Goal: Navigation & Orientation: Find specific page/section

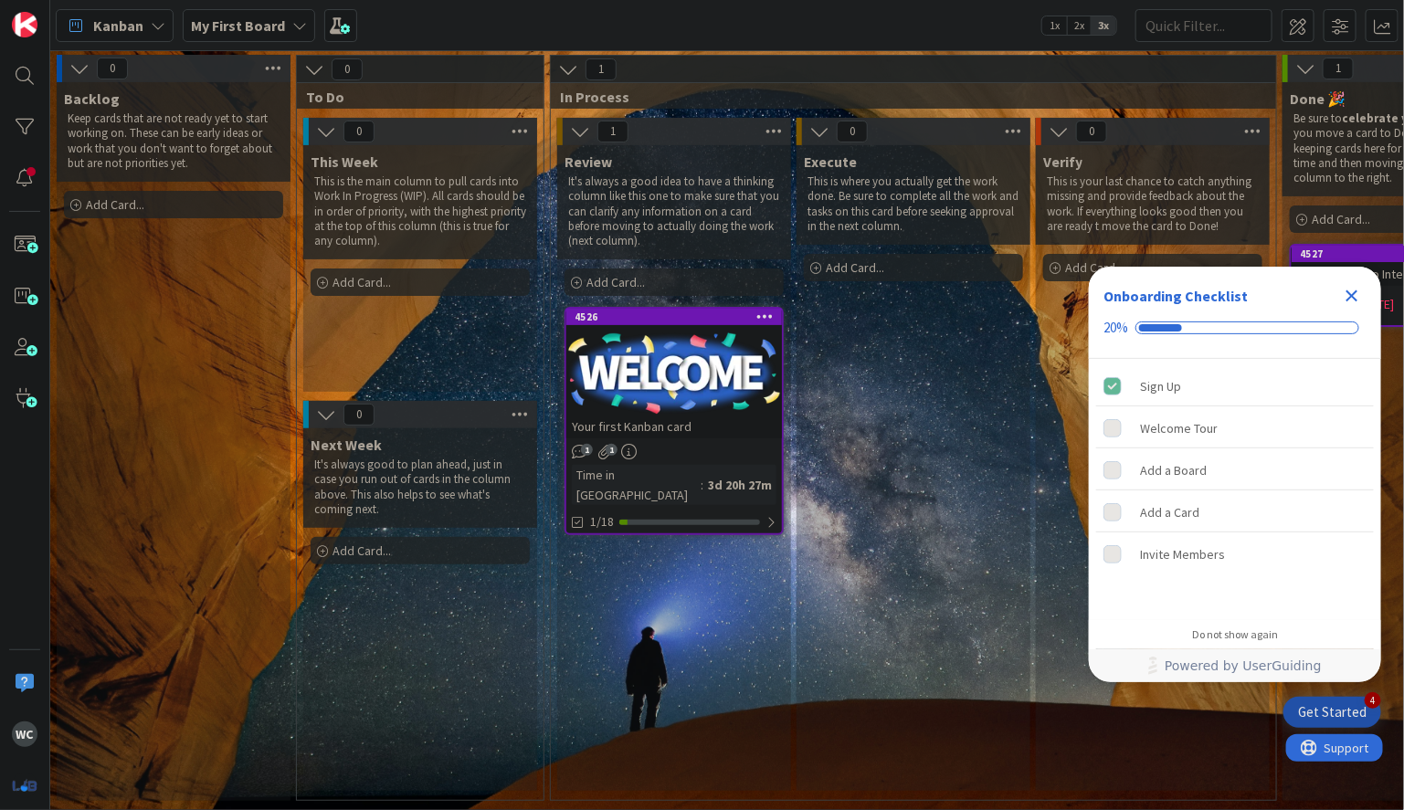
click at [208, 29] on b "My First Board" at bounding box center [238, 25] width 94 height 18
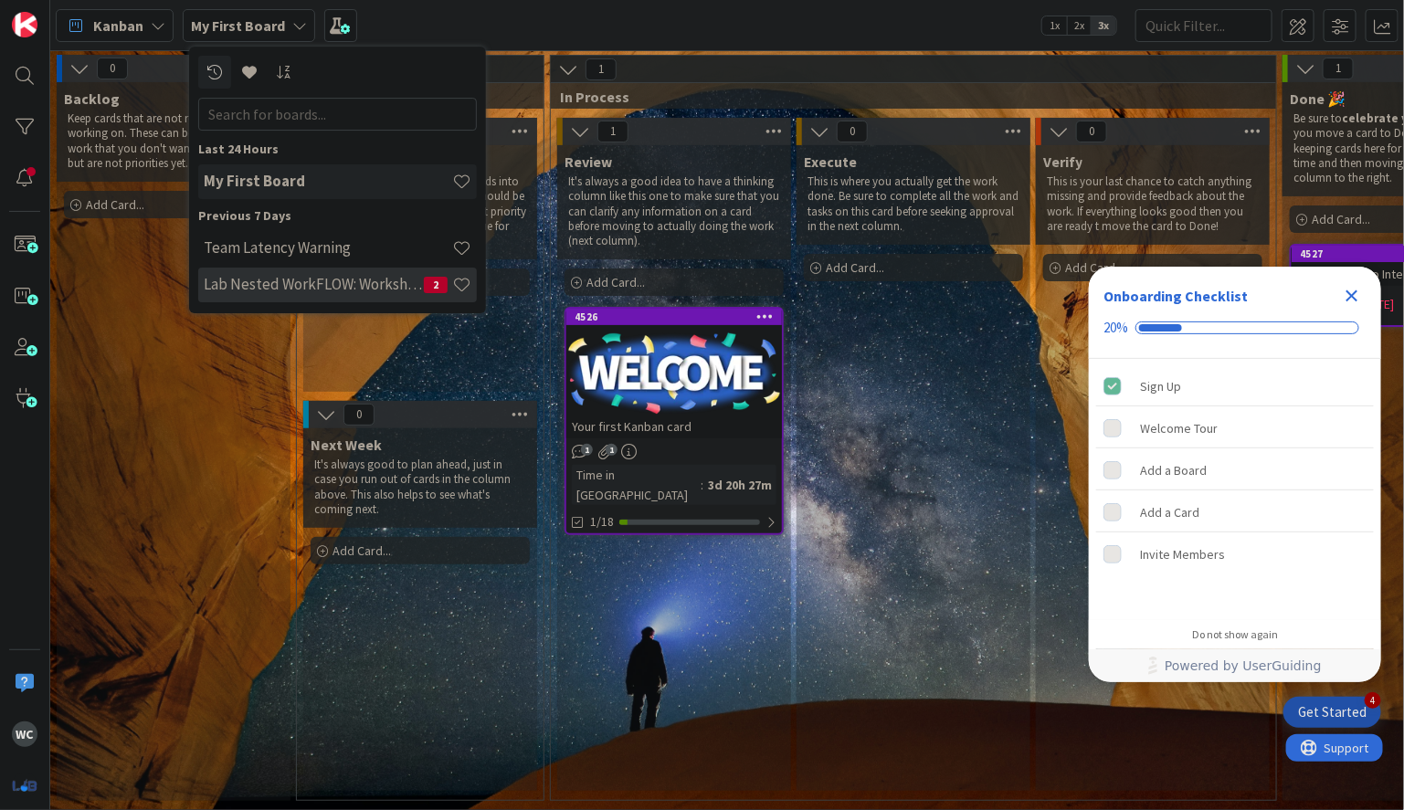
click at [323, 287] on h4 "Lab Nested WorkFLOW: Workshop" at bounding box center [314, 284] width 220 height 18
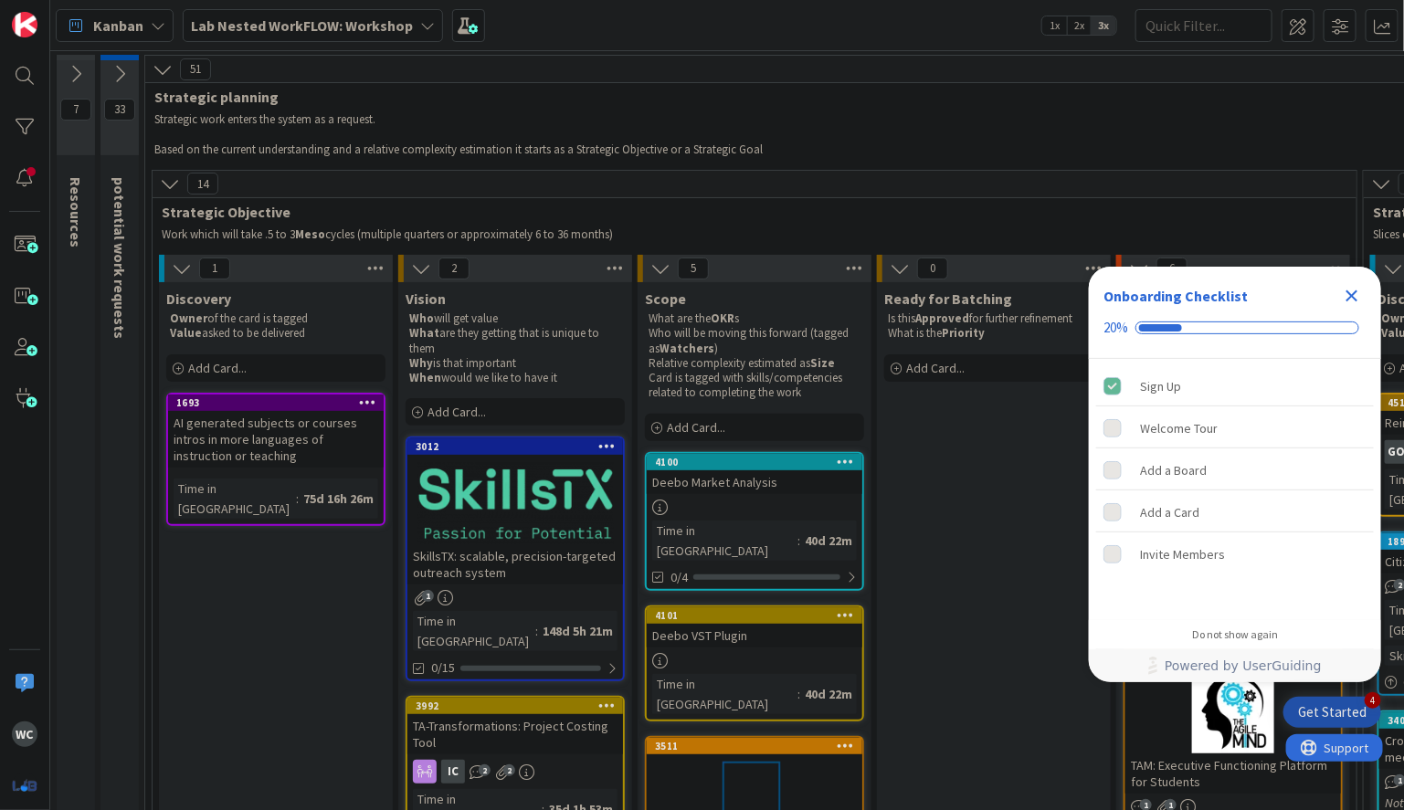
click at [1357, 292] on icon "Close Checklist" at bounding box center [1352, 296] width 12 height 12
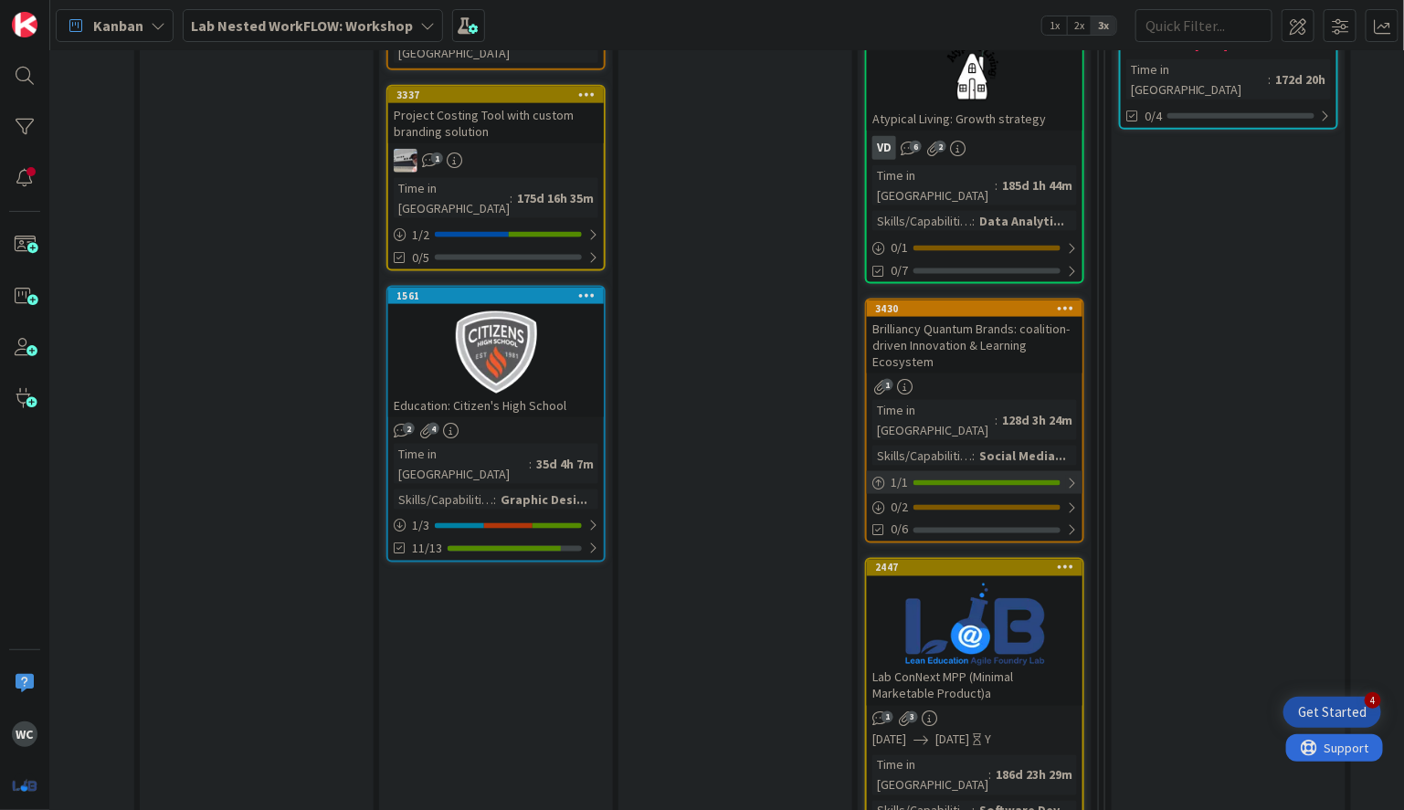
scroll to position [847, 258]
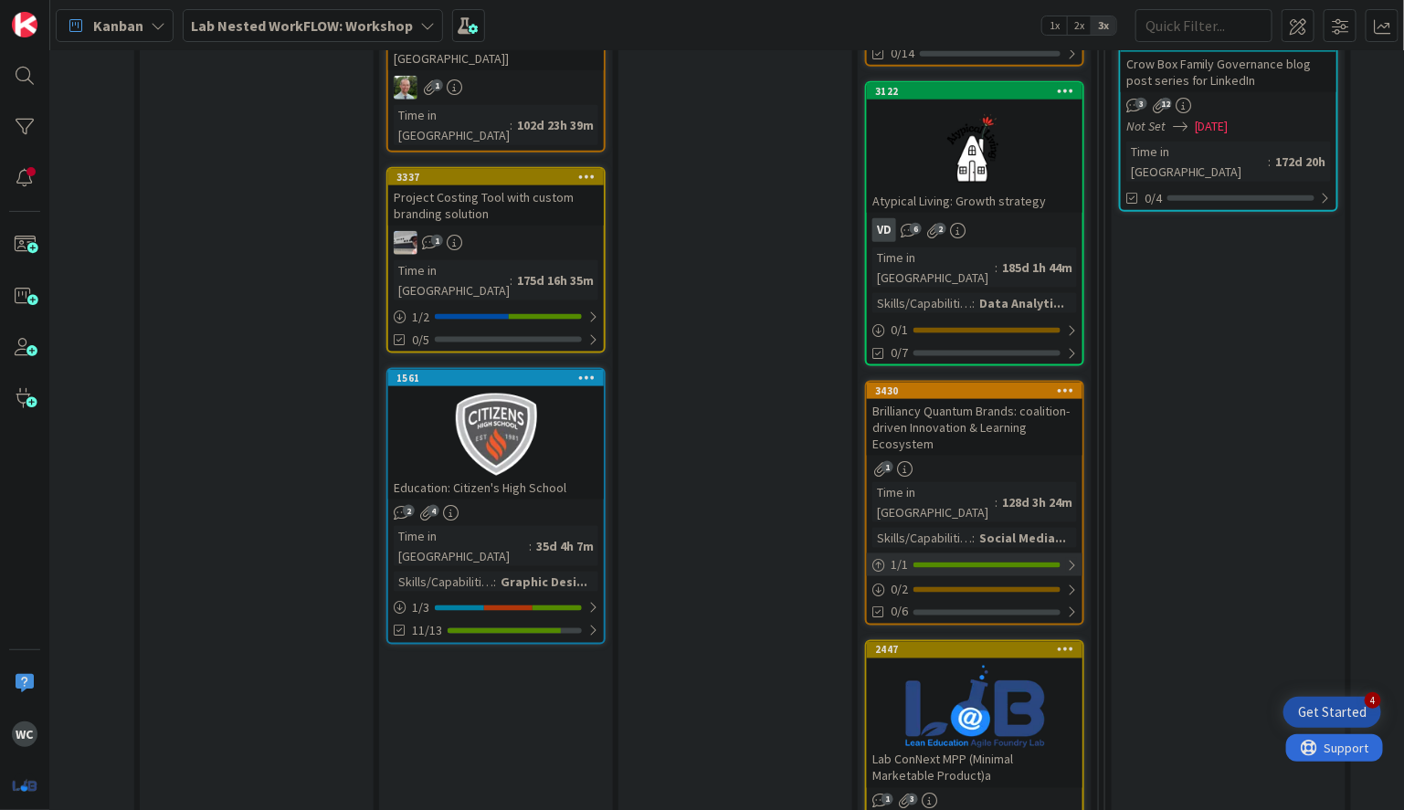
click at [981, 553] on div "1 / 1" at bounding box center [975, 564] width 216 height 23
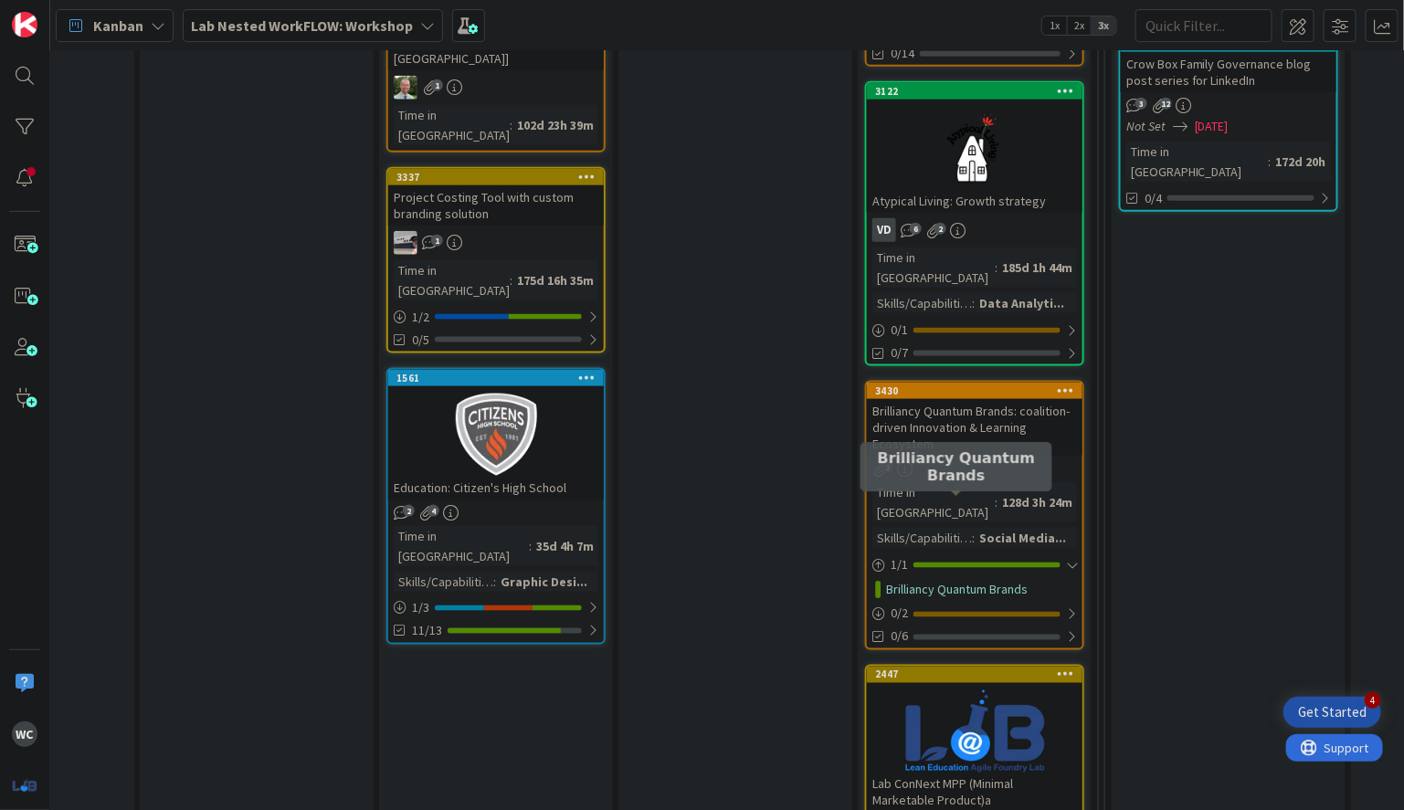
click at [974, 580] on link "Brilliancy Quantum Brands" at bounding box center [957, 589] width 142 height 19
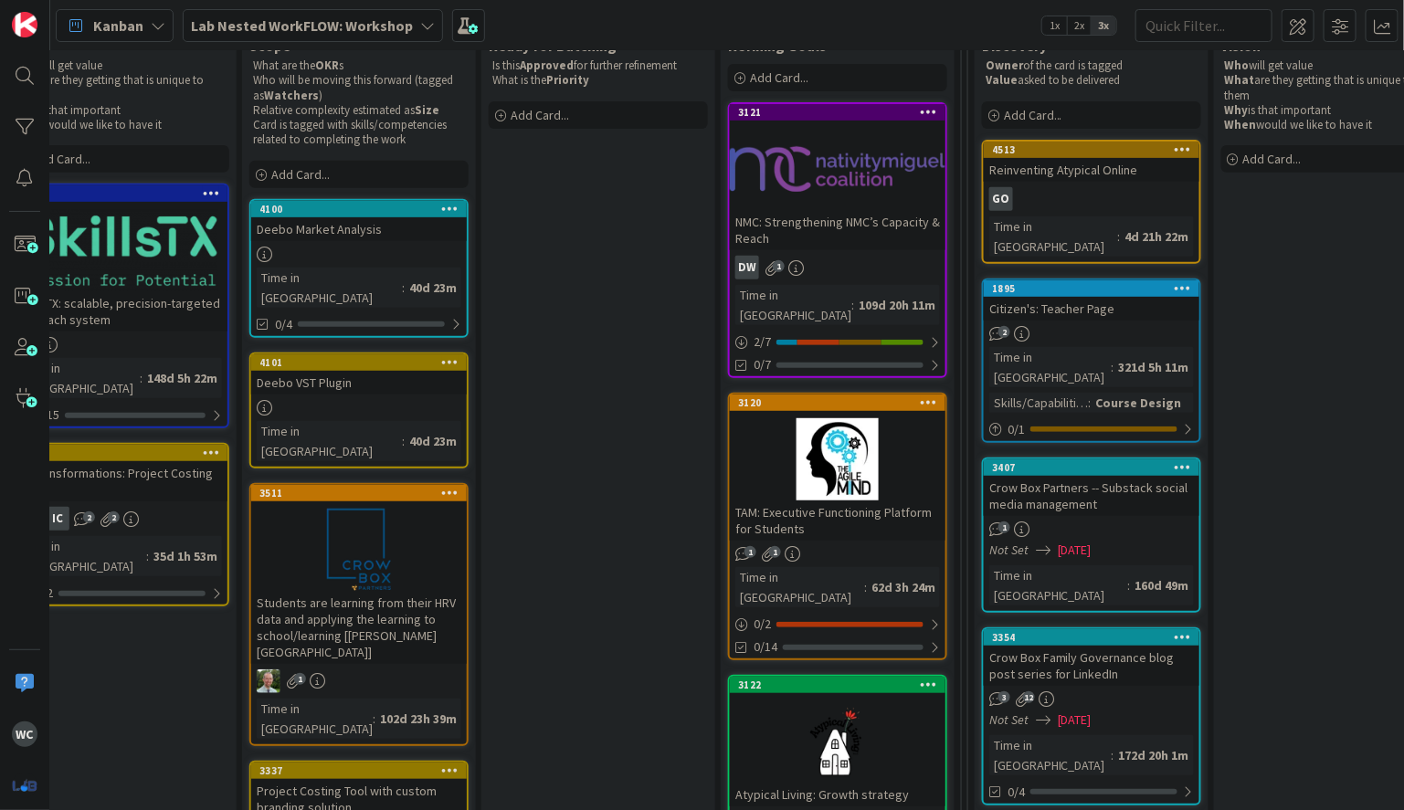
scroll to position [251, 395]
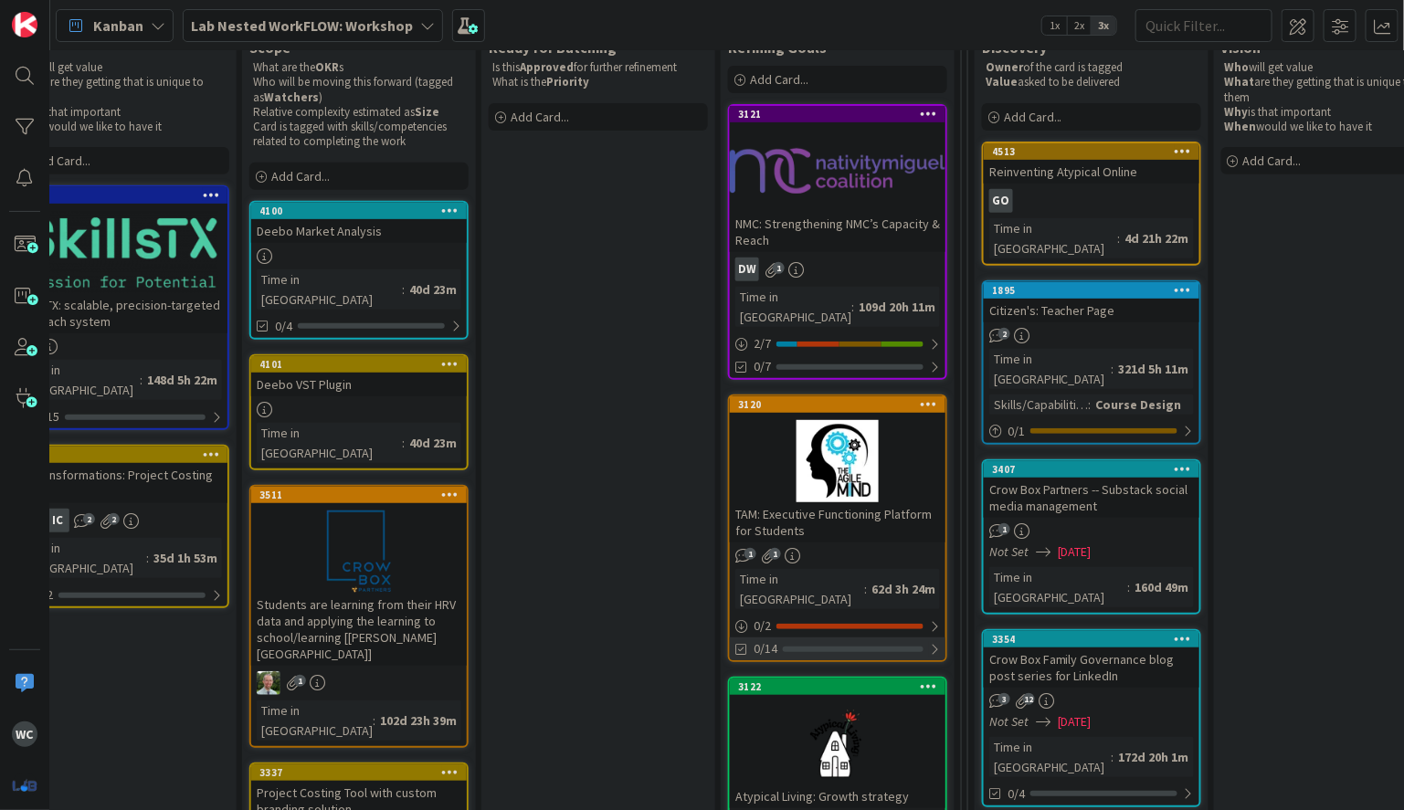
click at [868, 637] on div "0/14" at bounding box center [838, 648] width 216 height 23
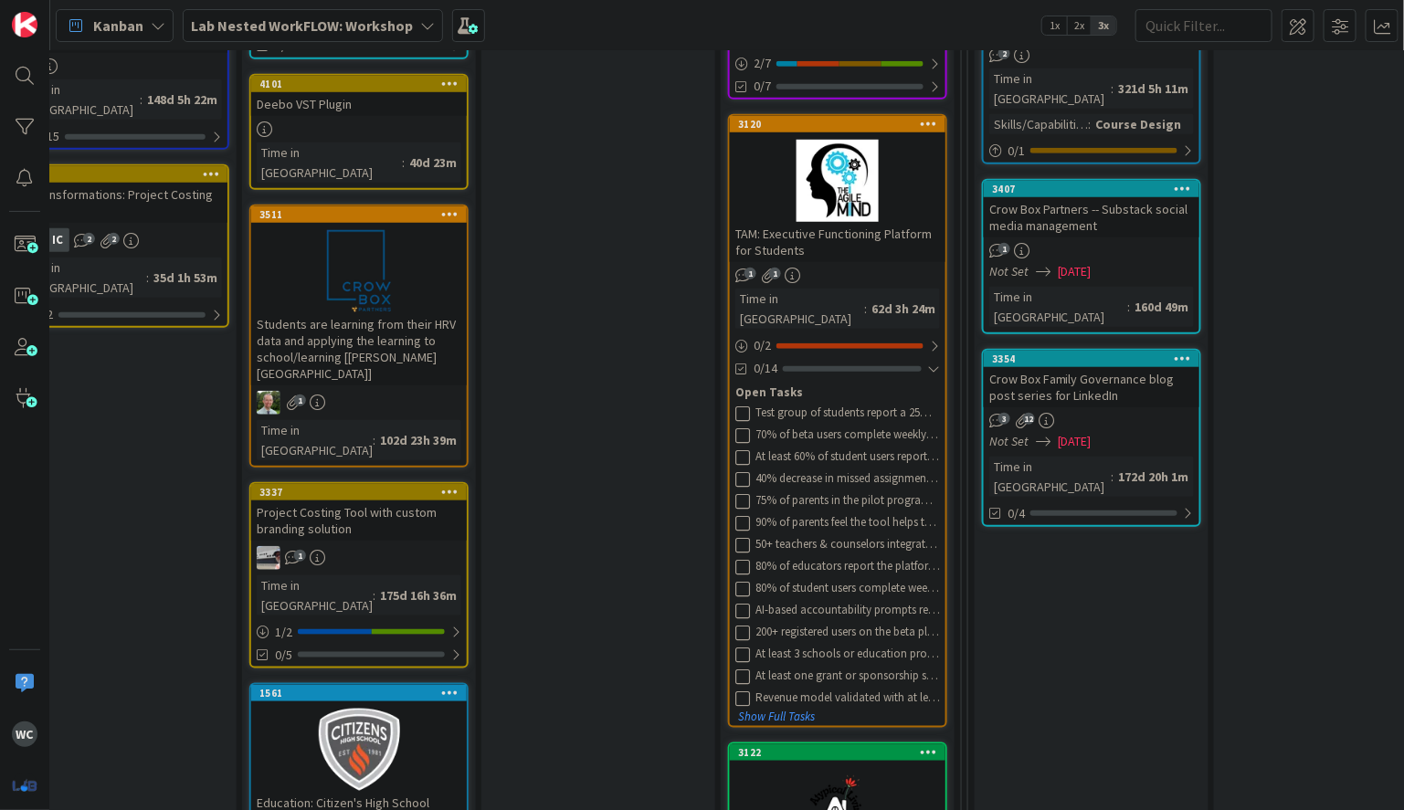
scroll to position [532, 395]
click at [796, 383] on div "Open Tasks" at bounding box center [837, 392] width 205 height 18
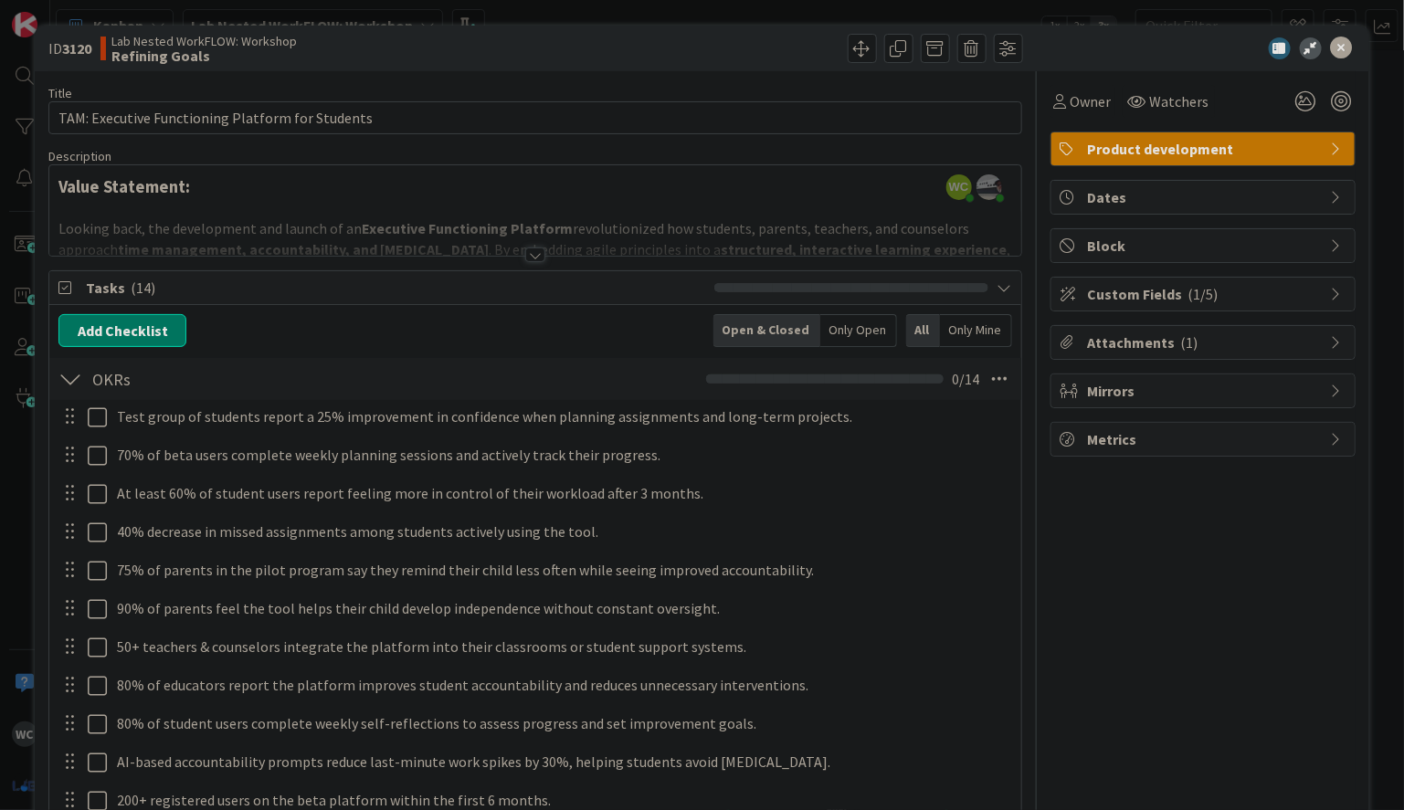
click at [535, 254] on div at bounding box center [535, 254] width 20 height 15
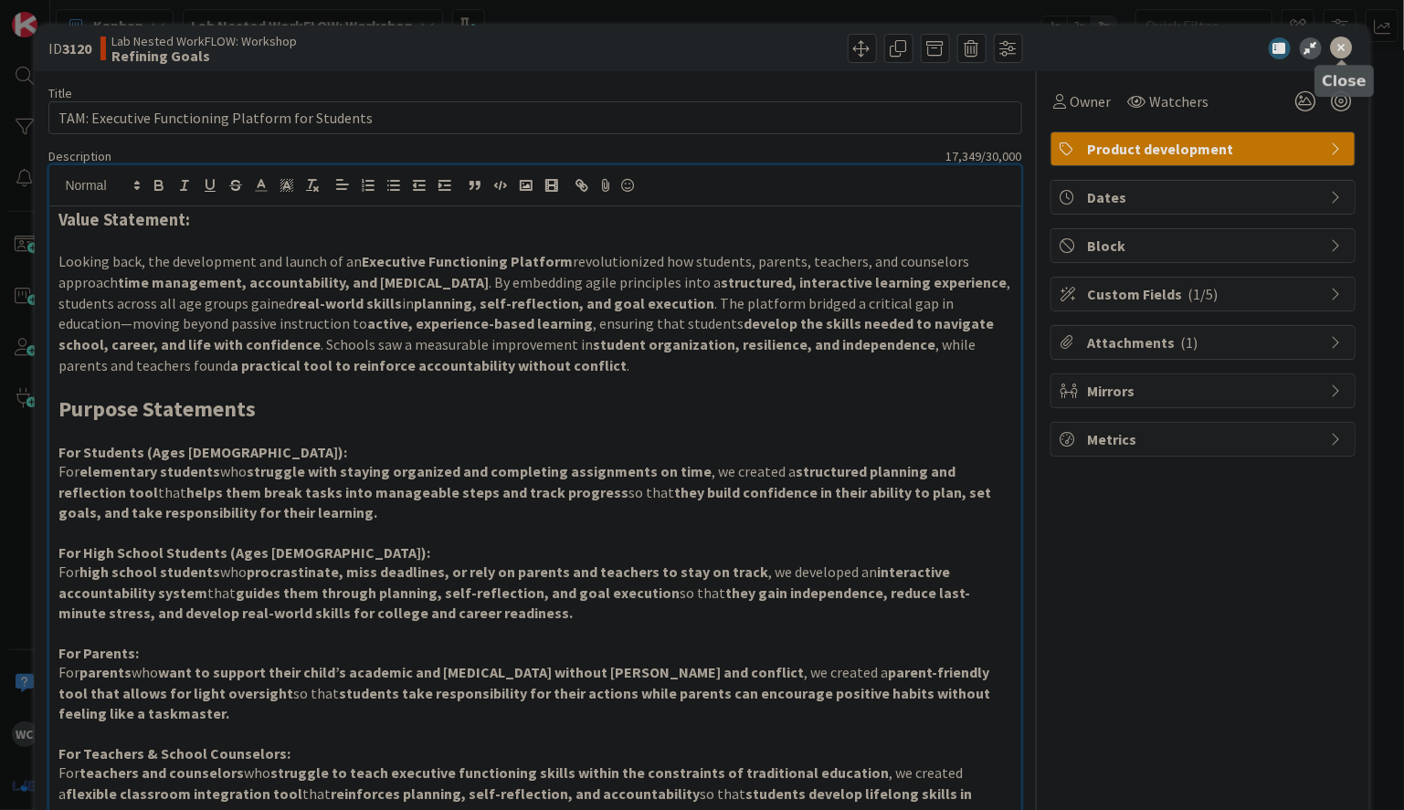
click at [1340, 49] on icon at bounding box center [1342, 48] width 22 height 22
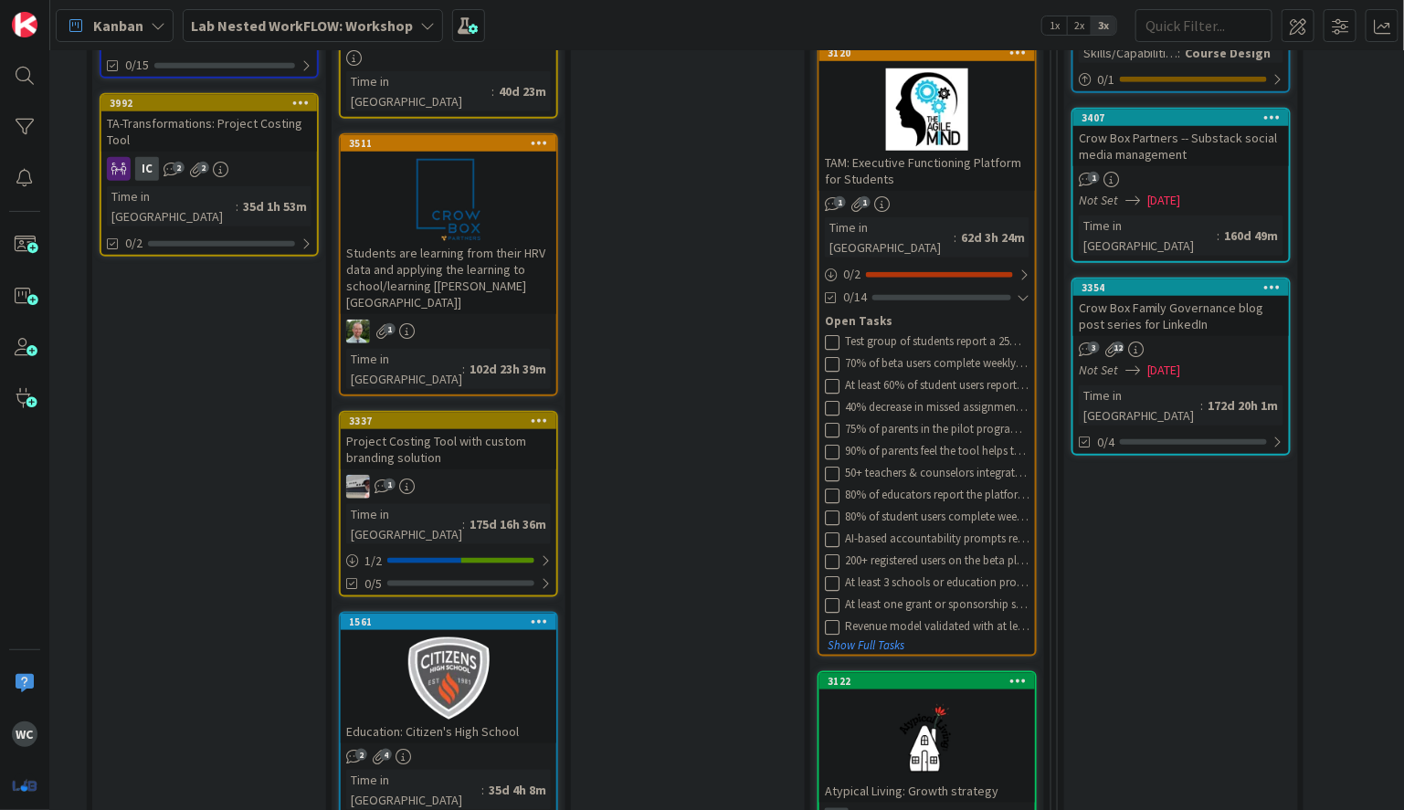
scroll to position [614, 306]
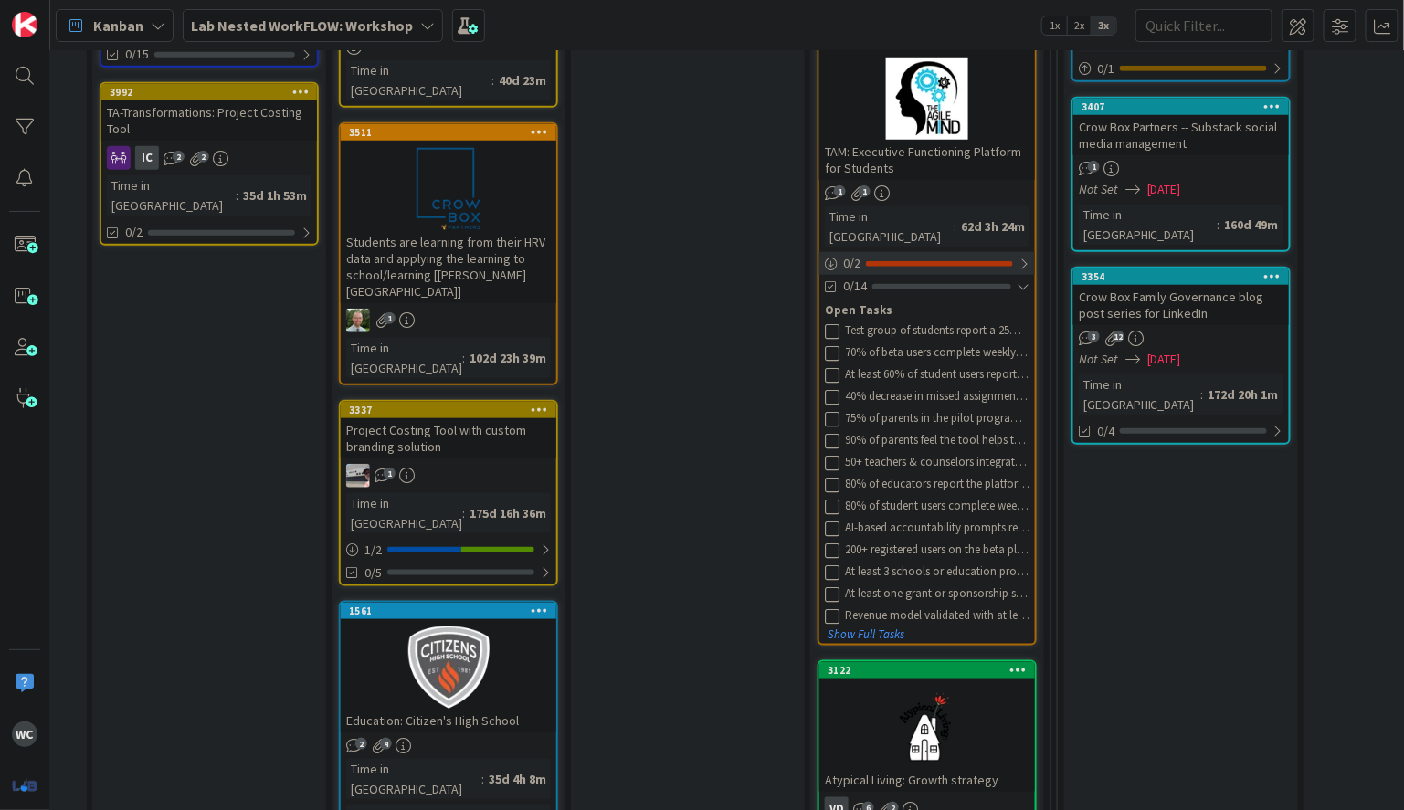
click at [1027, 257] on div at bounding box center [1023, 264] width 11 height 15
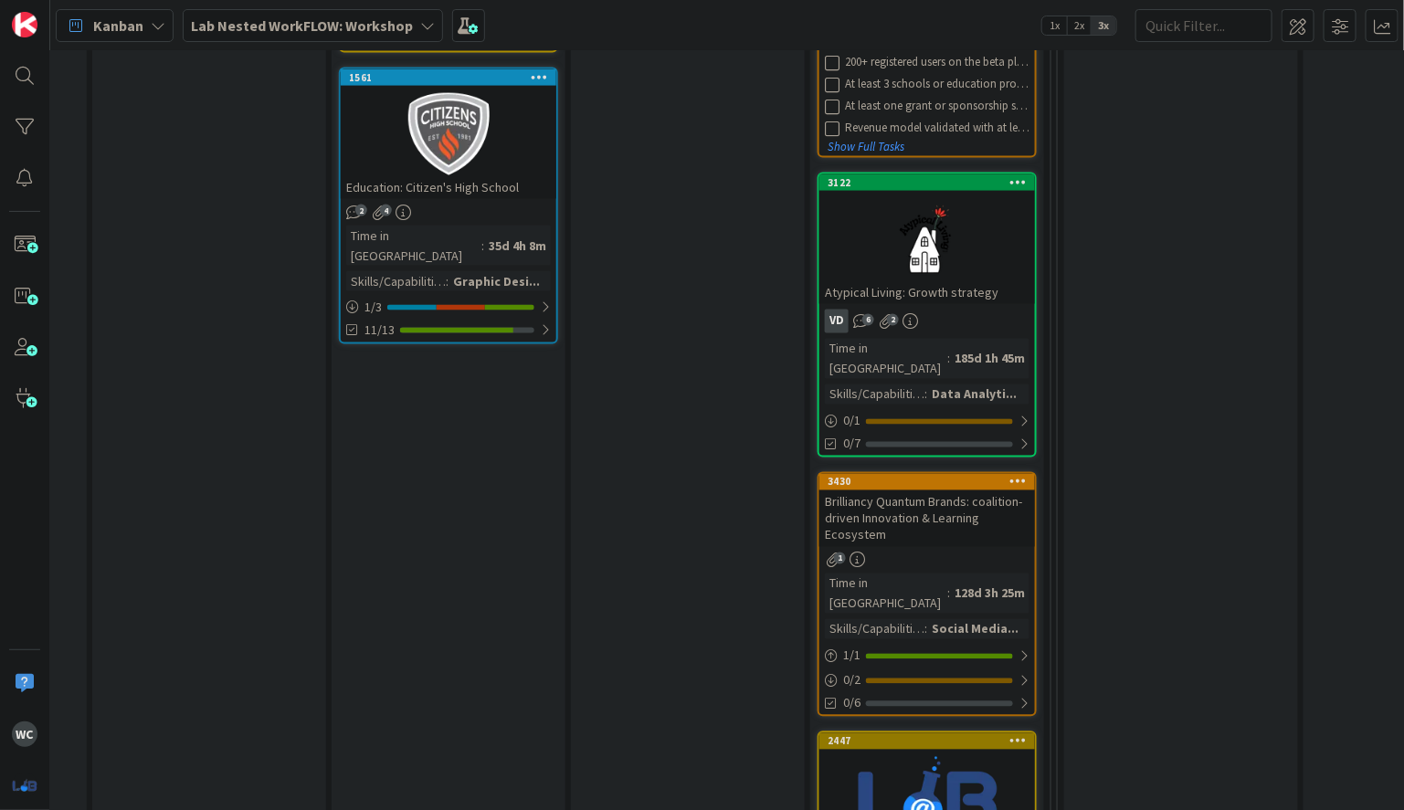
scroll to position [1263, 306]
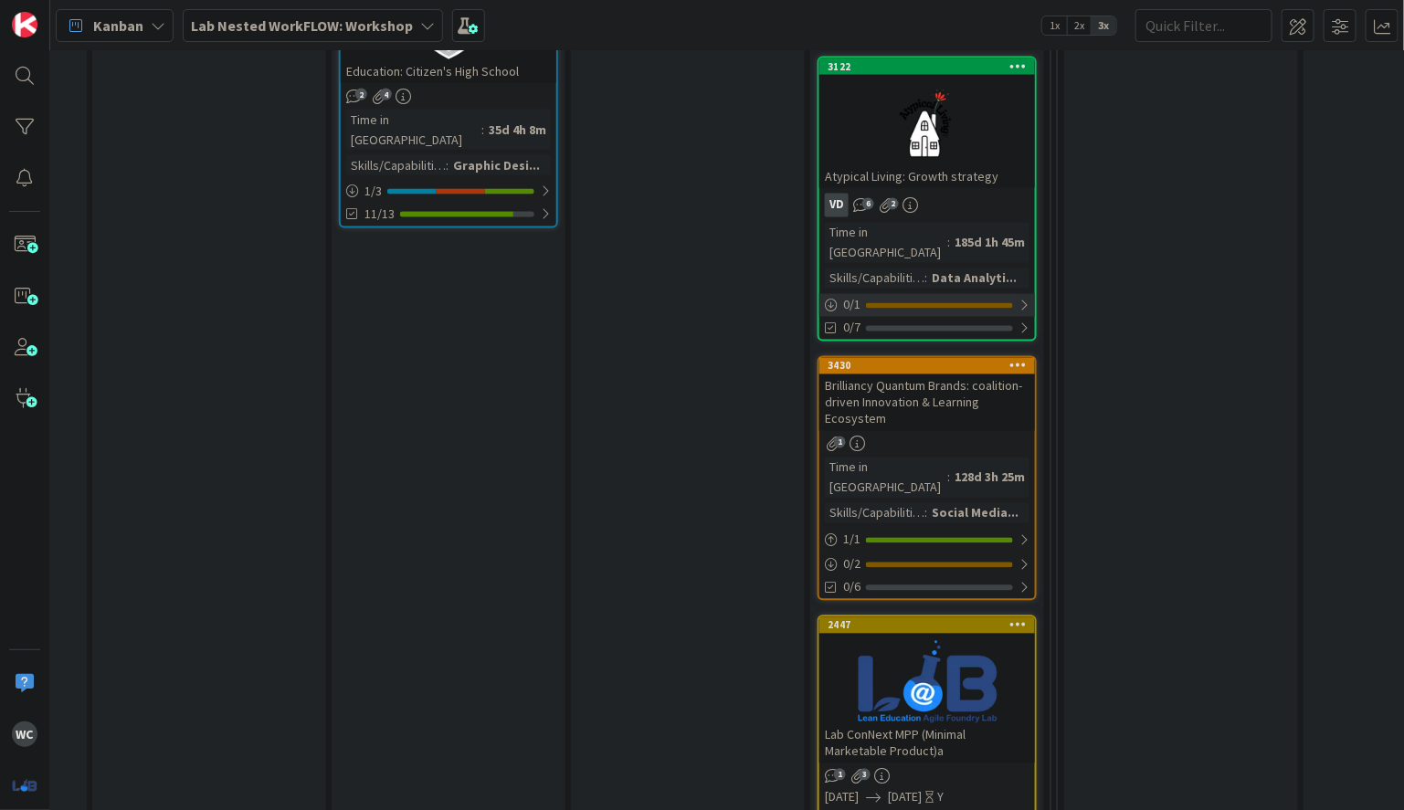
click at [940, 303] on div at bounding box center [939, 305] width 147 height 5
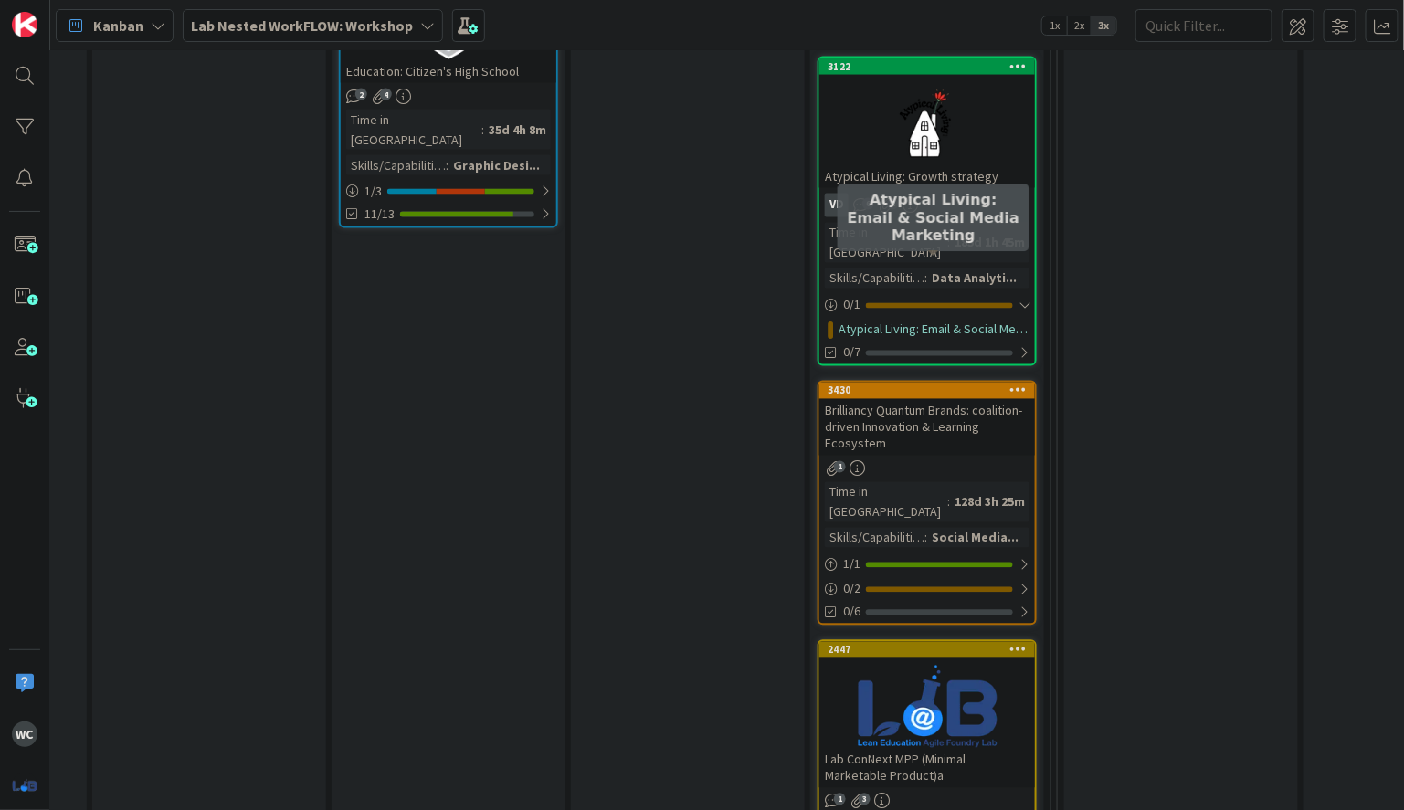
click at [974, 321] on link "Atypical Living: Email & Social Media Marketing" at bounding box center [933, 330] width 191 height 19
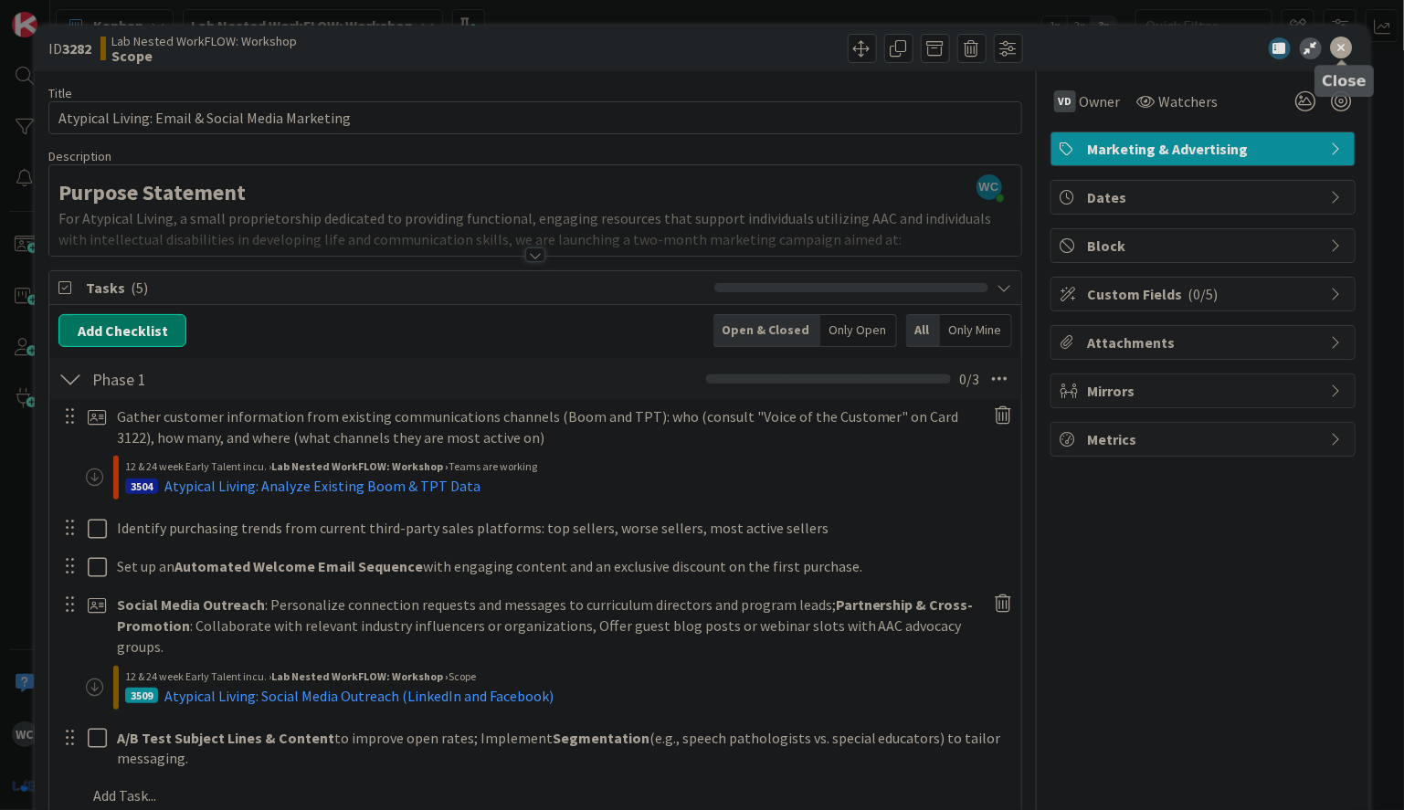
click at [1342, 55] on icon at bounding box center [1342, 48] width 22 height 22
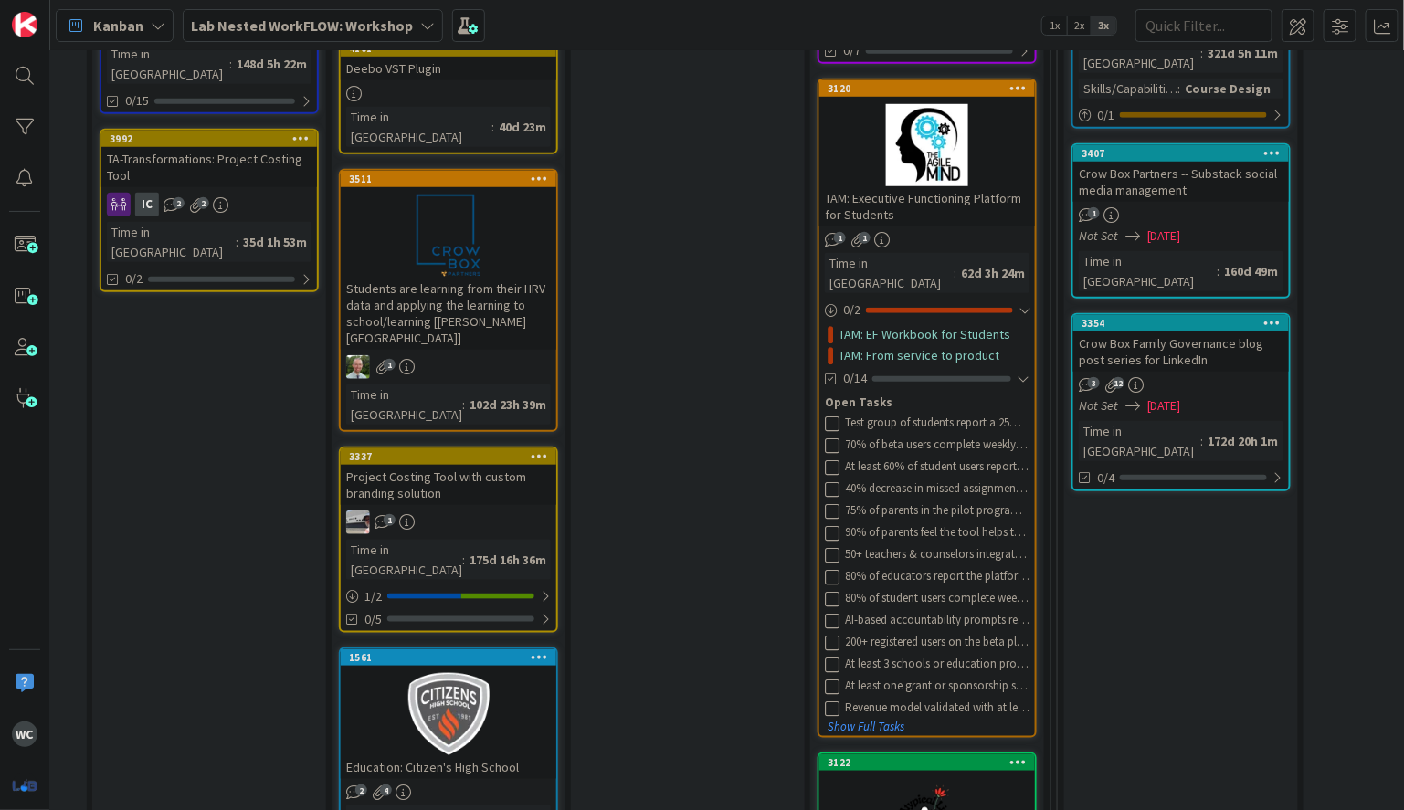
scroll to position [540, 306]
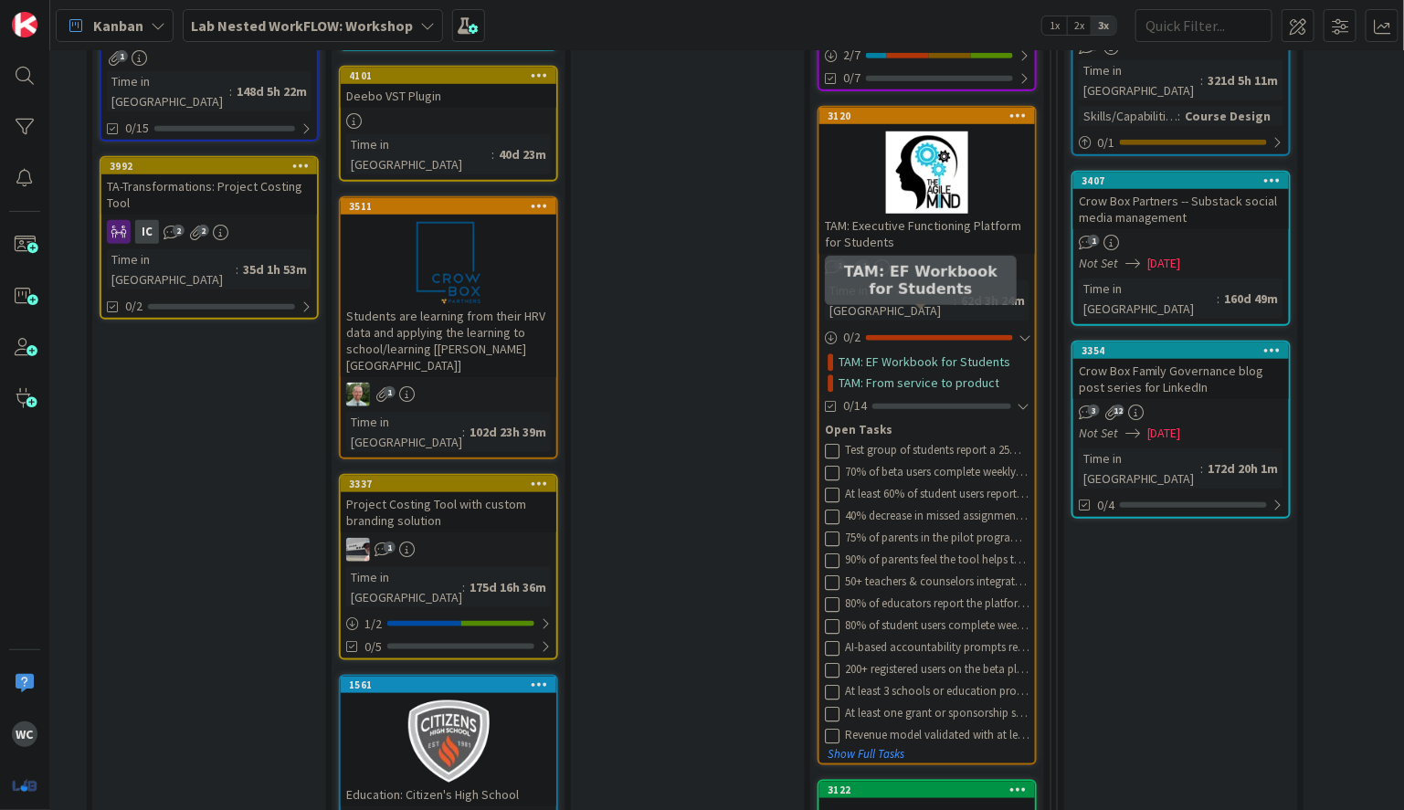
click at [956, 353] on link "TAM: EF Workbook for Students" at bounding box center [924, 362] width 172 height 19
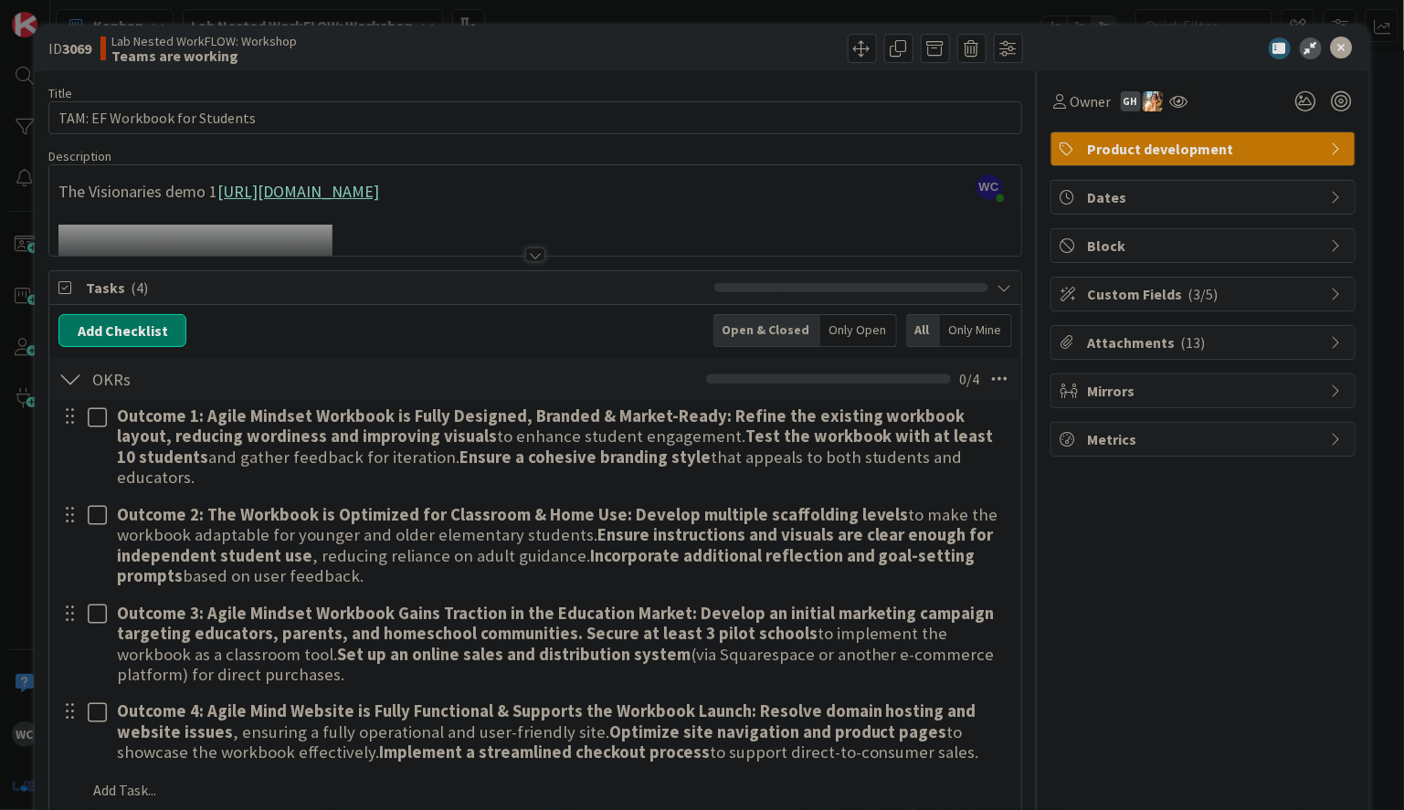
click at [534, 251] on div at bounding box center [535, 254] width 20 height 15
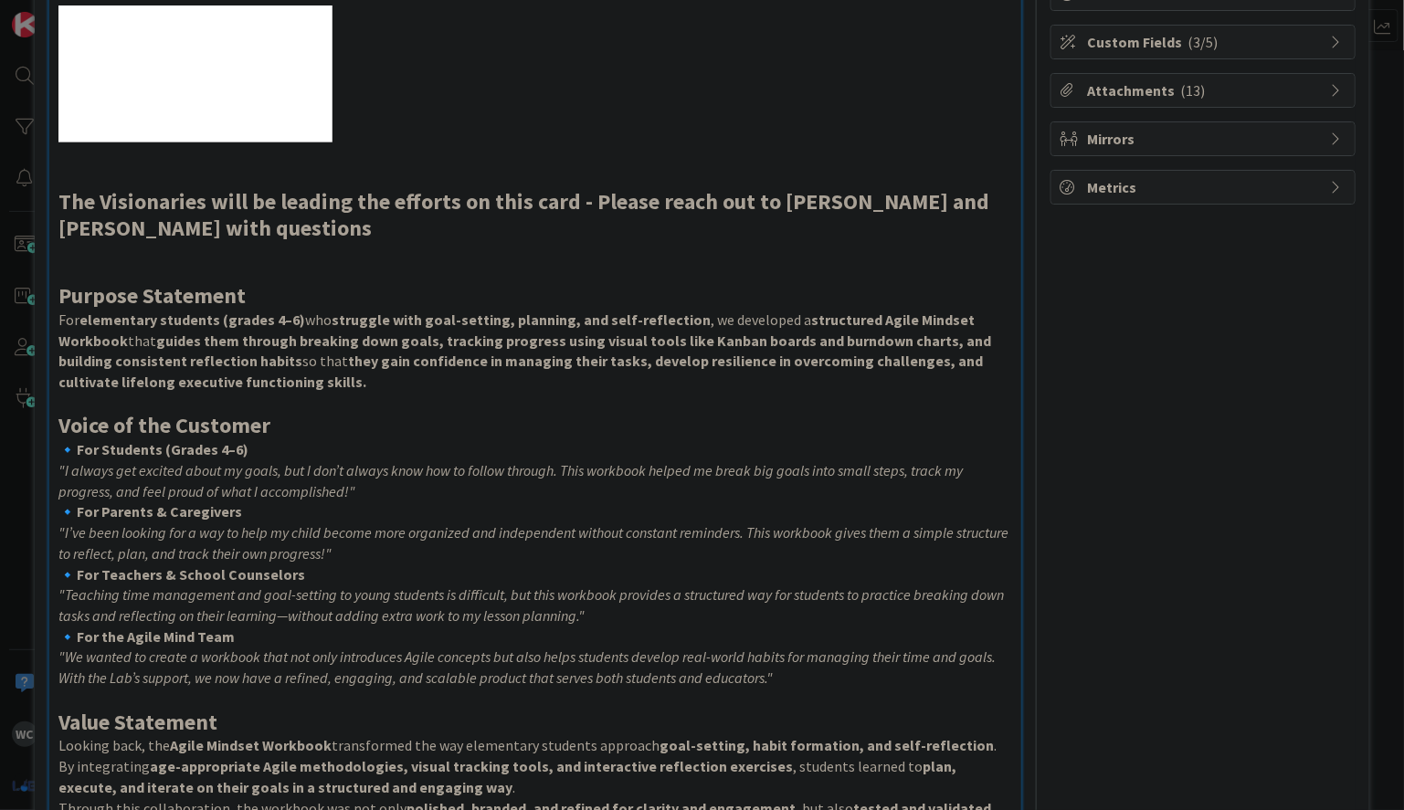
scroll to position [1095, 0]
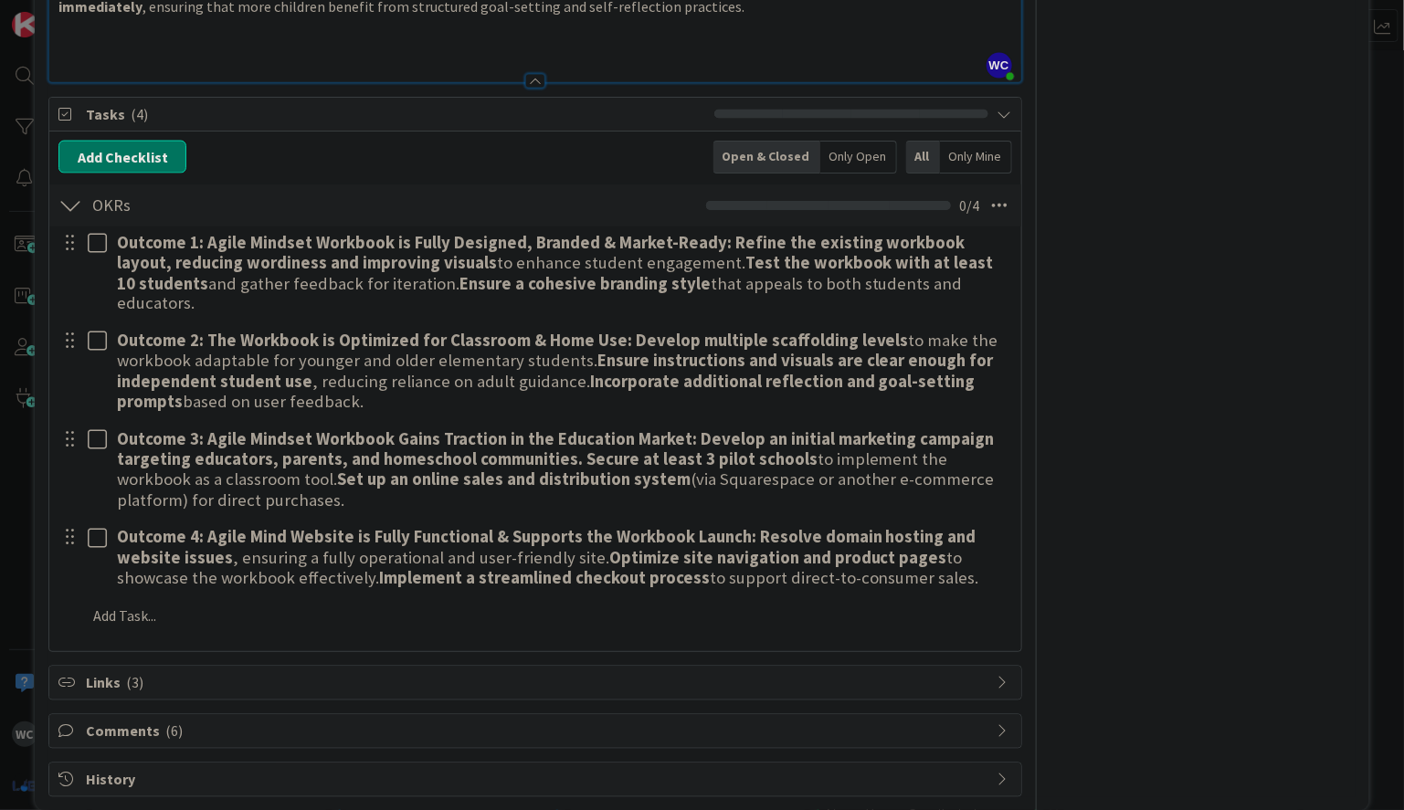
click at [268, 672] on span "Links ( 3 )" at bounding box center [536, 683] width 901 height 22
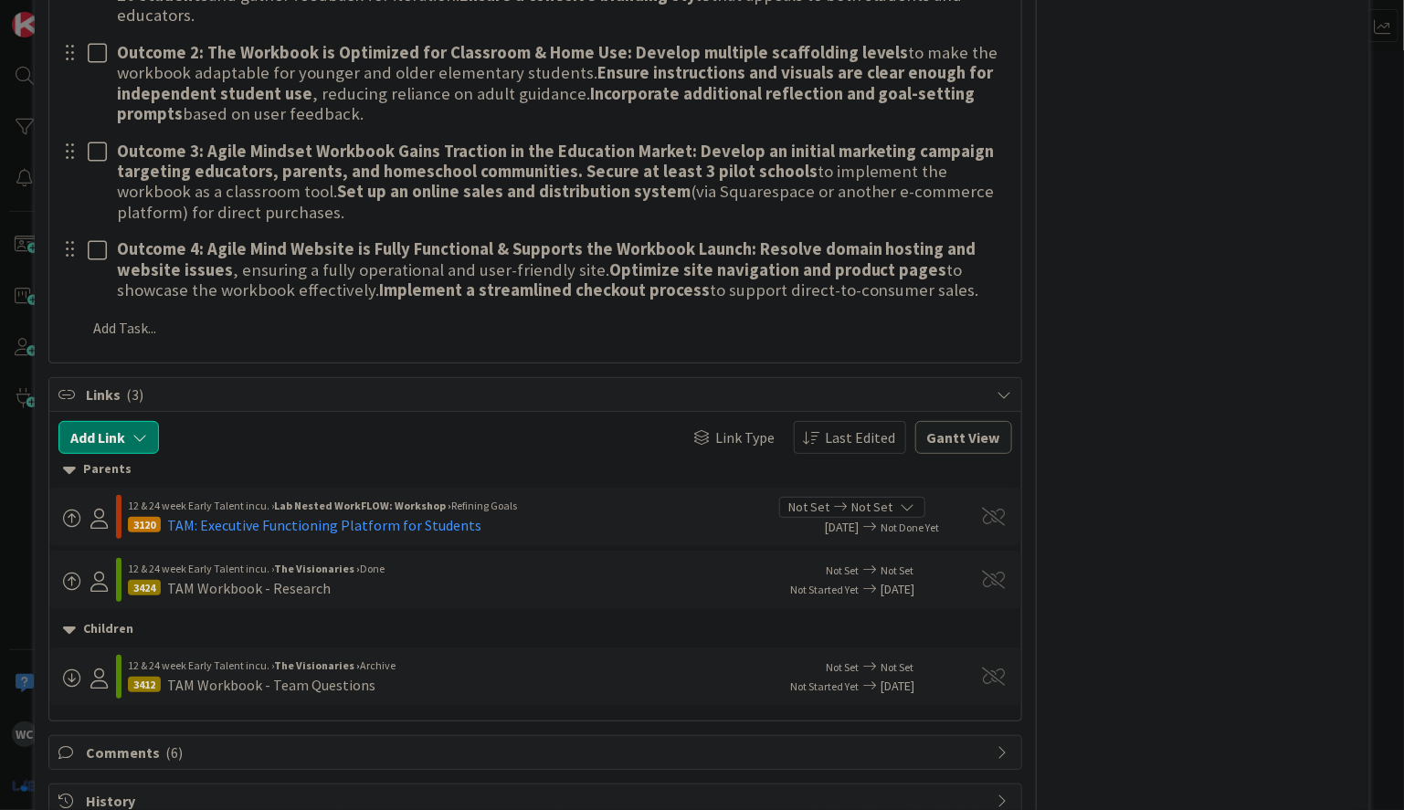
scroll to position [1404, 0]
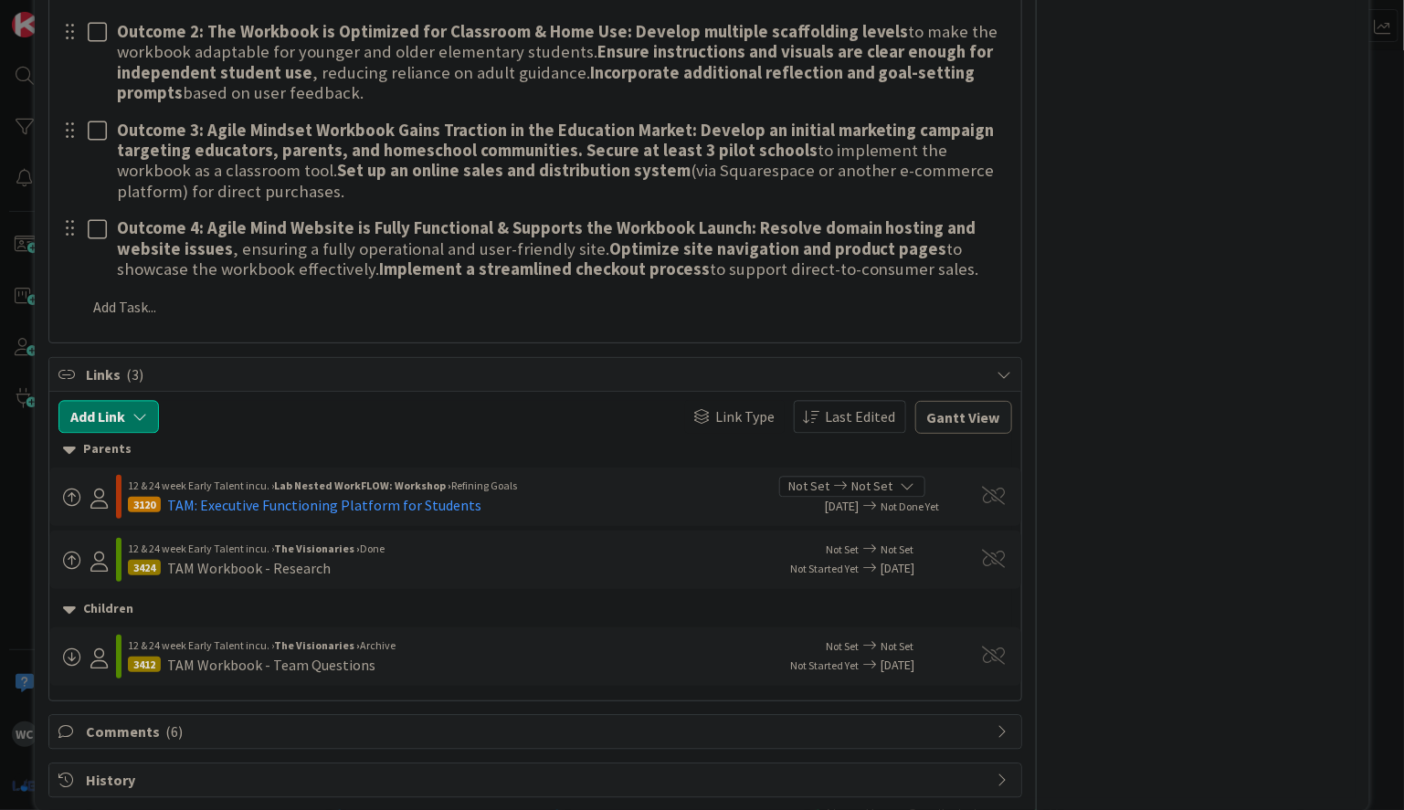
click at [116, 475] on div at bounding box center [118, 497] width 5 height 44
click at [205, 494] on div "TAM: Executive Functioning Platform for Students" at bounding box center [324, 505] width 314 height 22
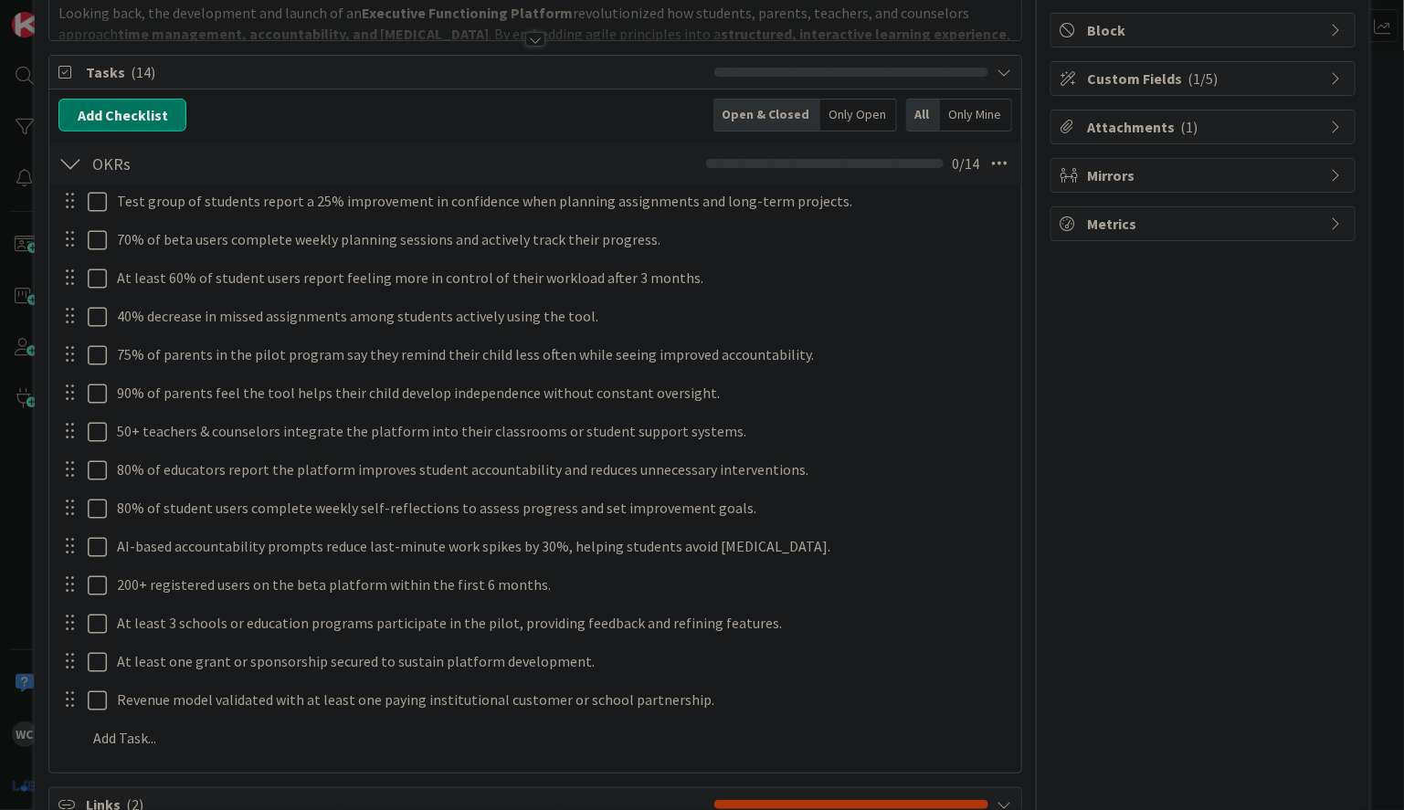
scroll to position [570, 0]
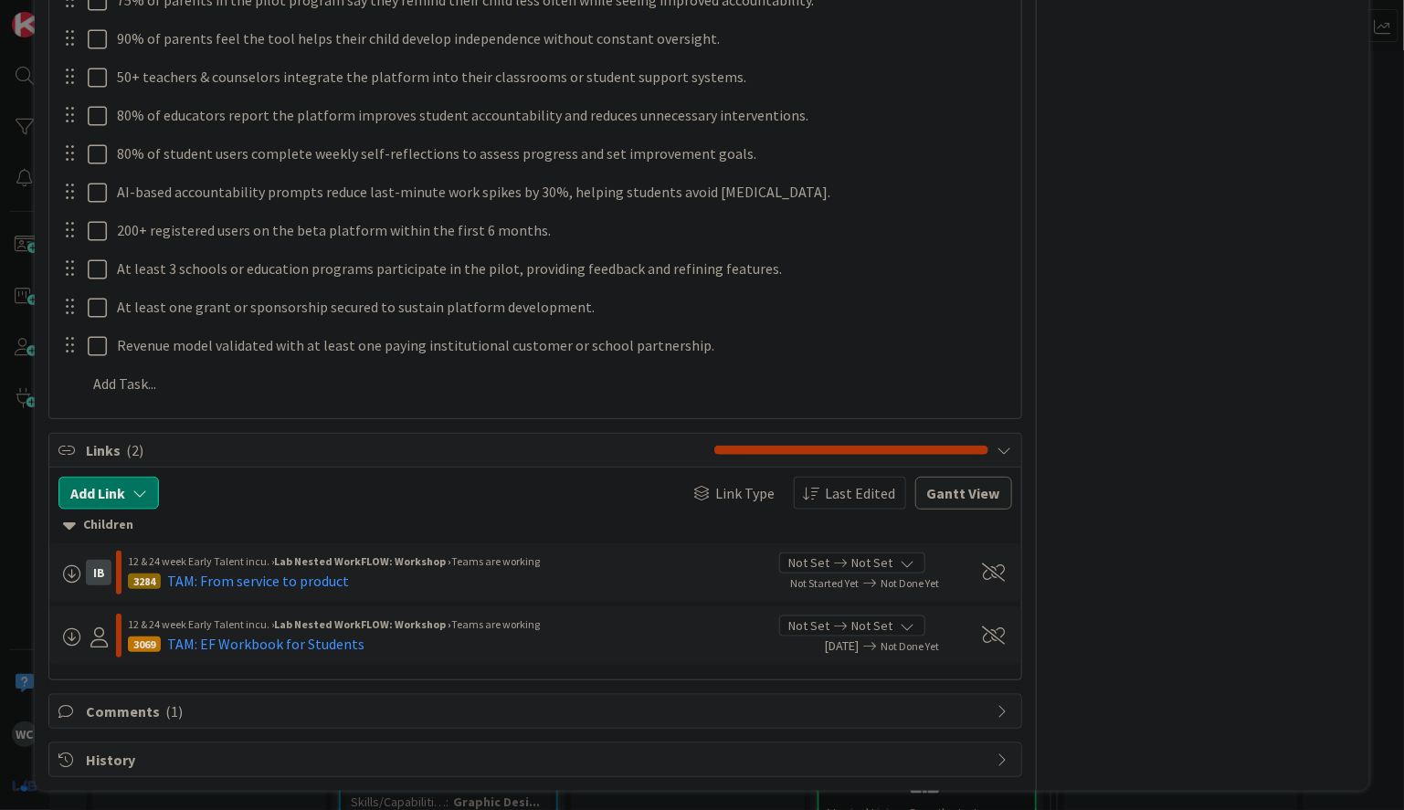
click at [1008, 449] on icon at bounding box center [1004, 450] width 15 height 15
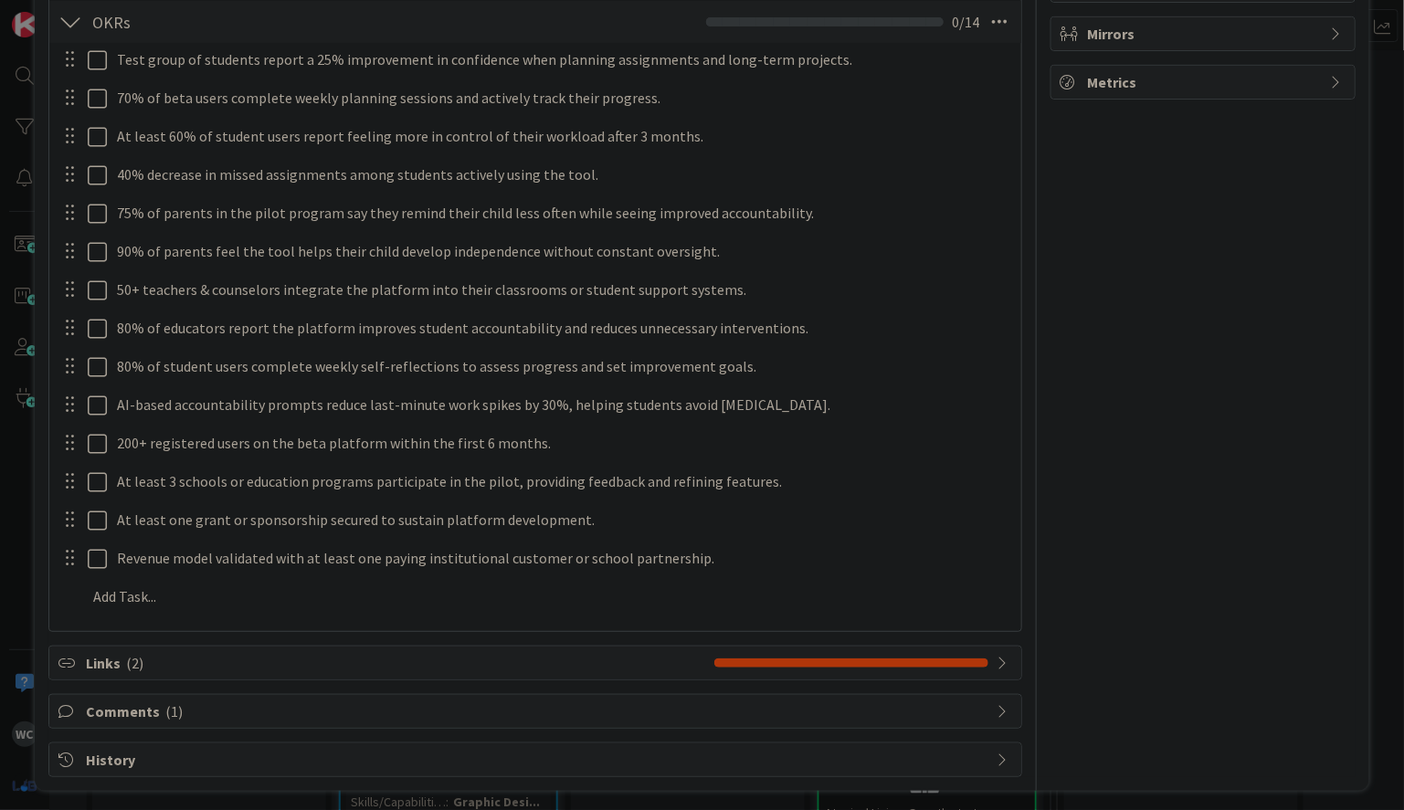
click at [994, 652] on div "Links ( 2 )" at bounding box center [534, 663] width 971 height 33
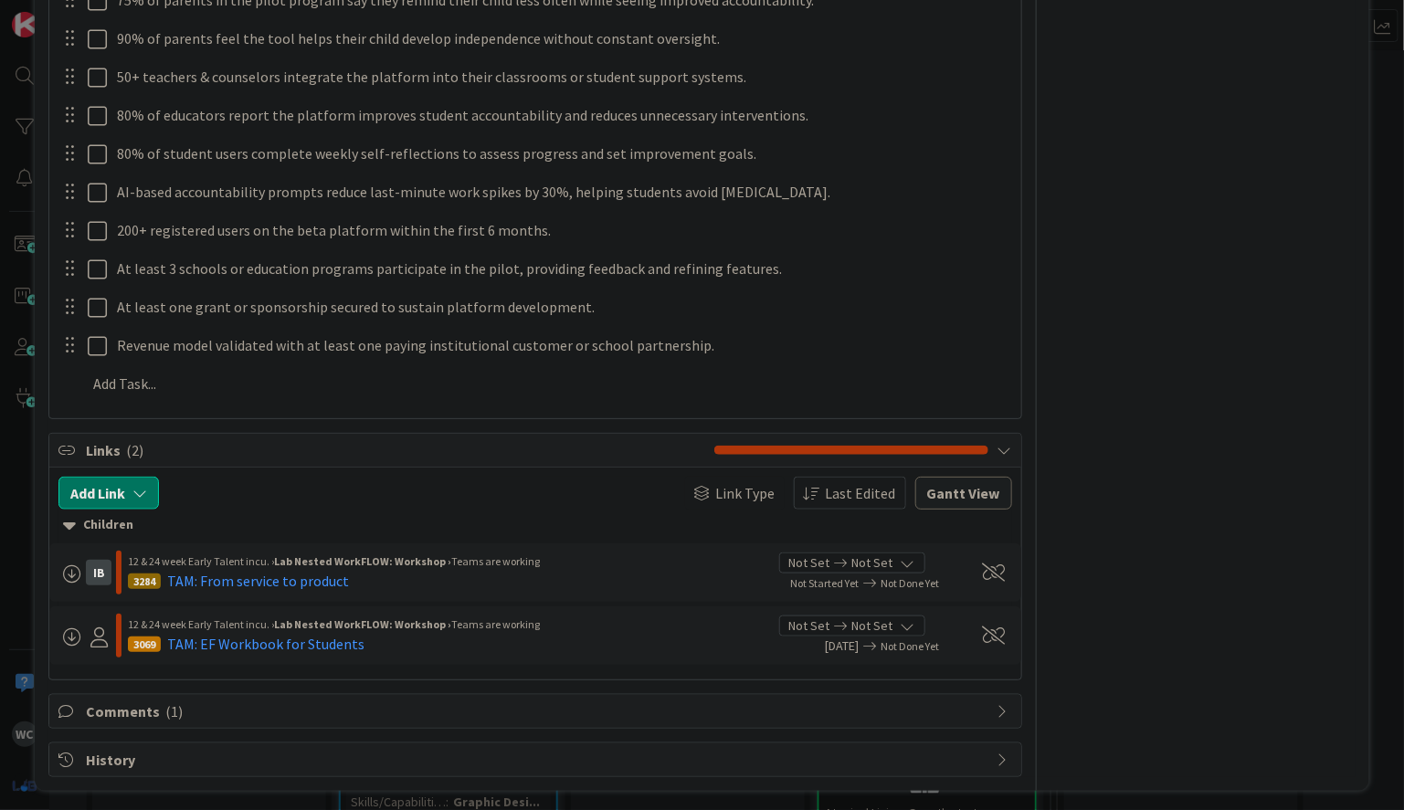
scroll to position [0, 0]
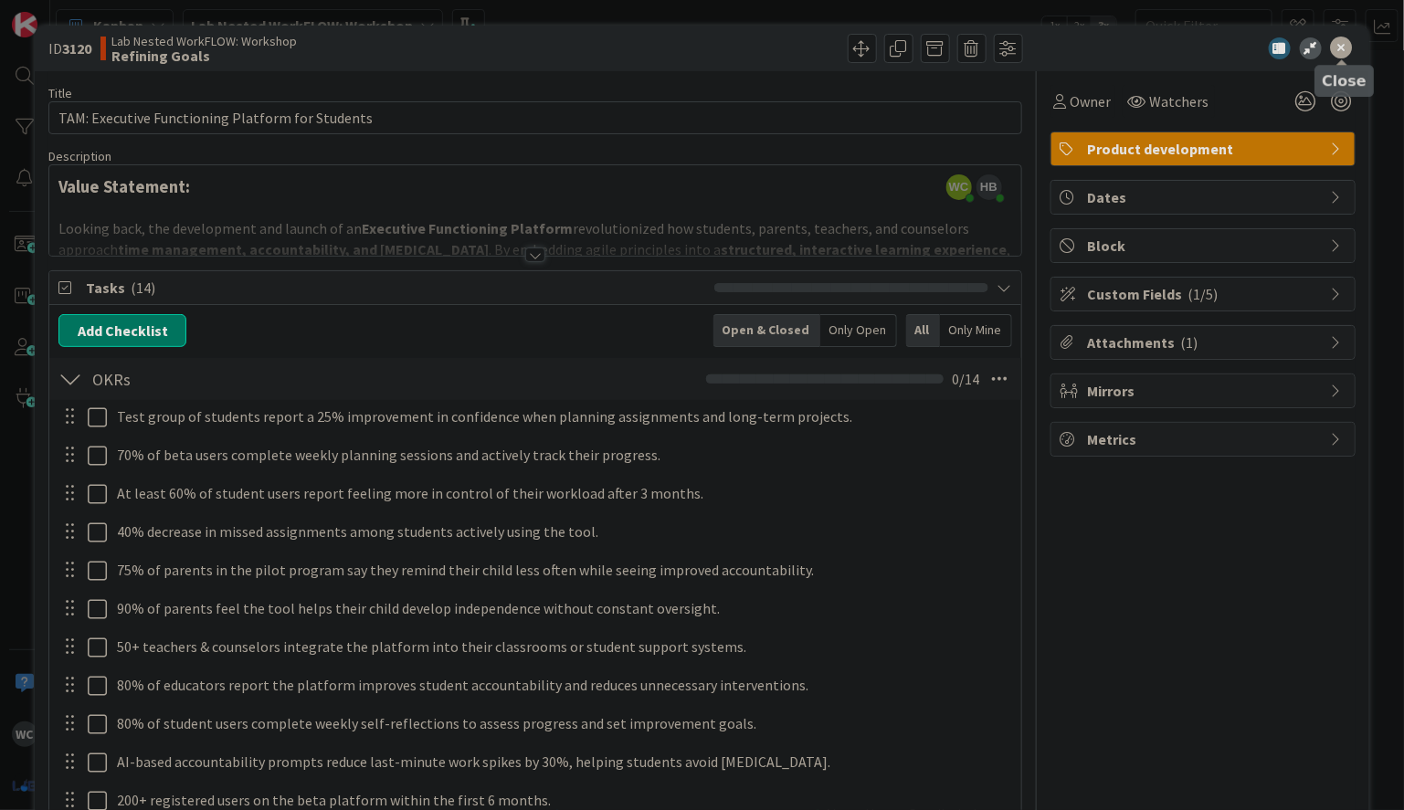
click at [1344, 52] on icon at bounding box center [1342, 48] width 22 height 22
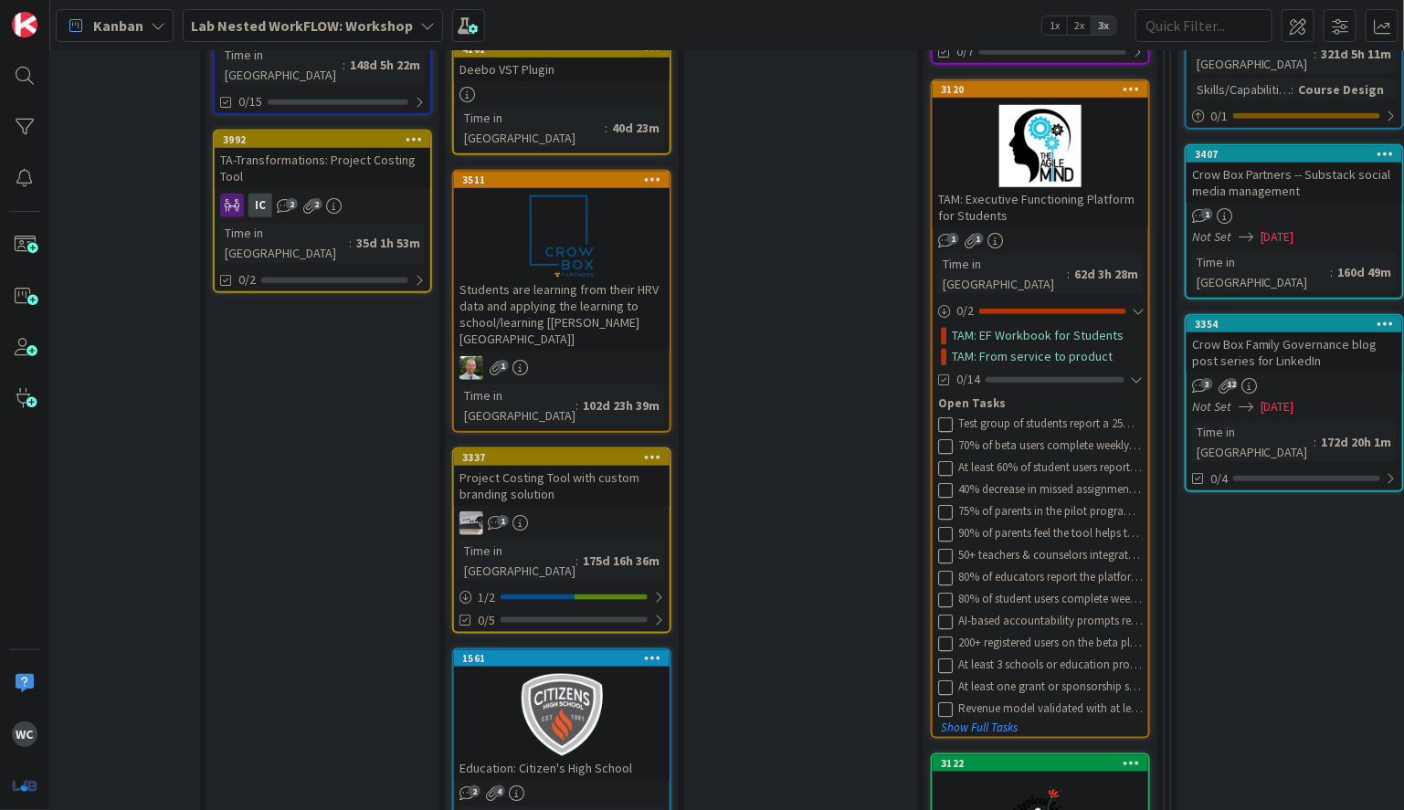
scroll to position [571, 193]
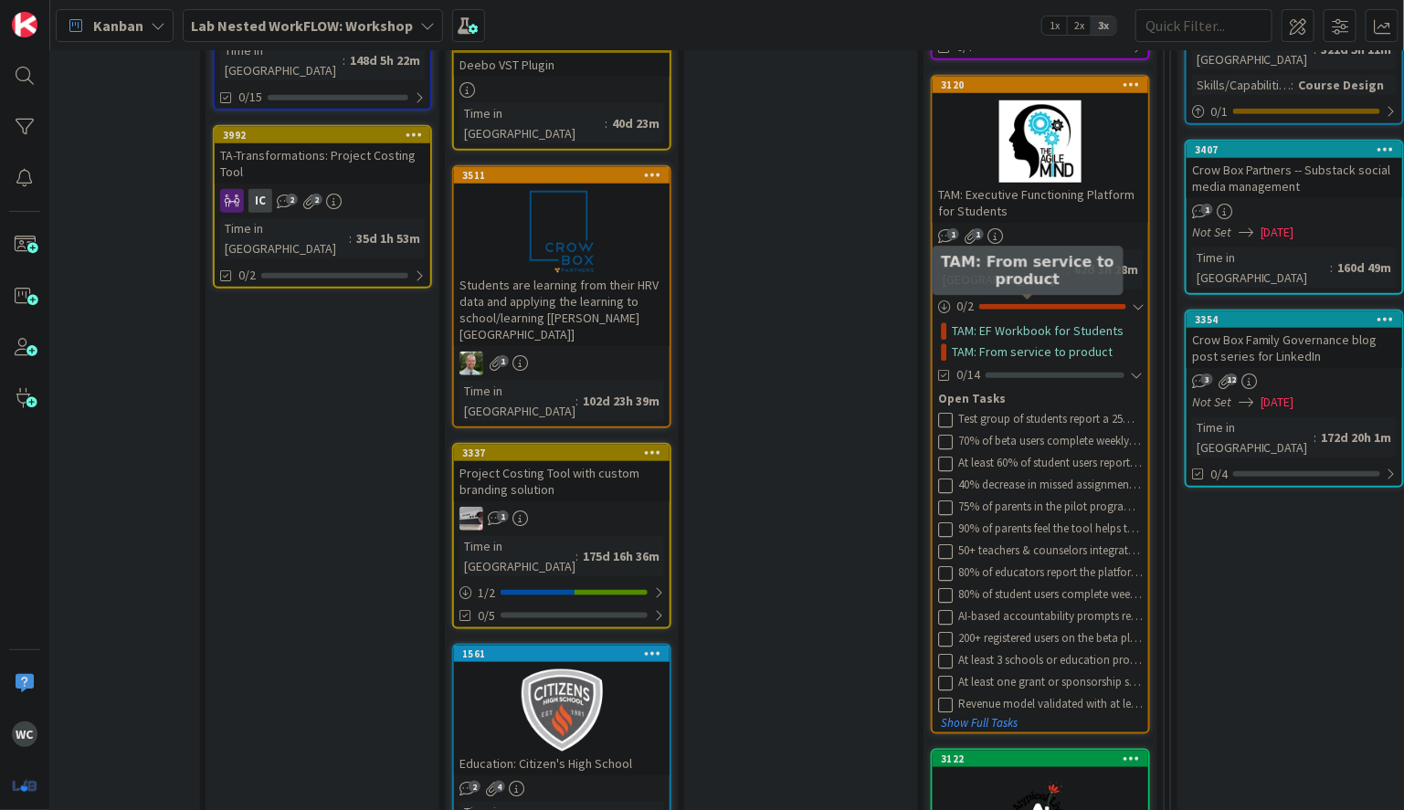
click at [1034, 342] on link "TAM: From service to product" at bounding box center [1032, 351] width 161 height 19
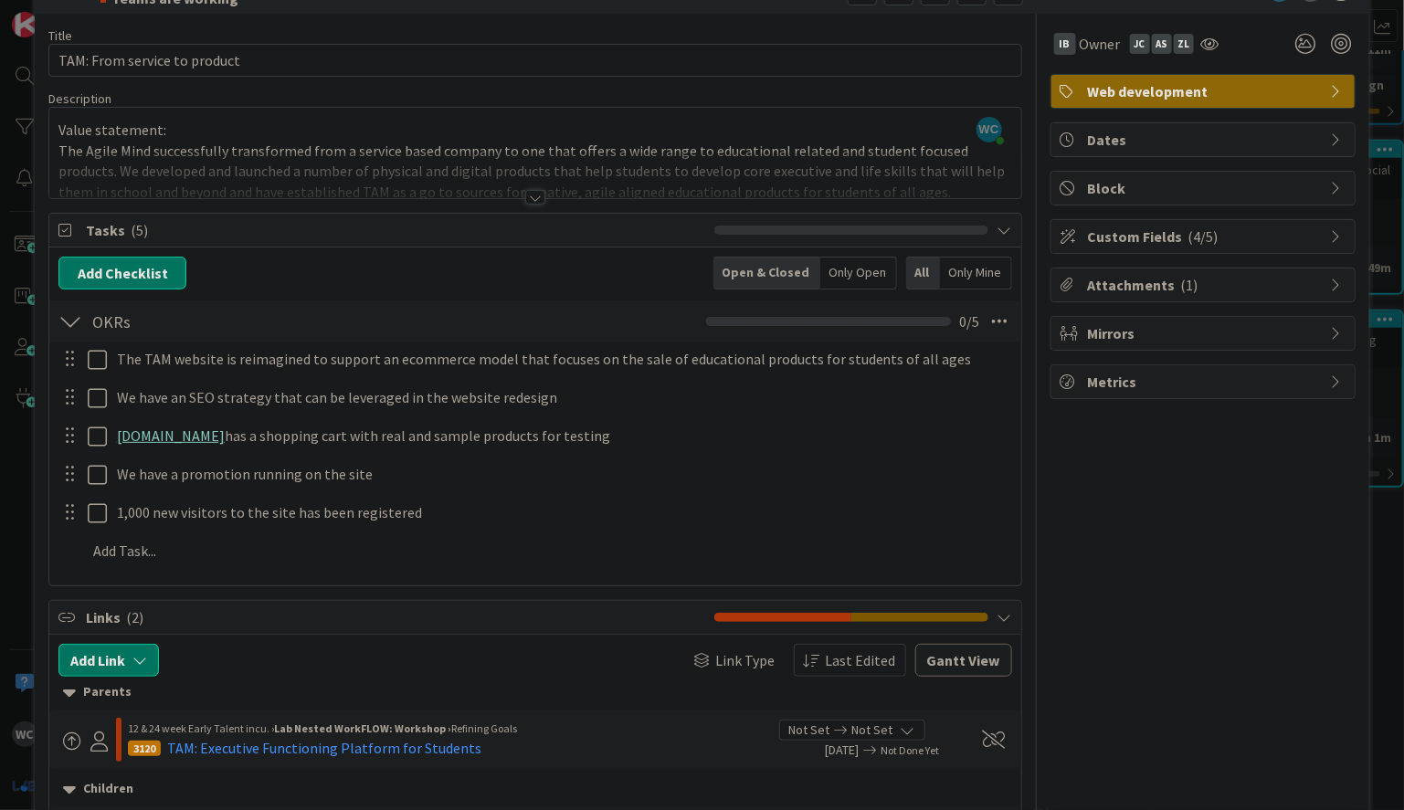
scroll to position [62, 0]
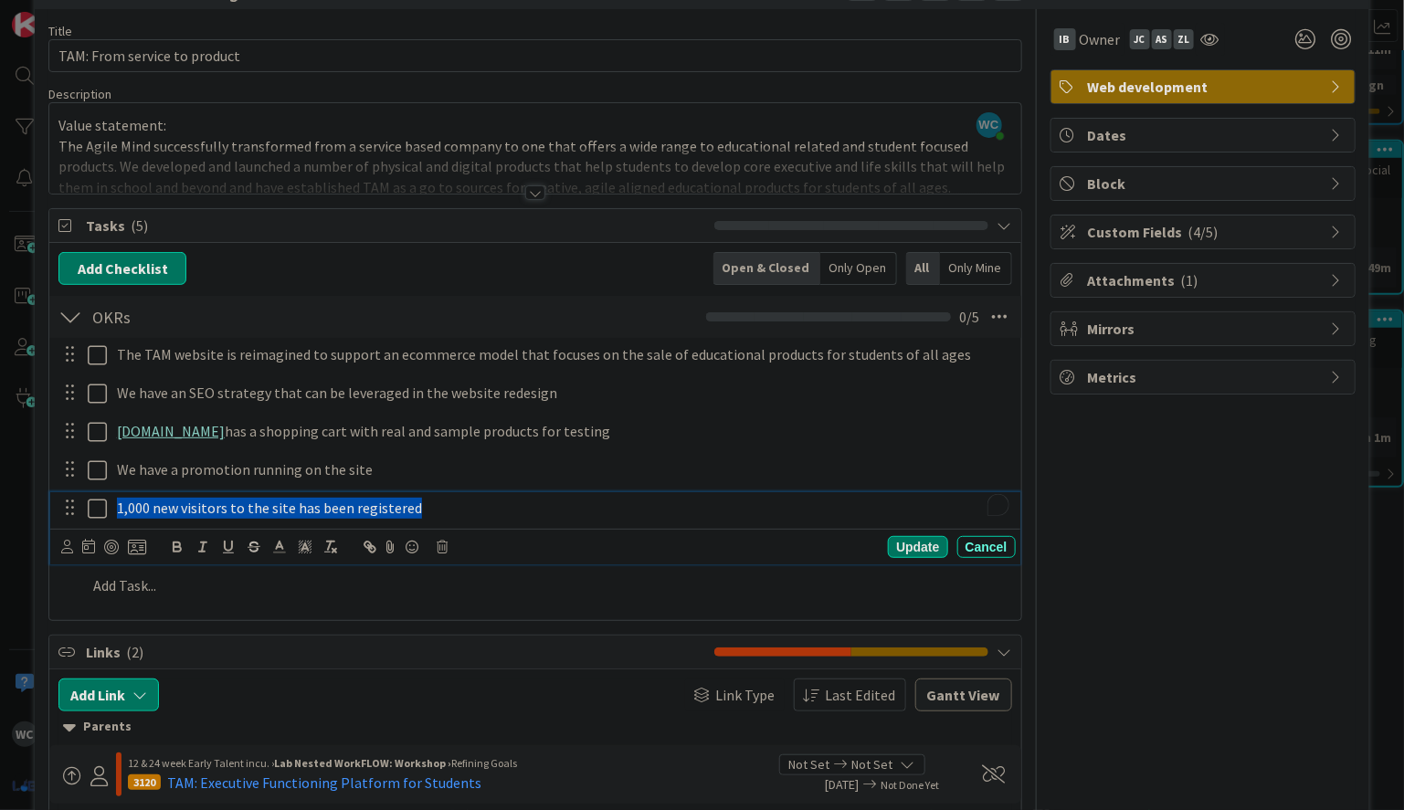
drag, startPoint x: 461, startPoint y: 516, endPoint x: 197, endPoint y: 342, distance: 316.4
click at [197, 342] on div "The TAM website is reimagined to support an ecommerce model that focuses on the…" at bounding box center [534, 473] width 953 height 271
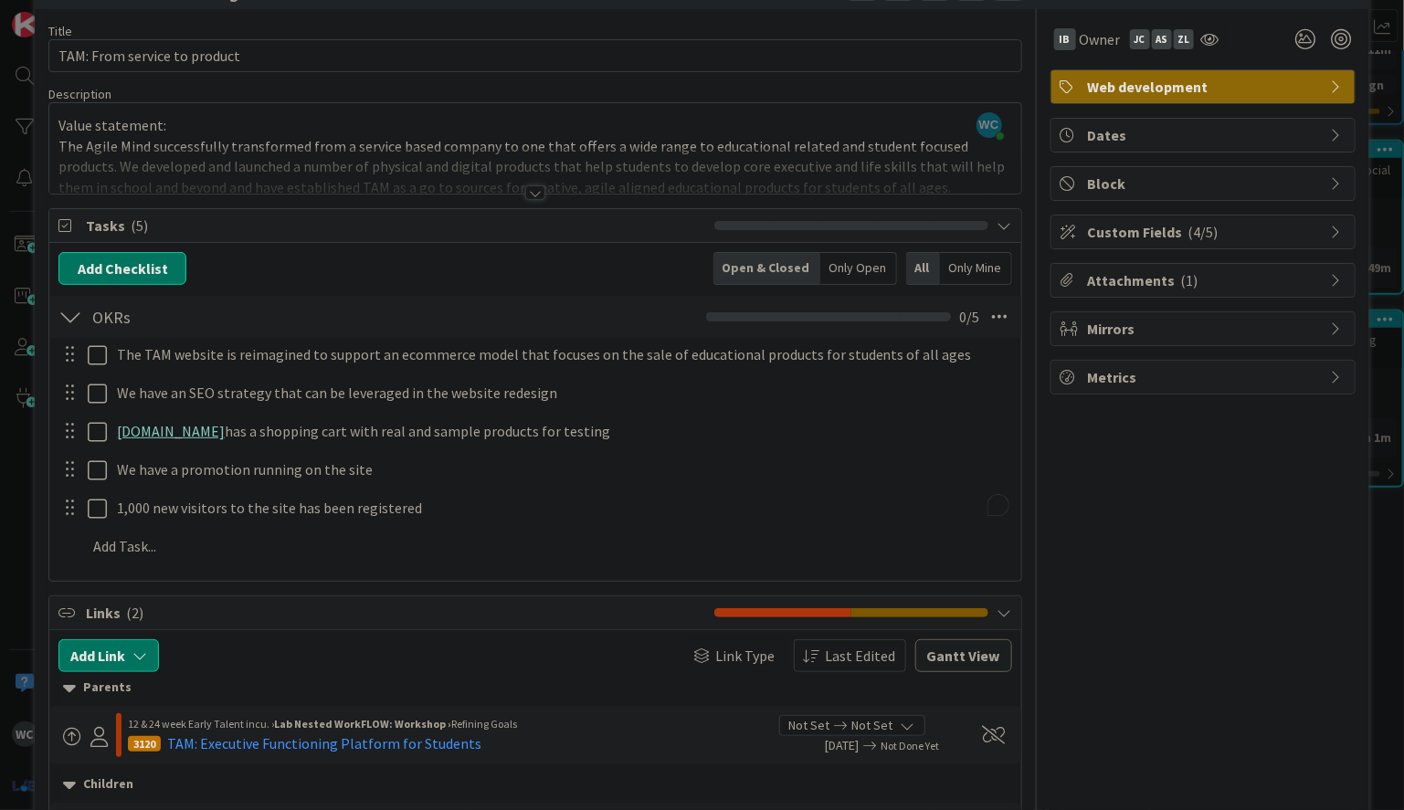
click at [509, 252] on div "Add Checklist Open & Closed Only Open All Only Mine" at bounding box center [534, 268] width 953 height 33
click at [532, 177] on div at bounding box center [534, 170] width 971 height 47
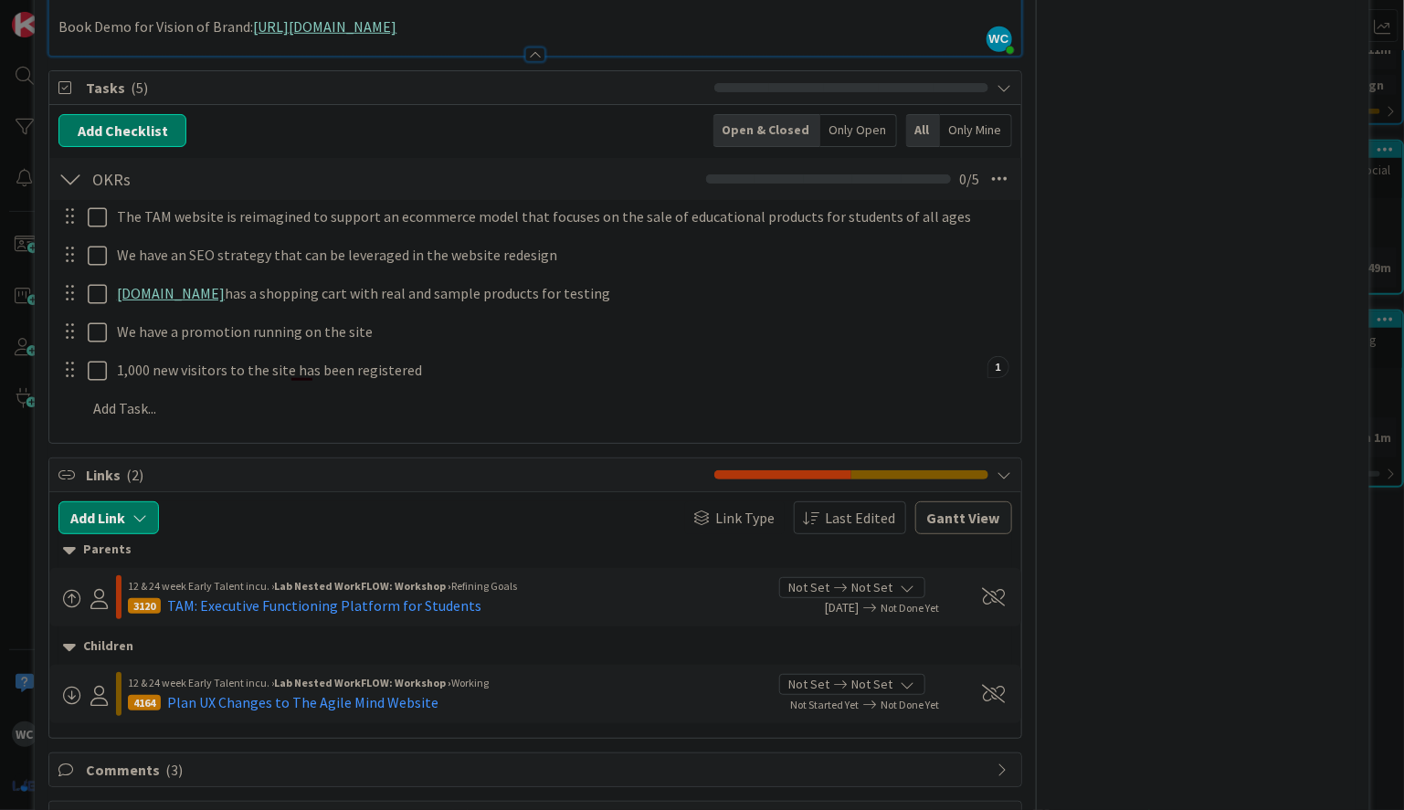
scroll to position [604, 0]
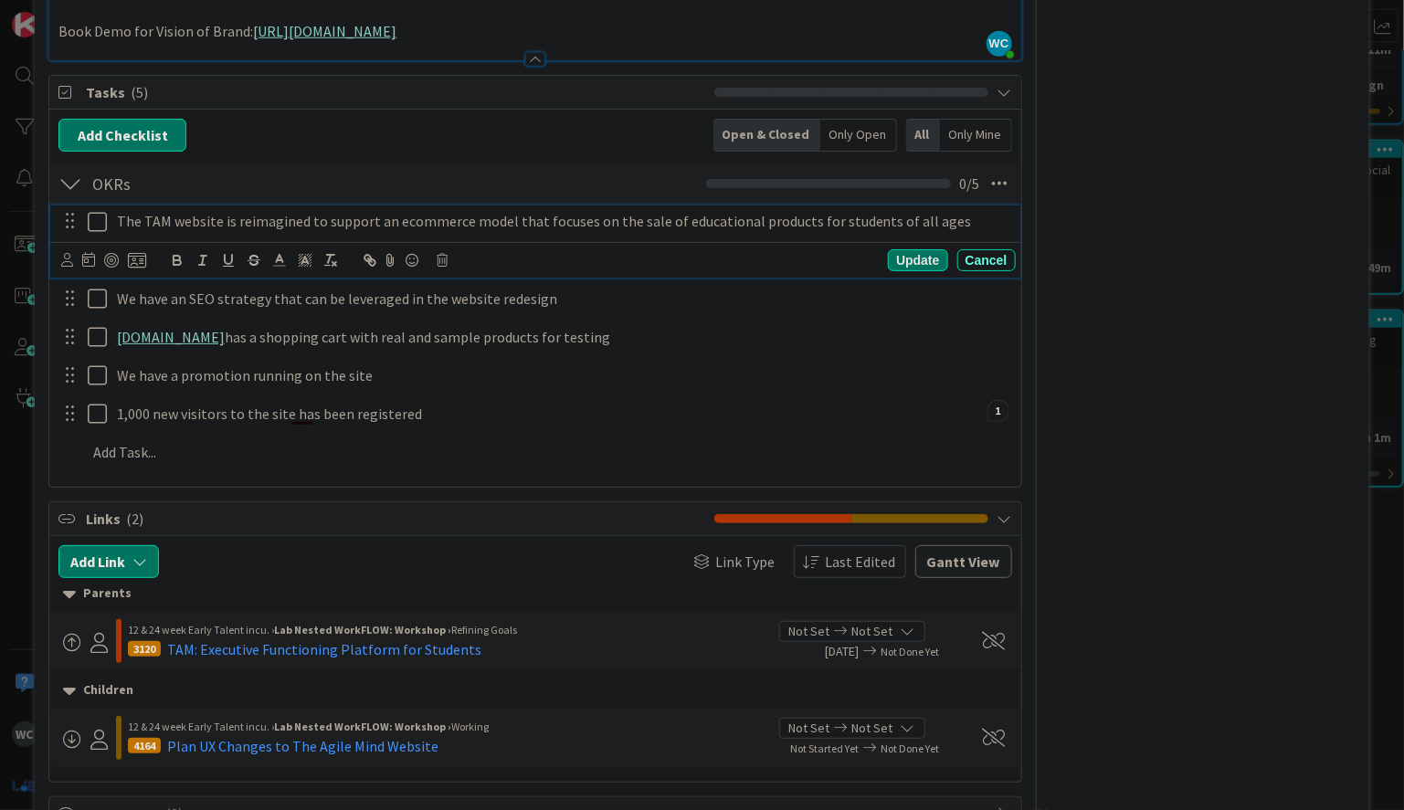
click at [352, 229] on div "The TAM website is reimagined to support an ecommerce model that focuses on the…" at bounding box center [563, 221] width 906 height 32
click at [1111, 252] on div "IB Owner JC AS ZL Web development Dates Block Custom Fields ( 4/5 ) Attachments…" at bounding box center [1202, 174] width 305 height 1412
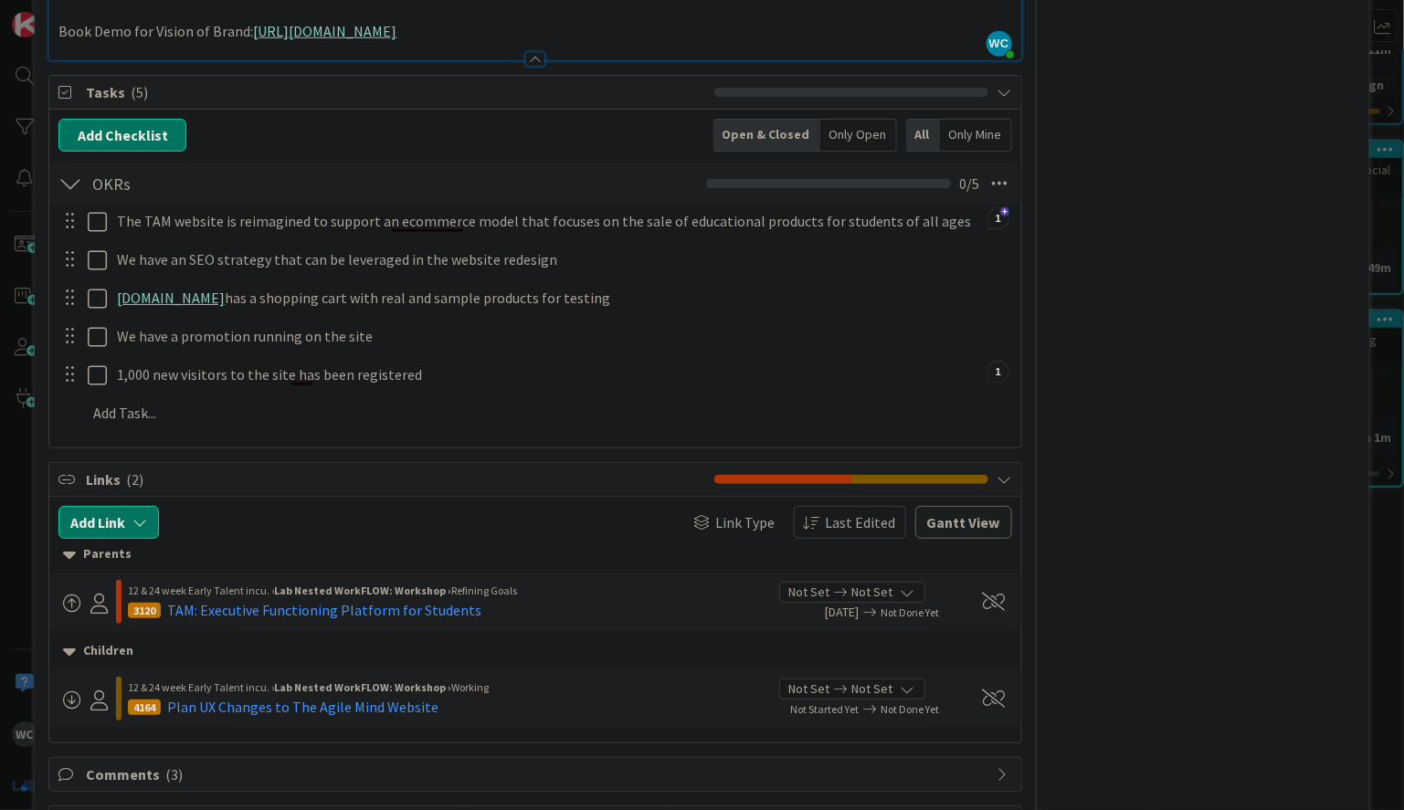
scroll to position [667, 0]
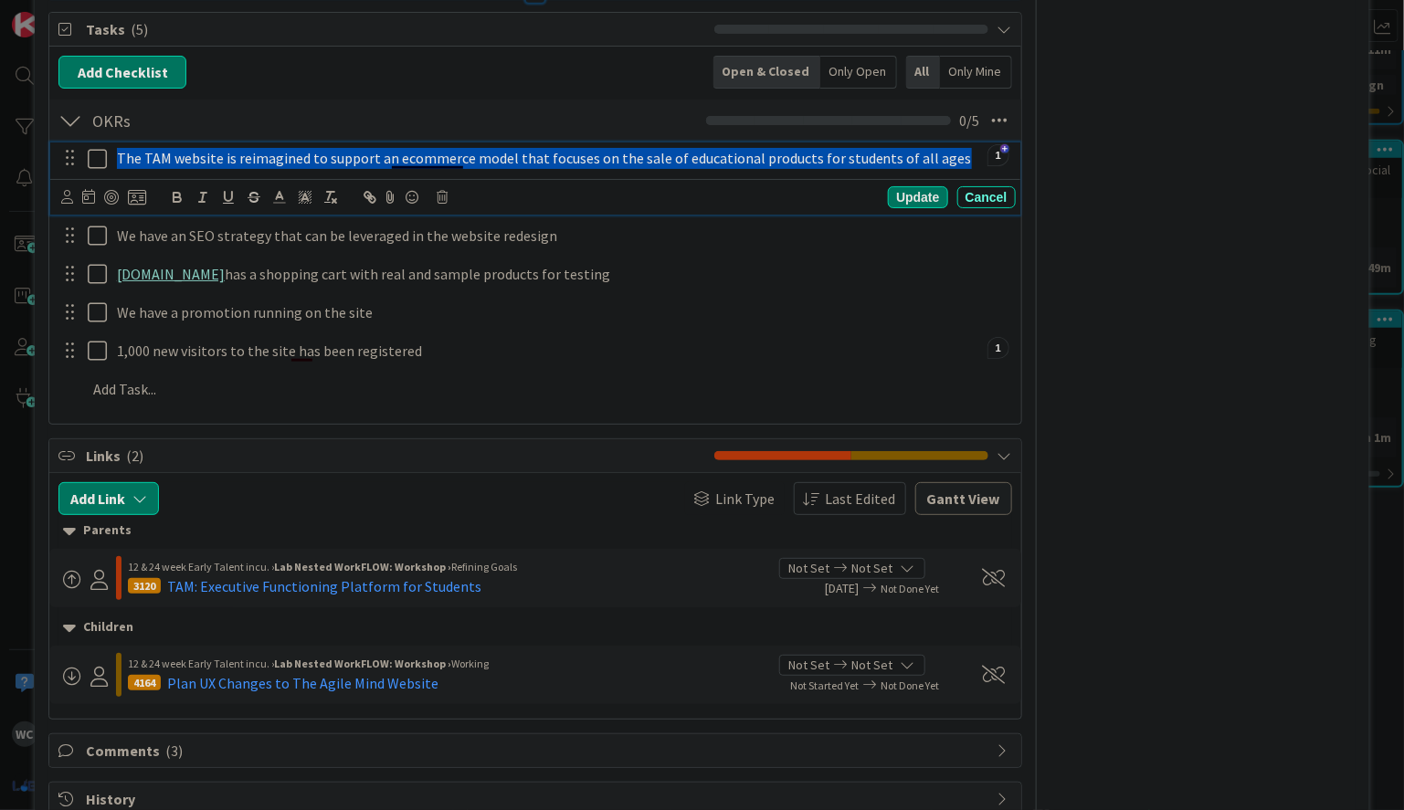
drag, startPoint x: 118, startPoint y: 152, endPoint x: 792, endPoint y: 204, distance: 676.0
click at [792, 204] on div "The TAM website is reimagined to support an ecommerce model that focuses on the…" at bounding box center [534, 178] width 969 height 72
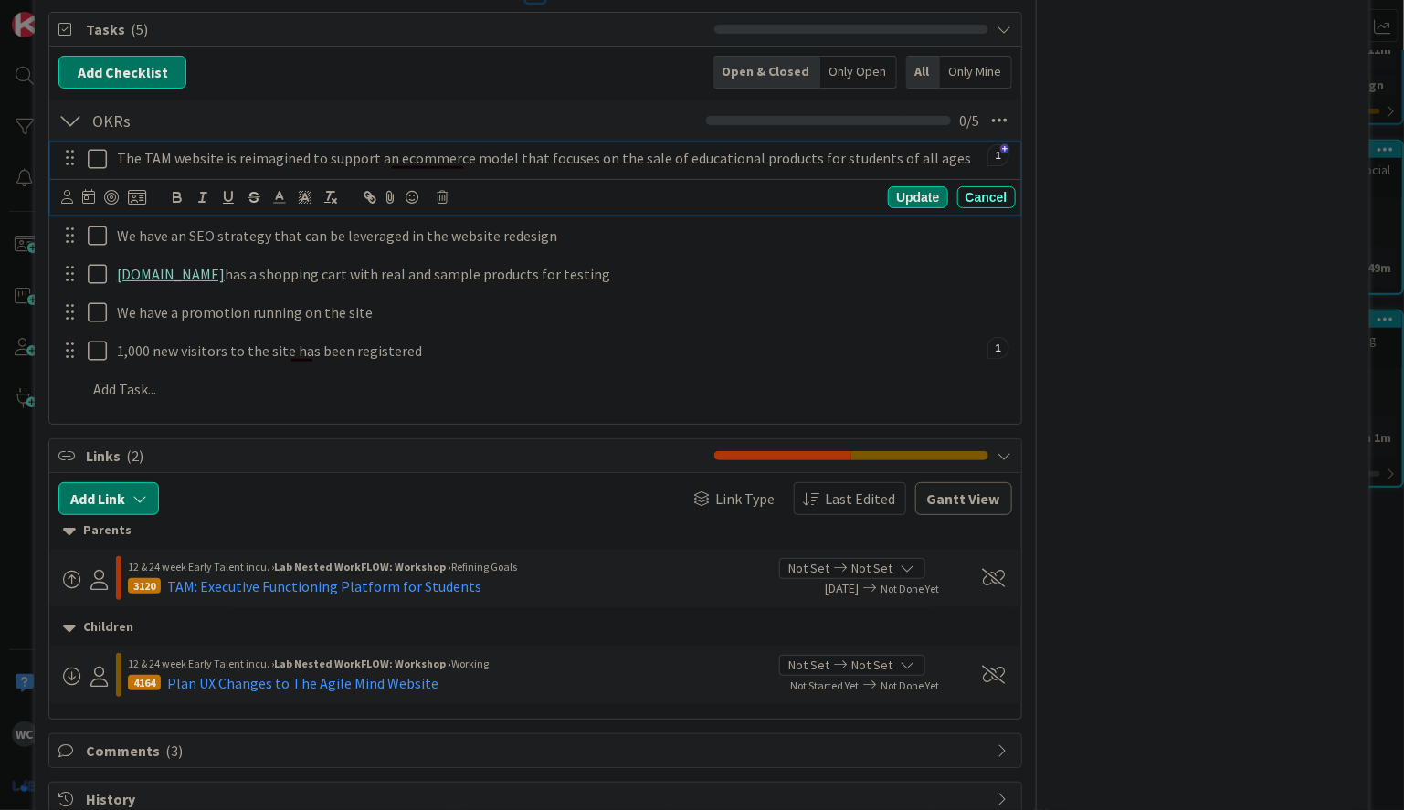
click at [1113, 222] on div "IB Owner JC AS ZL Web development Dates Block Custom Fields ( 4/5 ) Attachments…" at bounding box center [1202, 111] width 305 height 1412
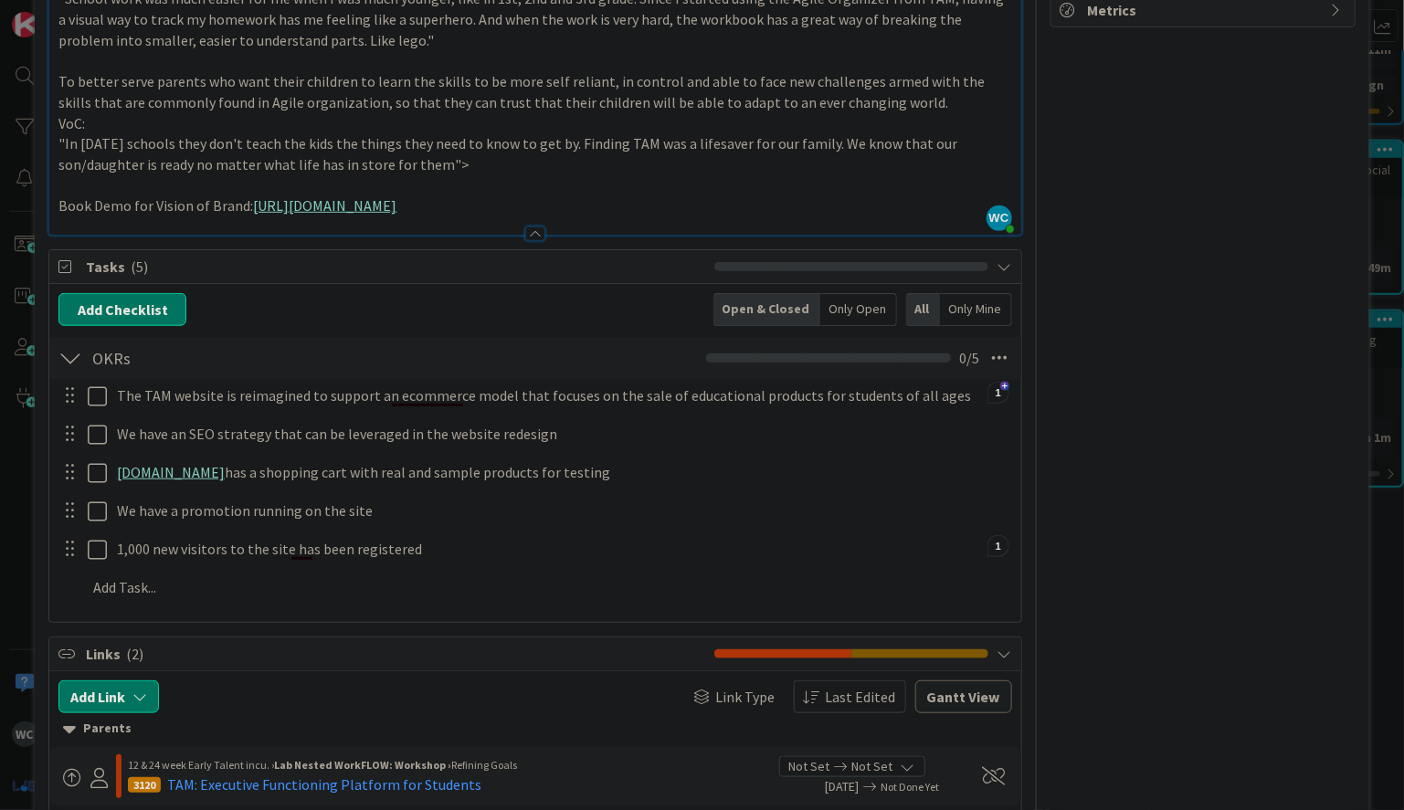
scroll to position [653, 0]
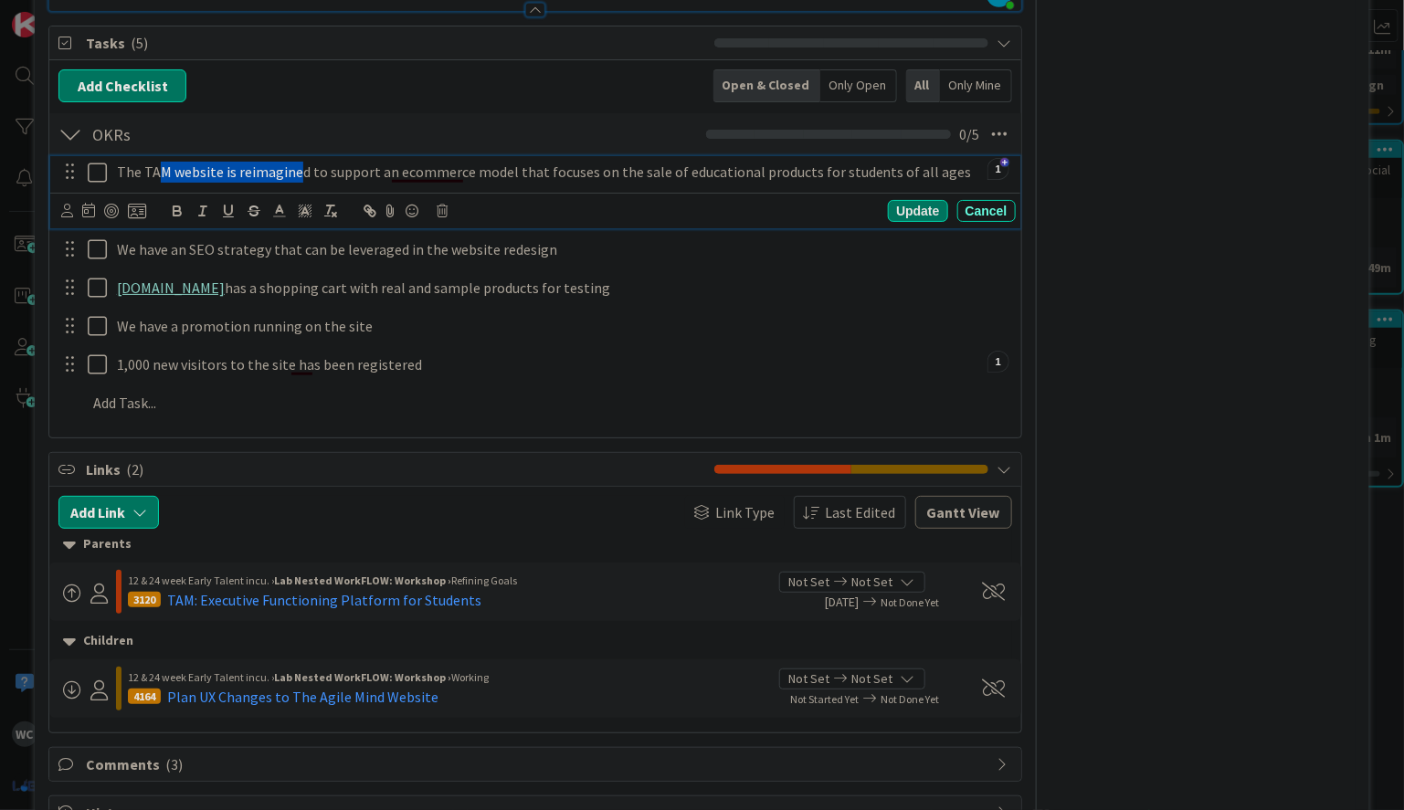
drag, startPoint x: 154, startPoint y: 169, endPoint x: 297, endPoint y: 170, distance: 142.5
click at [297, 170] on p "The TAM website is reimagined to support an ecommerce model that focuses on the…" at bounding box center [562, 172] width 891 height 21
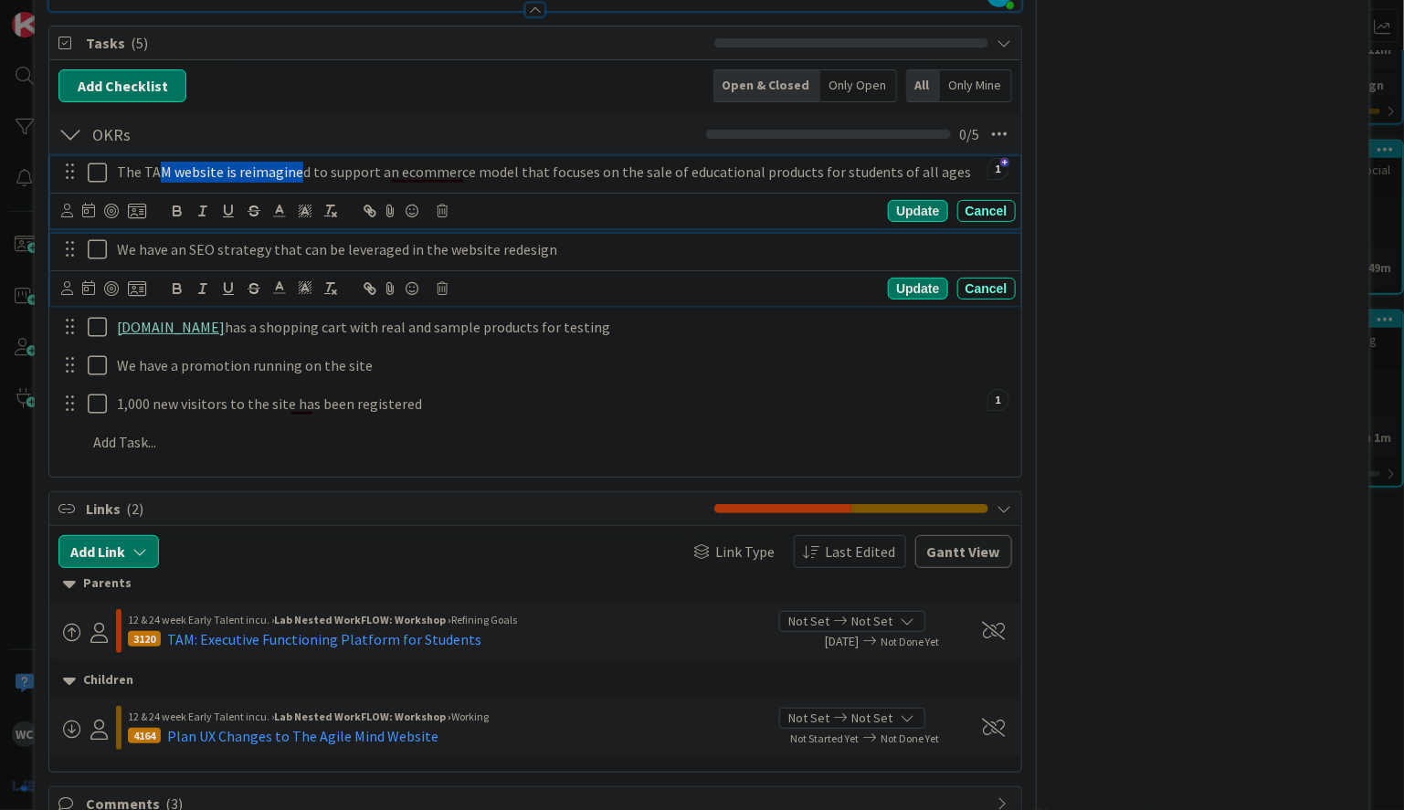
click at [572, 234] on div "We have an SEO strategy that can be leveraged in the website redesign" at bounding box center [563, 250] width 906 height 32
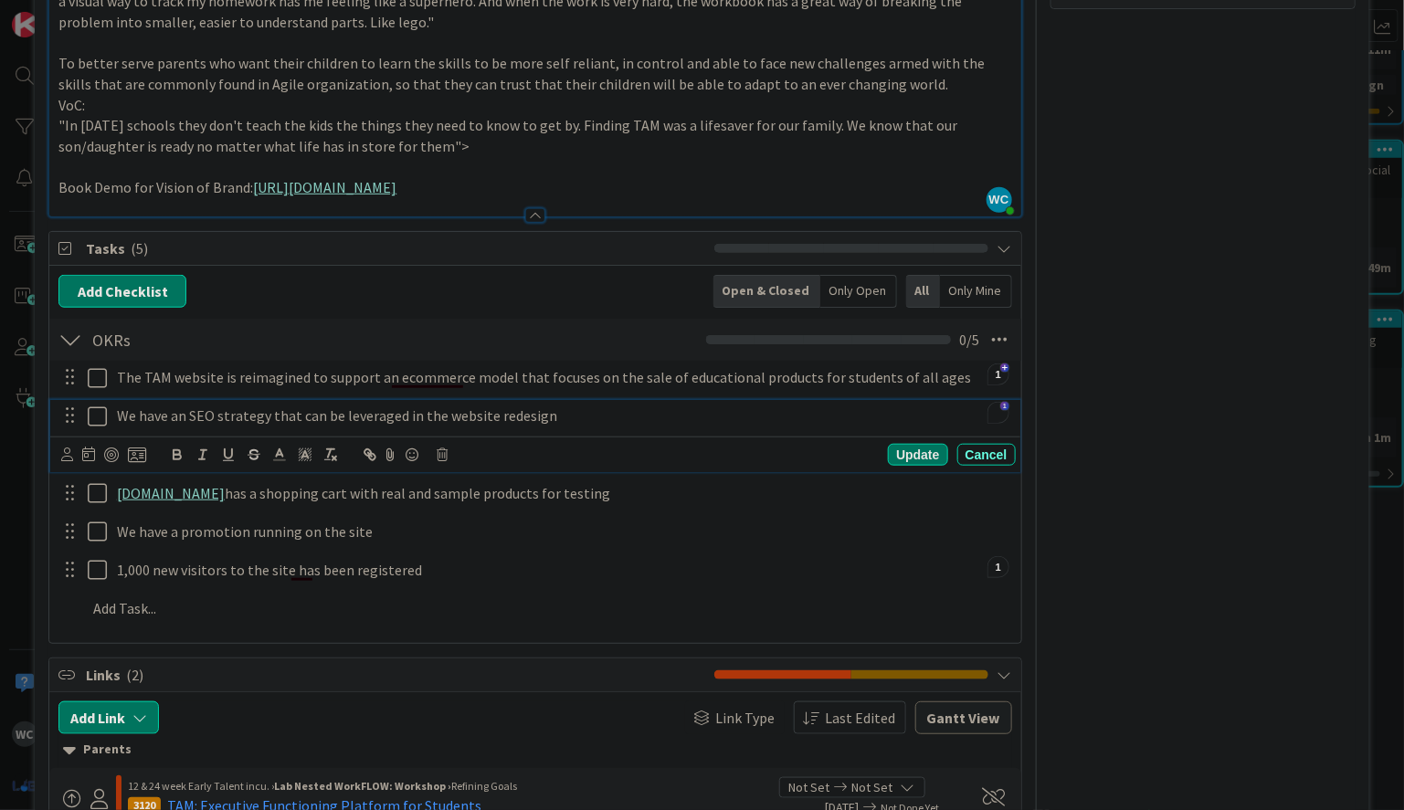
scroll to position [457, 0]
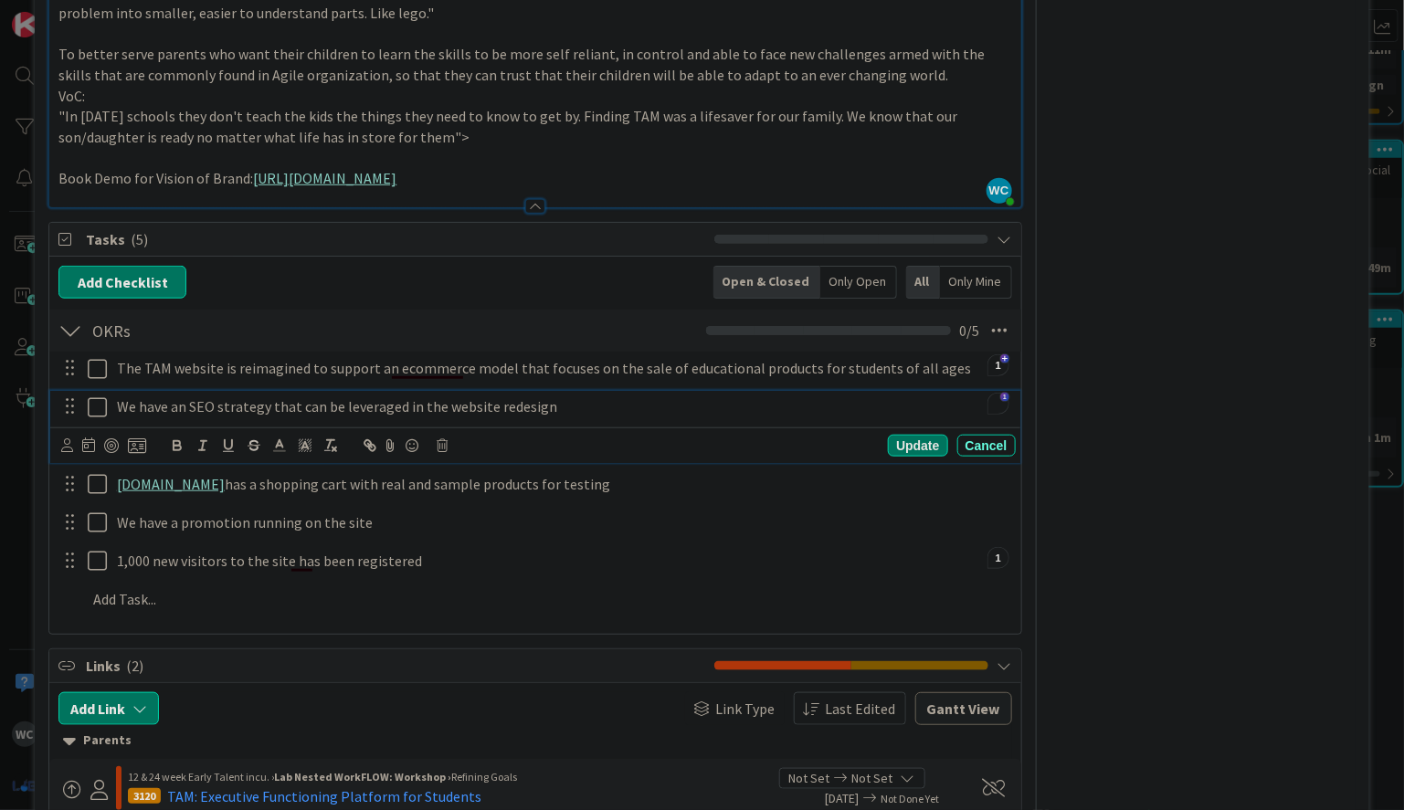
click at [1258, 494] on div "IB Owner JC AS ZL Web development Dates Block Custom Fields ( 4/5 ) Attachments…" at bounding box center [1202, 321] width 305 height 1412
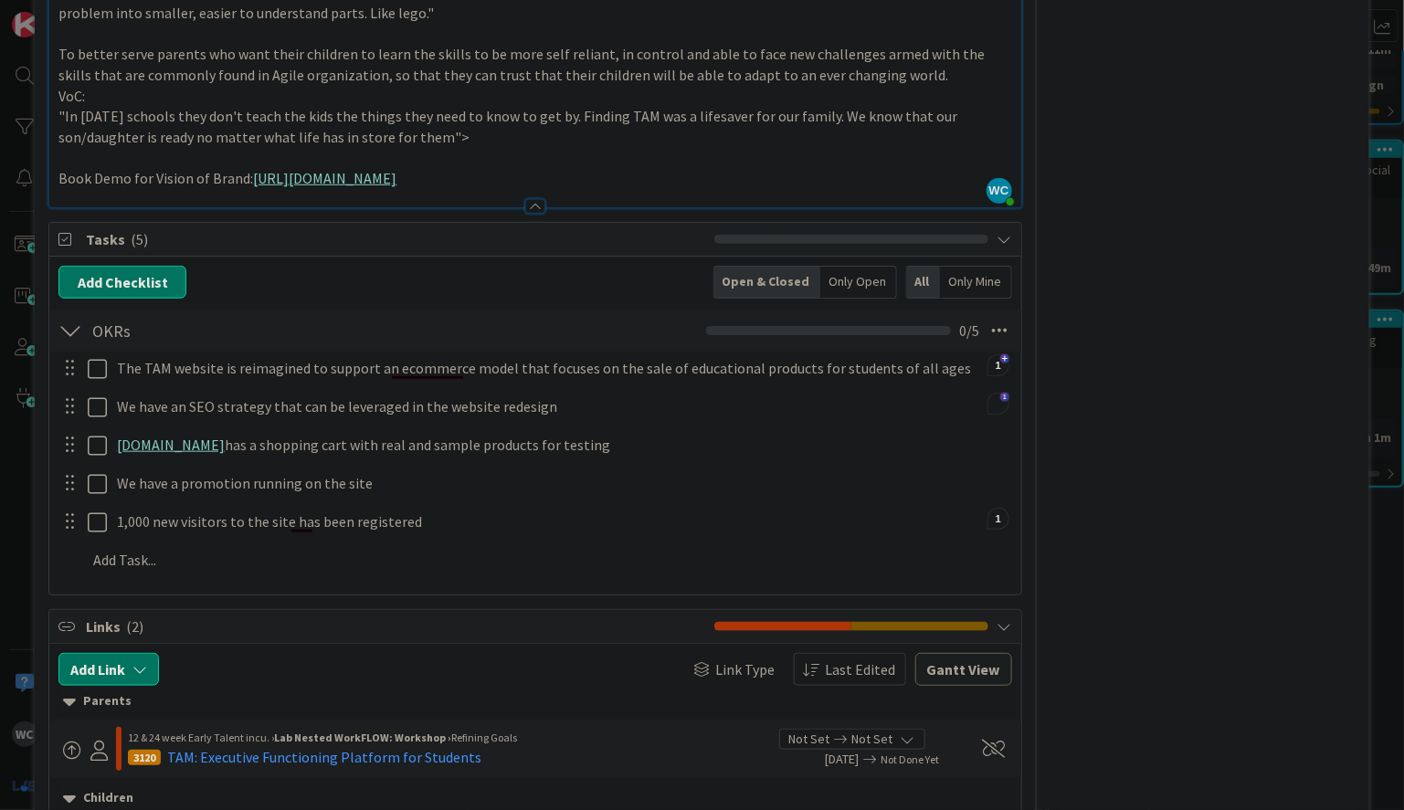
scroll to position [540, 0]
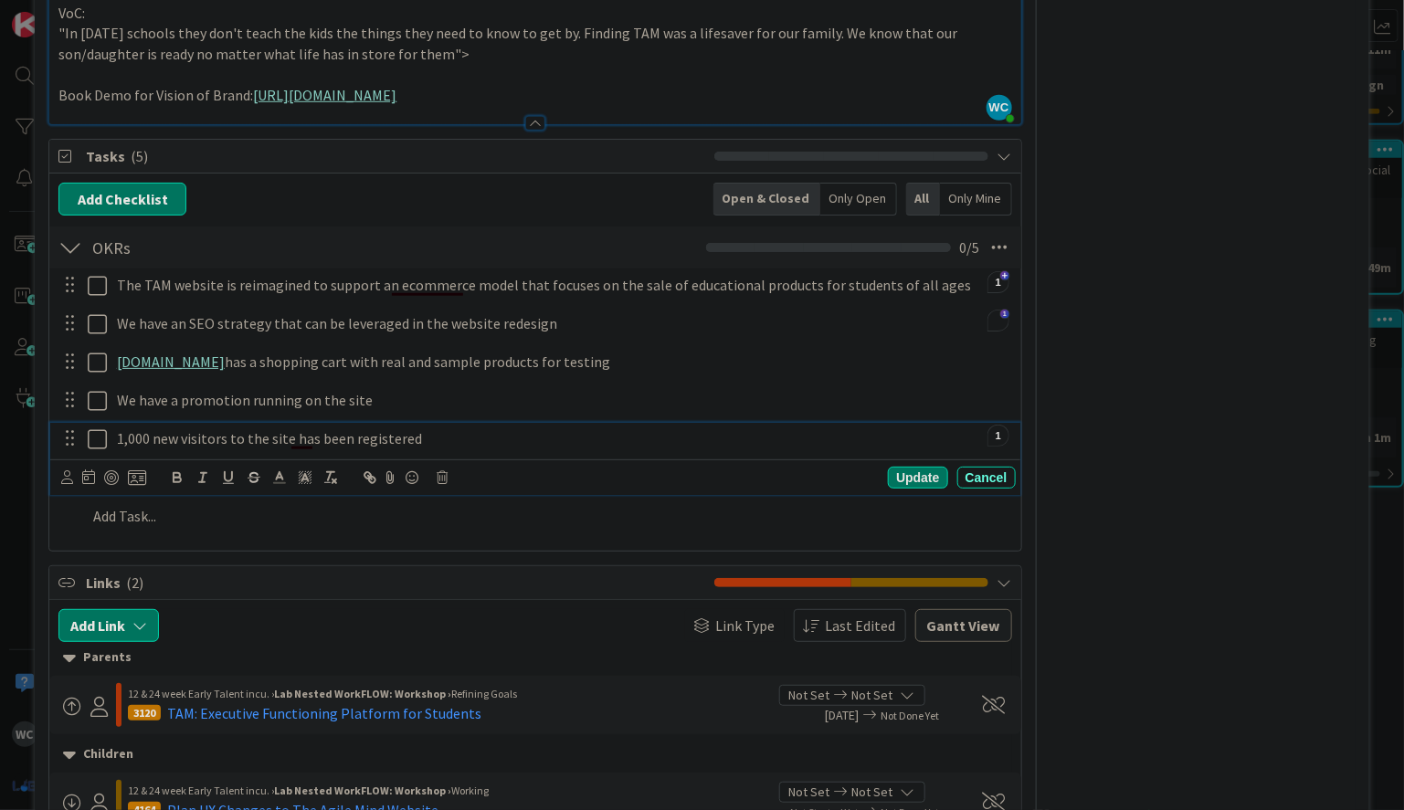
click at [341, 437] on p "1,000 new visitors to the site has been registered" at bounding box center [562, 438] width 891 height 21
click at [491, 572] on span "Links ( 2 )" at bounding box center [395, 583] width 618 height 22
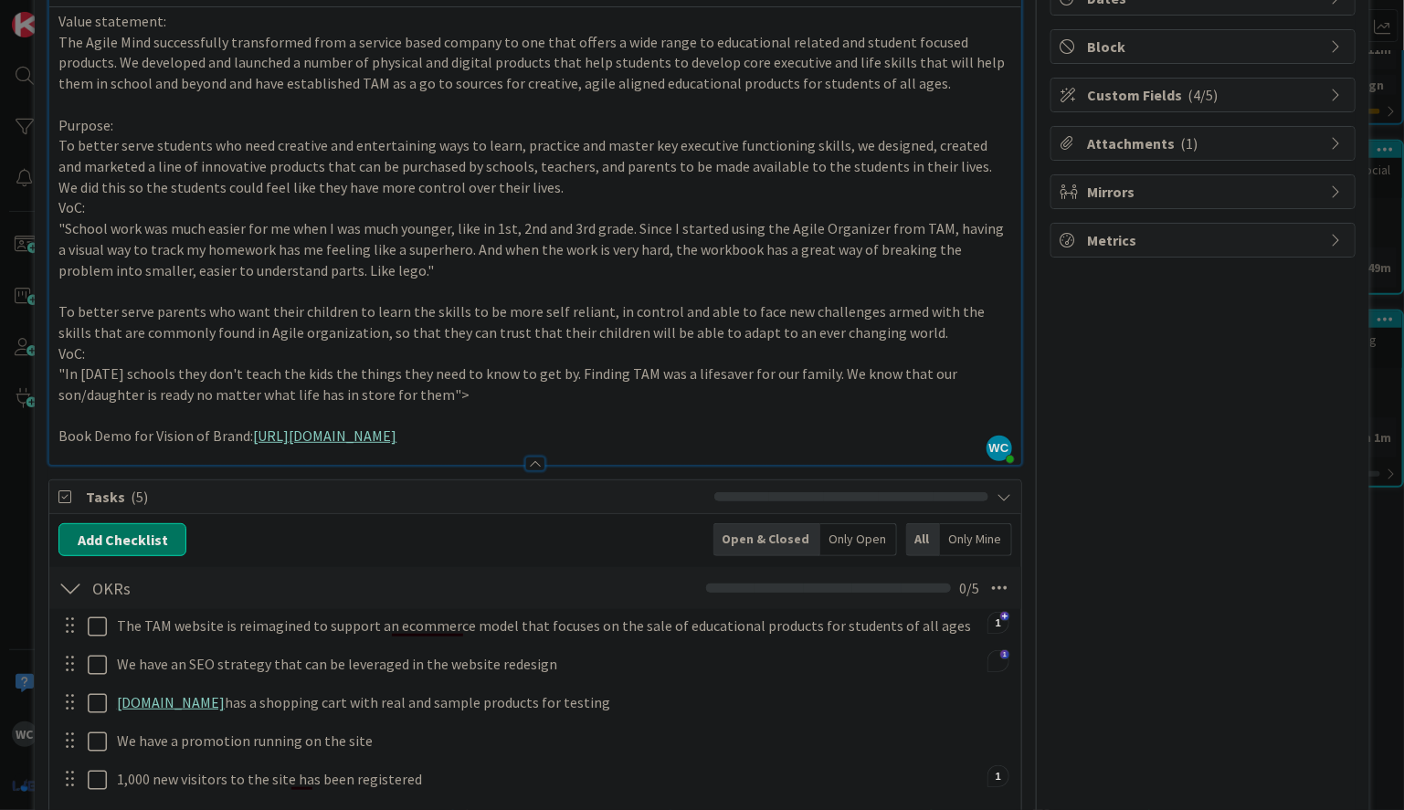
click at [539, 462] on div at bounding box center [535, 464] width 20 height 15
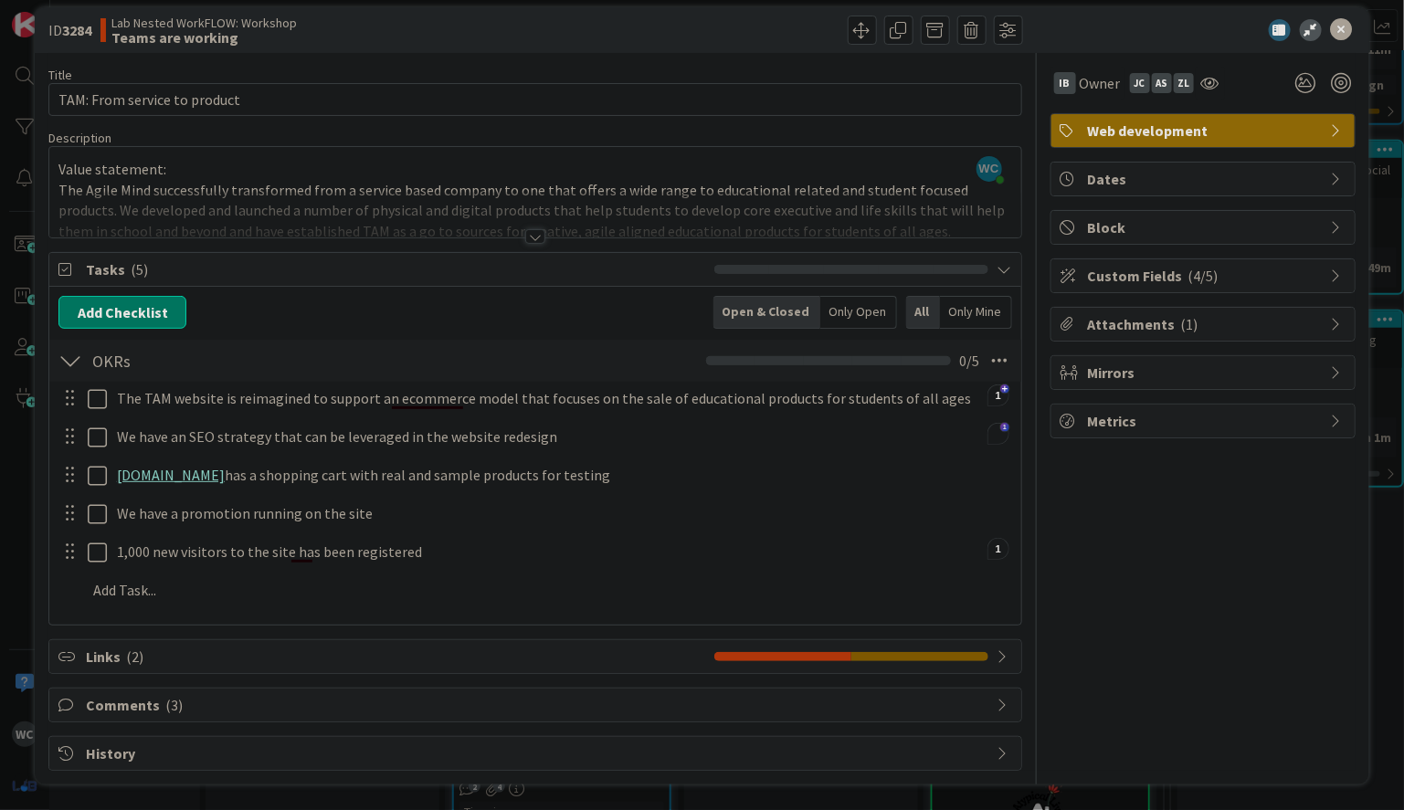
scroll to position [13, 0]
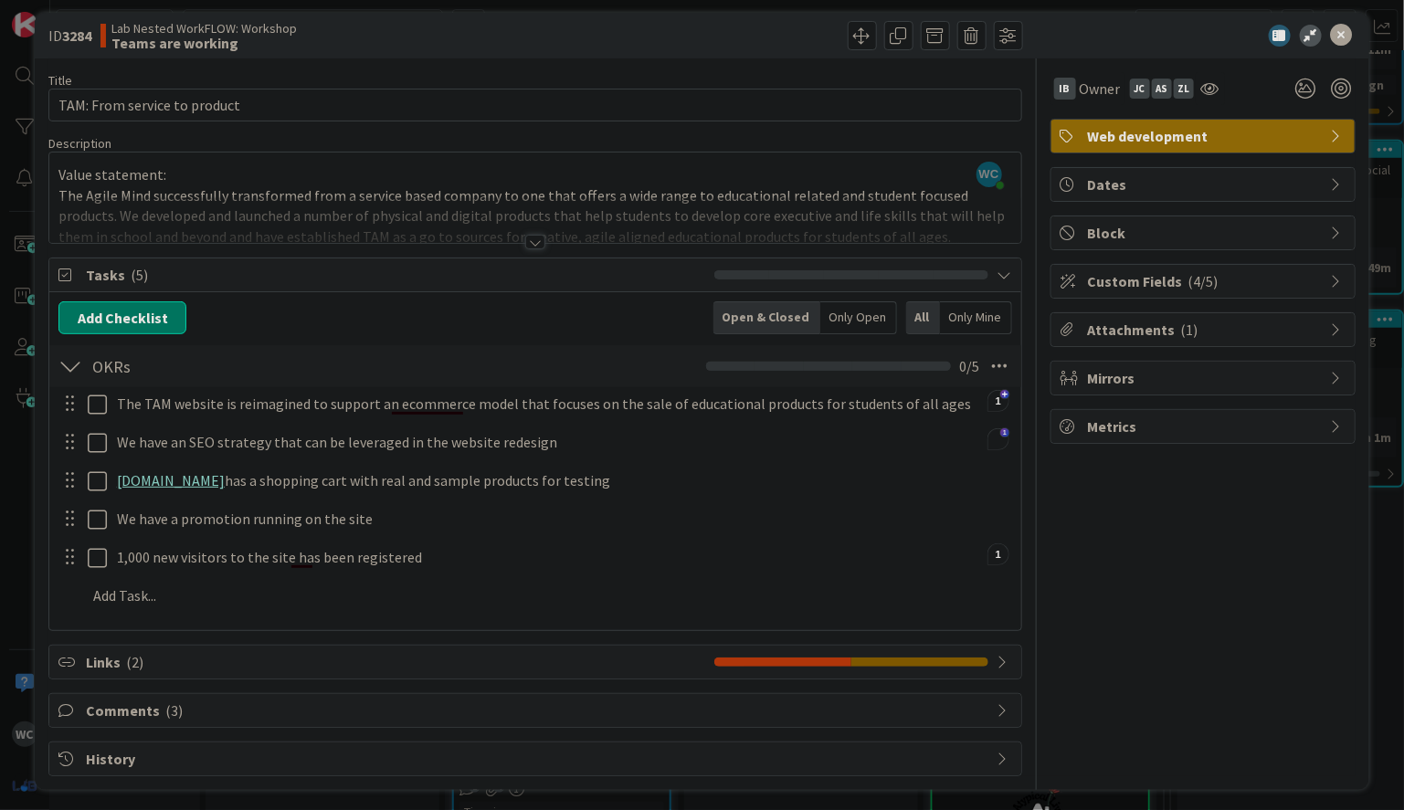
click at [539, 231] on div at bounding box center [534, 219] width 971 height 47
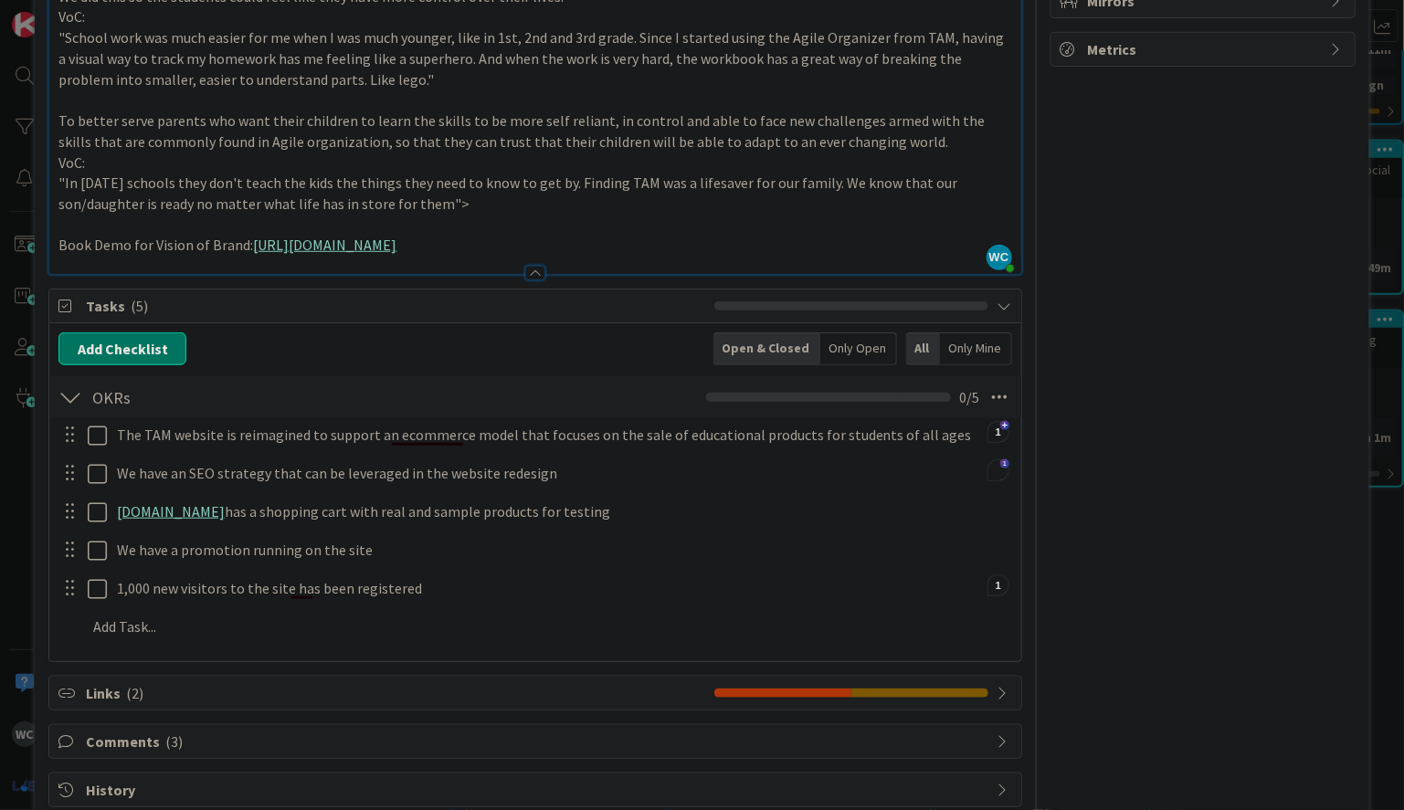
scroll to position [420, 0]
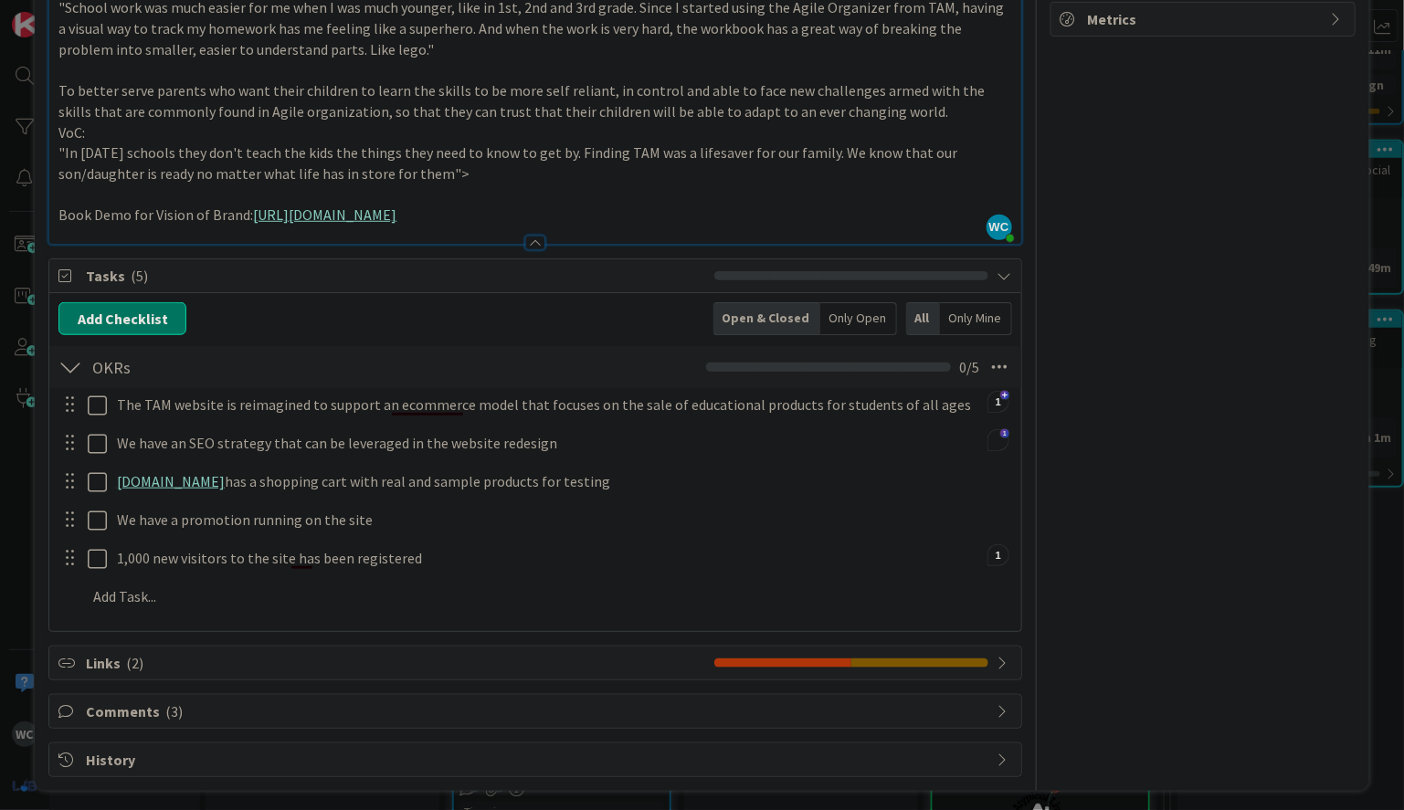
click at [860, 311] on div "Only Open" at bounding box center [858, 318] width 77 height 33
click at [778, 318] on div "Open & Closed" at bounding box center [765, 318] width 101 height 33
click at [413, 667] on span "Links ( 2 )" at bounding box center [395, 663] width 618 height 22
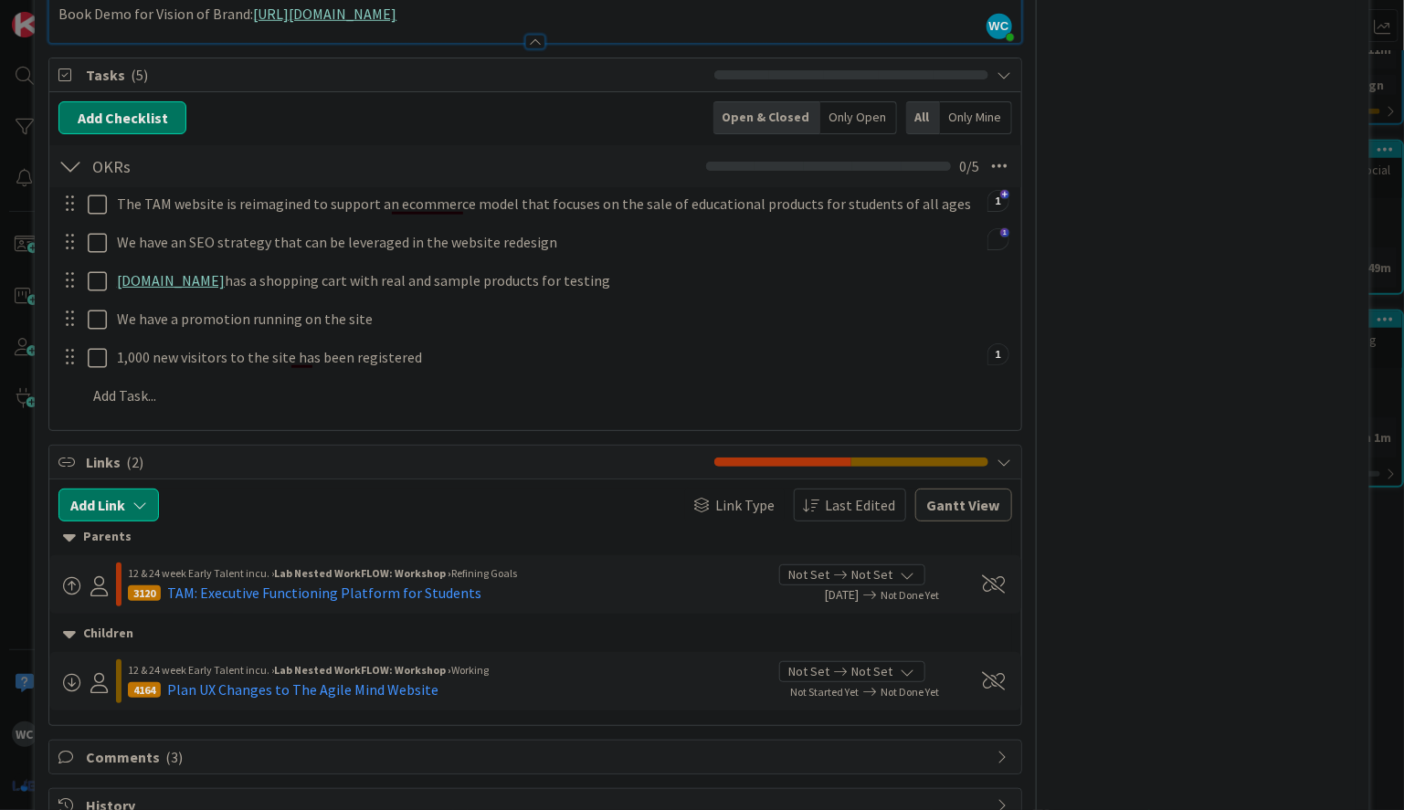
scroll to position [667, 0]
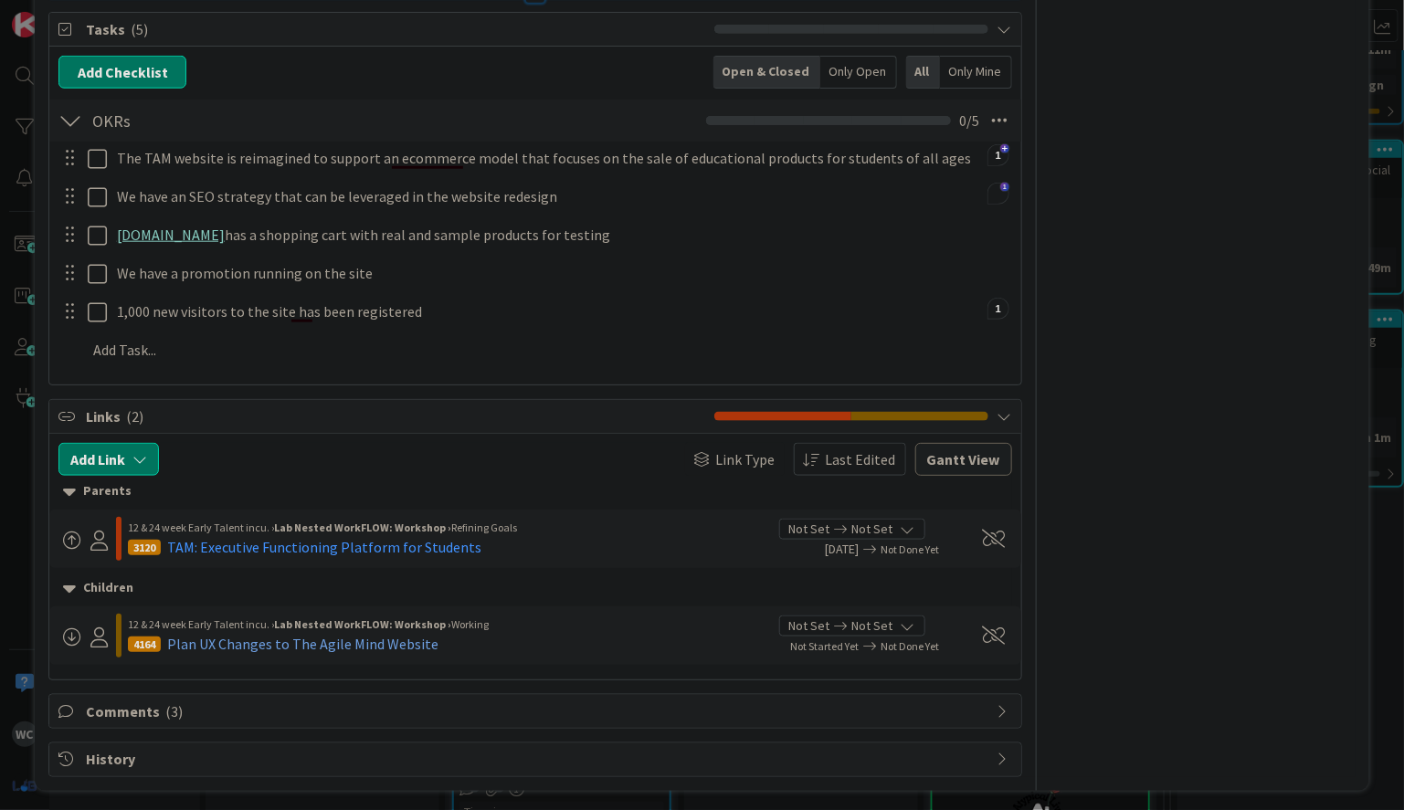
click at [407, 643] on div "Plan UX Changes to The Agile Mind Website" at bounding box center [302, 644] width 271 height 22
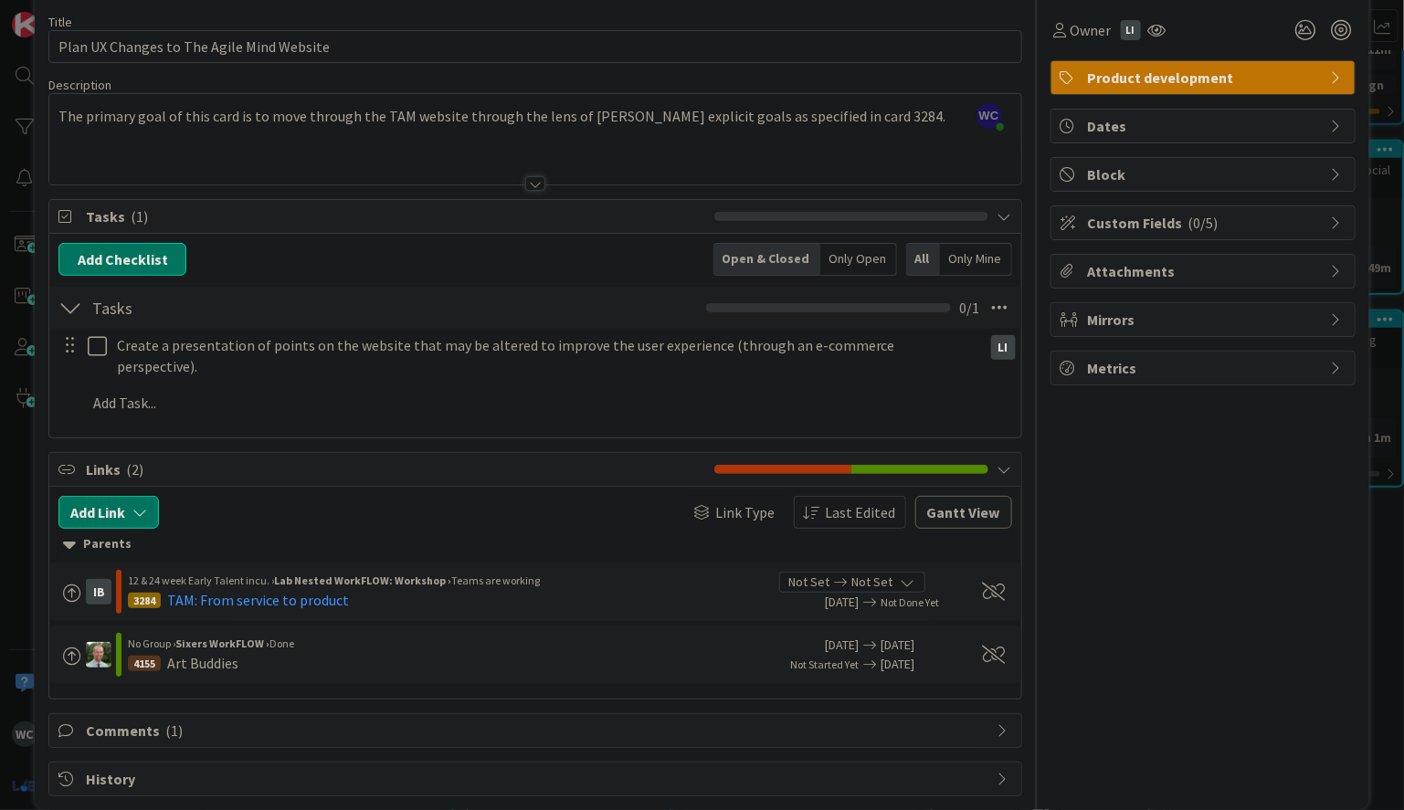
scroll to position [23, 0]
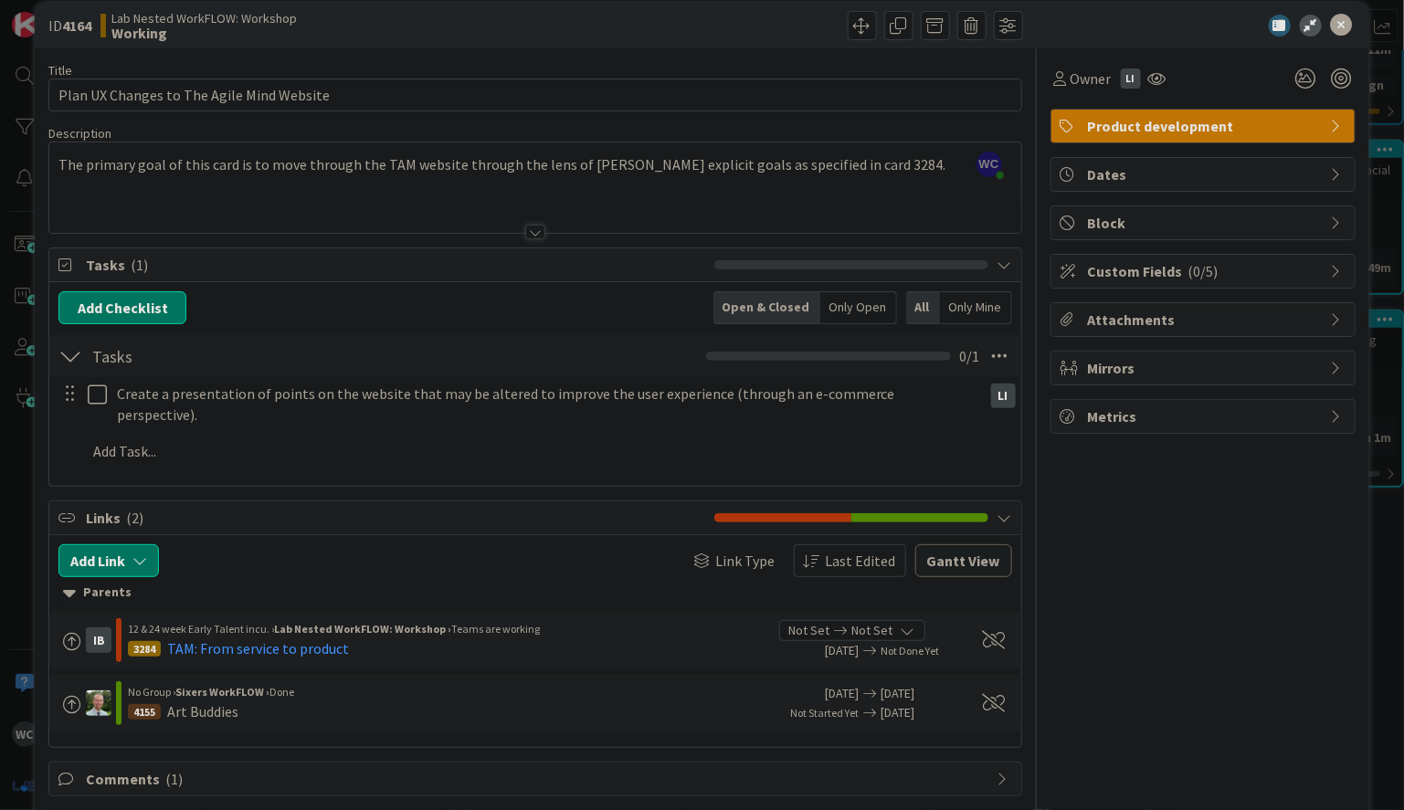
click at [542, 226] on div at bounding box center [535, 232] width 20 height 15
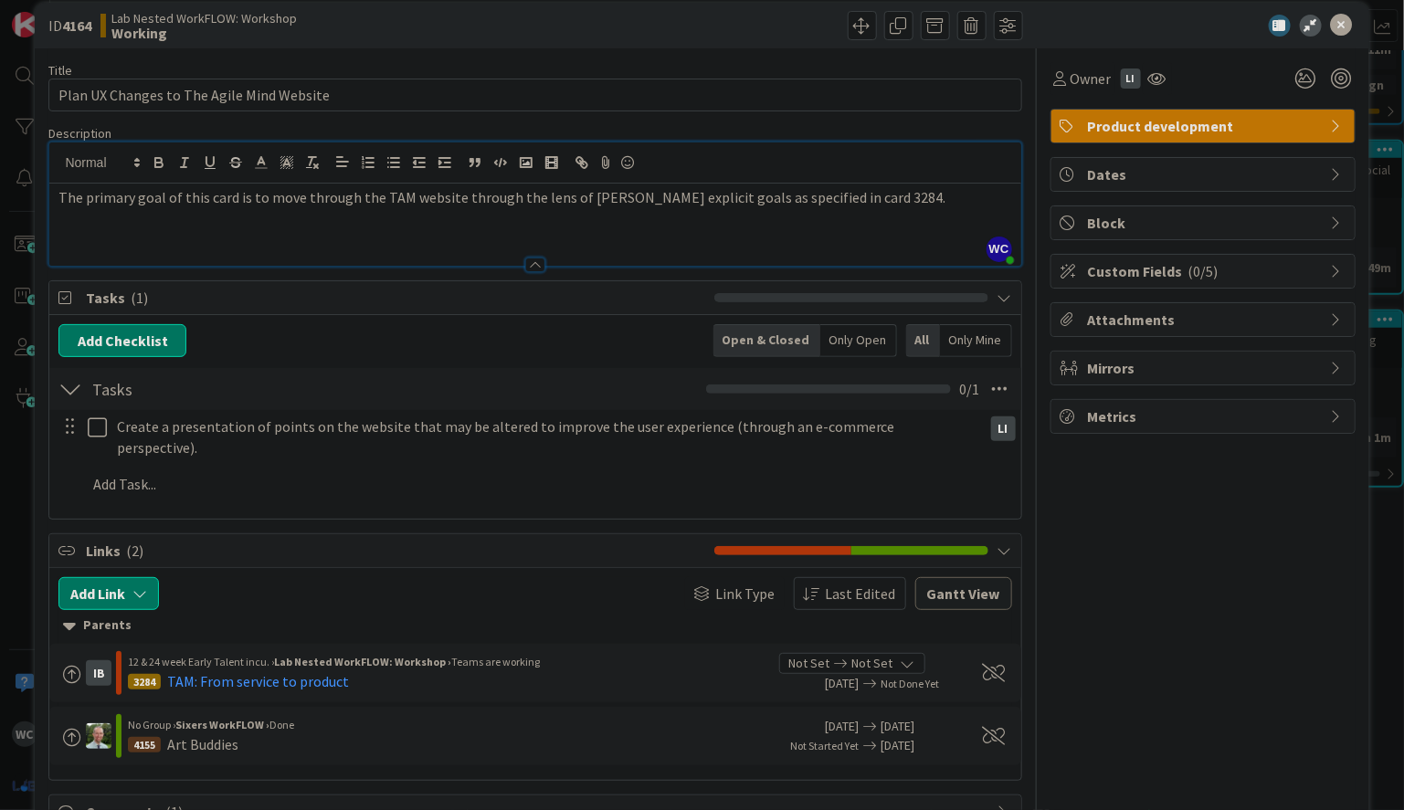
scroll to position [0, 0]
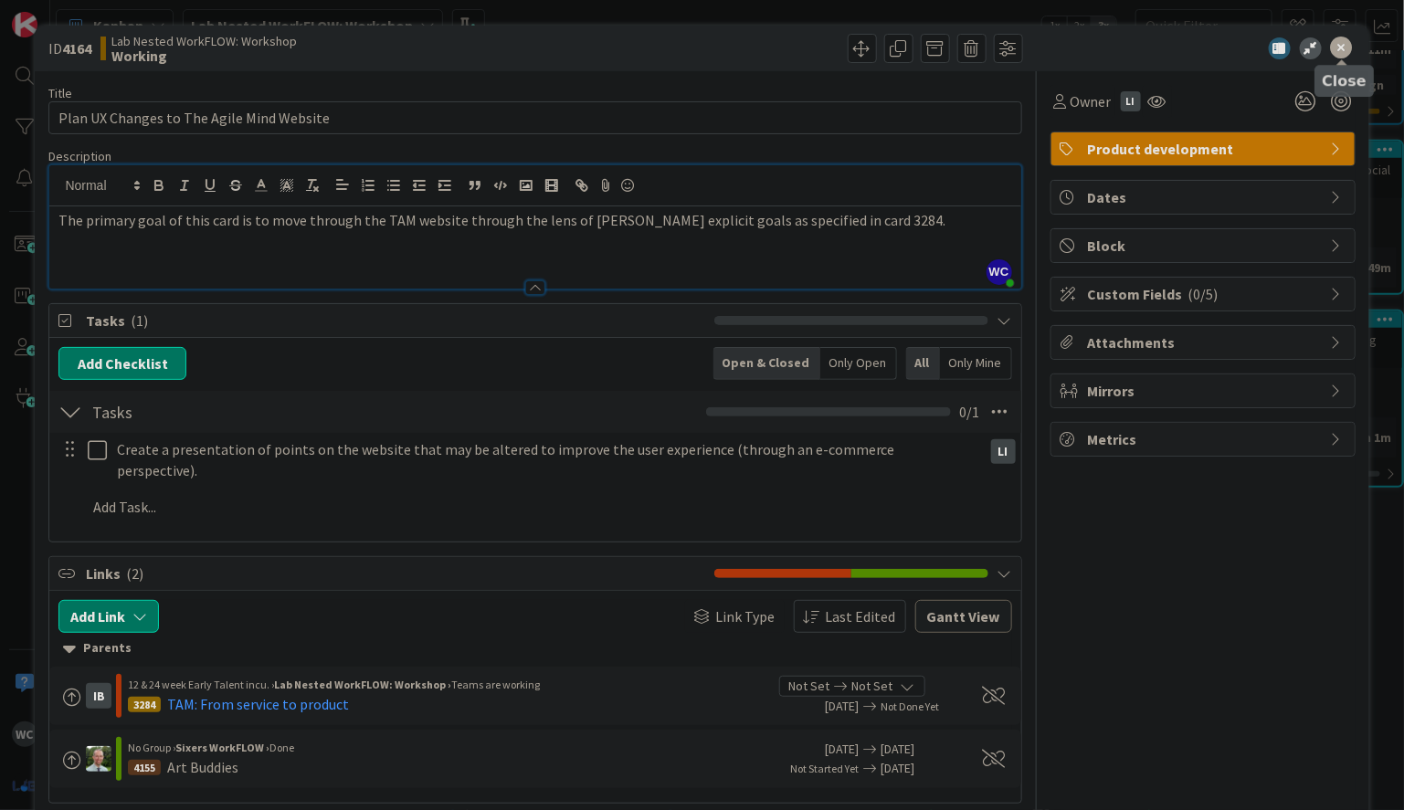
click at [1348, 57] on icon at bounding box center [1342, 48] width 22 height 22
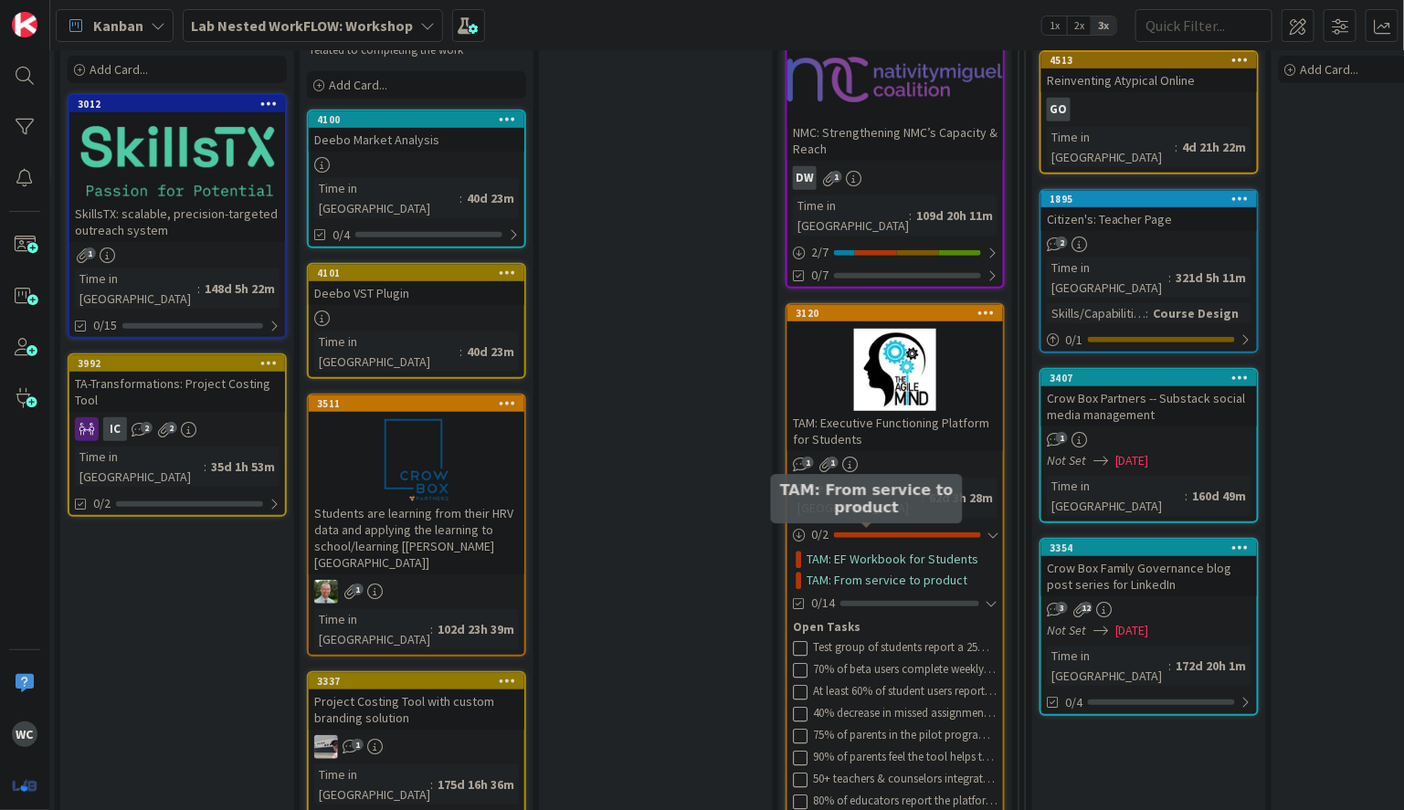
scroll to position [342, 360]
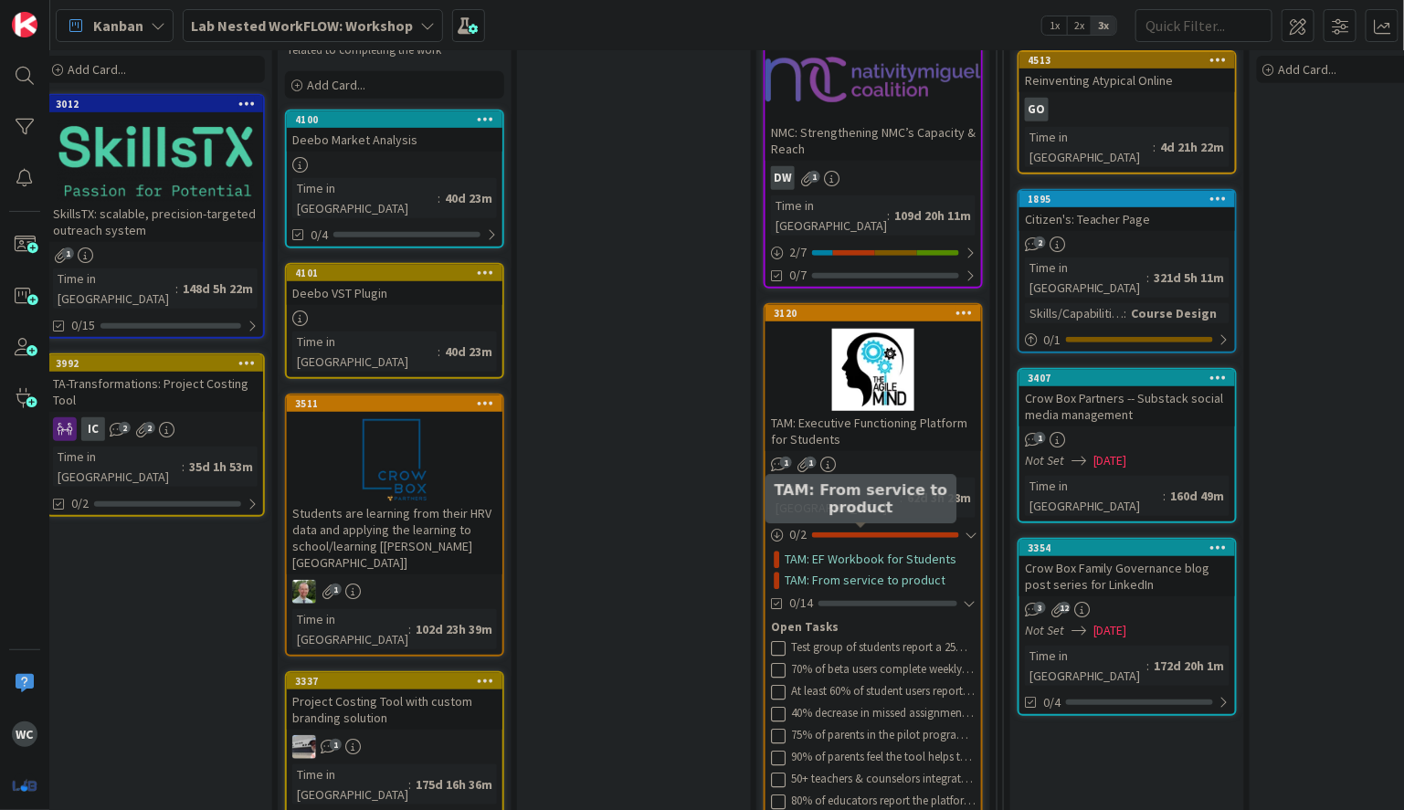
click at [945, 364] on div at bounding box center [873, 370] width 216 height 82
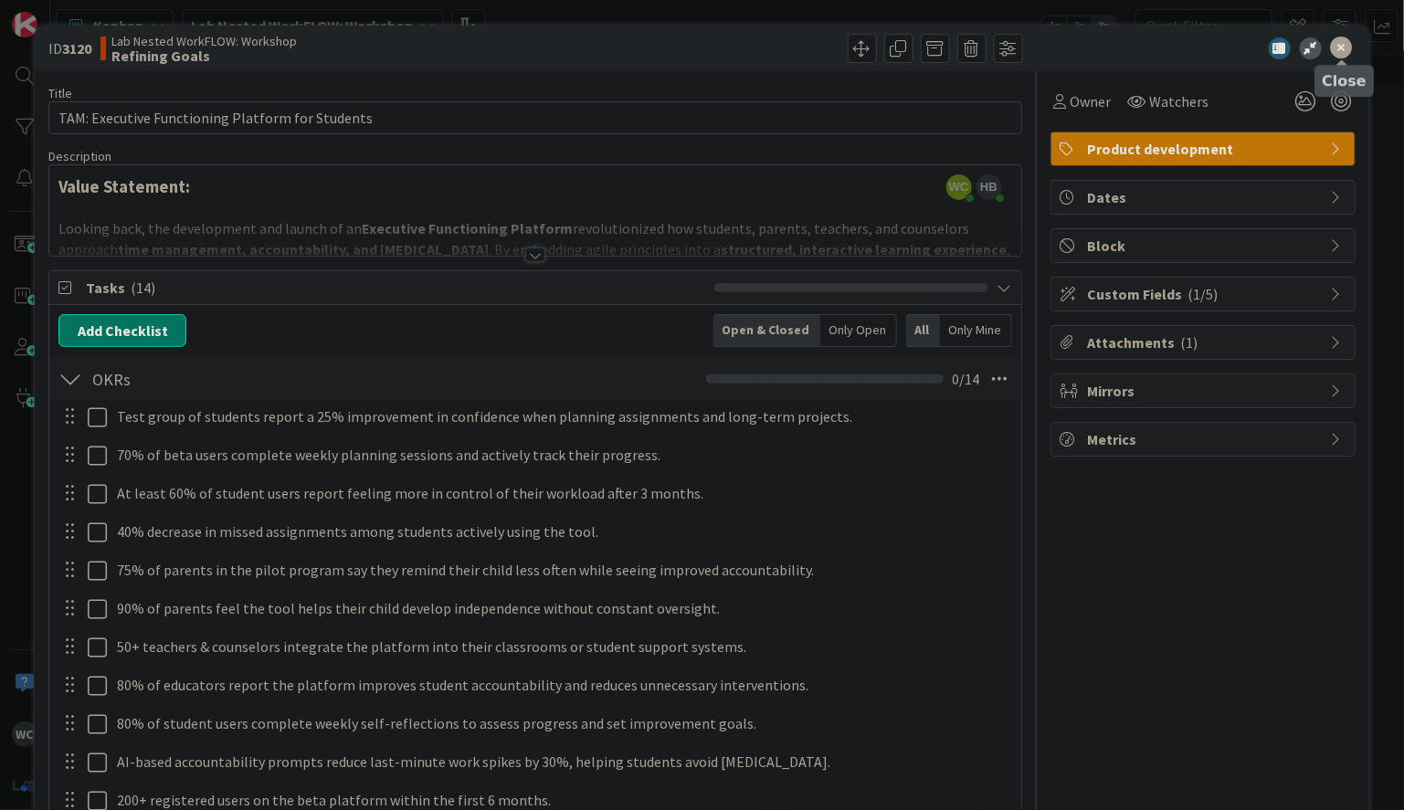
click at [1343, 51] on icon at bounding box center [1342, 48] width 22 height 22
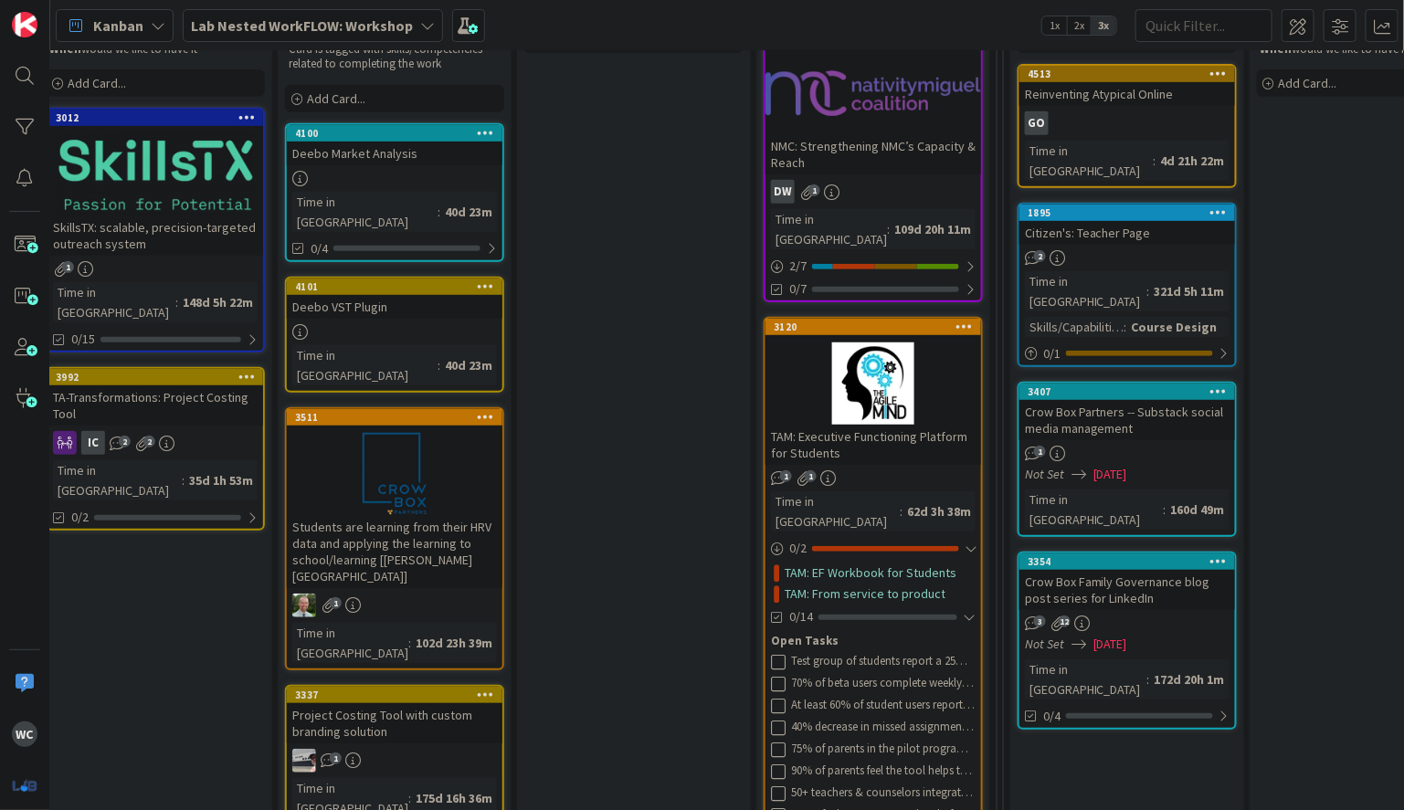
scroll to position [330, 360]
click at [900, 614] on div at bounding box center [887, 616] width 139 height 5
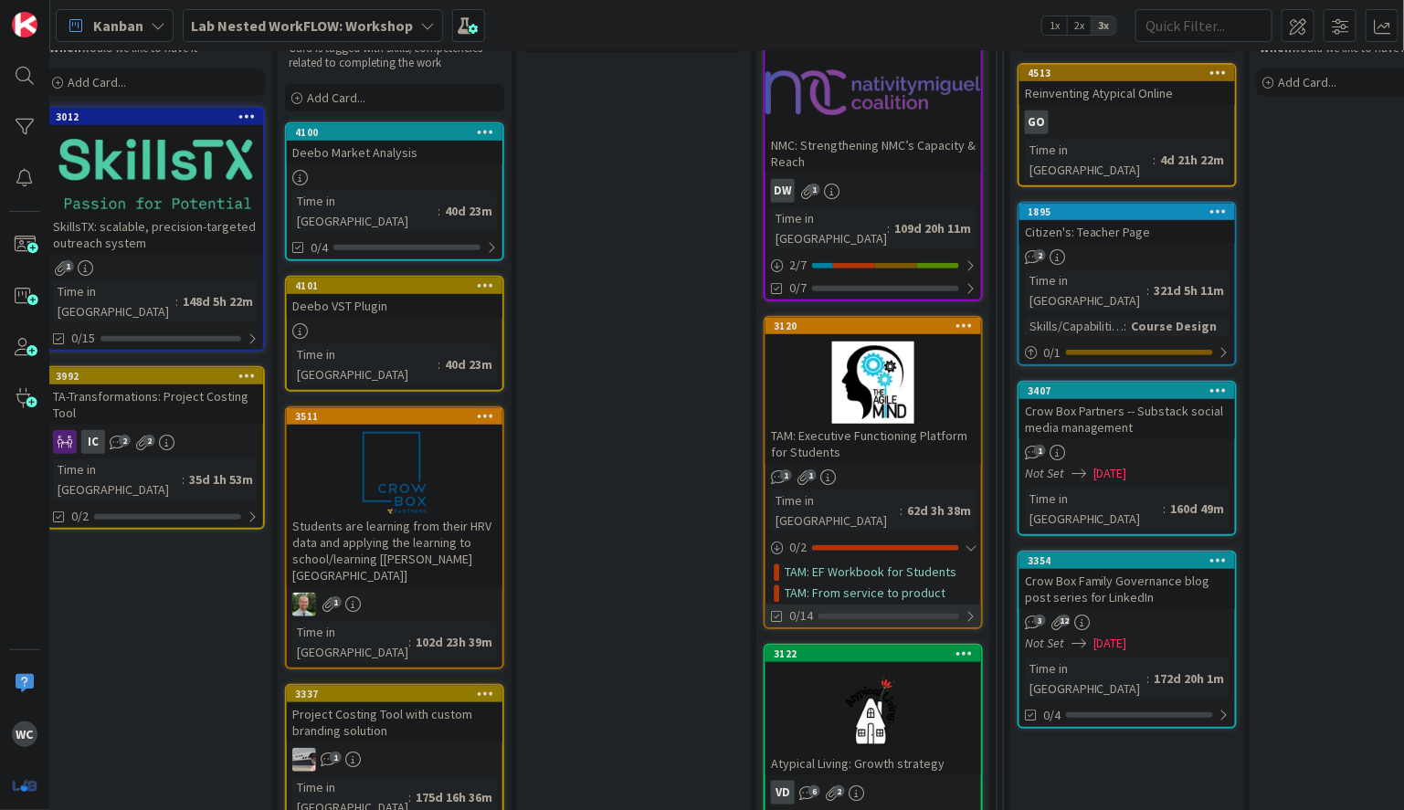
click at [900, 614] on div at bounding box center [888, 616] width 141 height 5
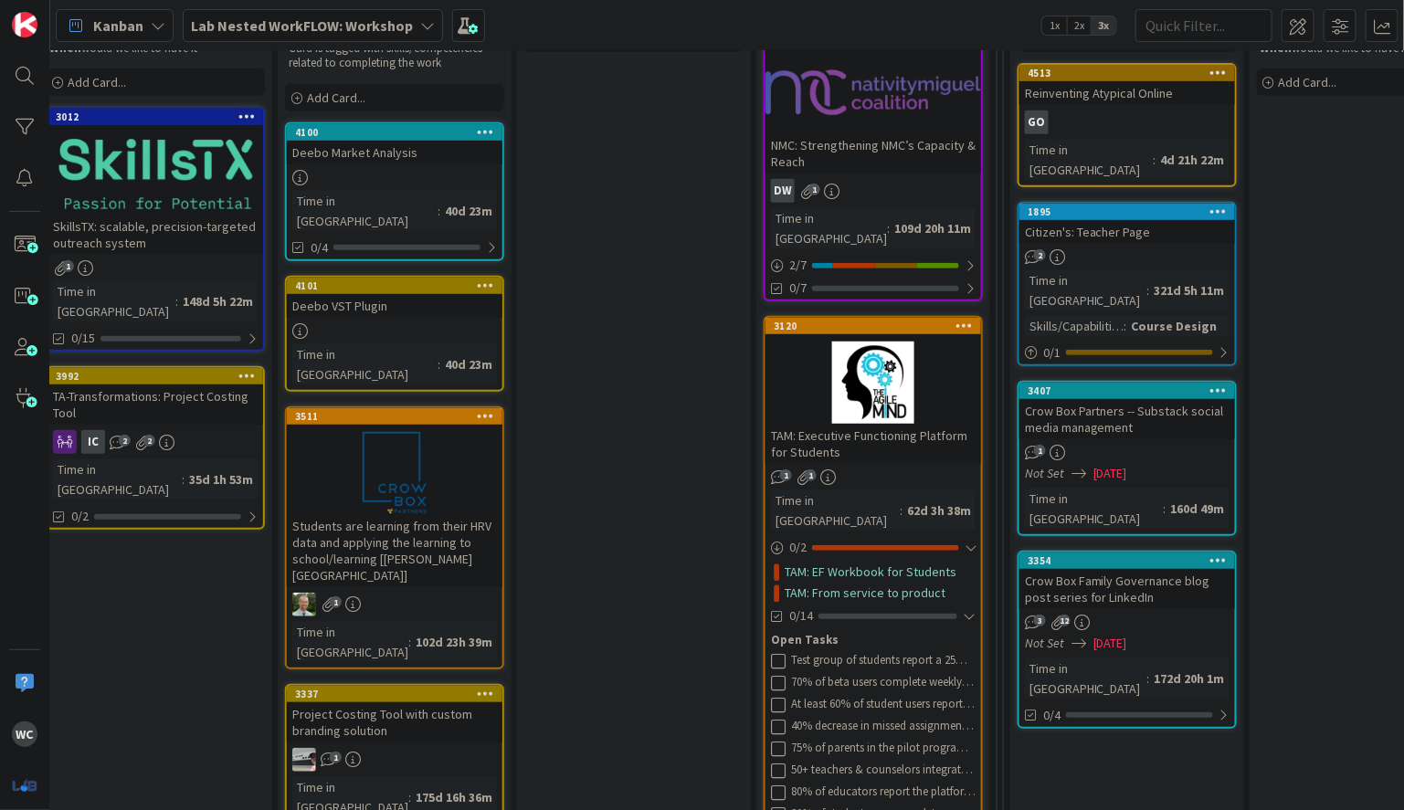
click at [931, 424] on div "TAM: Executive Functioning Platform for Students" at bounding box center [873, 444] width 216 height 40
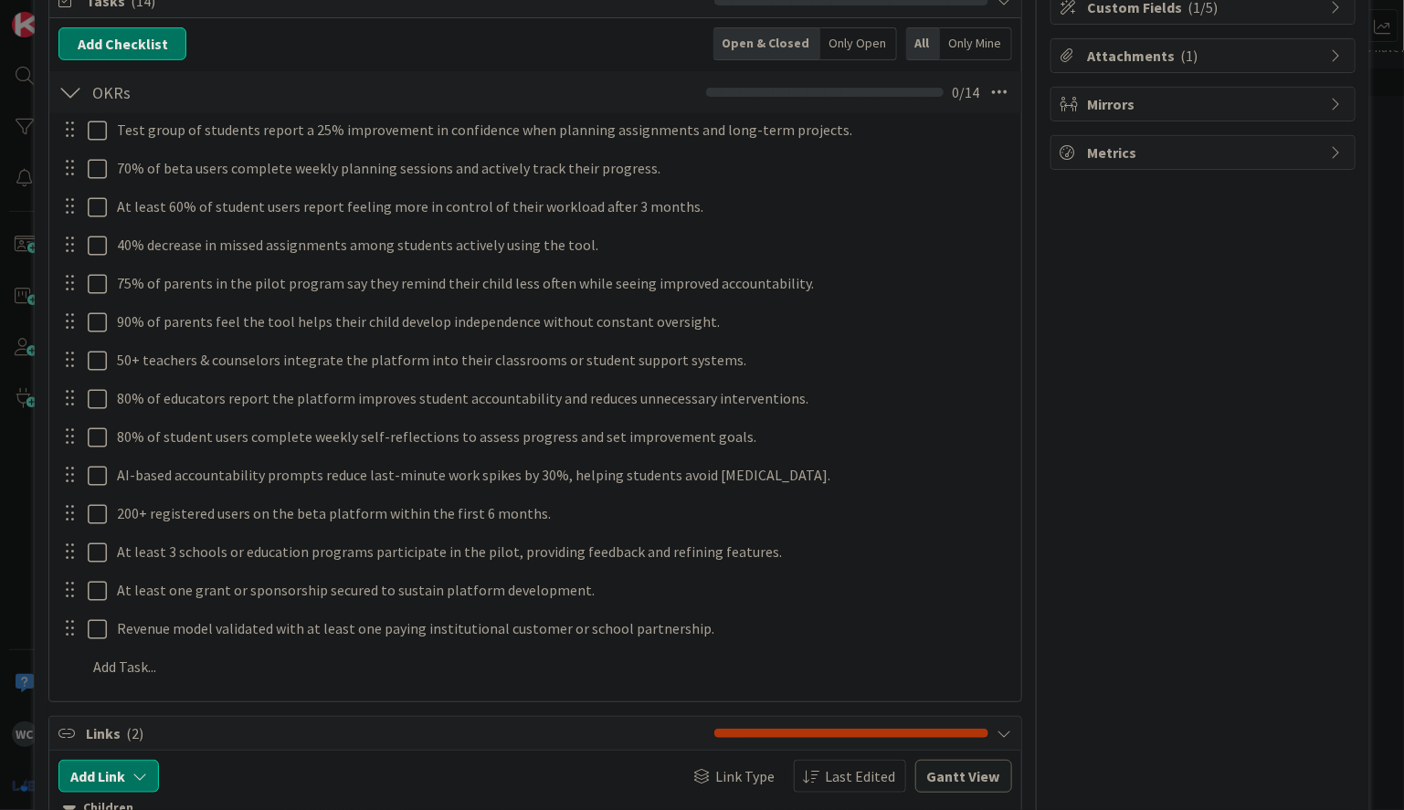
scroll to position [229, 0]
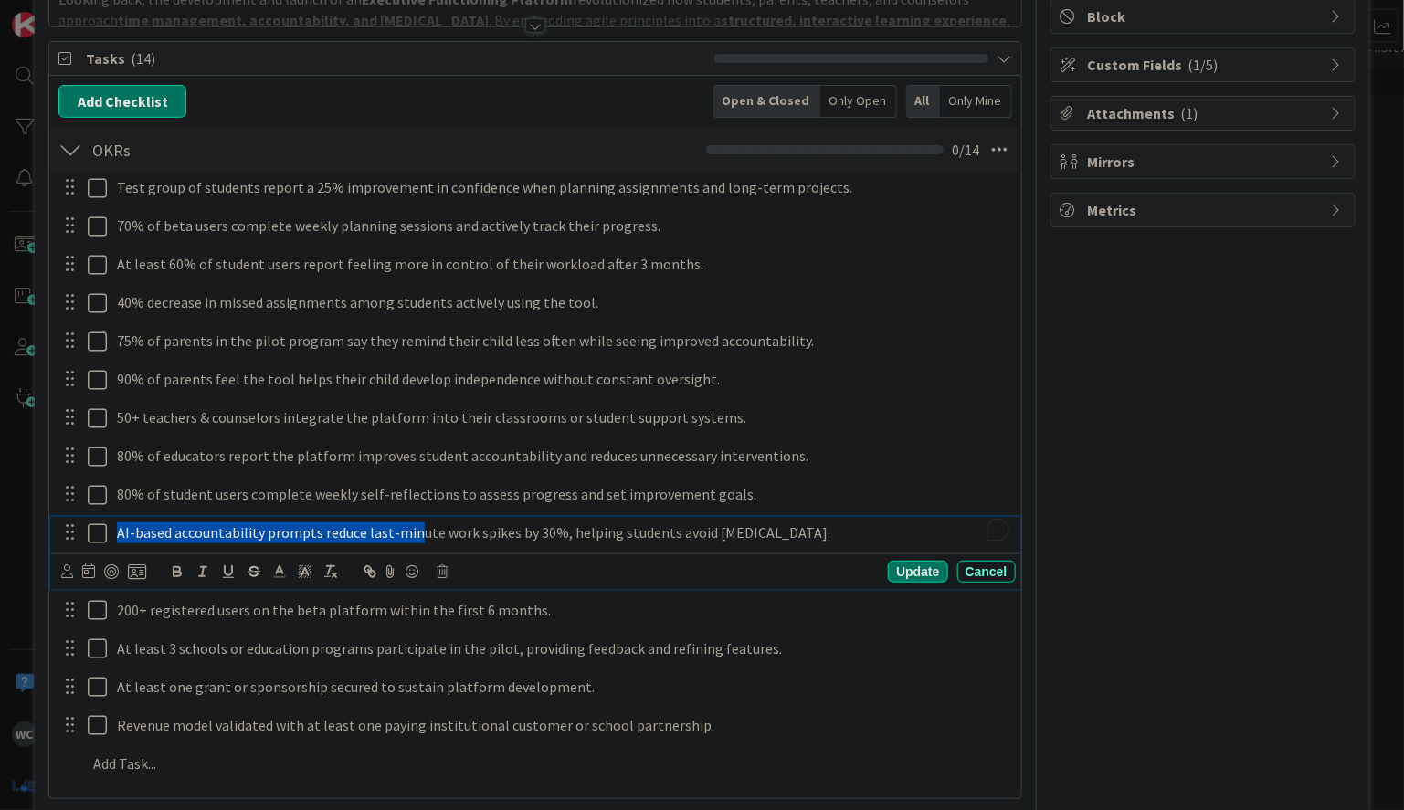
drag, startPoint x: 148, startPoint y: 532, endPoint x: 408, endPoint y: 525, distance: 260.4
click at [408, 525] on p "AI-based accountability prompts reduce last-minute work spikes by 30%, helping …" at bounding box center [562, 532] width 891 height 21
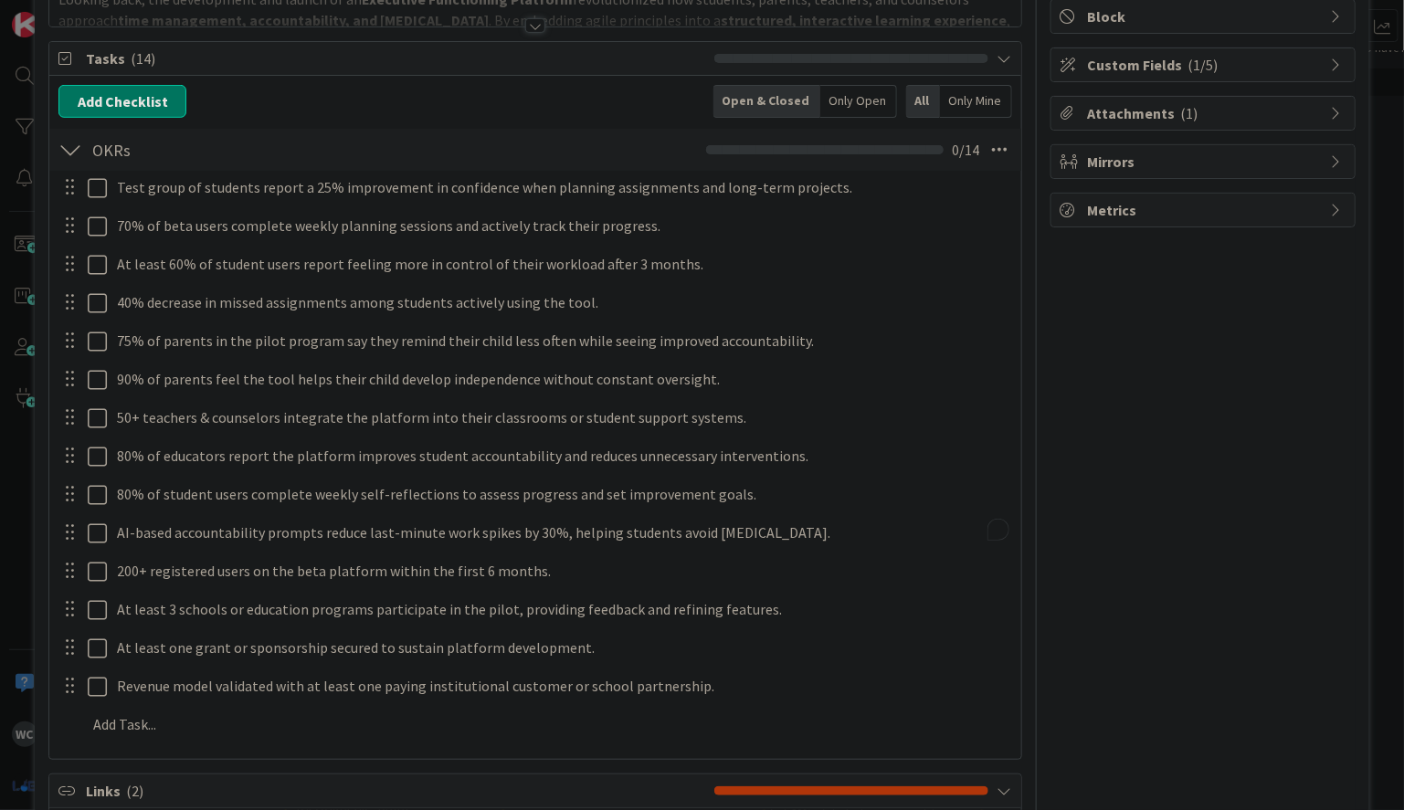
click at [1090, 372] on div "Owner Watchers Product development Dates Block Custom Fields ( 1/5 ) Attachment…" at bounding box center [1202, 480] width 305 height 1276
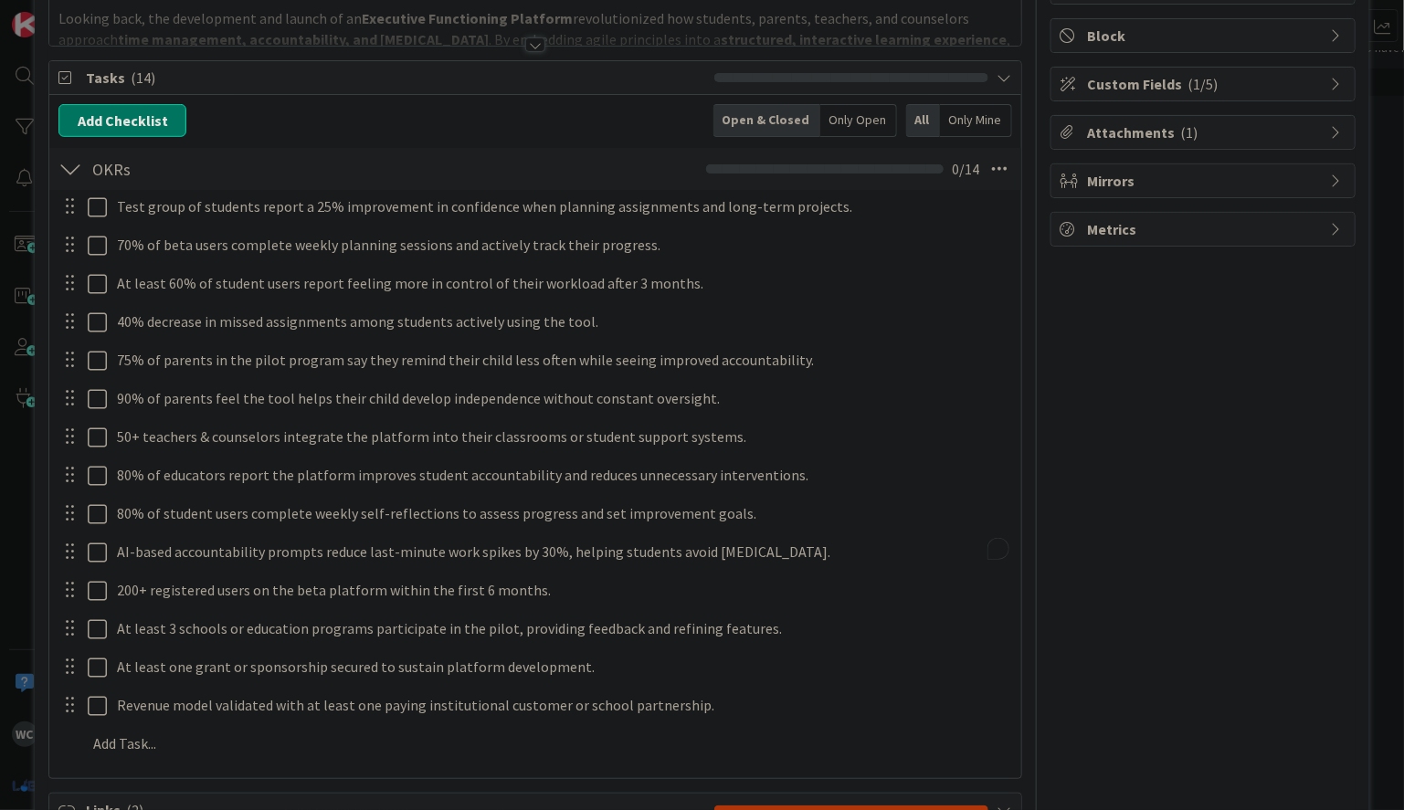
scroll to position [208, 0]
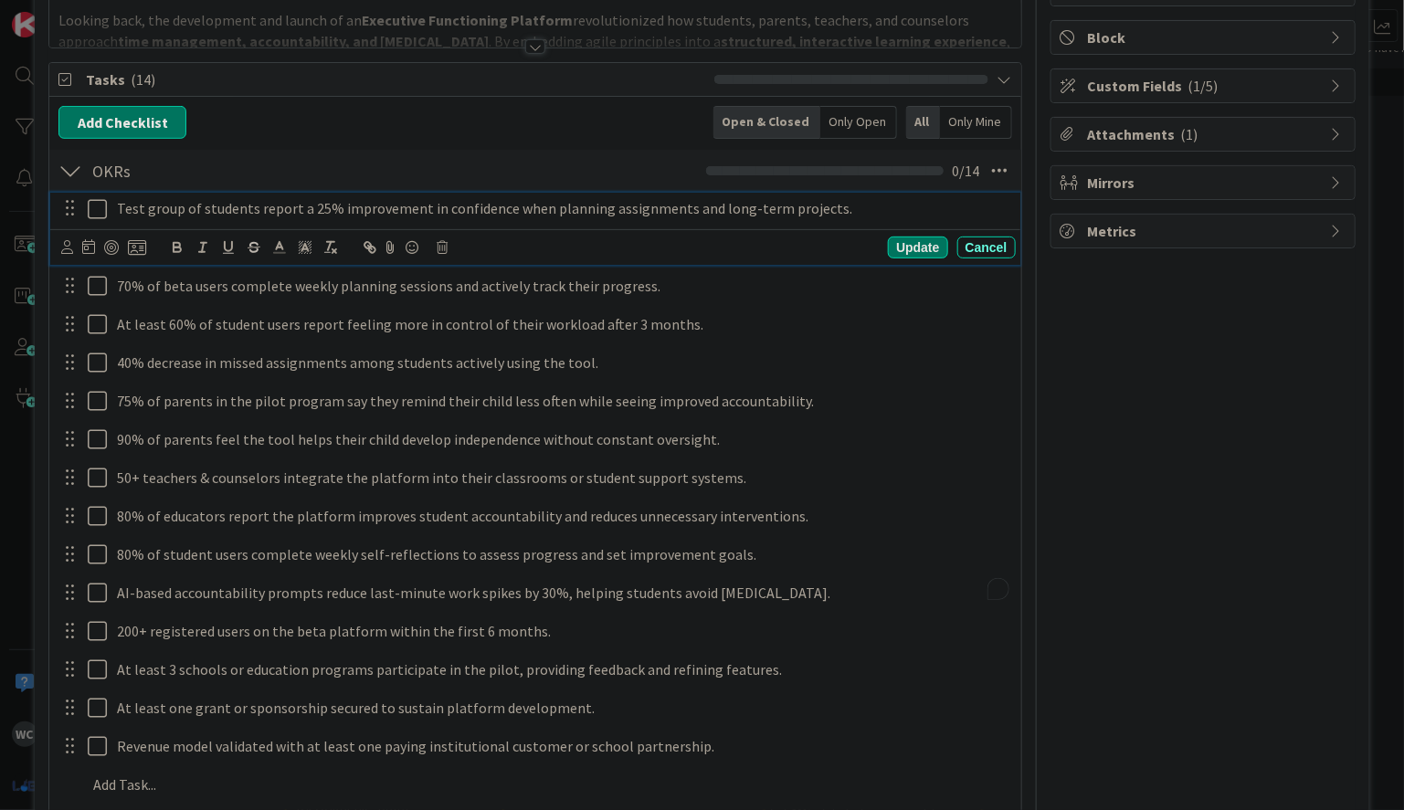
click at [261, 203] on p "Test group of students report a 25% improvement in confidence when planning ass…" at bounding box center [562, 208] width 891 height 21
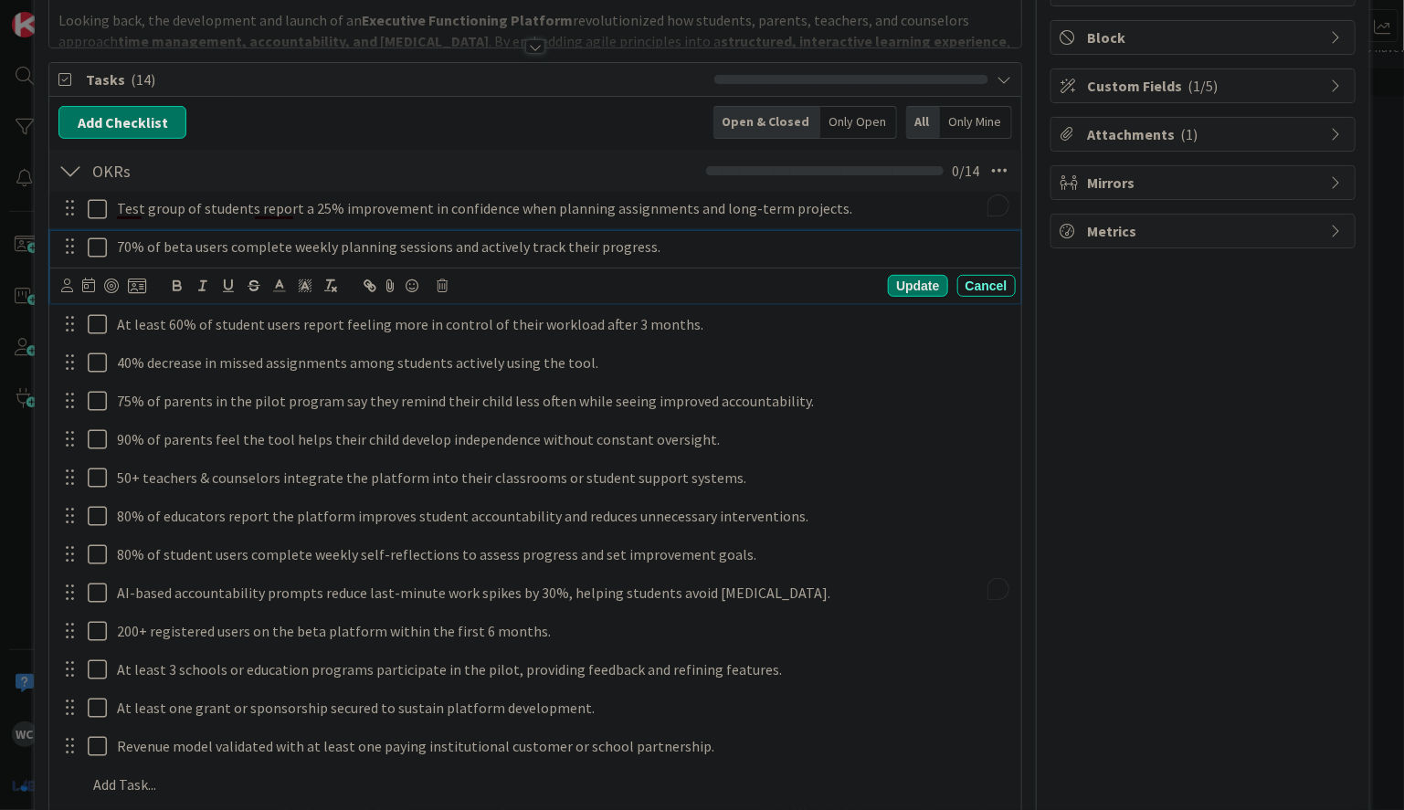
click at [491, 292] on div "70% of beta users complete weekly planning sessions and actively track their pr…" at bounding box center [534, 267] width 969 height 72
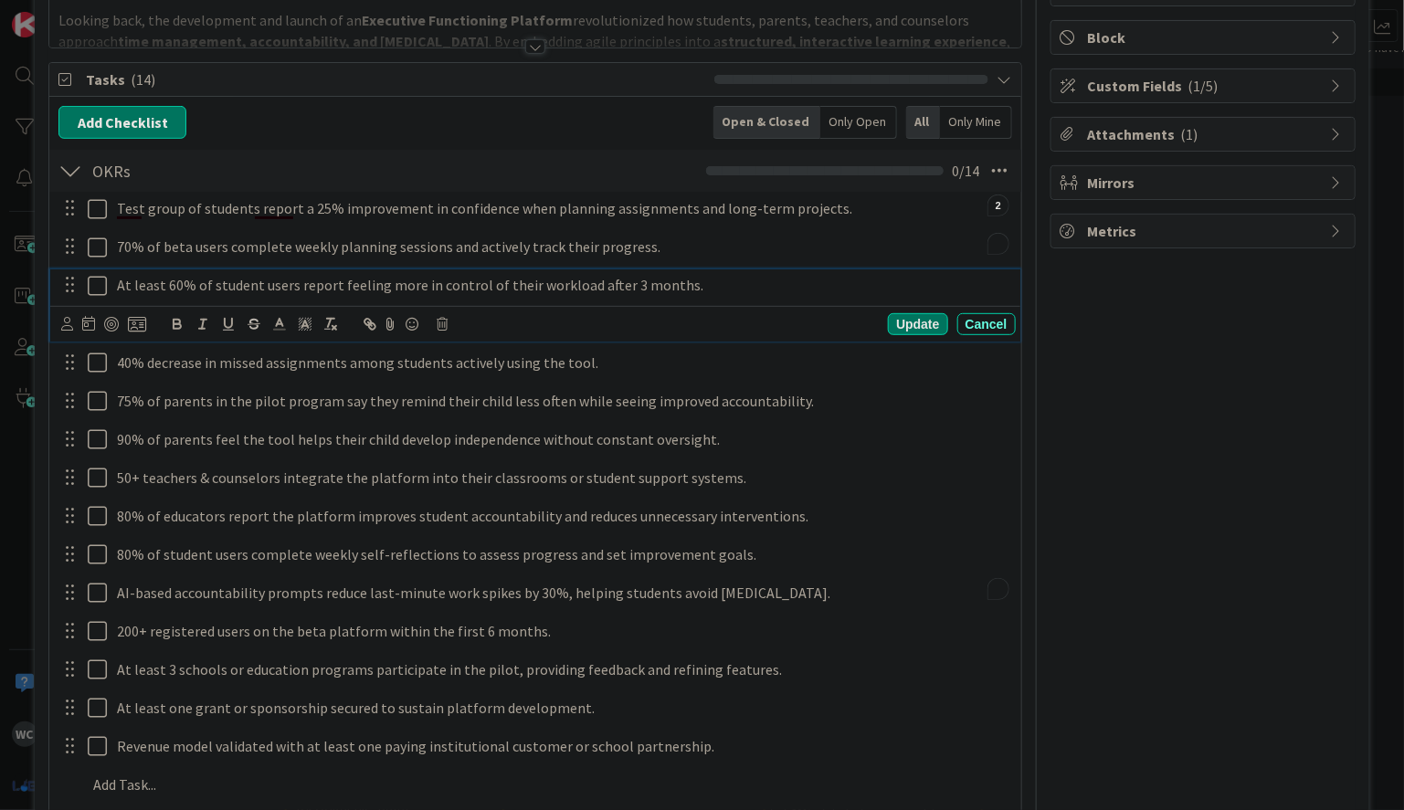
click at [435, 326] on div "At least 60% of student users report feeling more in control of their workload …" at bounding box center [534, 305] width 969 height 72
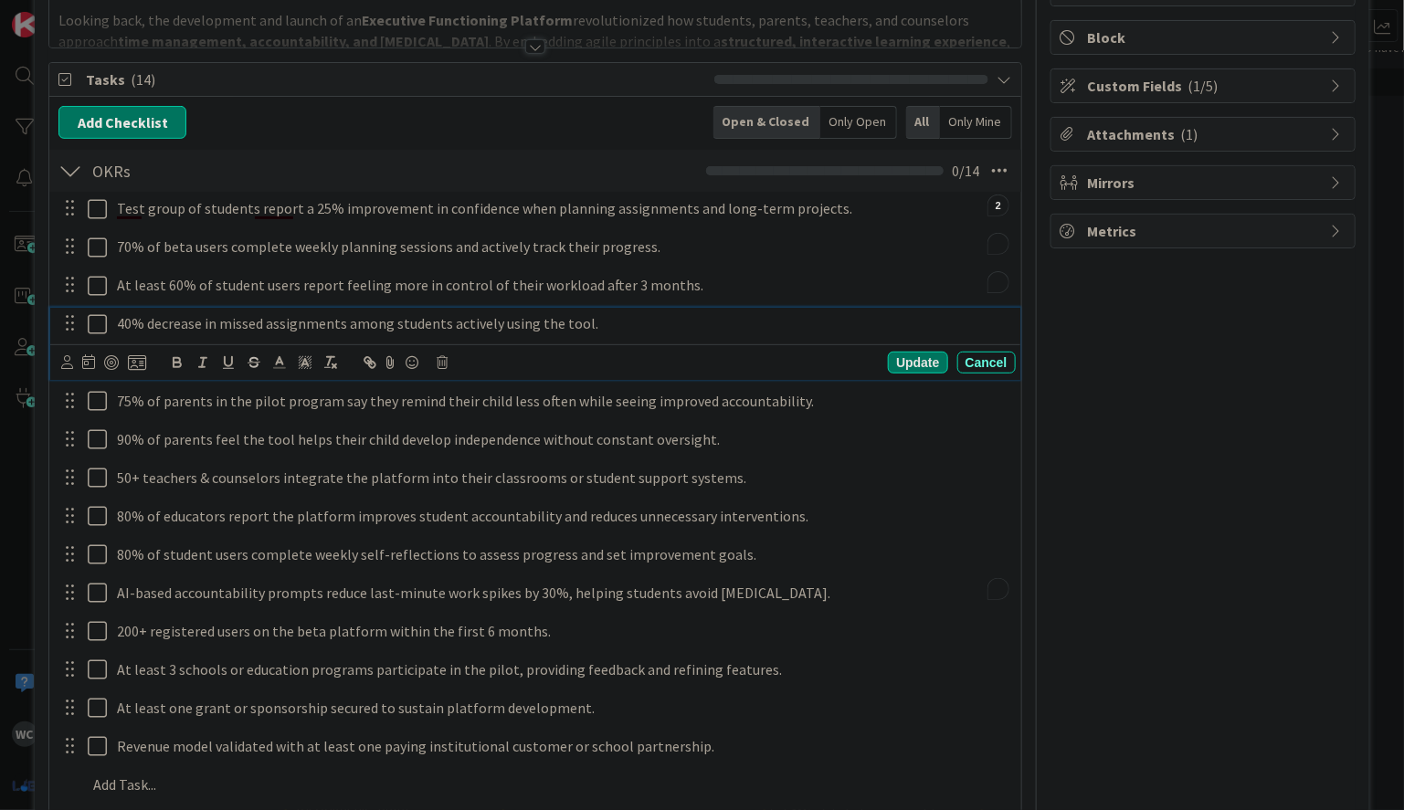
click at [409, 369] on div "40% decrease in missed assignments among students actively using the tool. Upda…" at bounding box center [534, 344] width 969 height 72
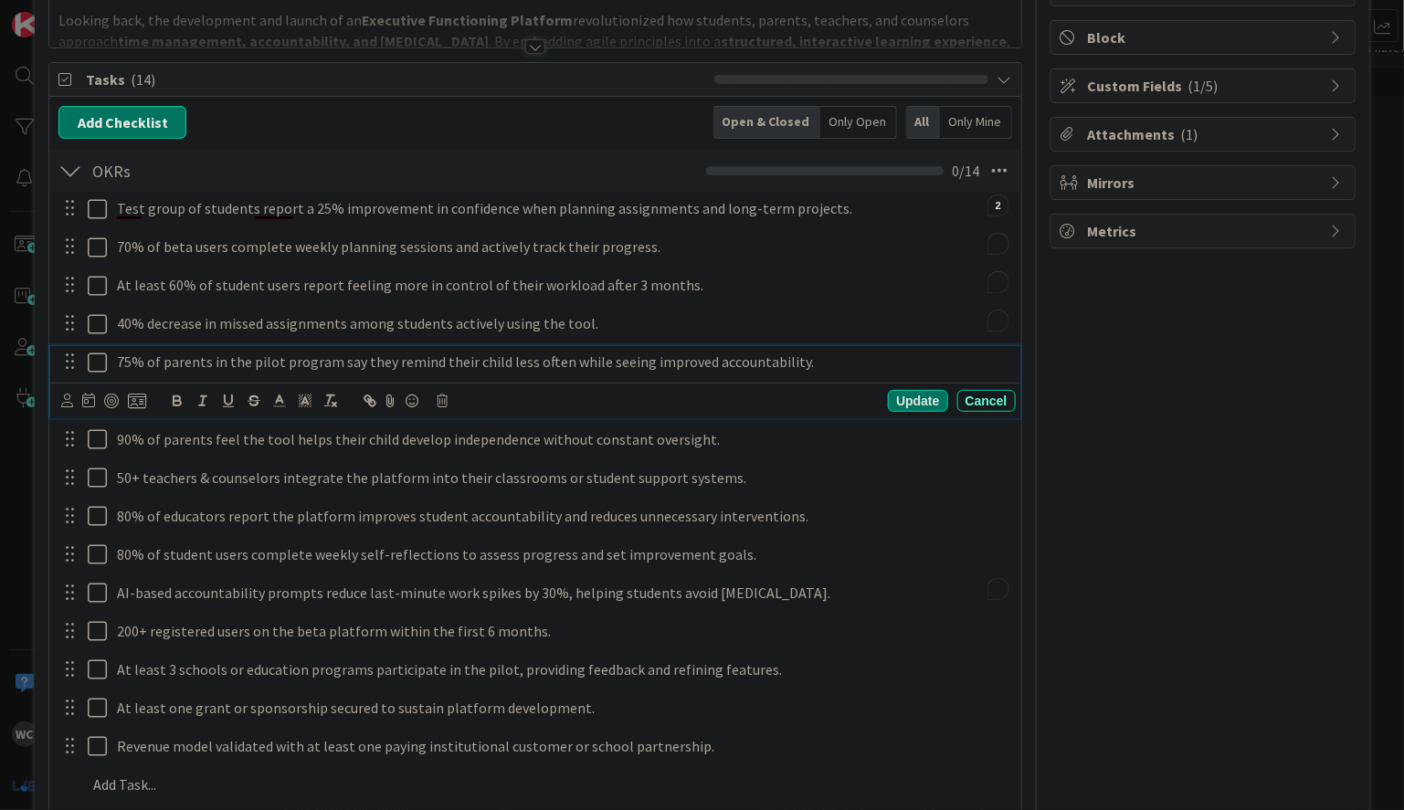
click at [345, 406] on div "75% of parents in the pilot program say they remind their child less often whil…" at bounding box center [534, 382] width 969 height 72
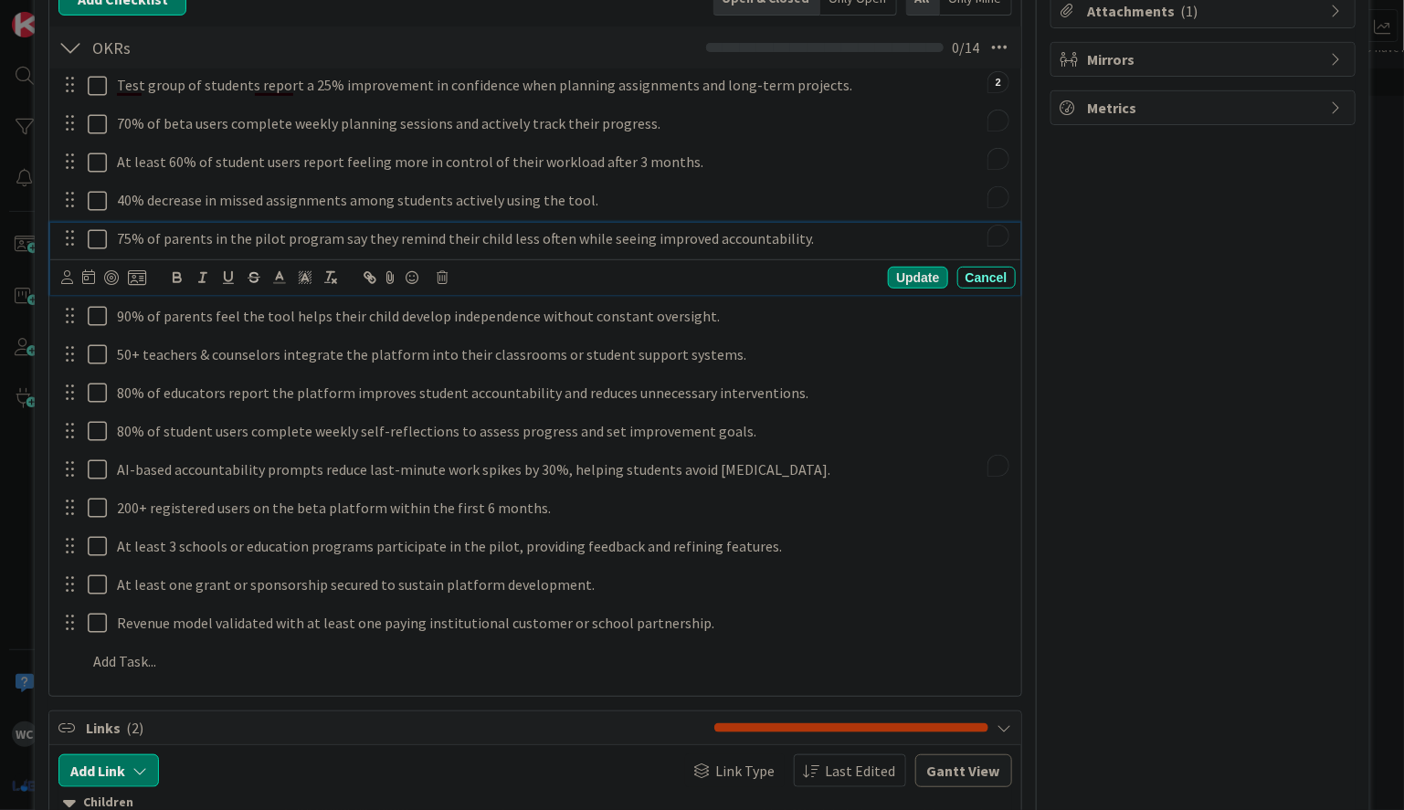
scroll to position [333, 0]
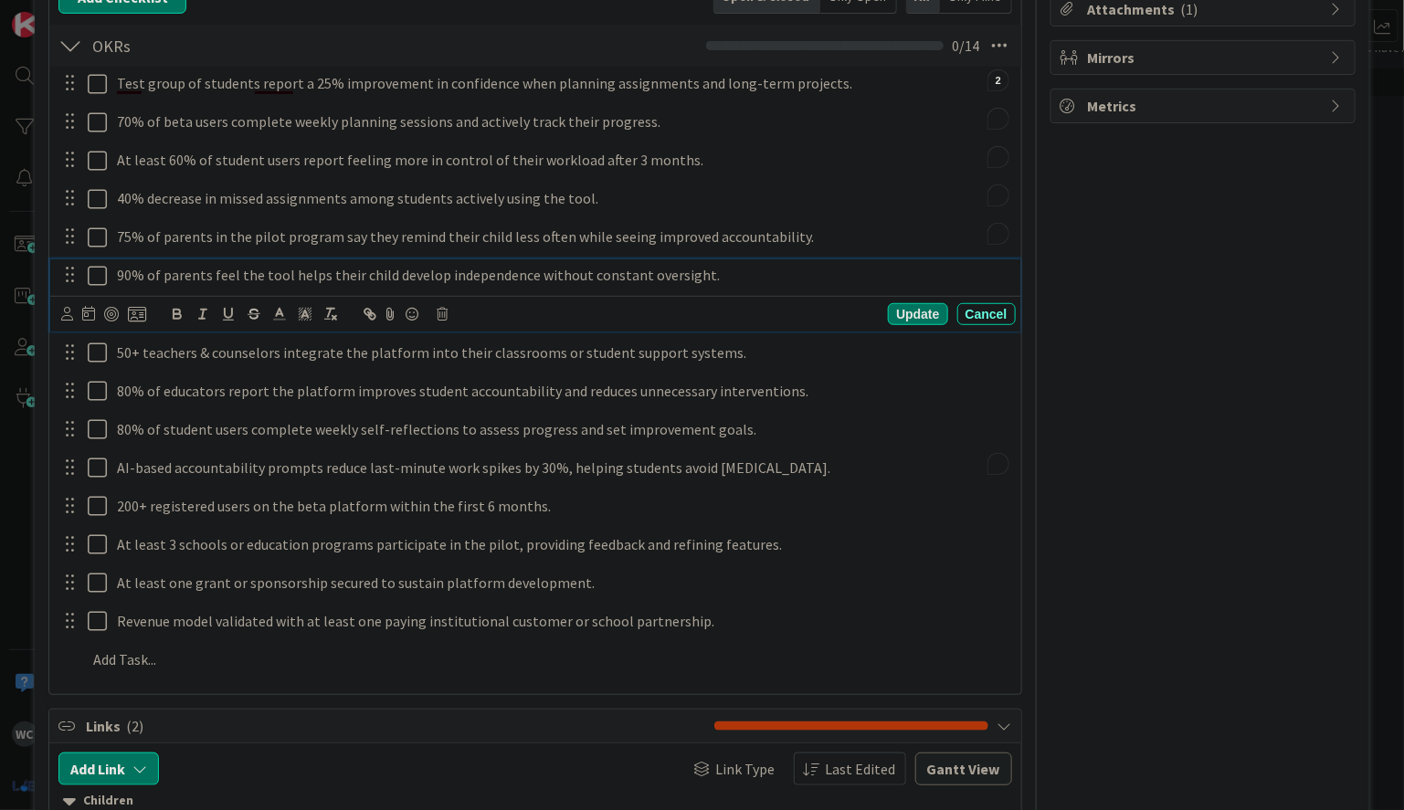
click at [472, 311] on div "90% of parents feel the tool helps their child develop independence without con…" at bounding box center [534, 295] width 969 height 72
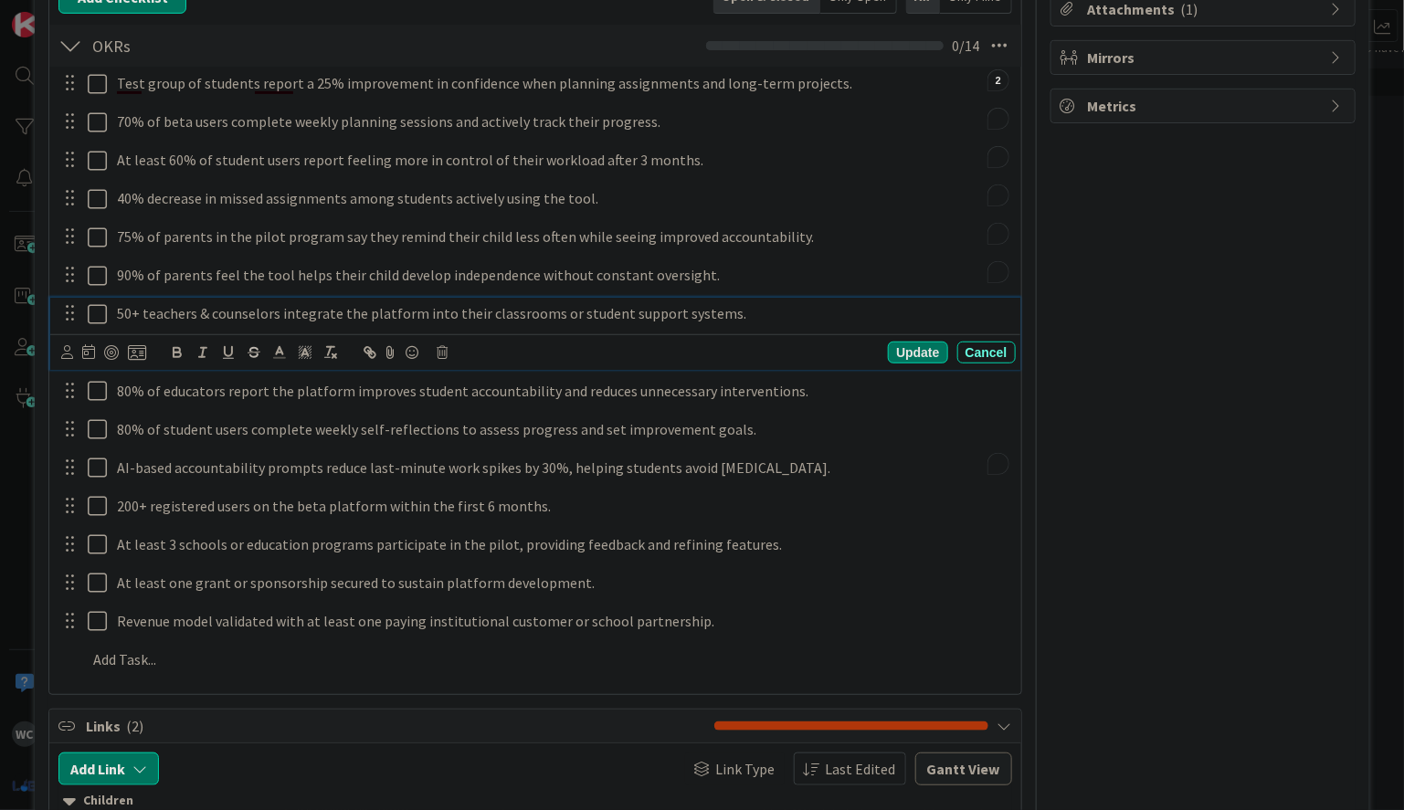
click at [305, 357] on div "50+ teachers & counselors integrate the platform into their classrooms or stude…" at bounding box center [534, 334] width 969 height 72
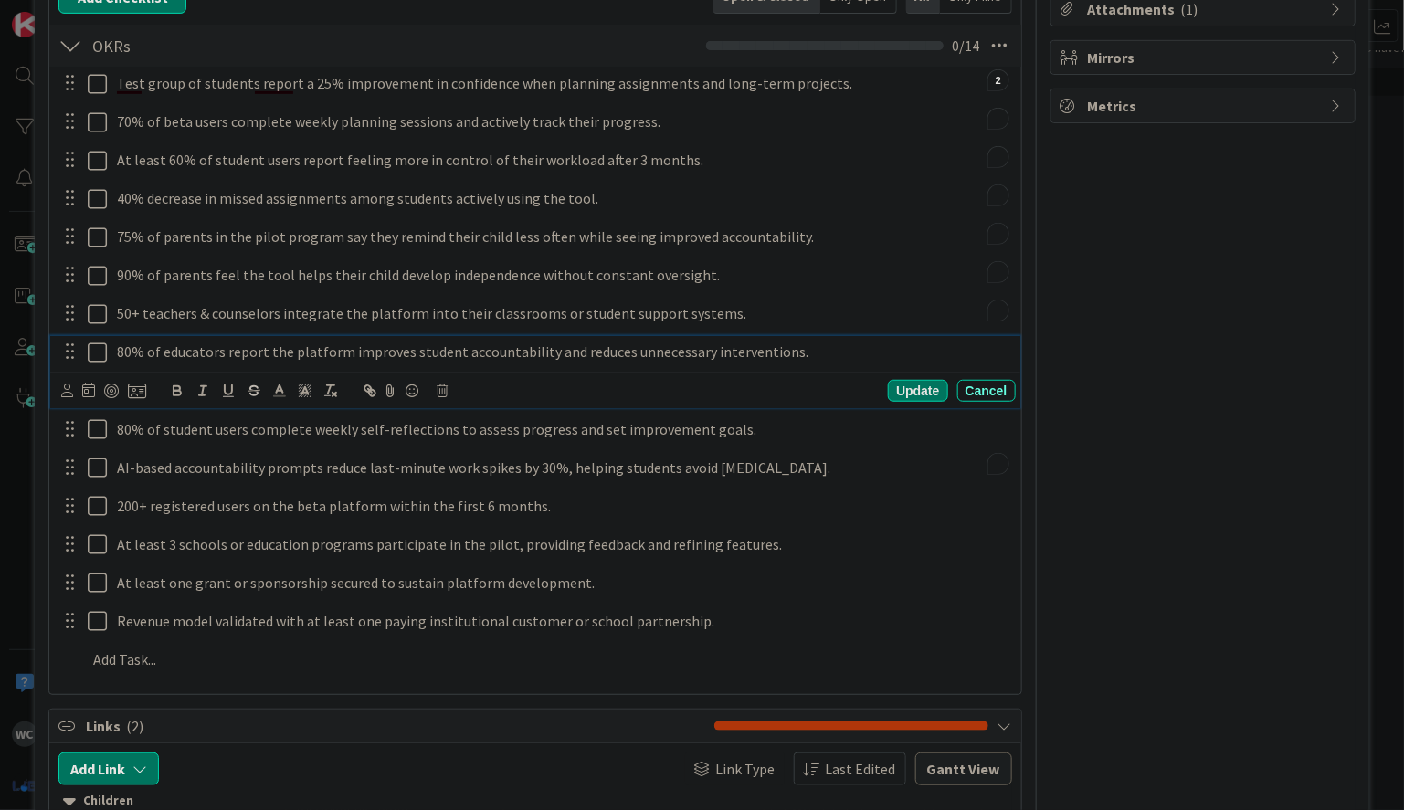
click at [379, 397] on div "80% of educators report the platform improves student accountability and reduce…" at bounding box center [534, 372] width 969 height 72
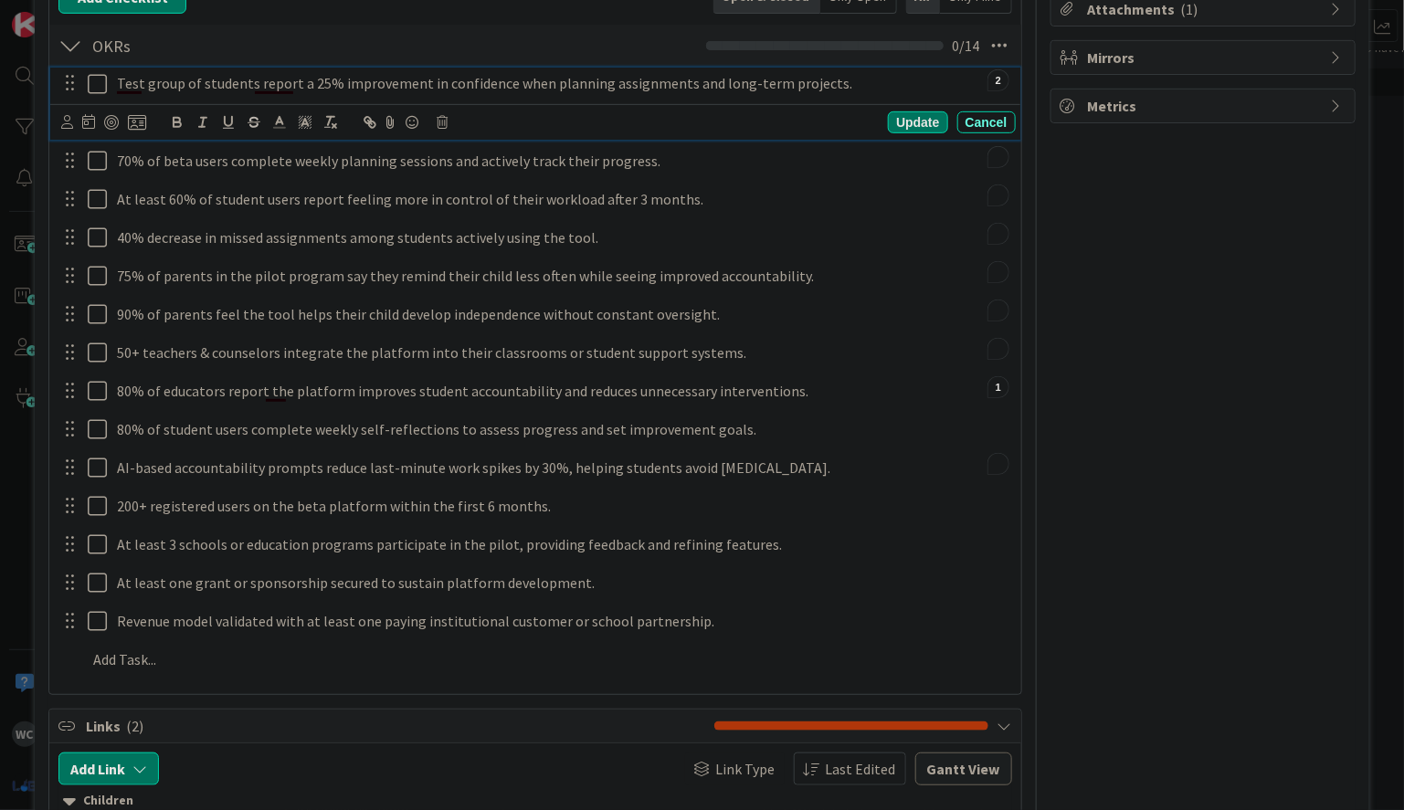
scroll to position [373, 0]
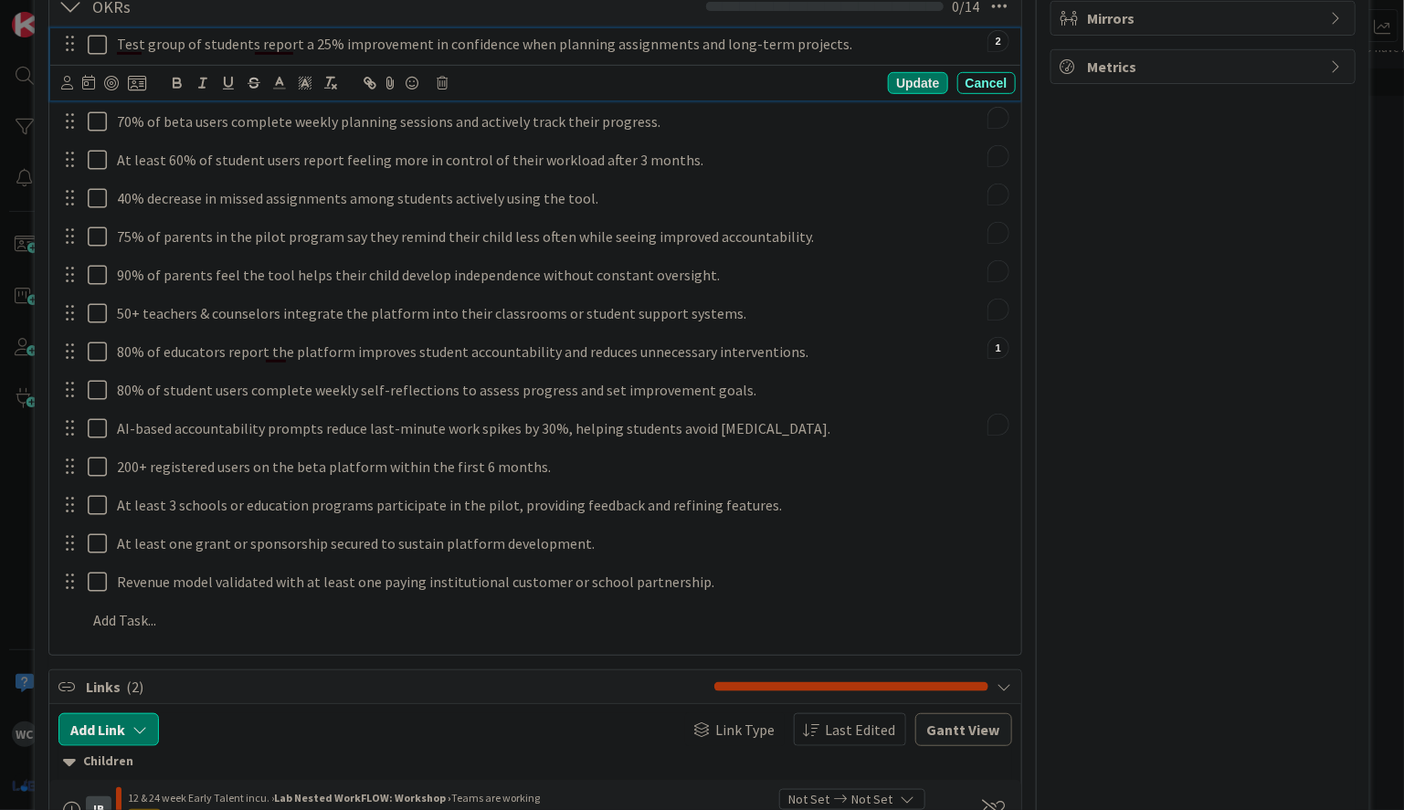
click at [250, 76] on div "Test group of students report a 25% improvement in confidence when planning ass…" at bounding box center [534, 64] width 969 height 72
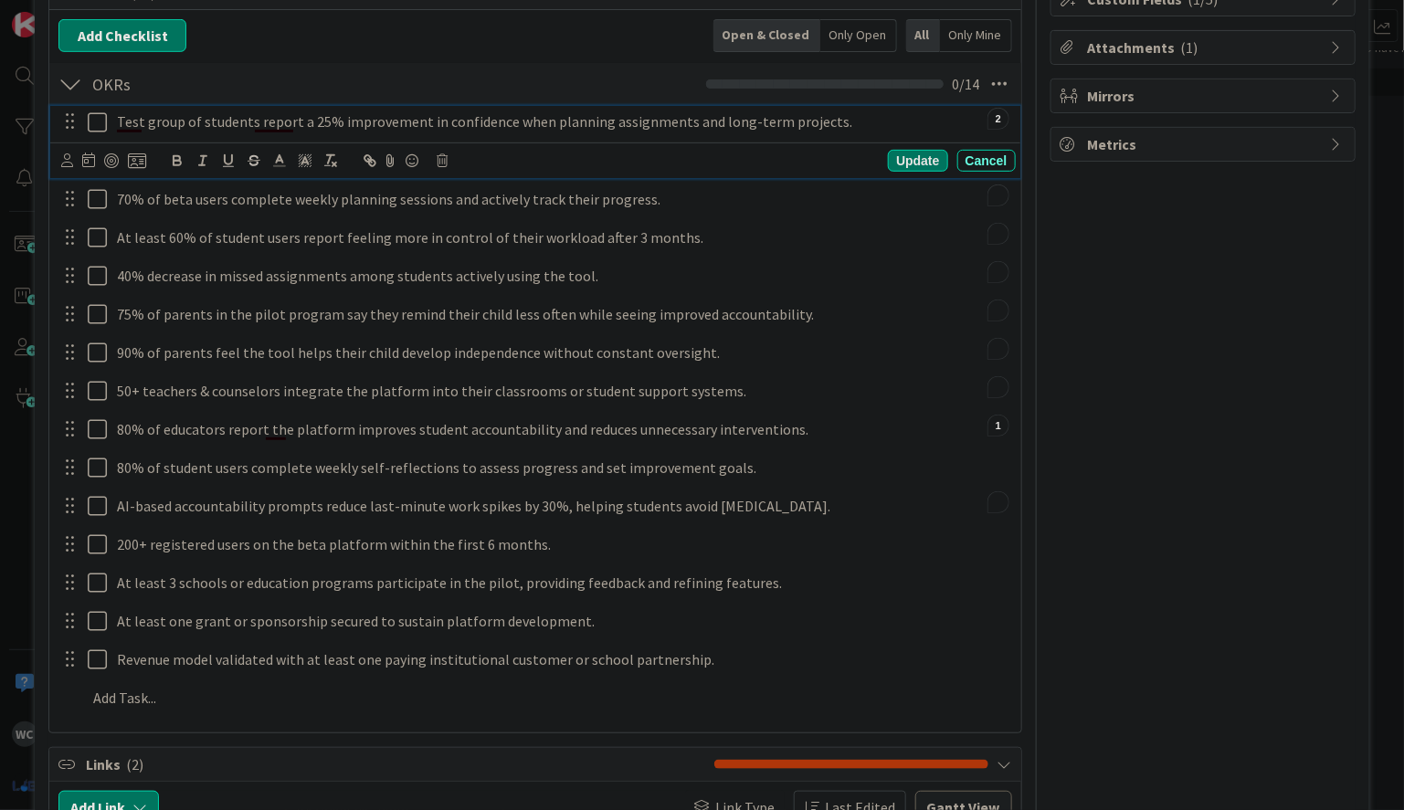
scroll to position [290, 0]
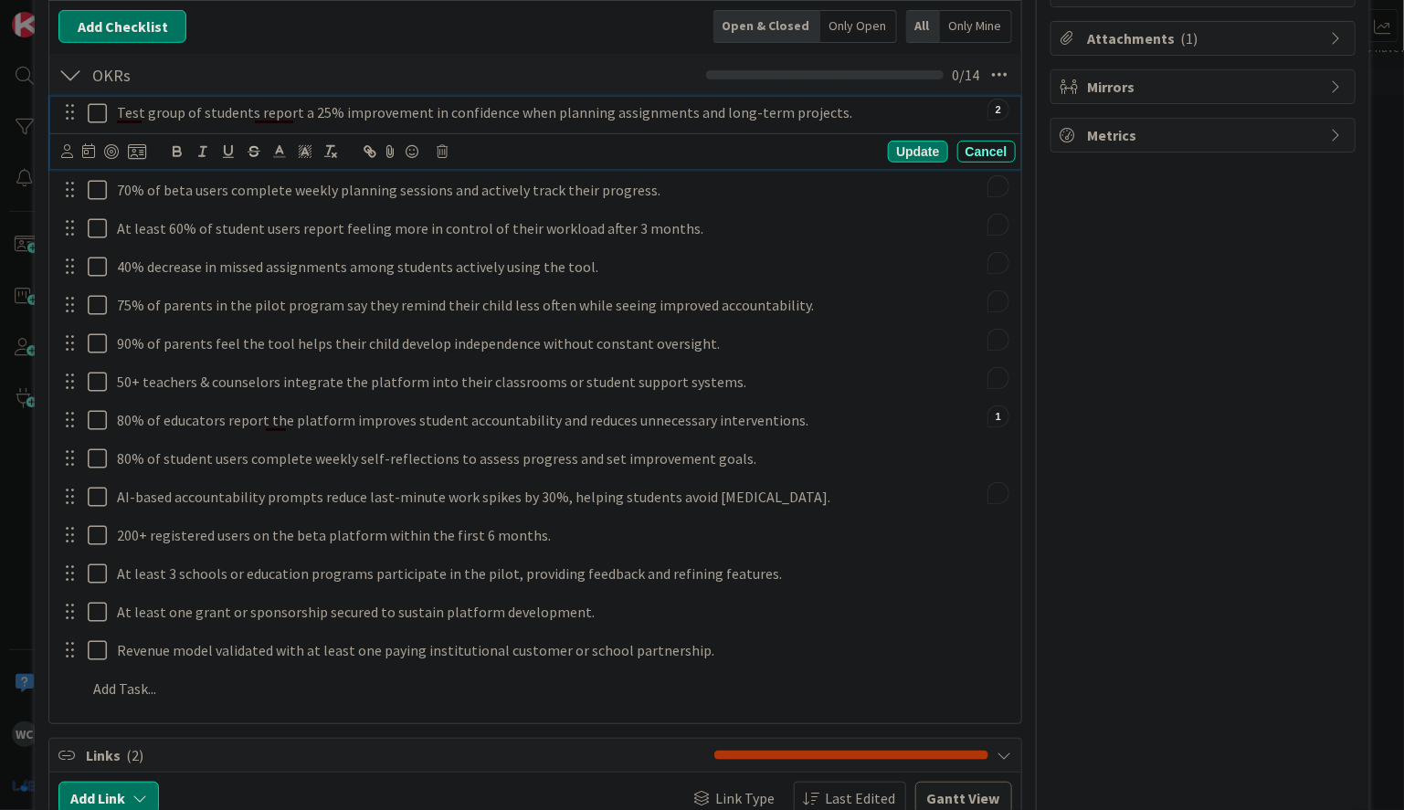
scroll to position [296, 0]
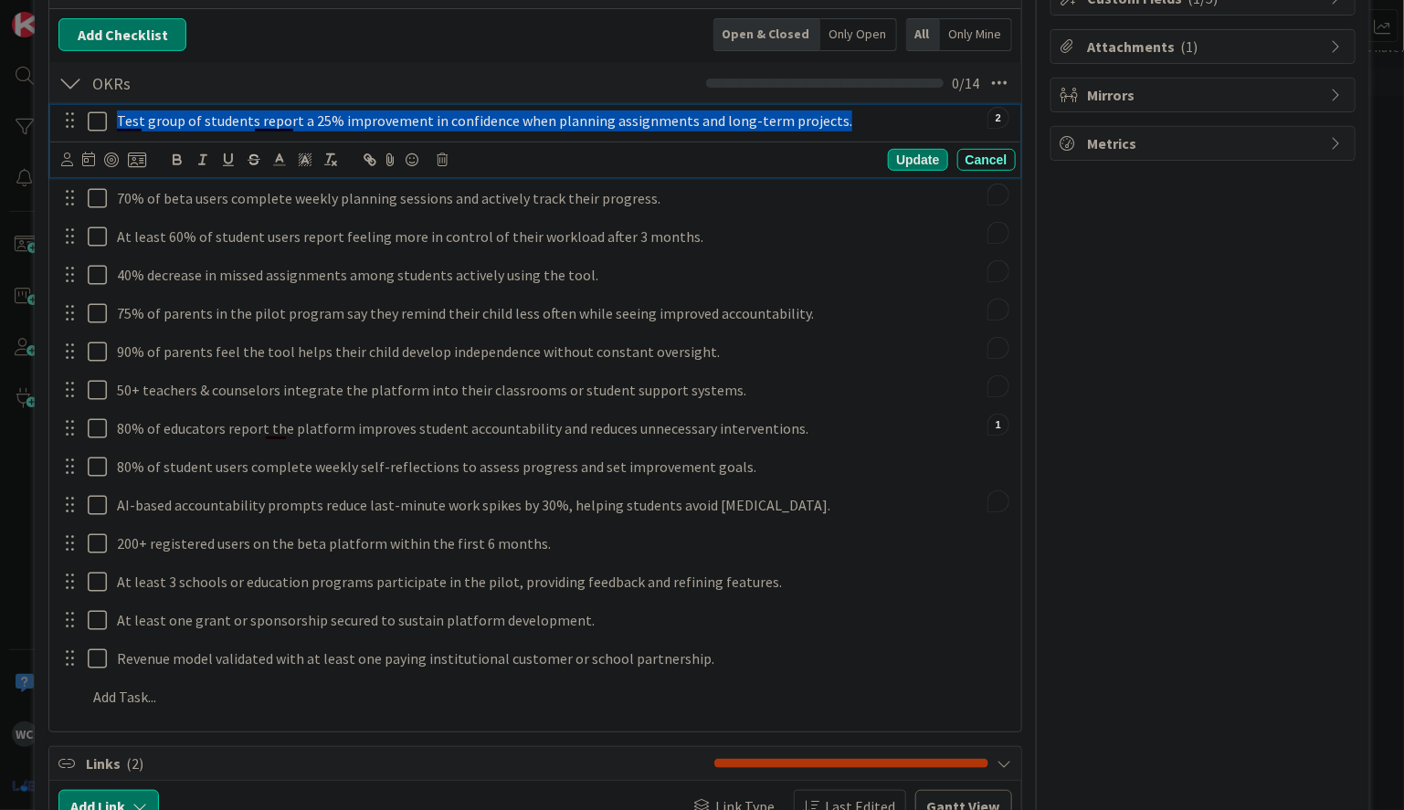
drag, startPoint x: 119, startPoint y: 116, endPoint x: 824, endPoint y: 129, distance: 705.2
click at [824, 129] on div "Test group of students report a 25% improvement in confidence when planning ass…" at bounding box center [563, 121] width 906 height 32
copy p "Test group of students report a 25% improvement in confidence when planning ass…"
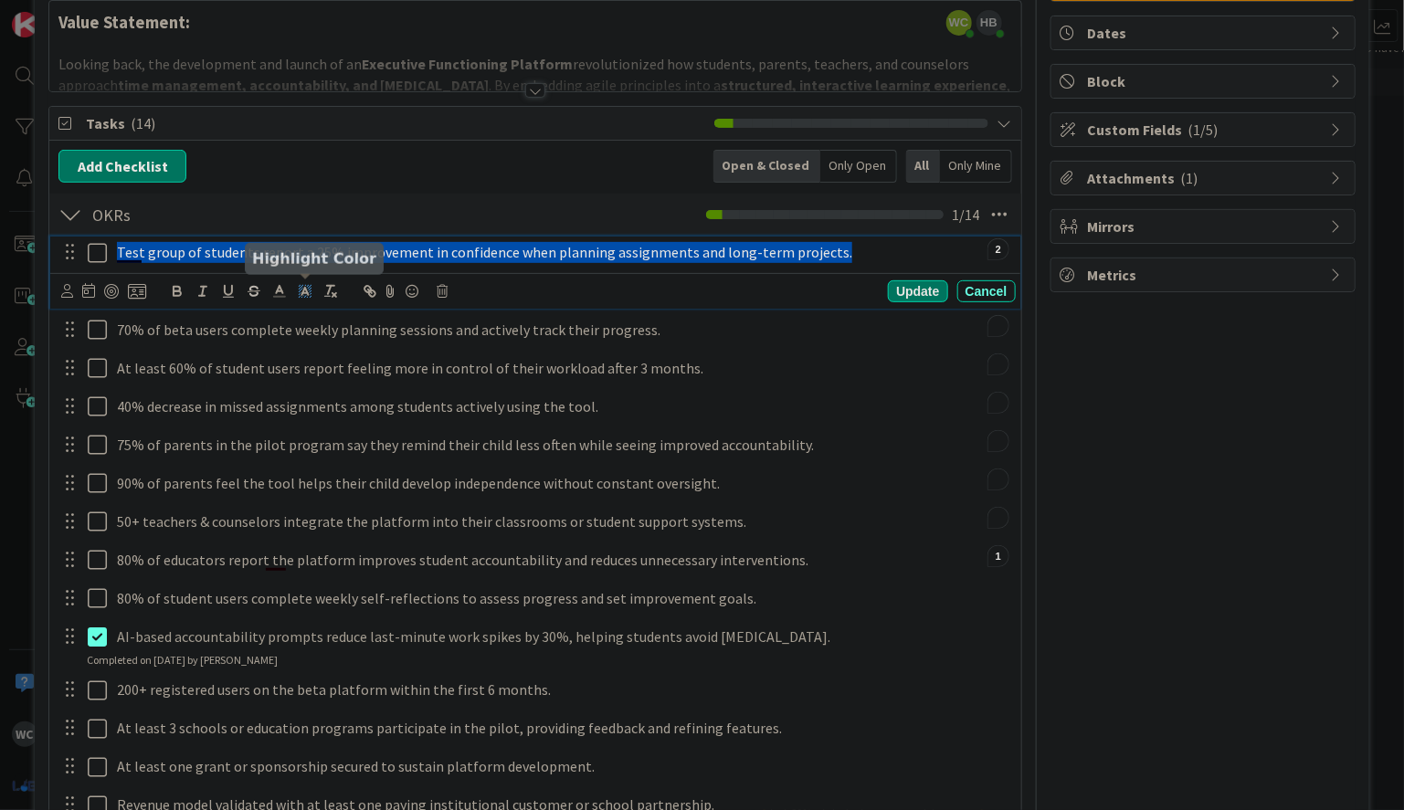
scroll to position [161, 0]
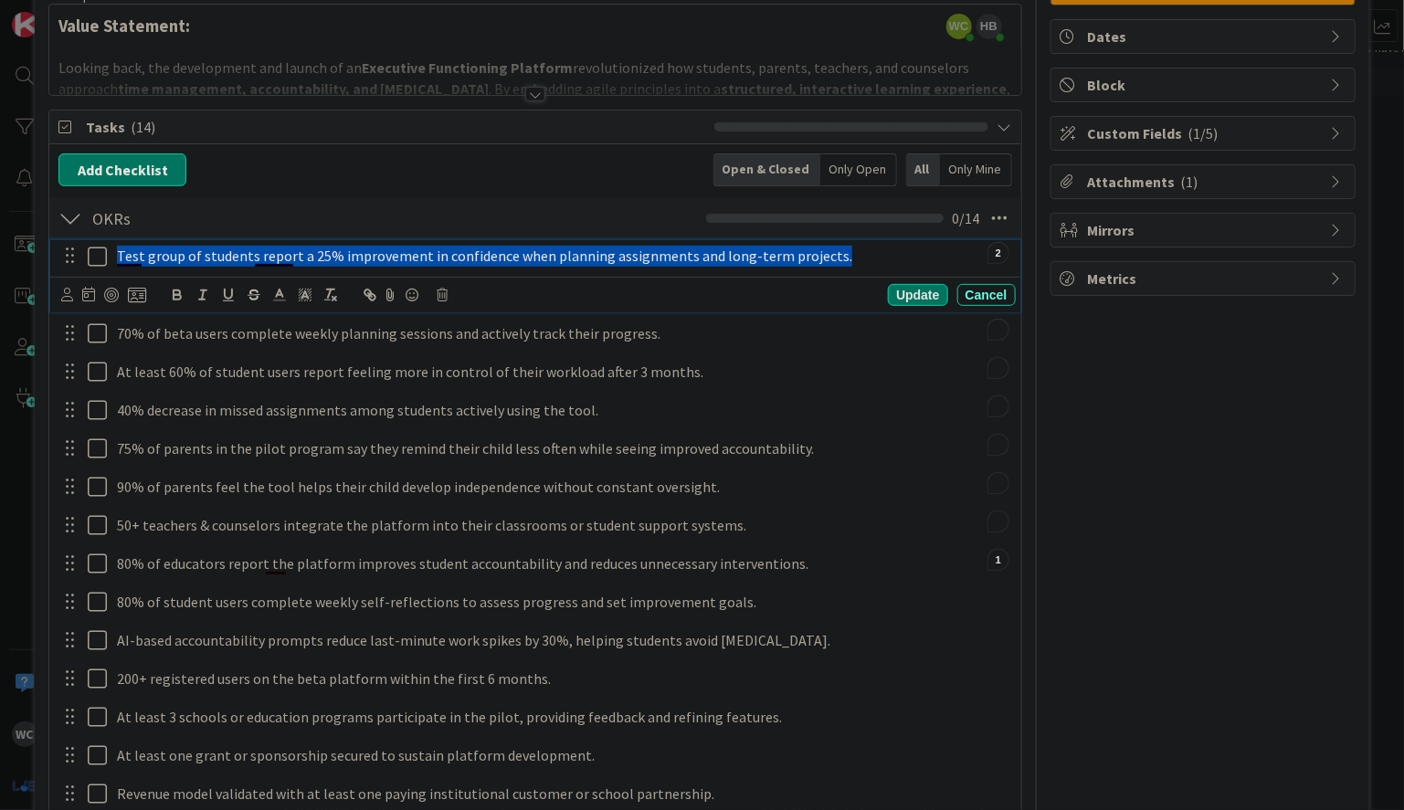
copy p "Test group of students report a 25% improvement in confidence when planning ass…"
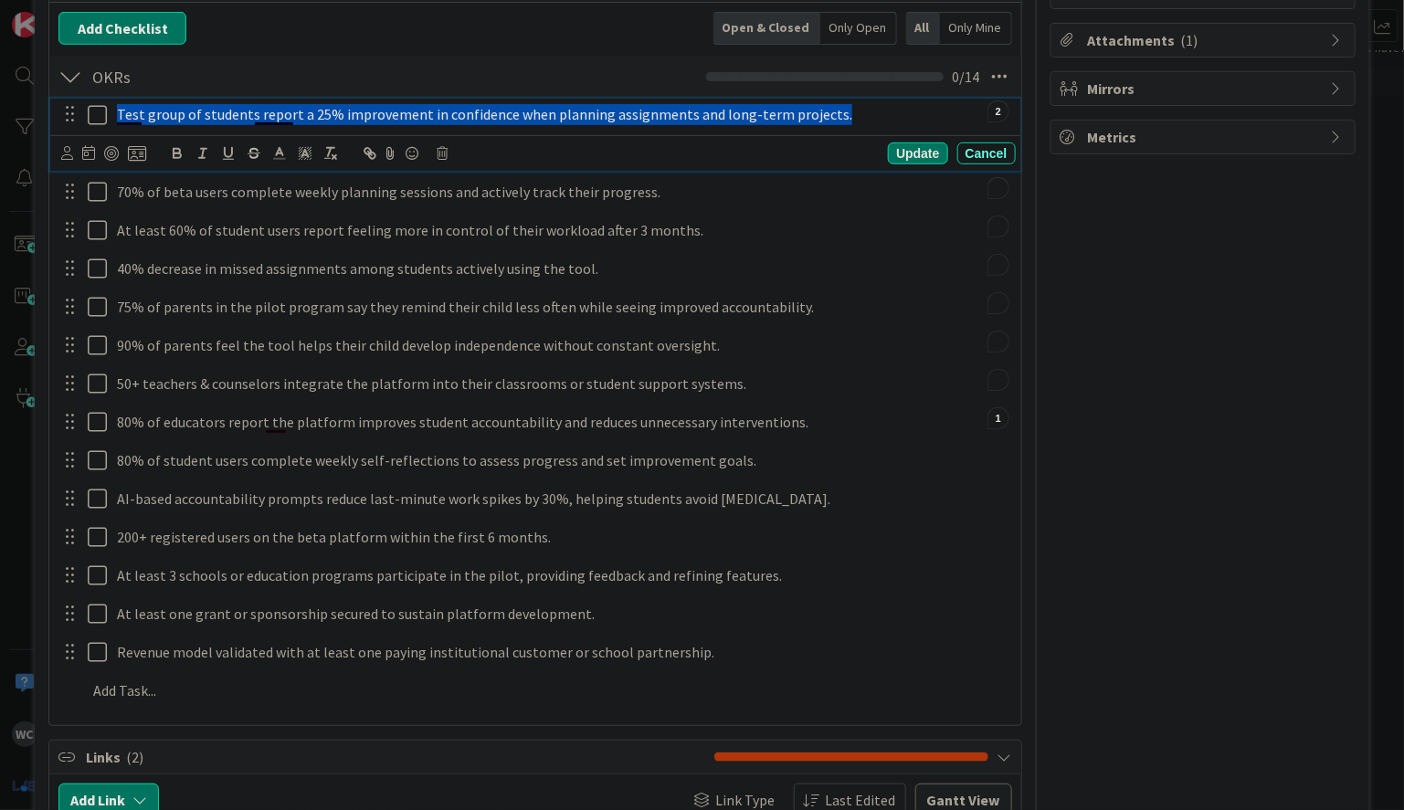
scroll to position [228, 0]
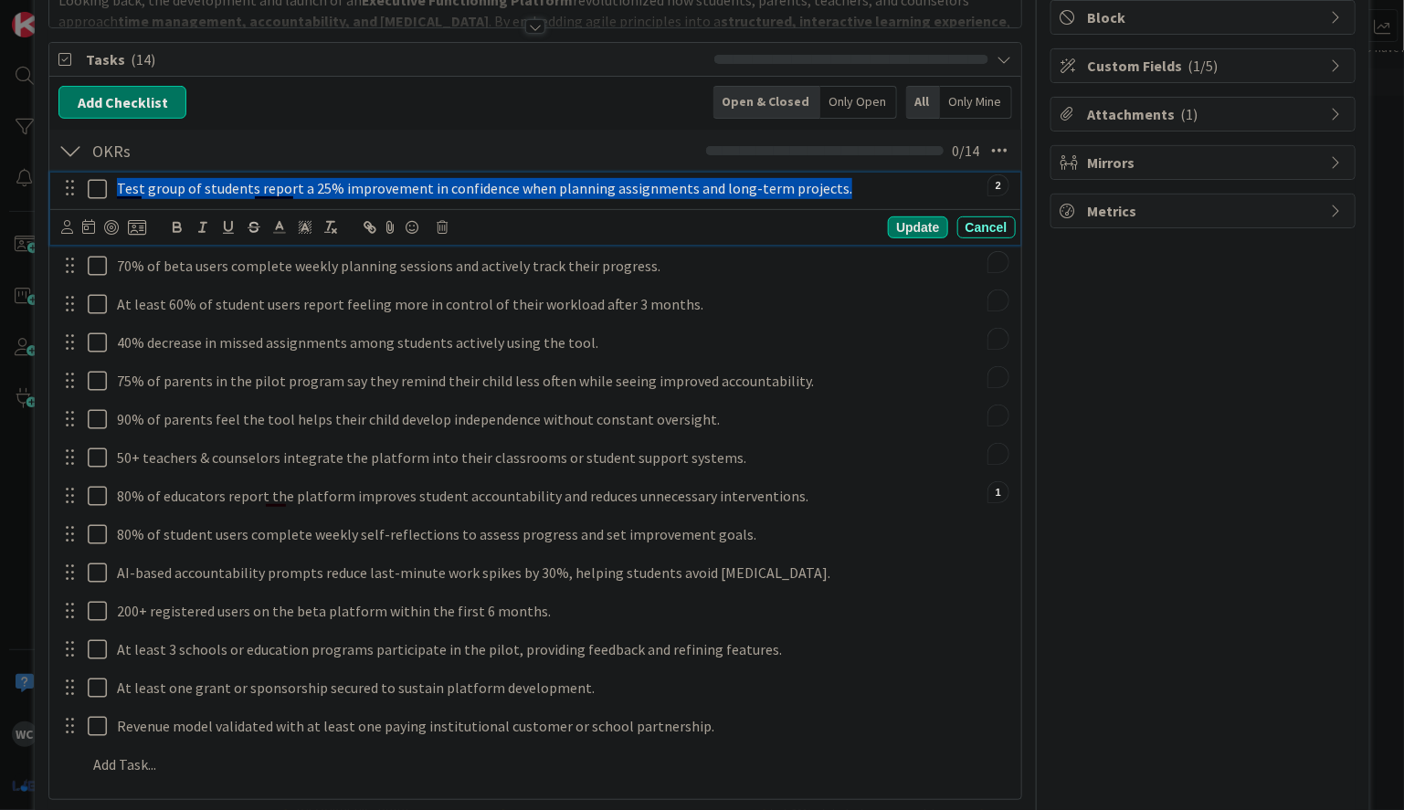
click at [99, 189] on icon at bounding box center [101, 189] width 27 height 22
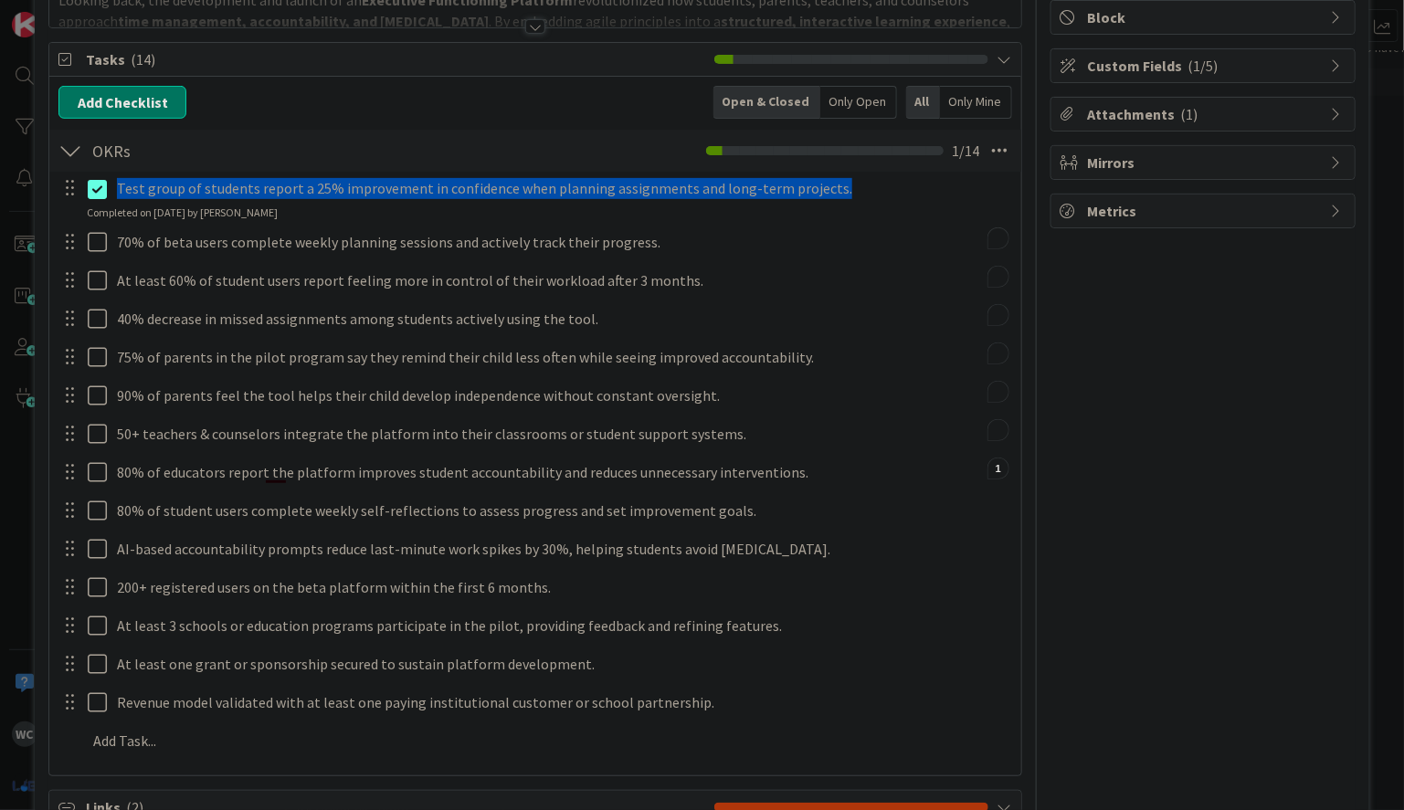
click at [99, 189] on icon at bounding box center [101, 189] width 27 height 22
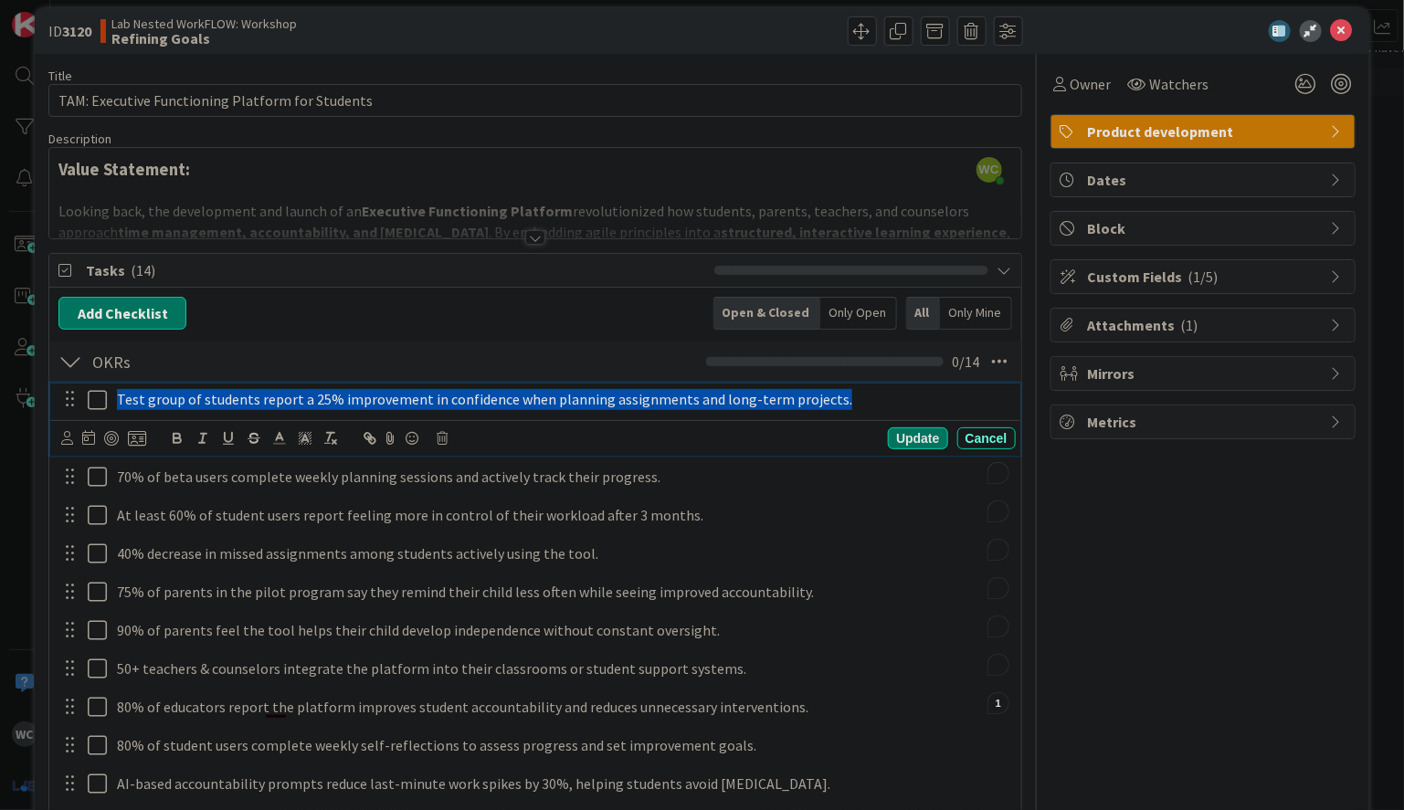
scroll to position [0, 0]
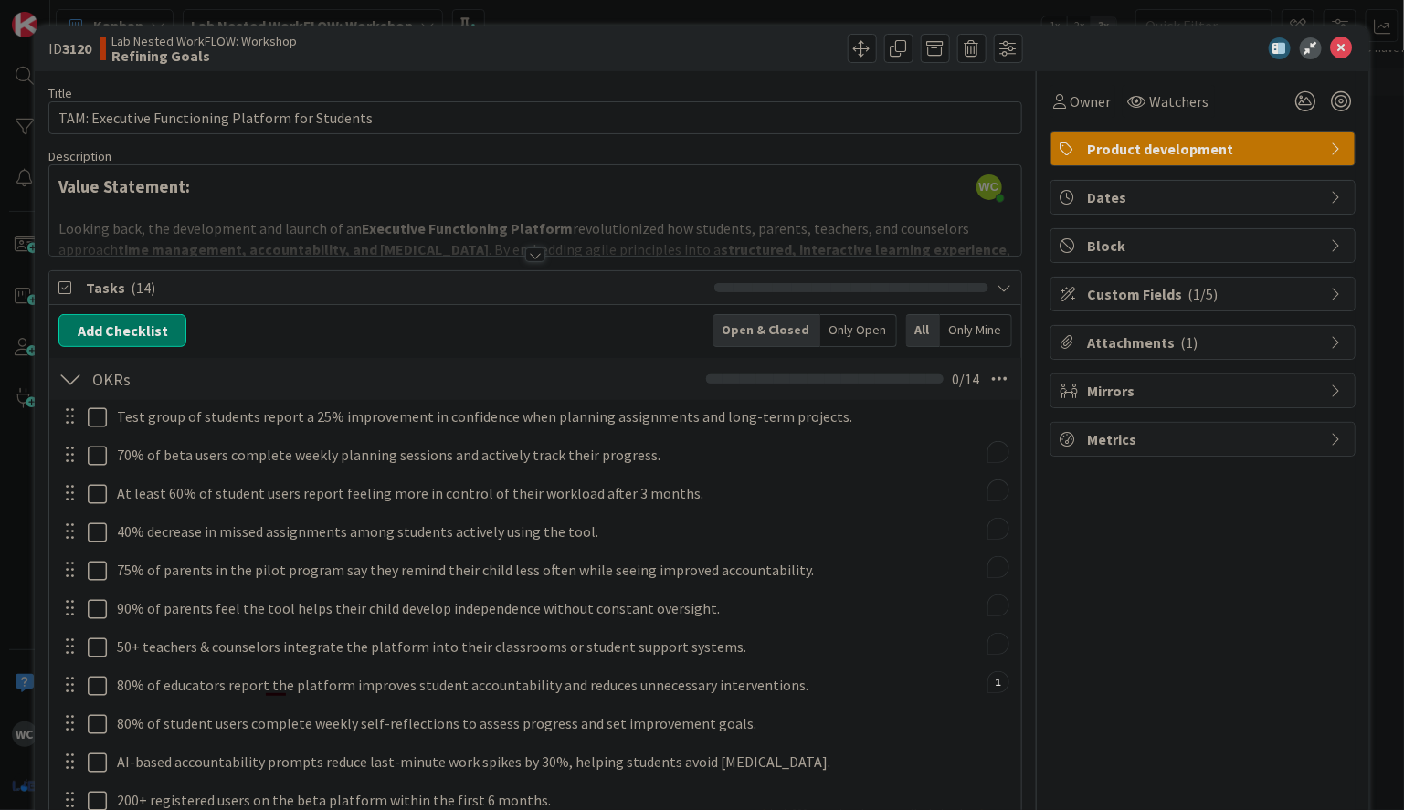
click at [538, 245] on div at bounding box center [534, 232] width 971 height 47
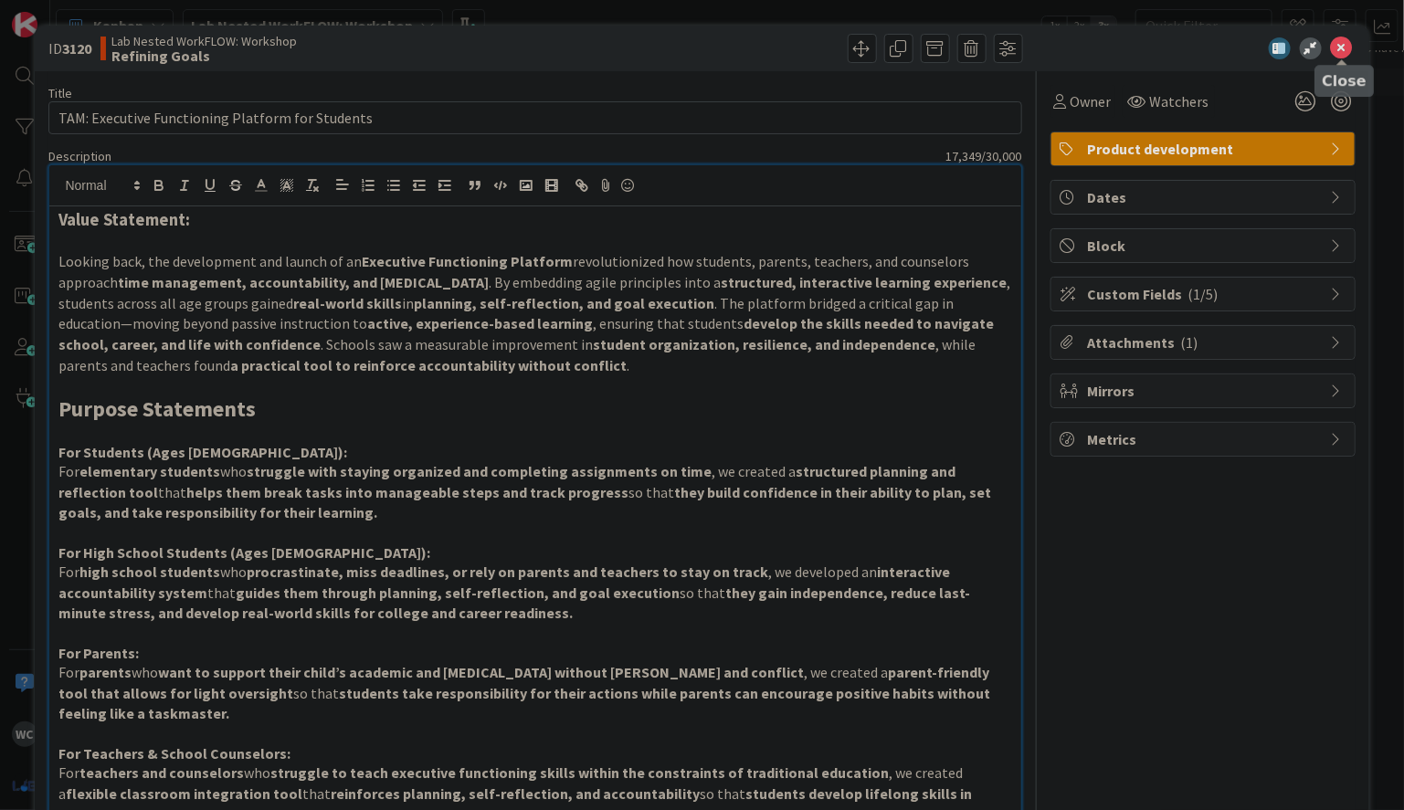
click at [1348, 50] on icon at bounding box center [1342, 48] width 22 height 22
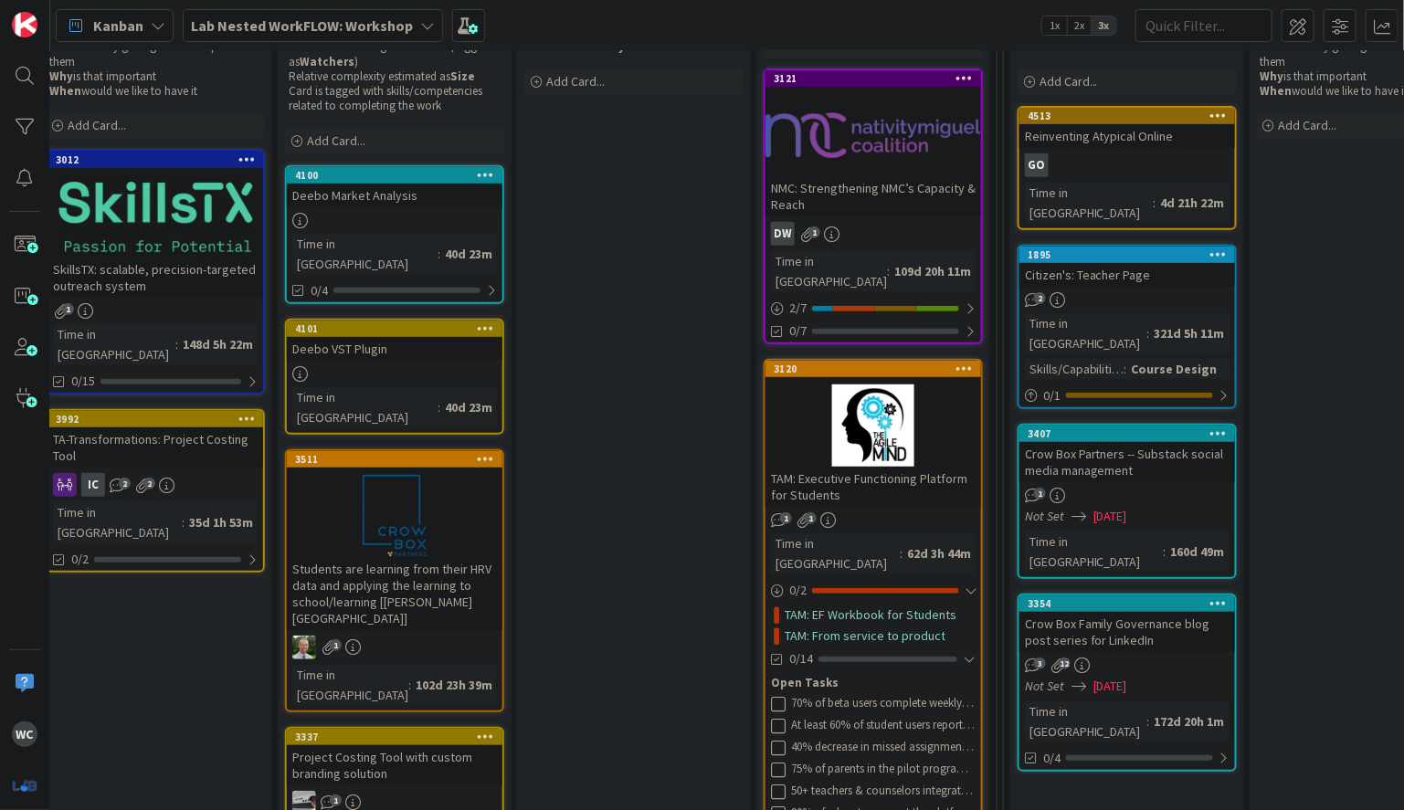
scroll to position [0, 360]
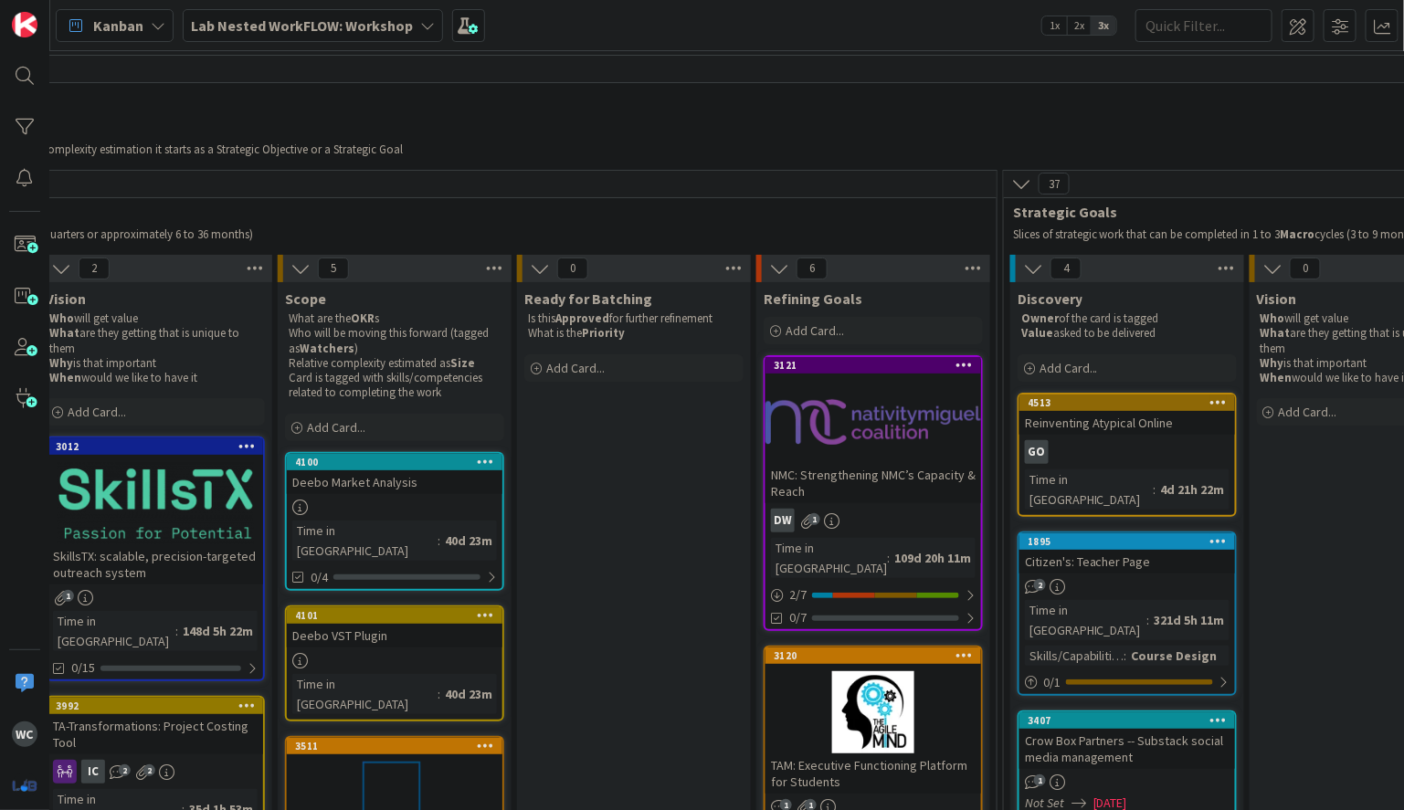
click at [328, 17] on b "Lab Nested WorkFLOW: Workshop" at bounding box center [302, 25] width 222 height 18
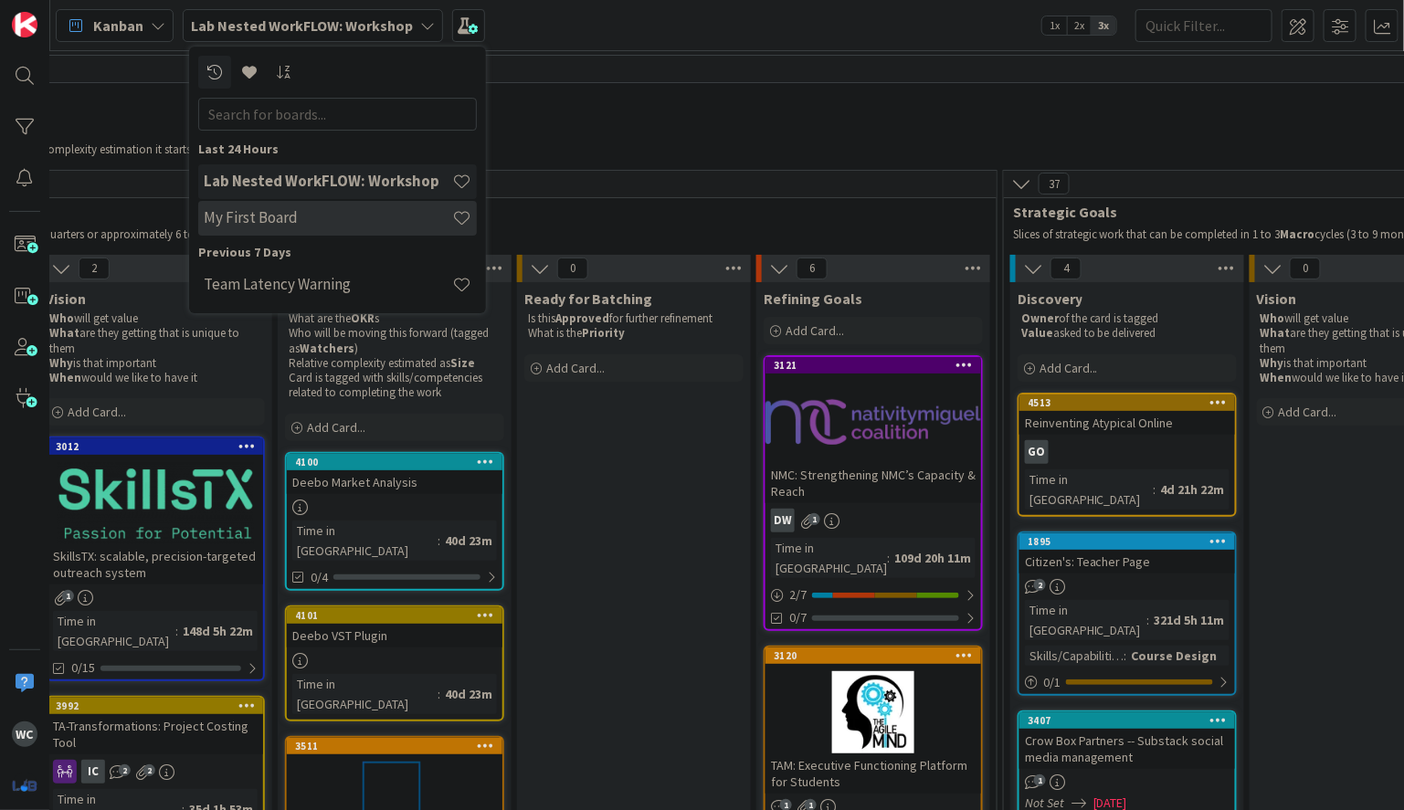
click at [356, 215] on h4 "My First Board" at bounding box center [328, 217] width 248 height 18
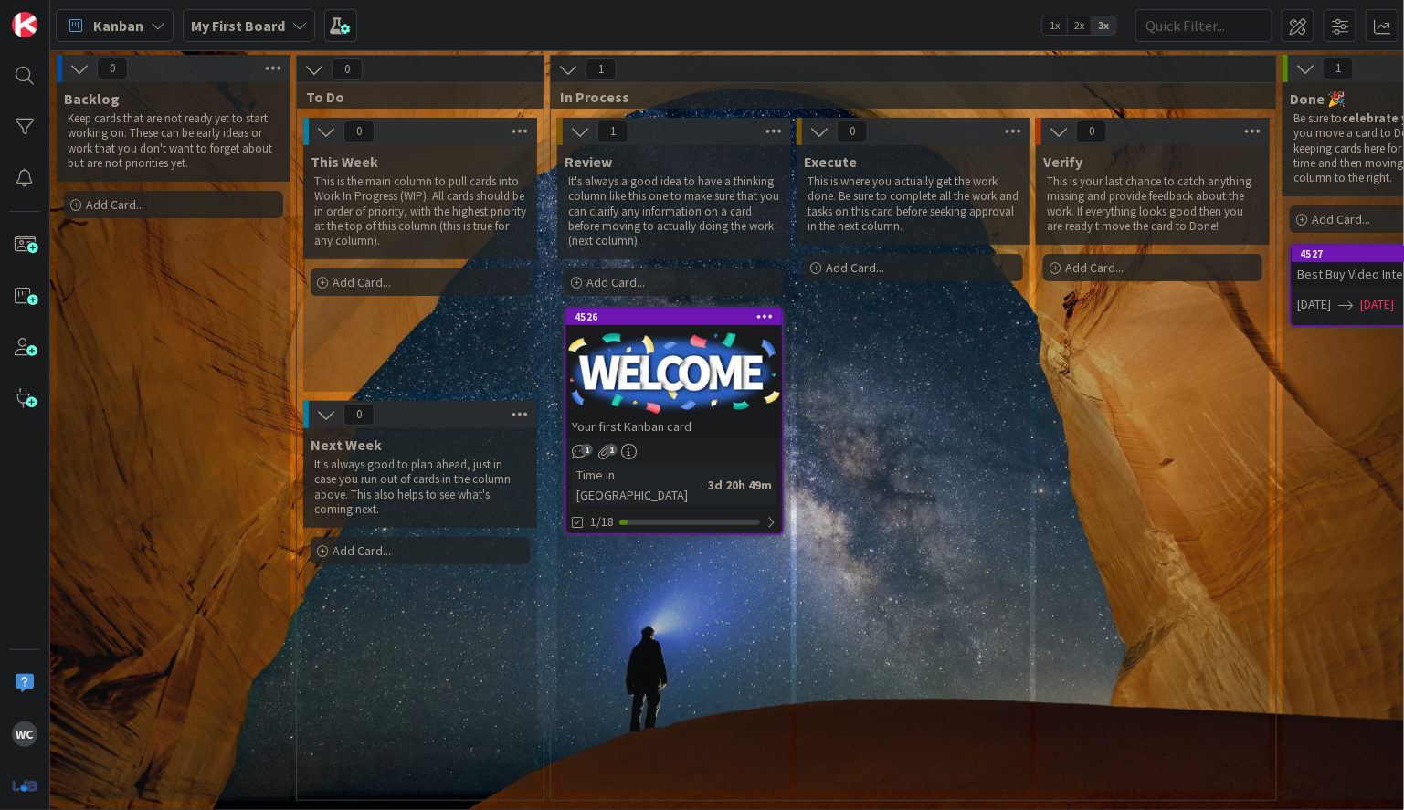
click at [268, 16] on b "My First Board" at bounding box center [238, 25] width 94 height 18
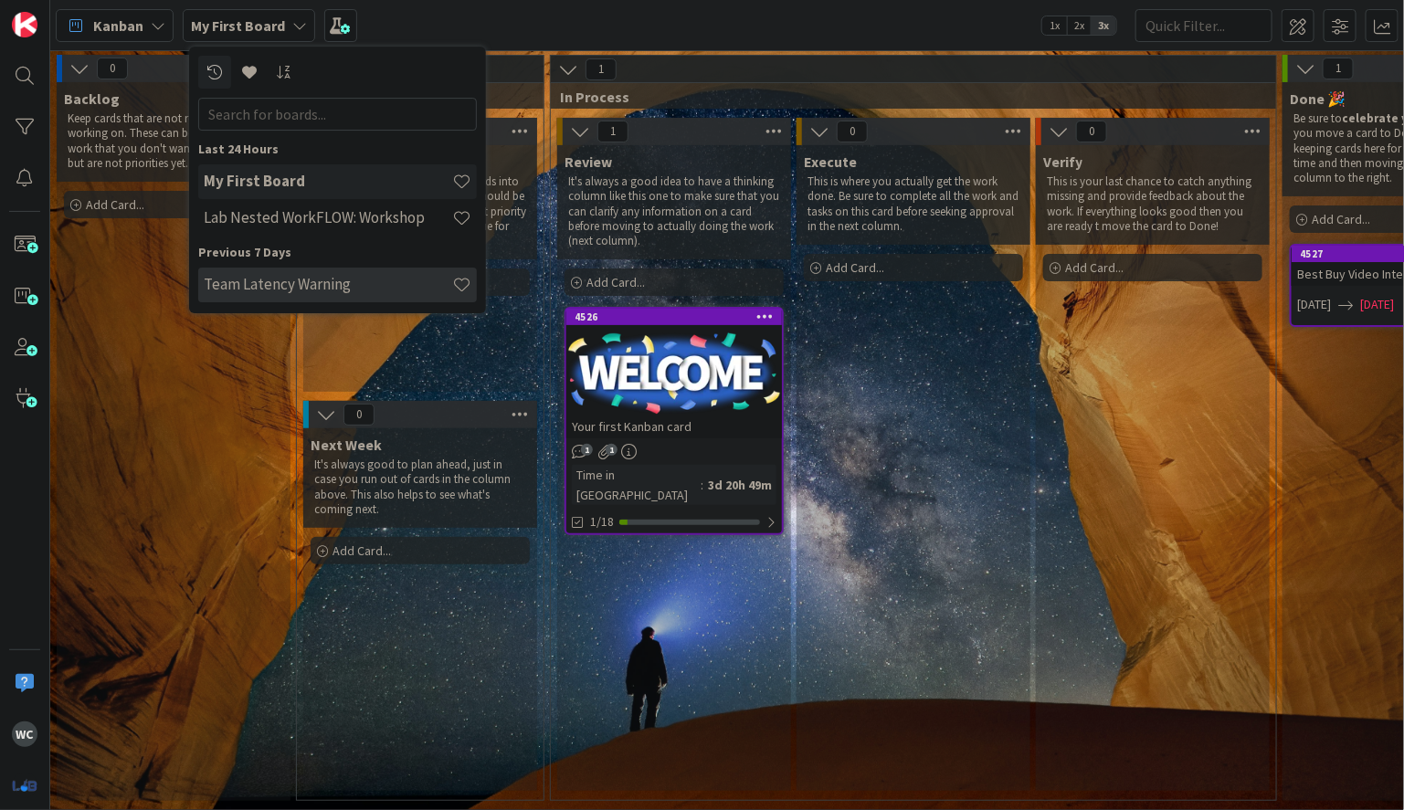
click at [318, 283] on h4 "Team Latency Warning" at bounding box center [328, 284] width 248 height 18
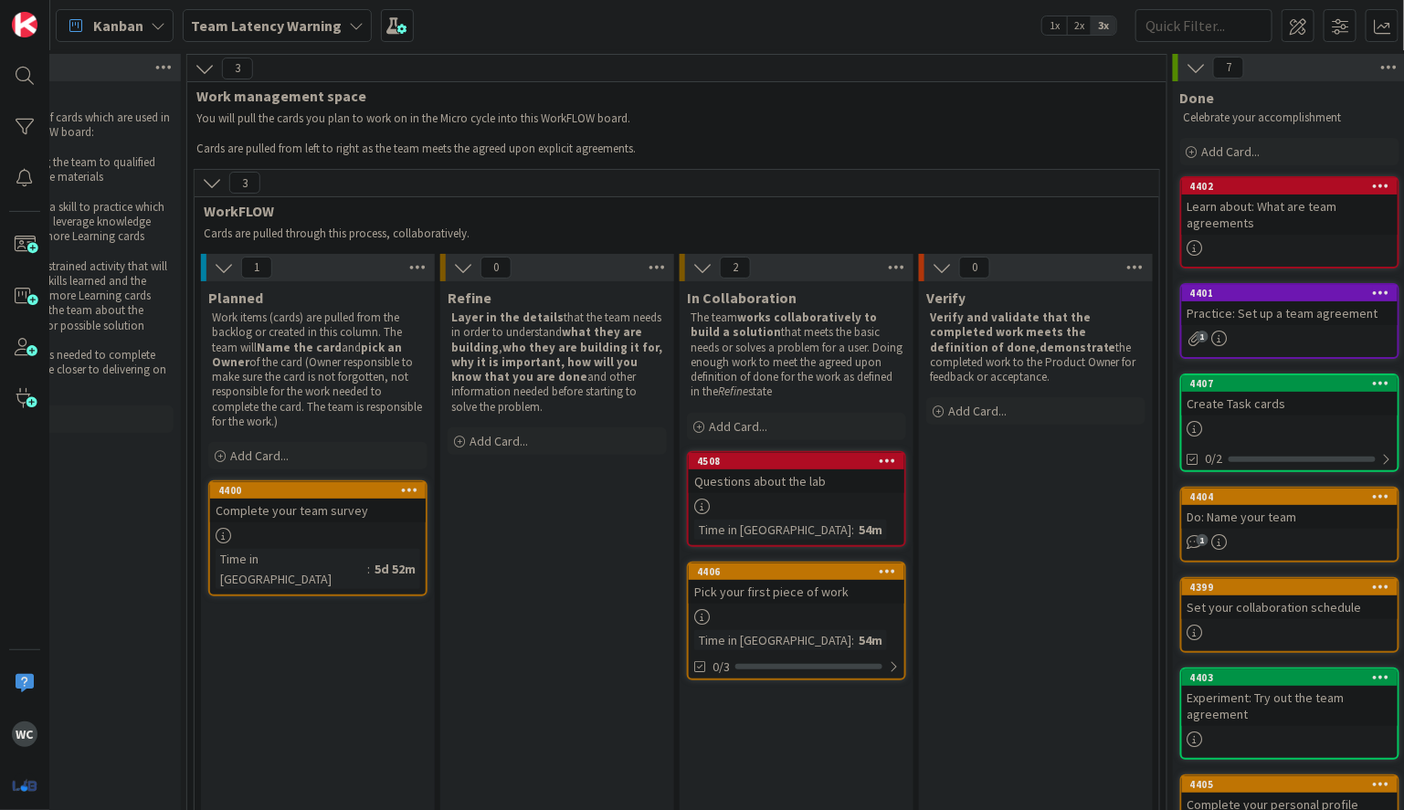
scroll to position [1, 354]
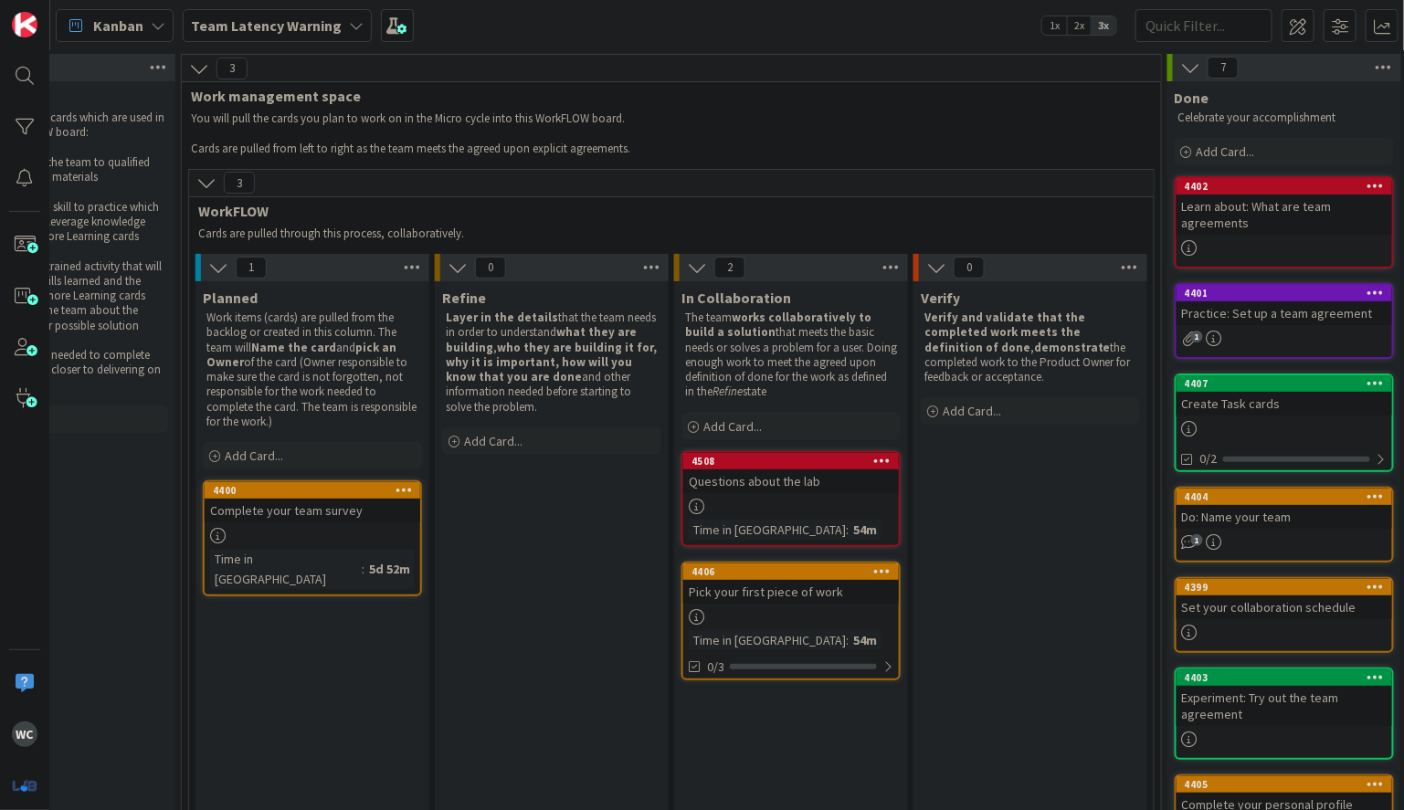
click at [752, 596] on div "Pick your first piece of work" at bounding box center [791, 592] width 216 height 24
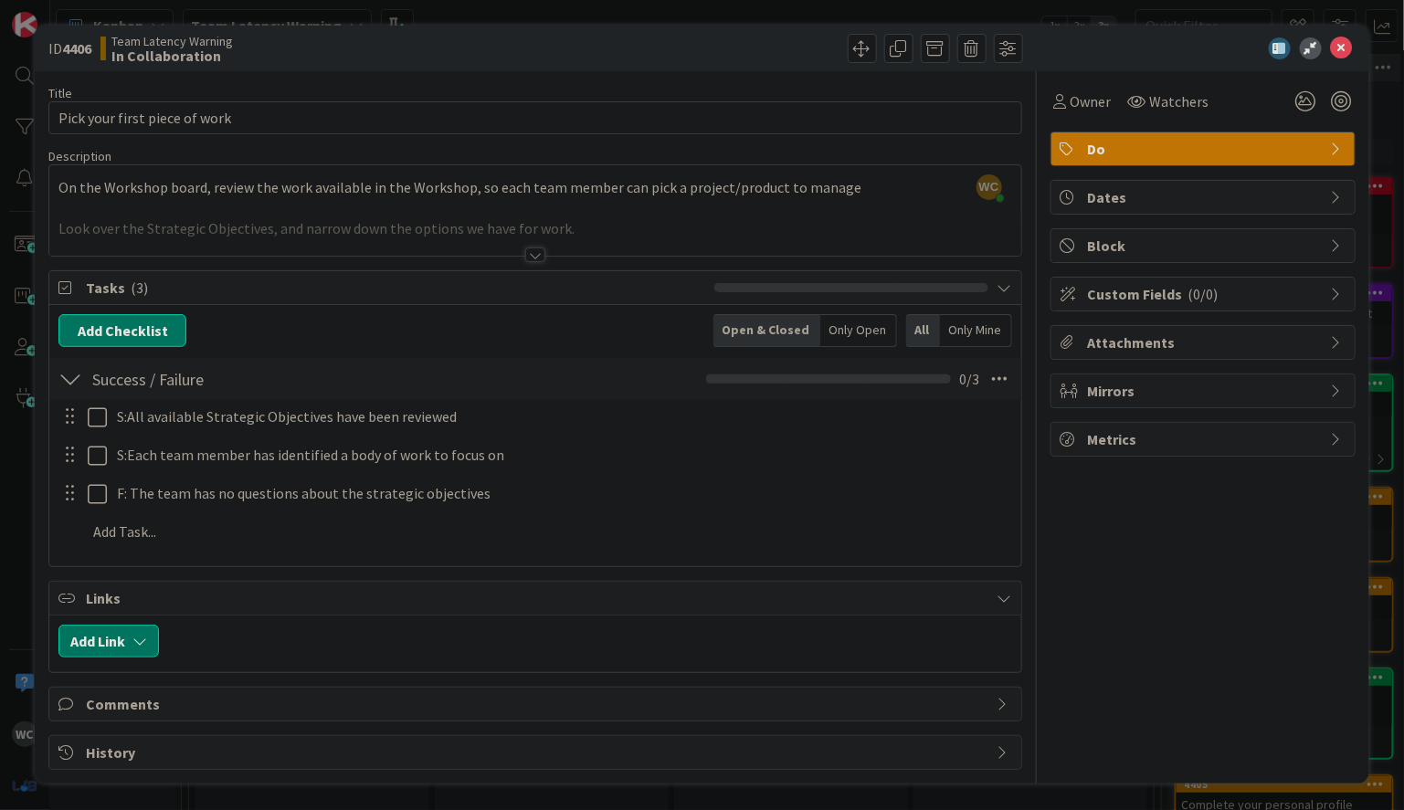
click at [533, 253] on div at bounding box center [535, 254] width 20 height 15
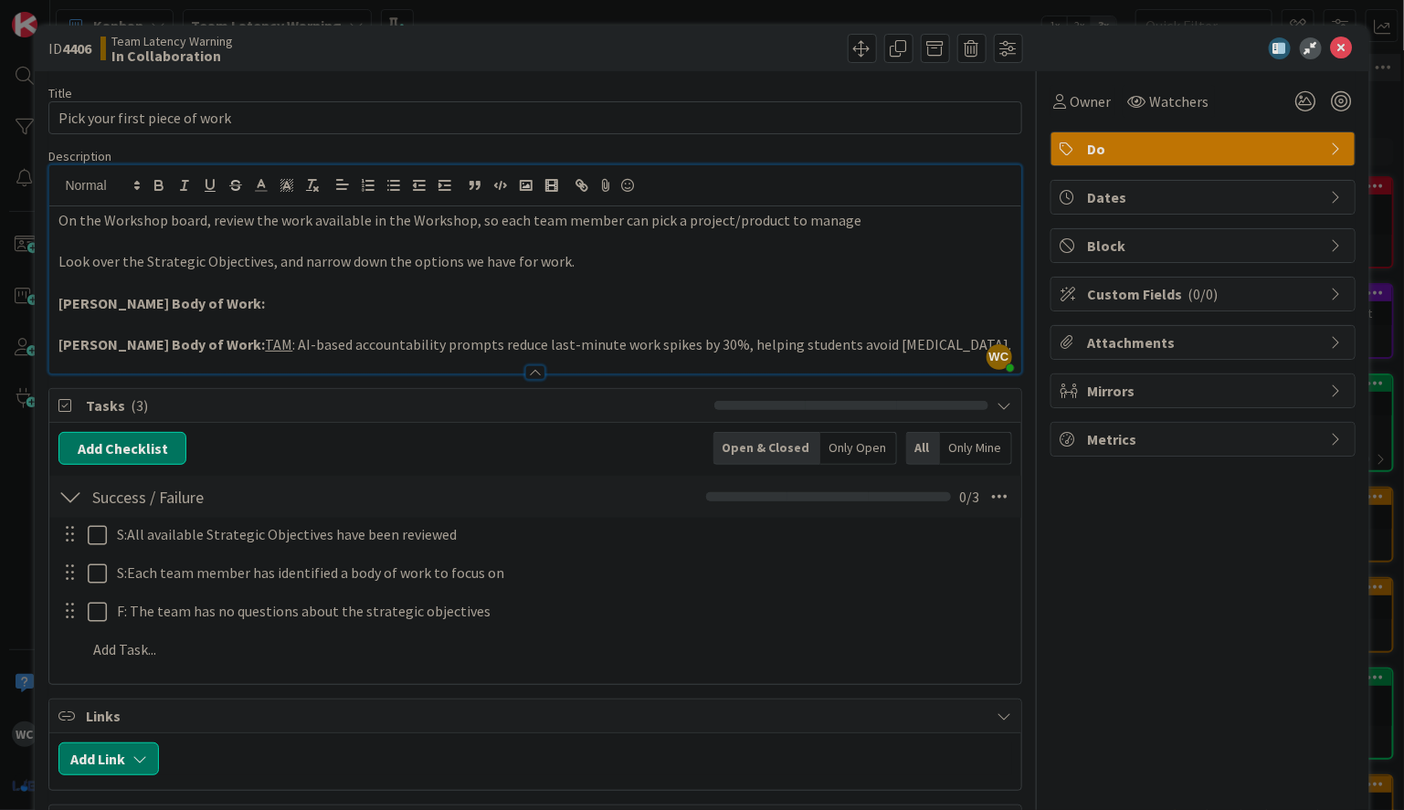
click at [404, 318] on p at bounding box center [534, 324] width 953 height 21
click at [487, 305] on p "[PERSON_NAME] Body of Work:" at bounding box center [534, 303] width 953 height 21
drag, startPoint x: 228, startPoint y: 304, endPoint x: 200, endPoint y: 303, distance: 28.3
click at [200, 303] on strong "William Body of Work: TAM:" at bounding box center [178, 303] width 240 height 18
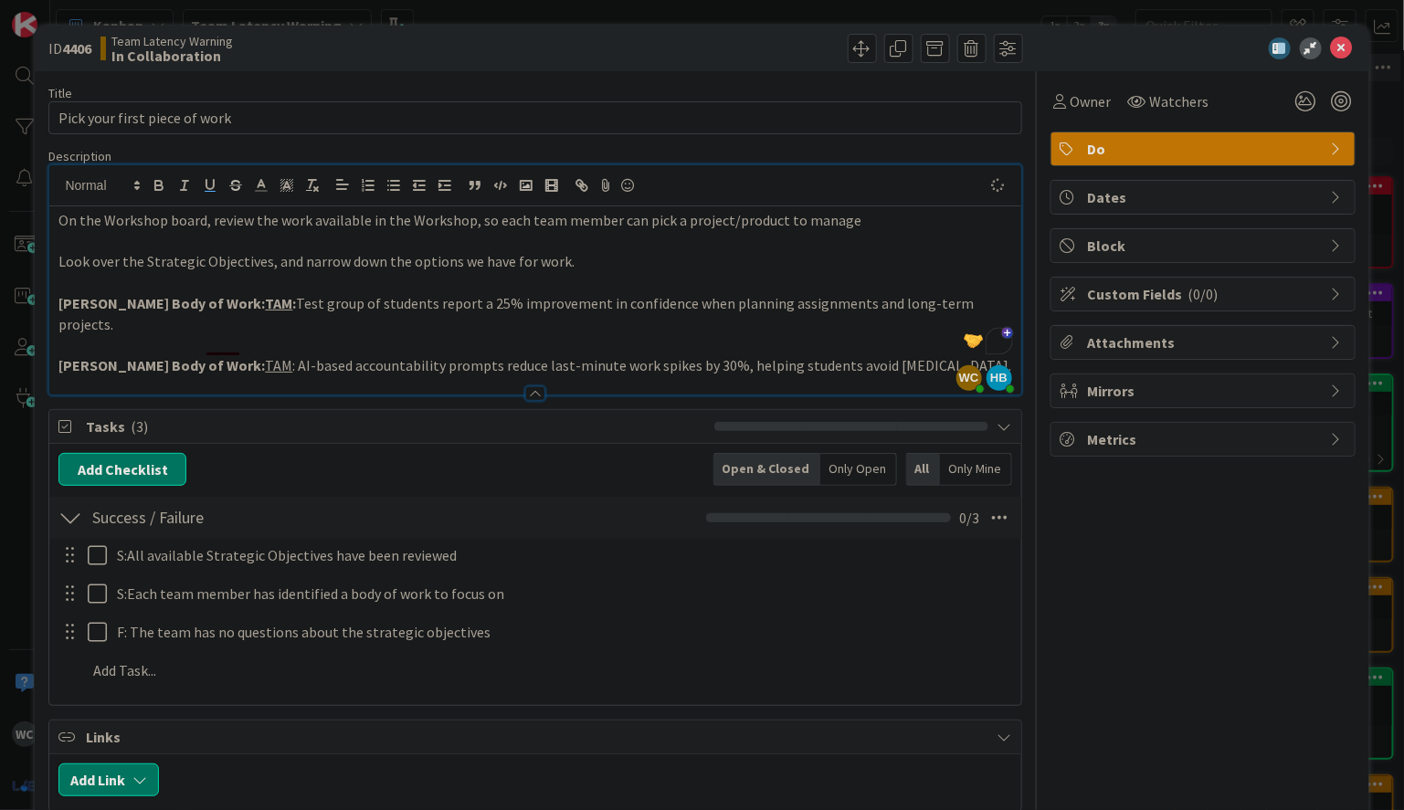
click at [436, 355] on p "Harman Body of Work: TAM : AI-based accountability prompts reduce last-minute w…" at bounding box center [534, 365] width 953 height 21
click at [1342, 55] on icon at bounding box center [1342, 48] width 22 height 22
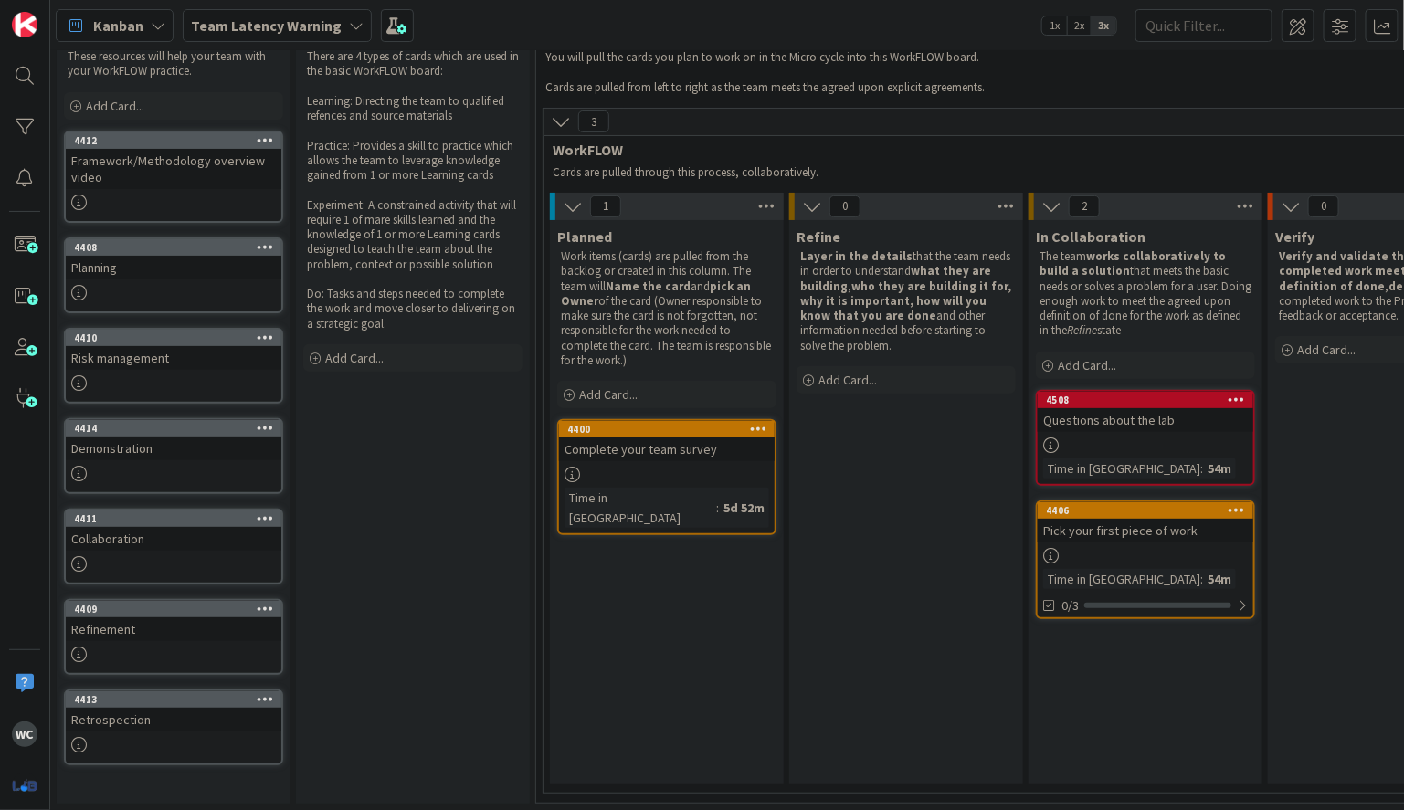
scroll to position [62, 0]
click at [266, 21] on b "Team Latency Warning" at bounding box center [266, 25] width 151 height 18
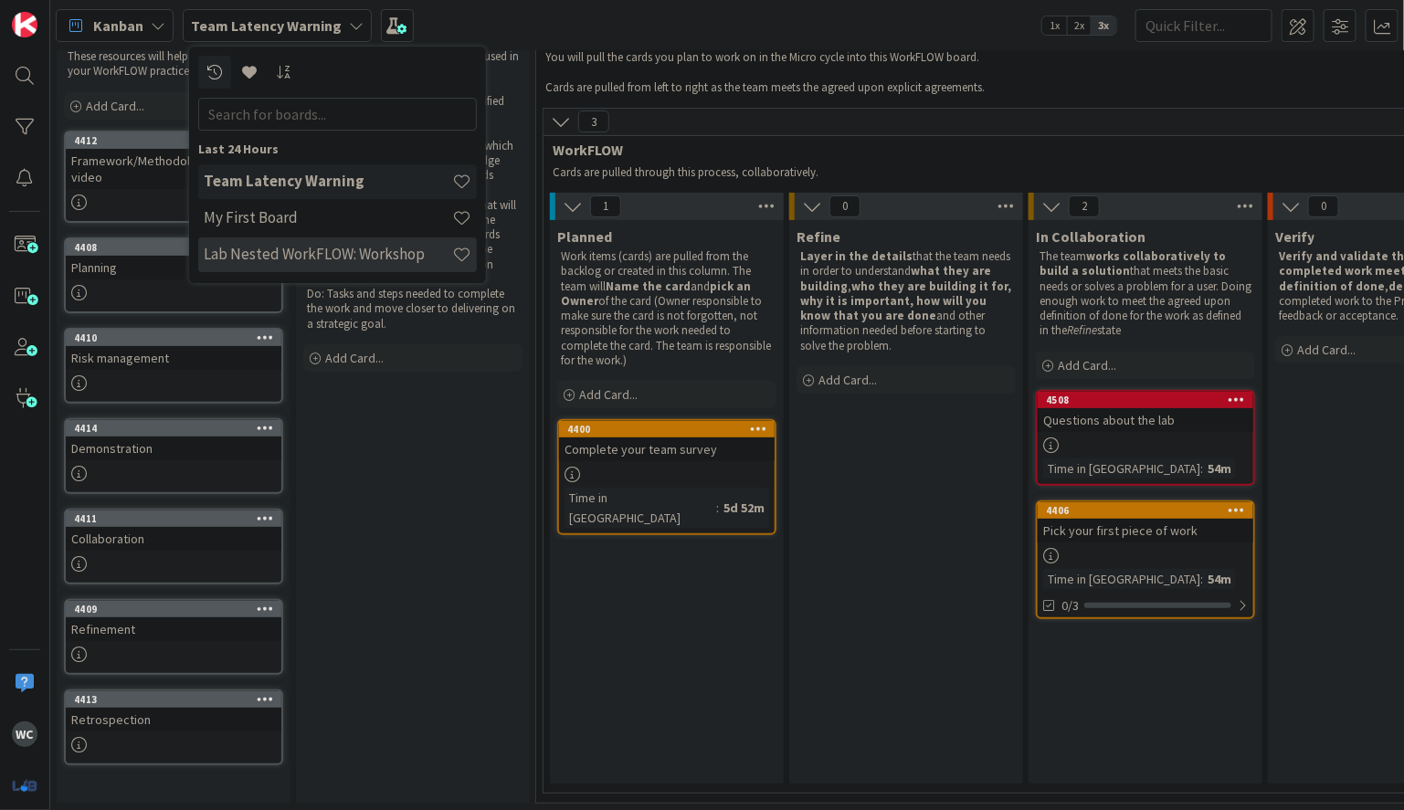
click at [362, 237] on div "Lab Nested WorkFLOW: Workshop" at bounding box center [337, 254] width 279 height 35
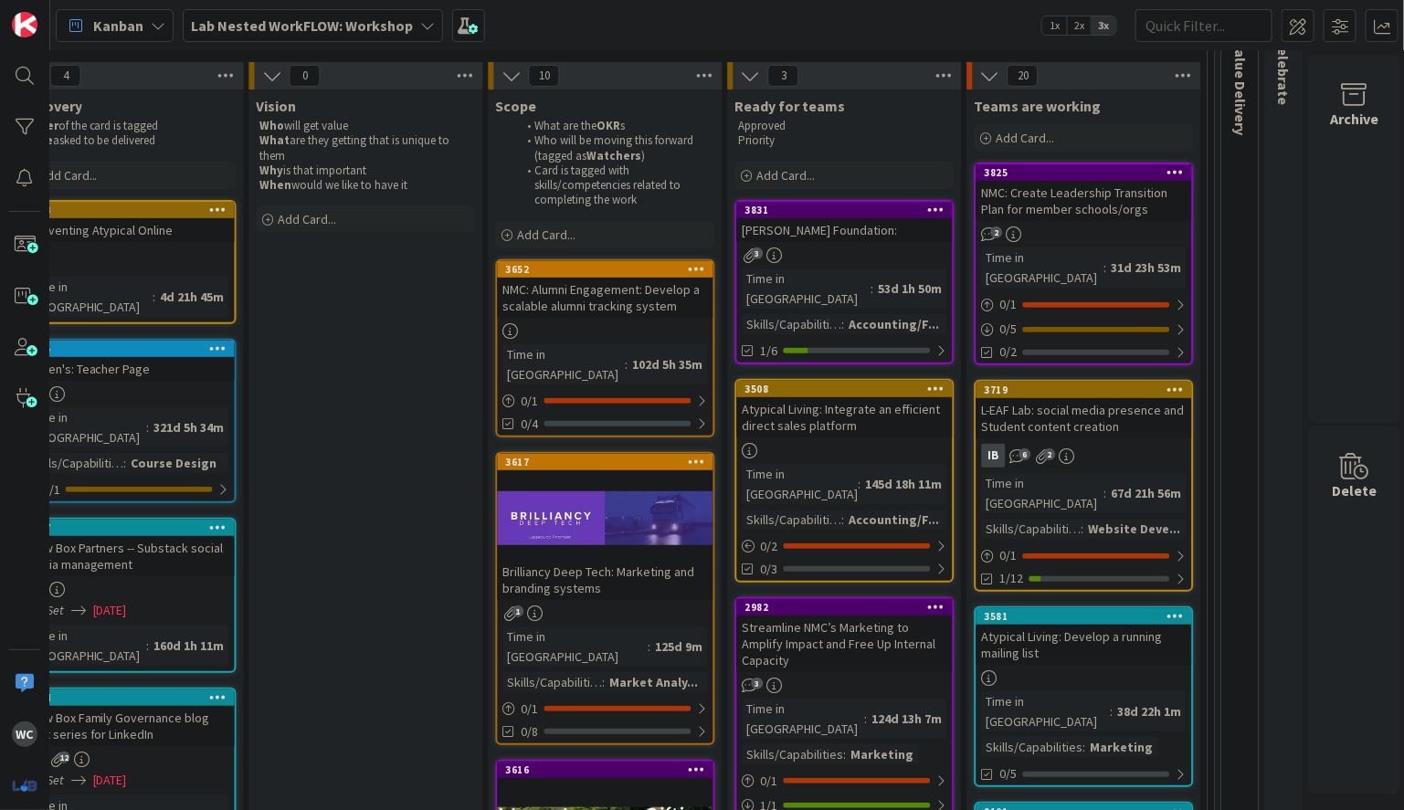
scroll to position [0, 1360]
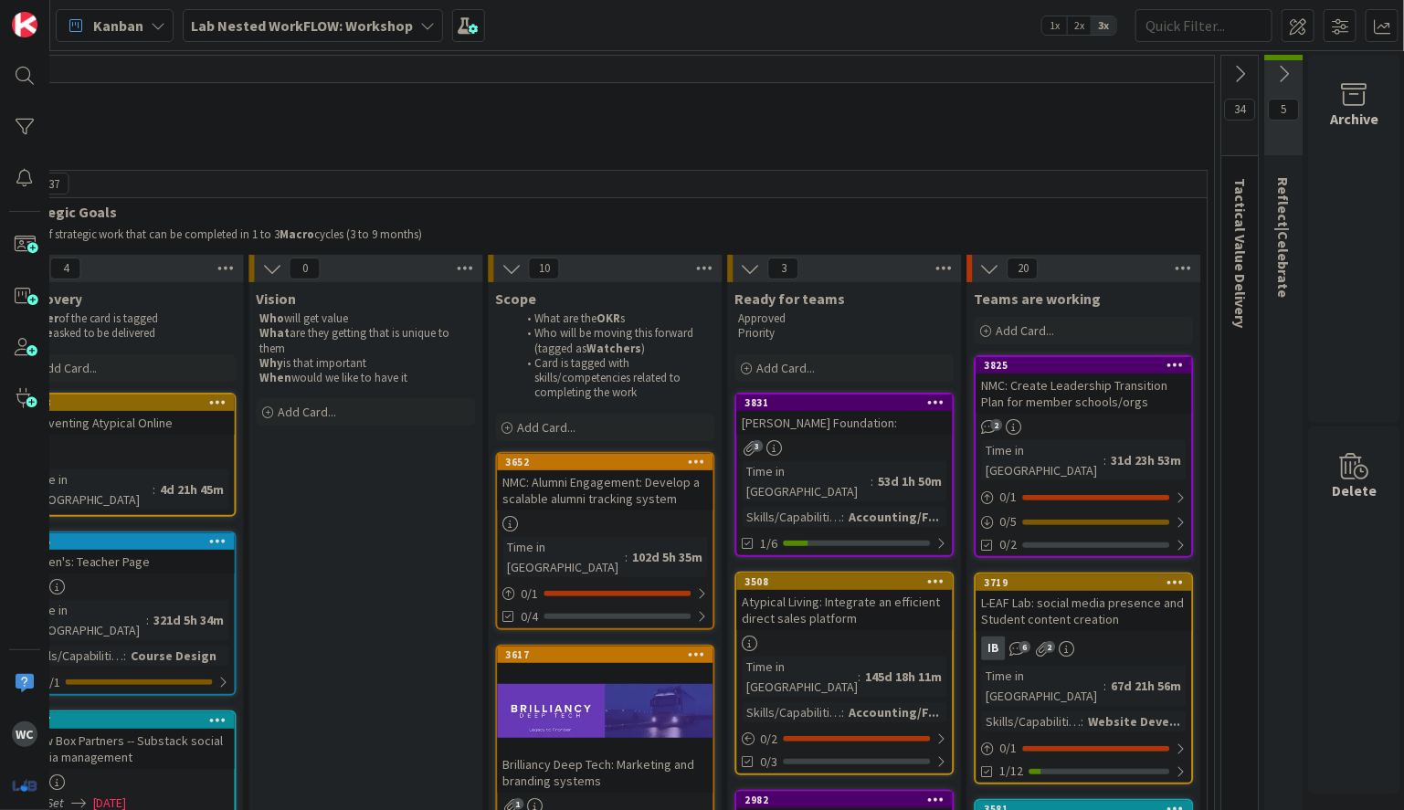
click at [1247, 69] on icon at bounding box center [1240, 74] width 20 height 20
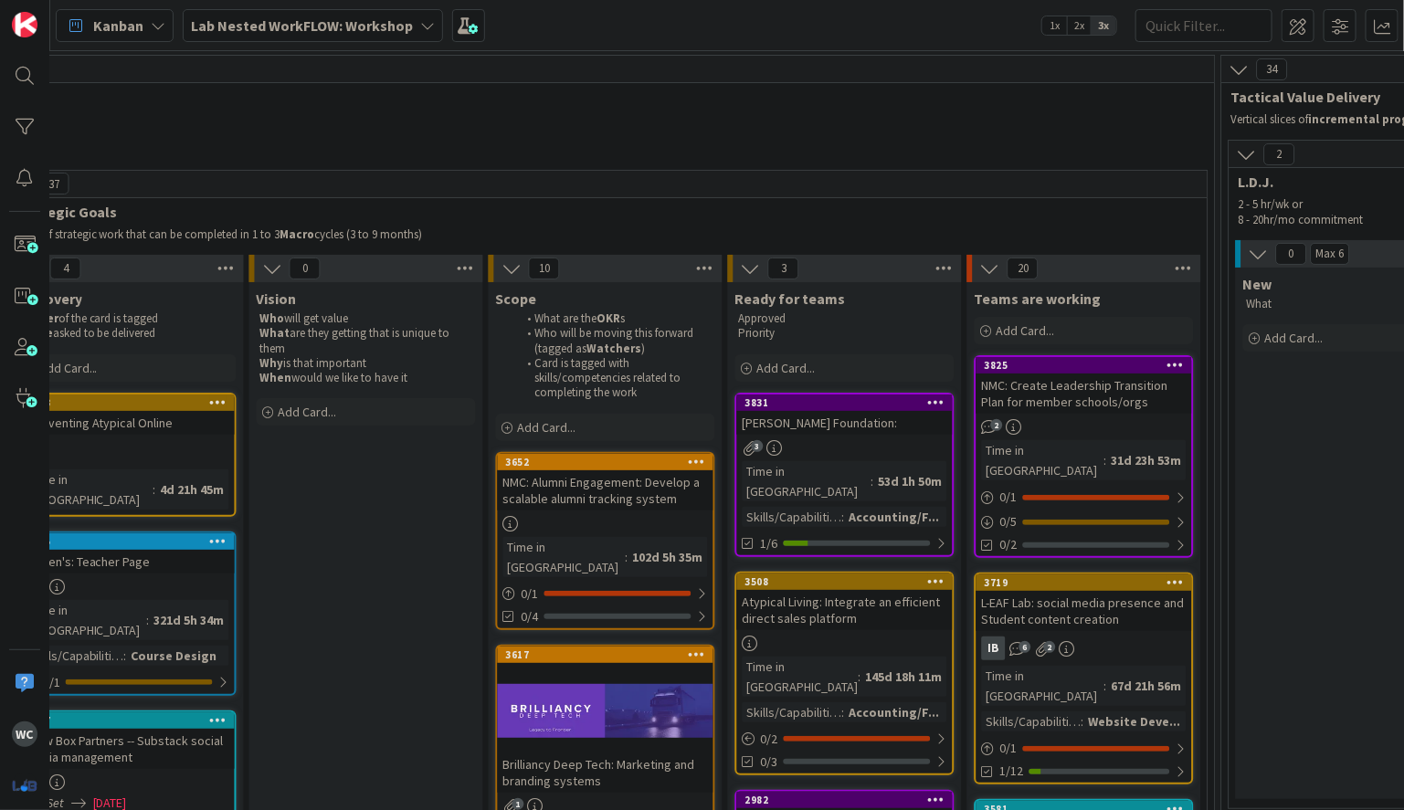
click at [1247, 69] on button at bounding box center [1239, 70] width 24 height 24
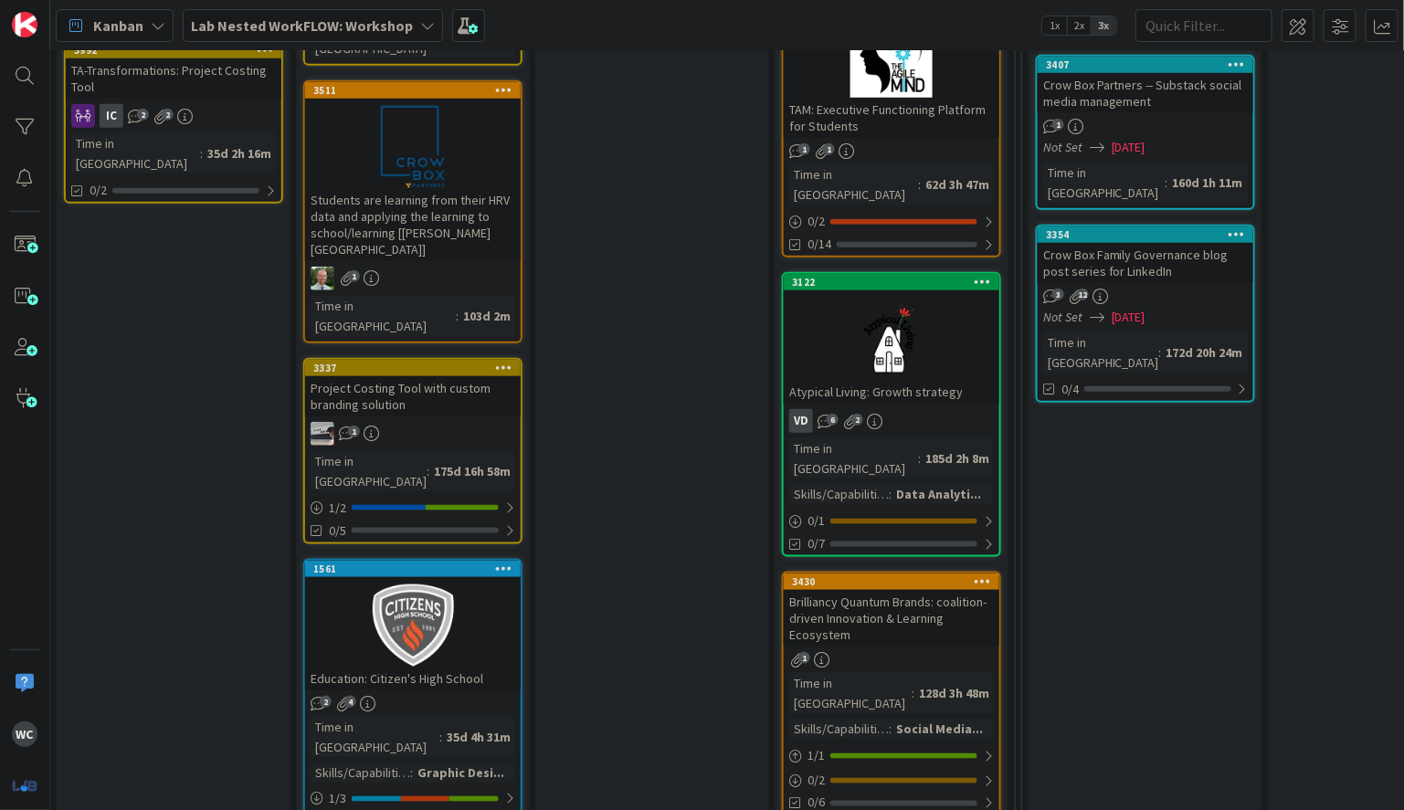
scroll to position [632, 342]
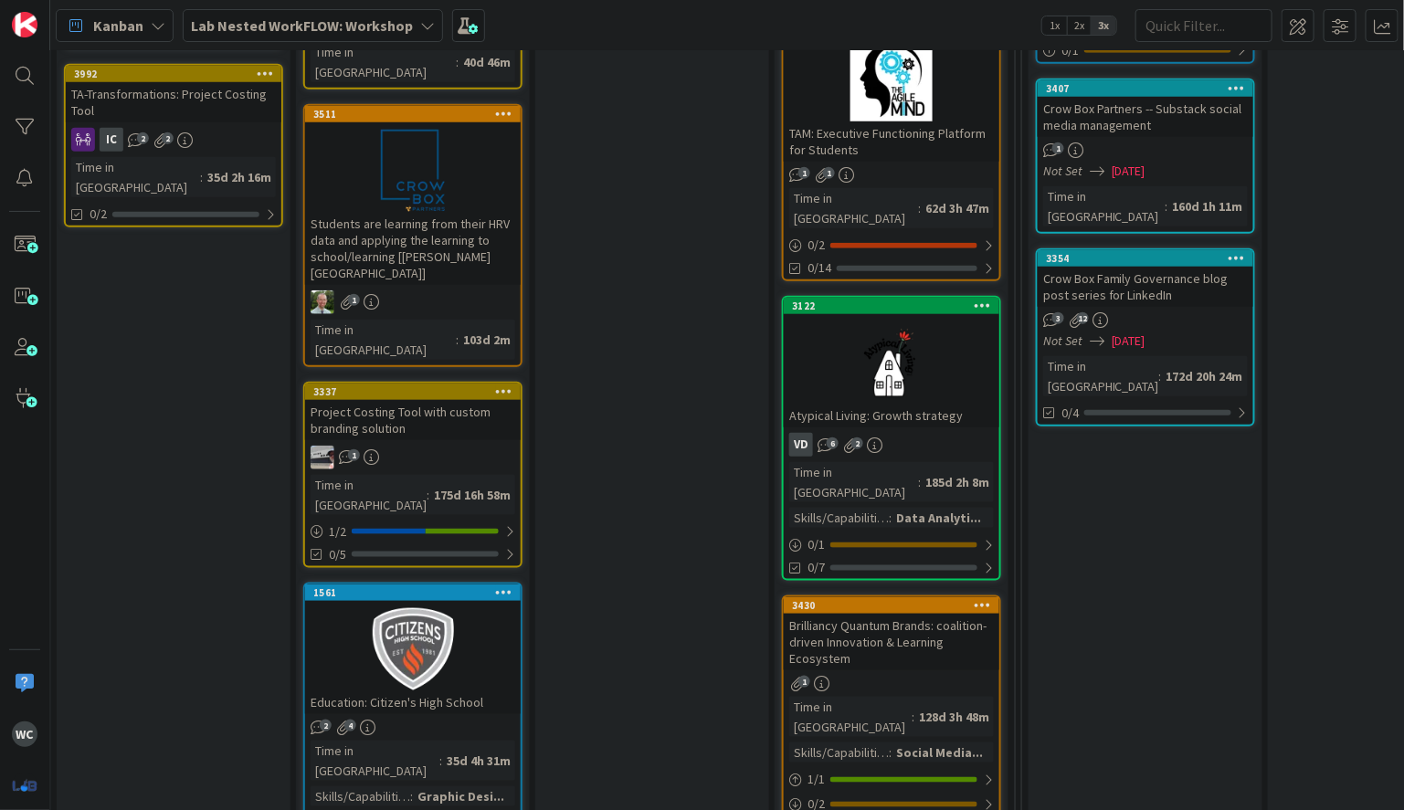
click at [918, 404] on div "Atypical Living: Growth strategy" at bounding box center [892, 416] width 216 height 24
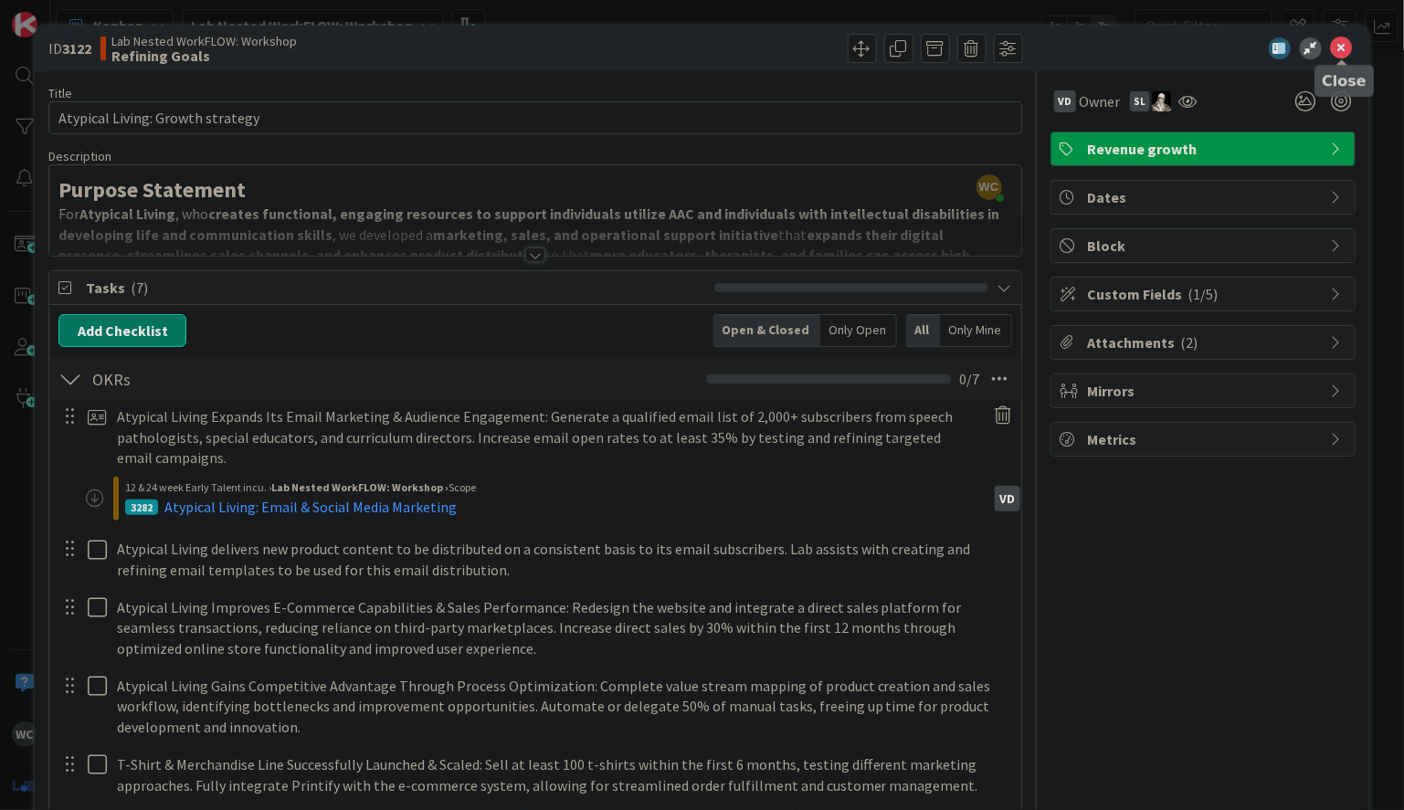
click at [1343, 51] on icon at bounding box center [1342, 48] width 22 height 22
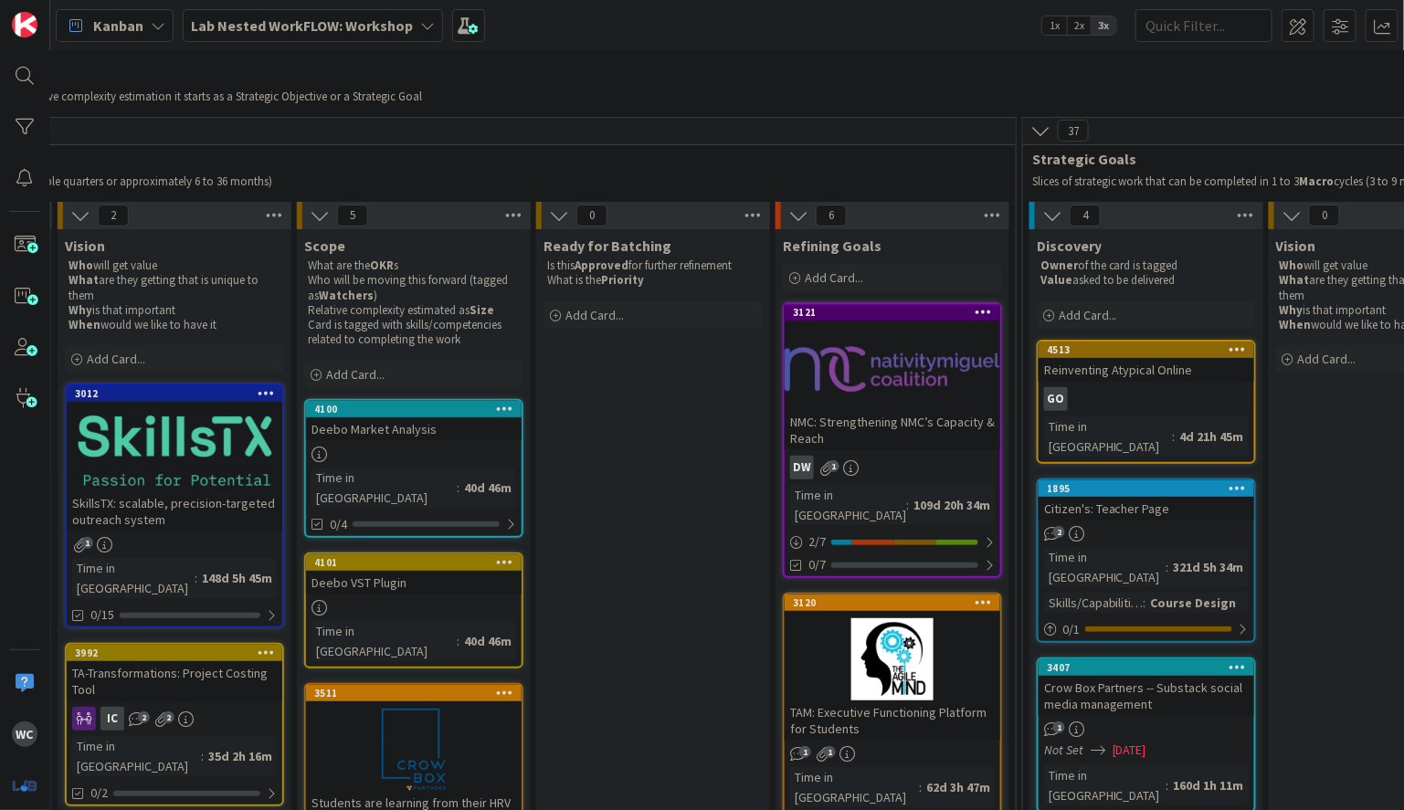
scroll to position [0, 341]
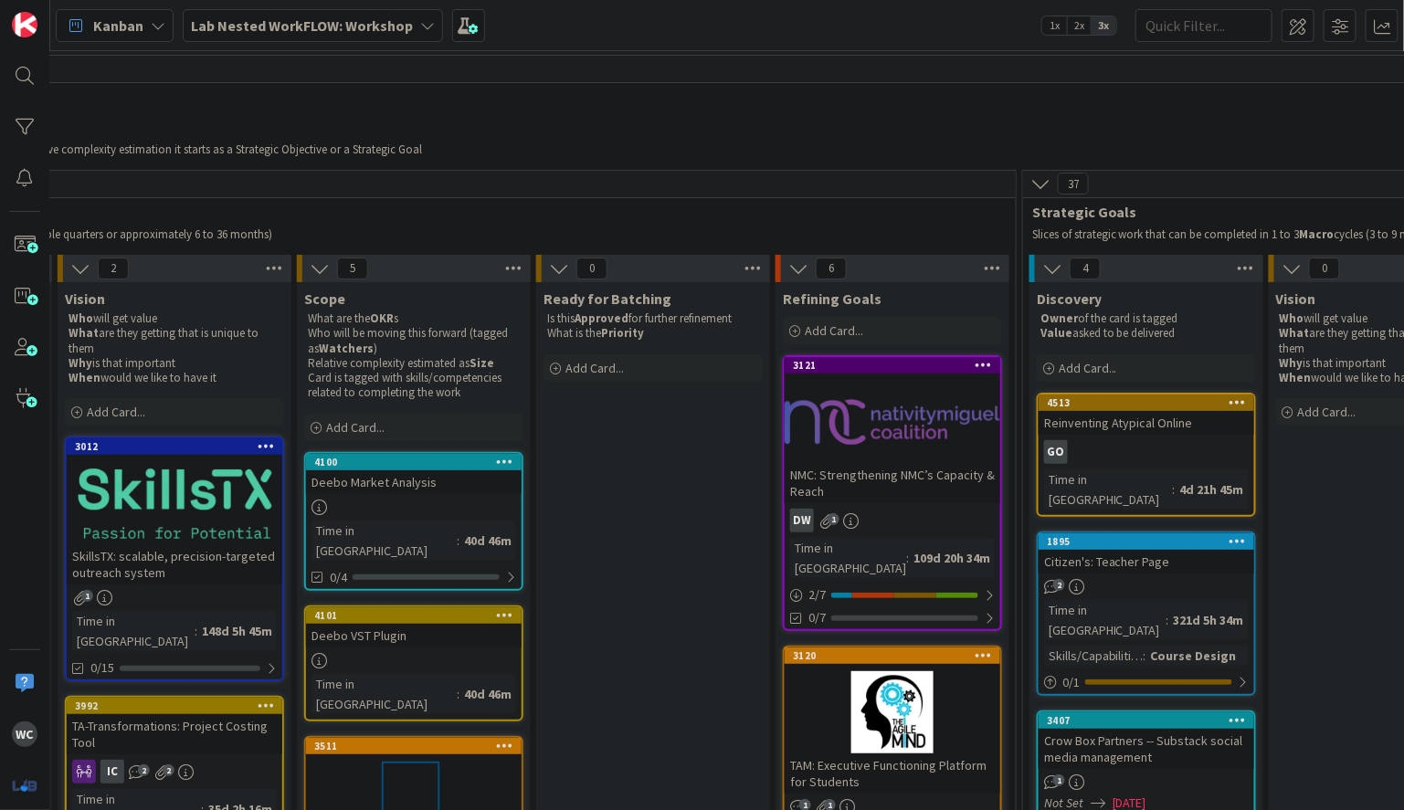
click at [359, 19] on b "Lab Nested WorkFLOW: Workshop" at bounding box center [302, 25] width 222 height 18
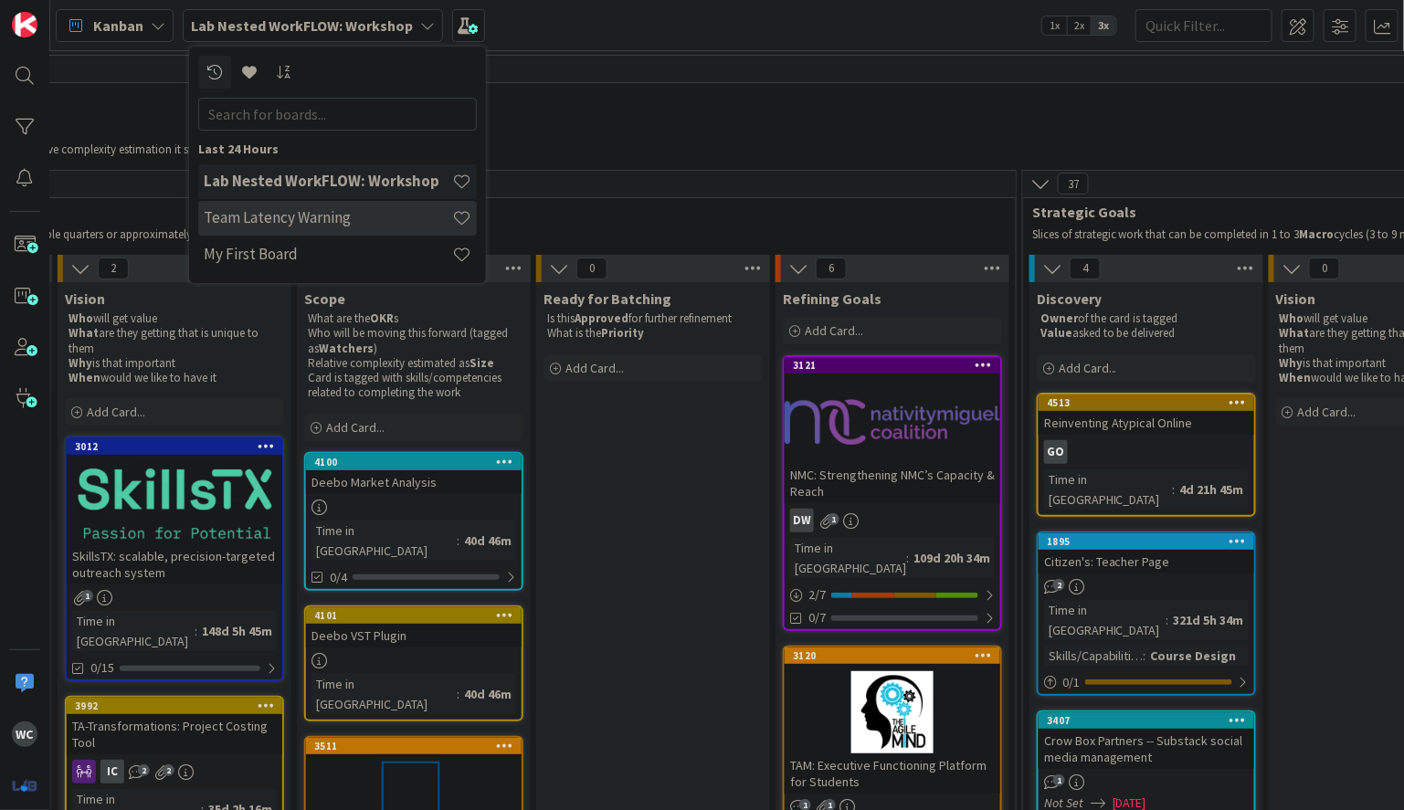
click at [341, 215] on h4 "Team Latency Warning" at bounding box center [328, 217] width 248 height 18
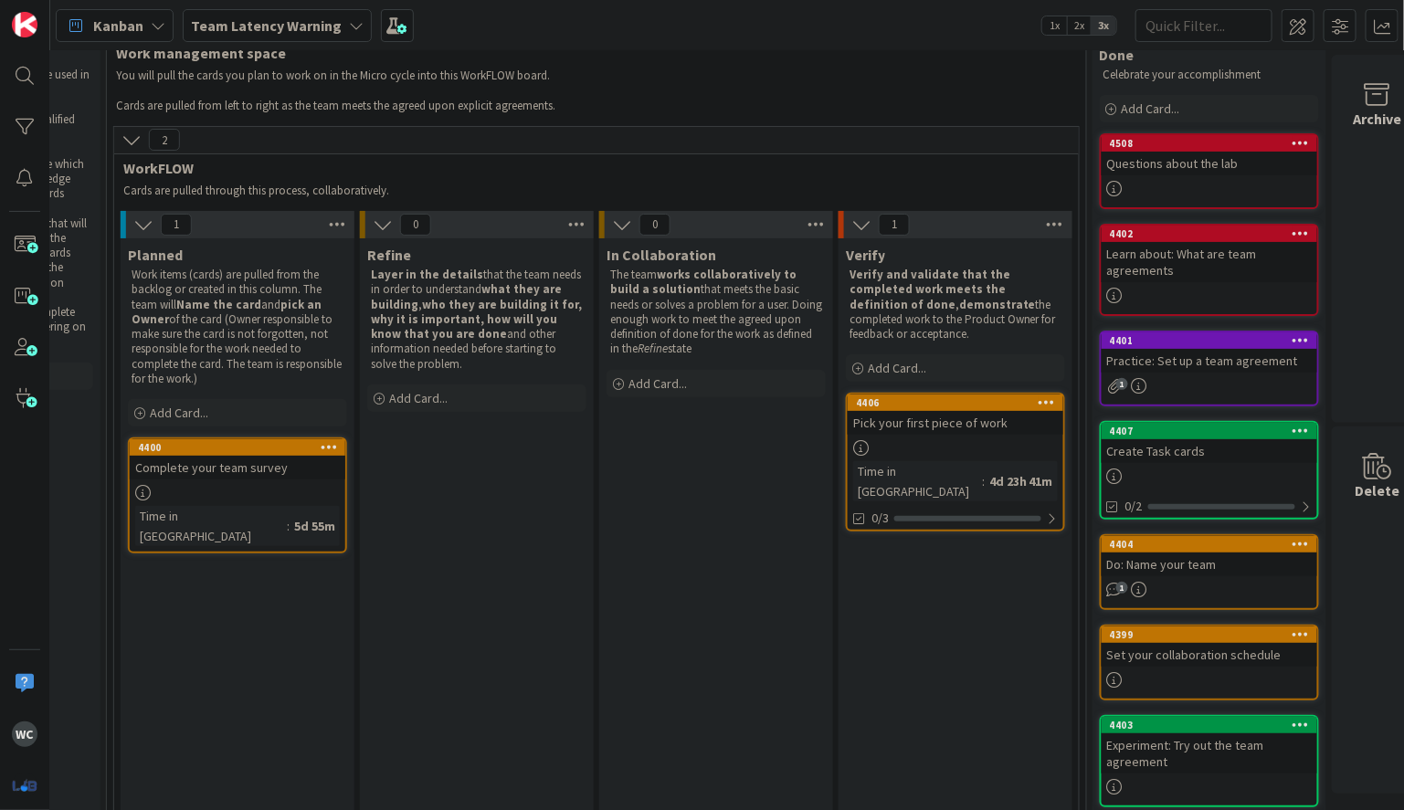
scroll to position [152, 429]
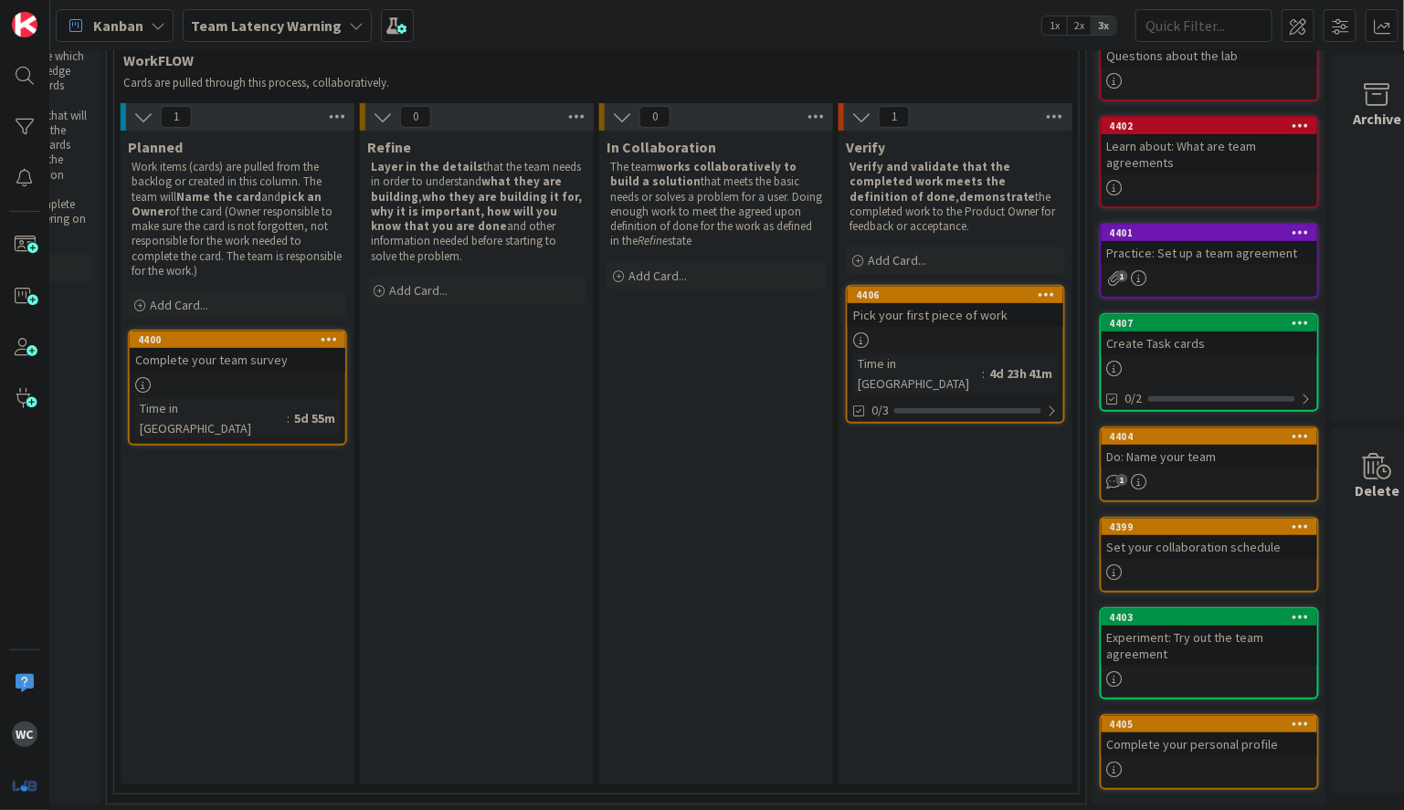
click at [283, 366] on div "Complete your team survey" at bounding box center [238, 360] width 216 height 24
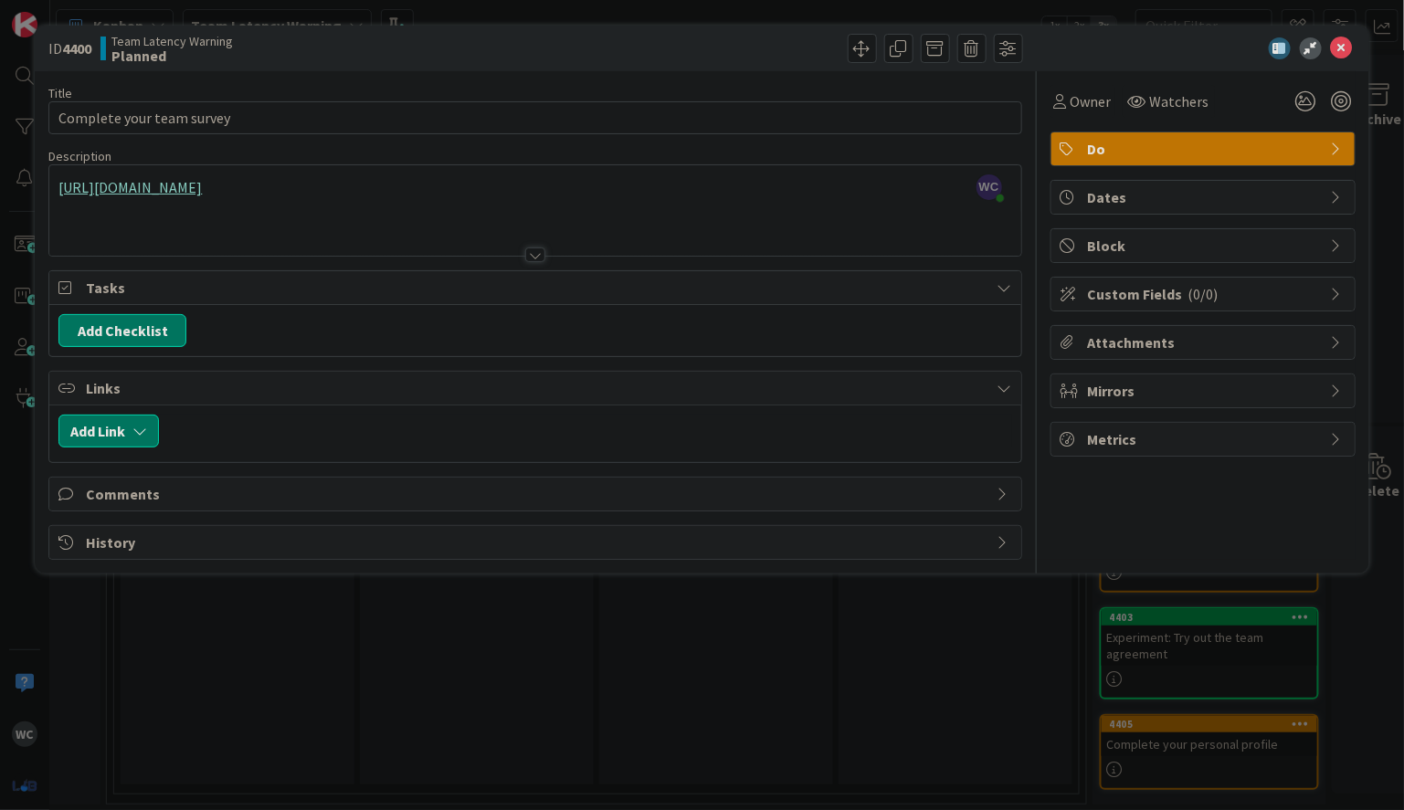
click at [760, 184] on div "WC William Cardona just joined https://docs.google.com/forms/d/e/1FAIpQLSfipLrF…" at bounding box center [534, 210] width 971 height 90
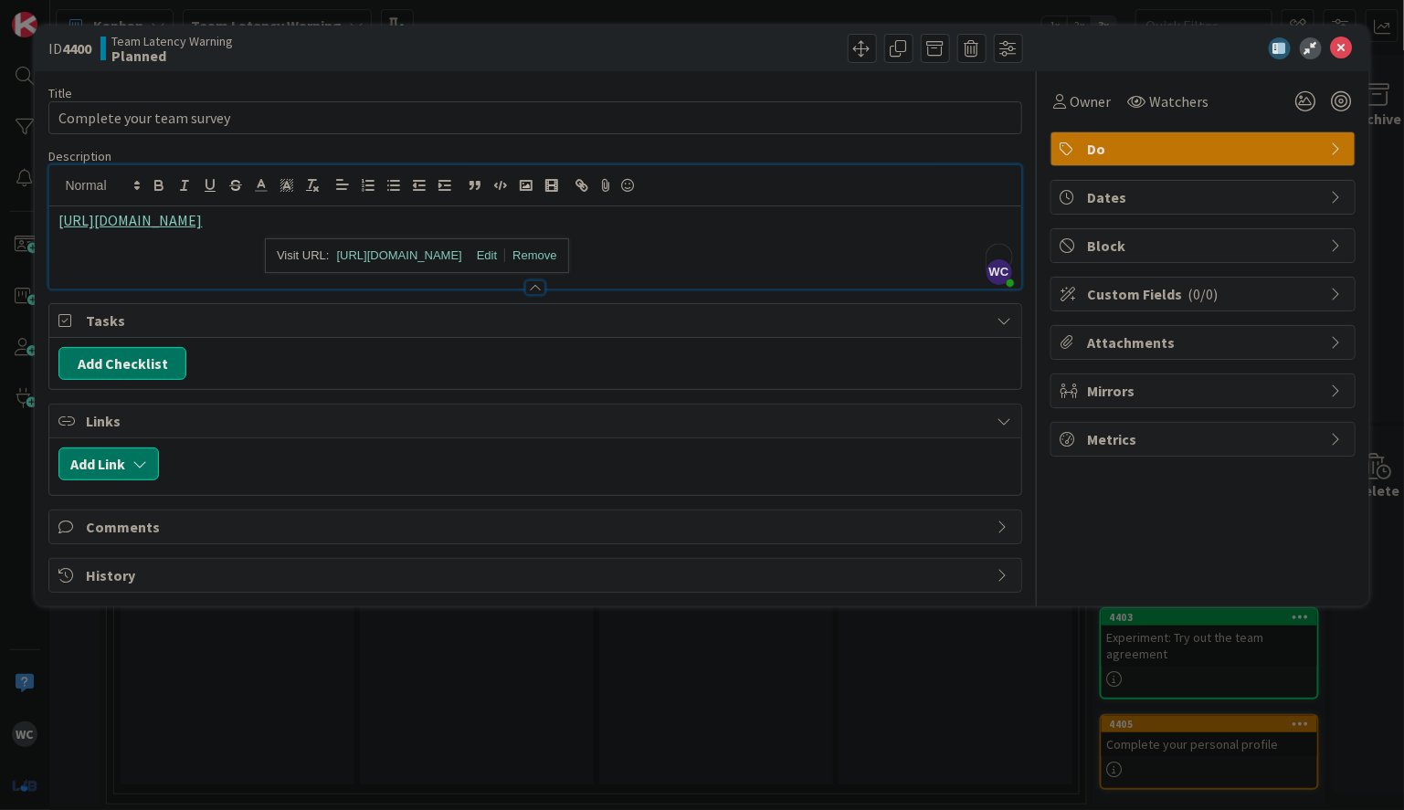
click at [202, 220] on link "https://docs.google.com/forms/d/e/1FAIpQLSfipLrFpni892FZDHYp5hS3_ort1MotDTFQ5Ok…" at bounding box center [129, 220] width 143 height 18
click at [449, 252] on link "https://docs.google.com/forms/d/e/1FAIpQLSfipLrFpni892FZDHYp5hS3_ort1MotDTFQ5Ok…" at bounding box center [399, 256] width 125 height 24
click at [1346, 45] on icon at bounding box center [1342, 48] width 22 height 22
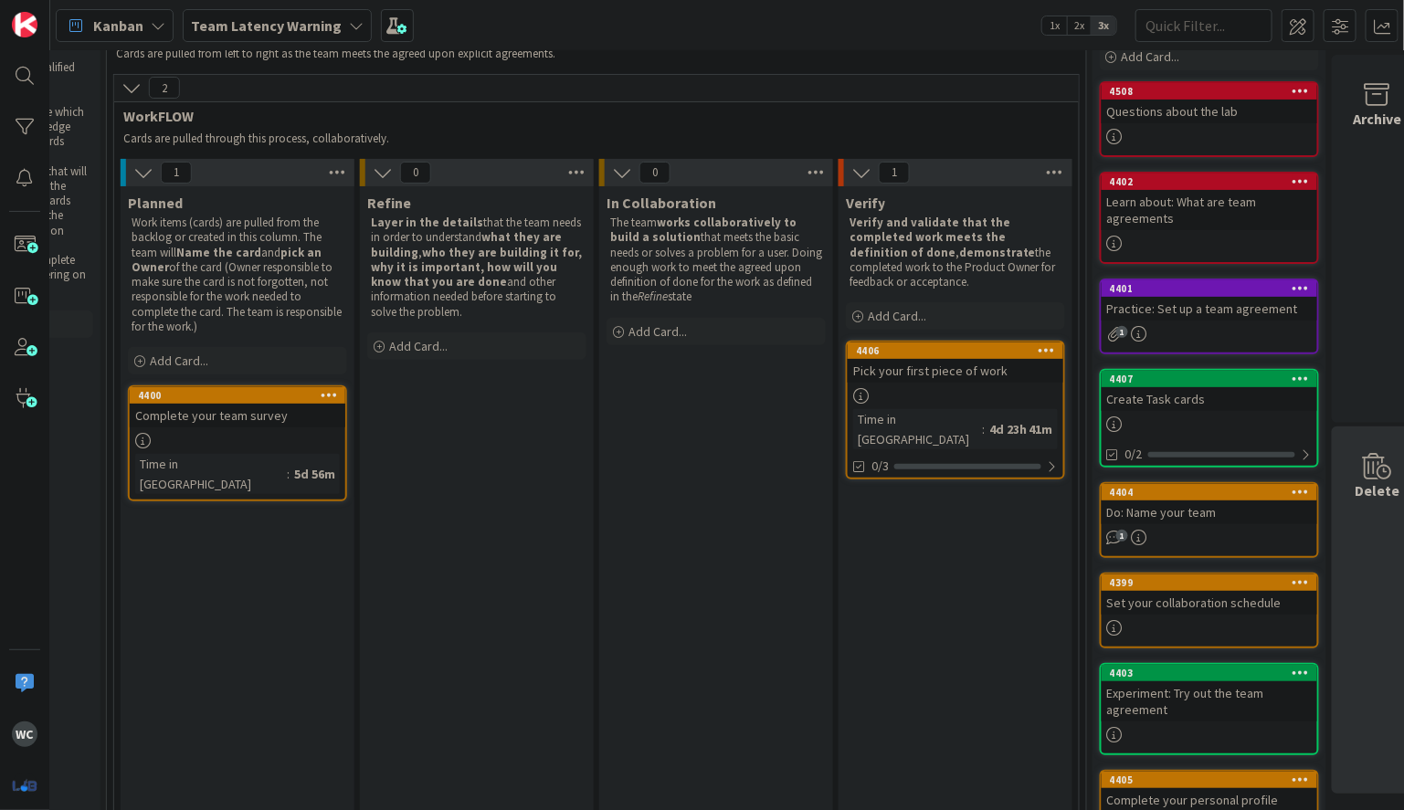
scroll to position [88, 429]
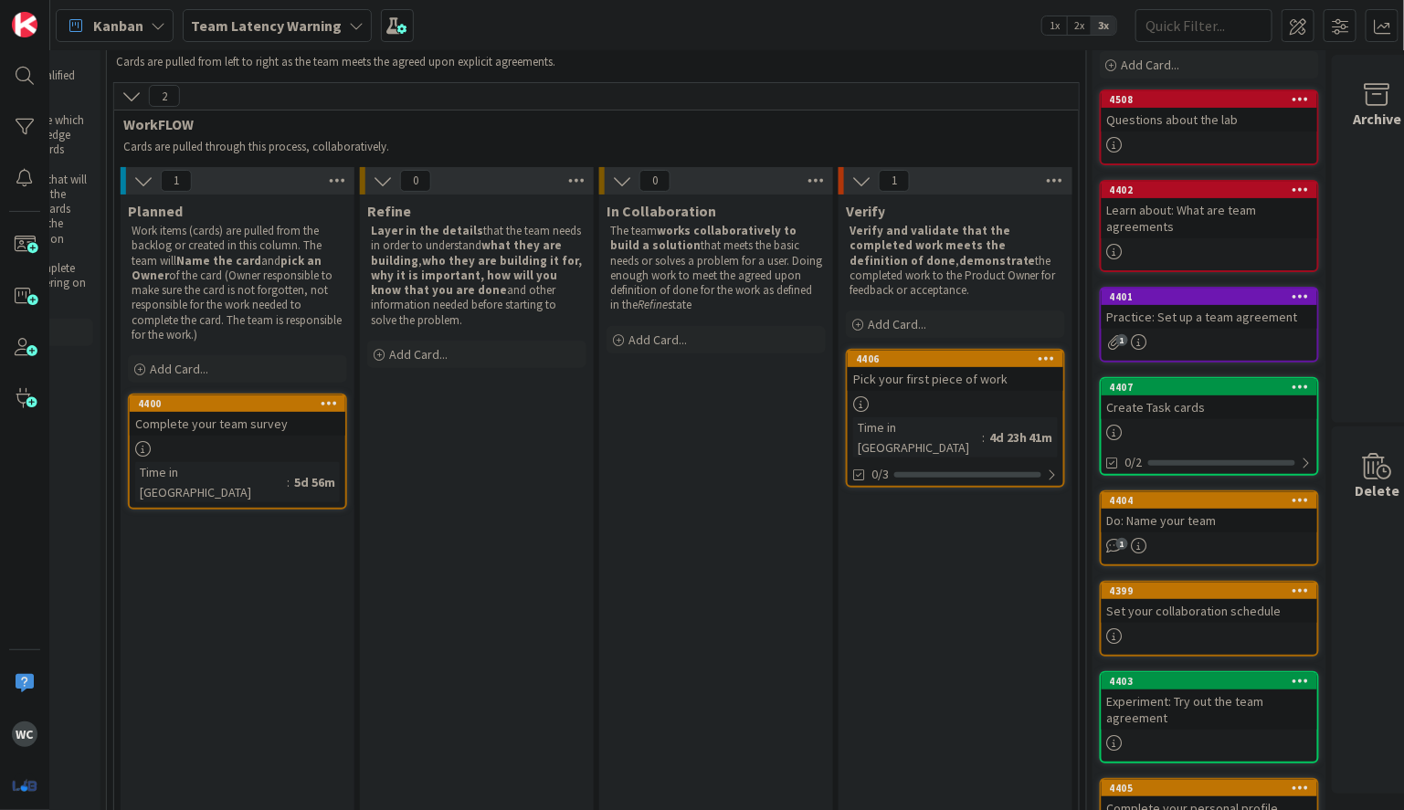
click at [321, 27] on b "Team Latency Warning" at bounding box center [266, 25] width 151 height 18
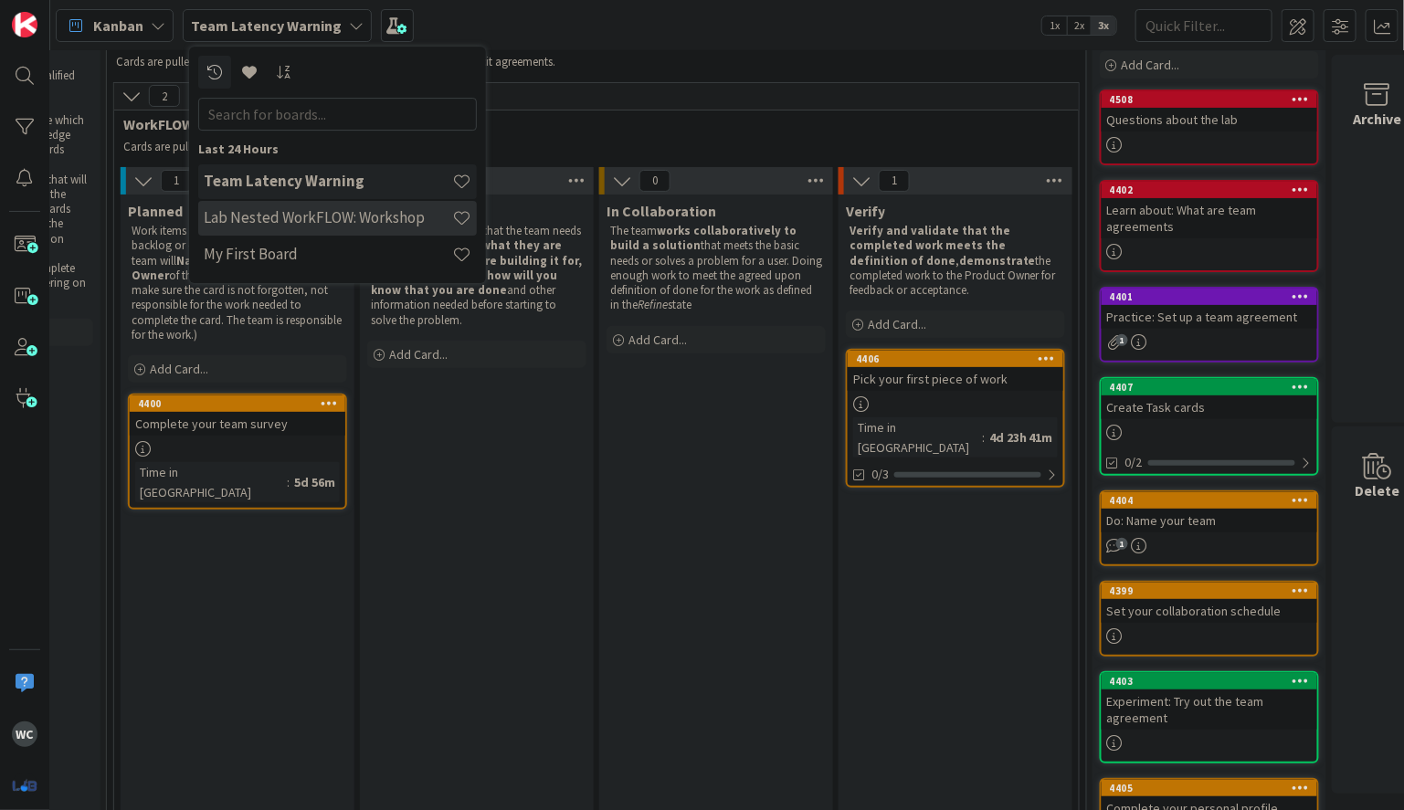
click at [345, 229] on div "Lab Nested WorkFLOW: Workshop" at bounding box center [337, 218] width 279 height 35
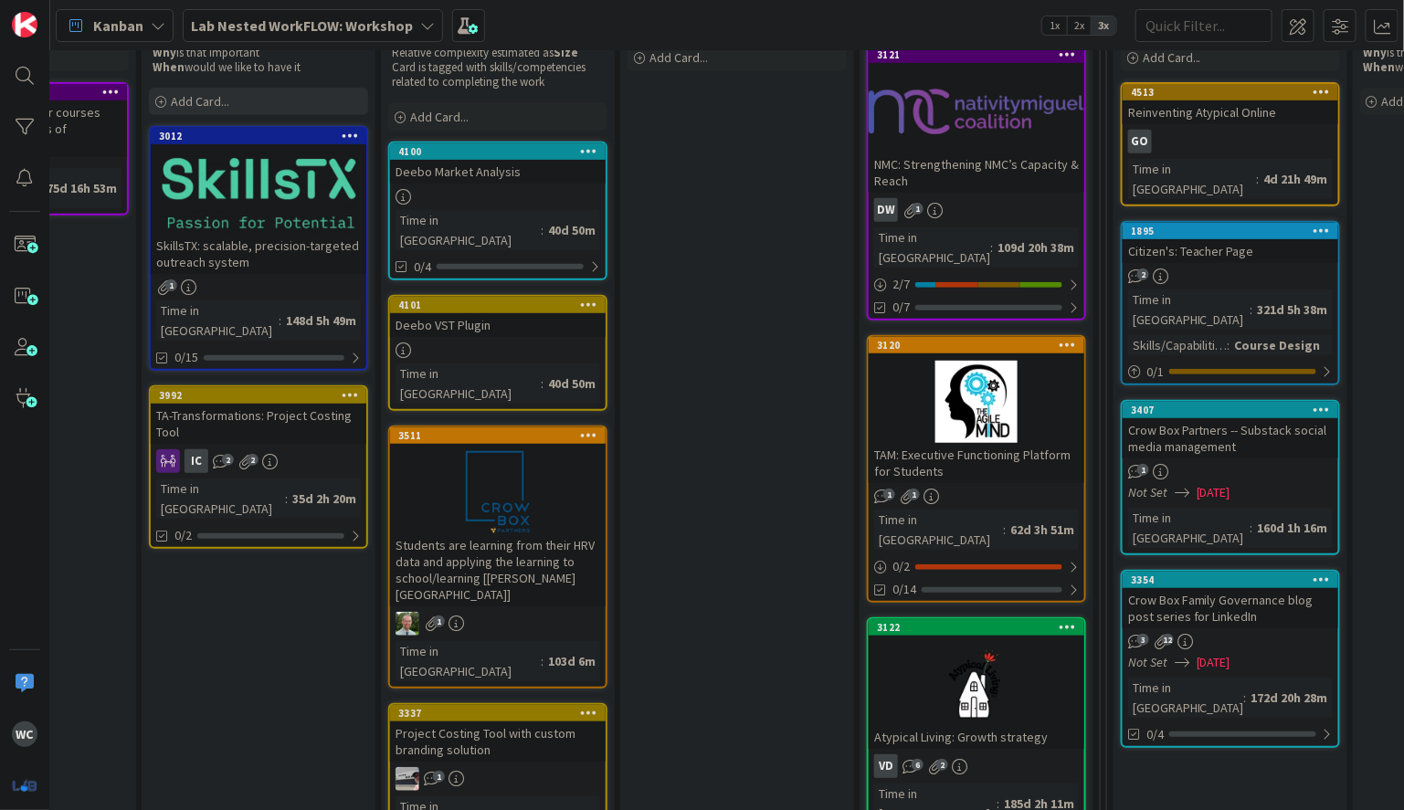
scroll to position [371, 257]
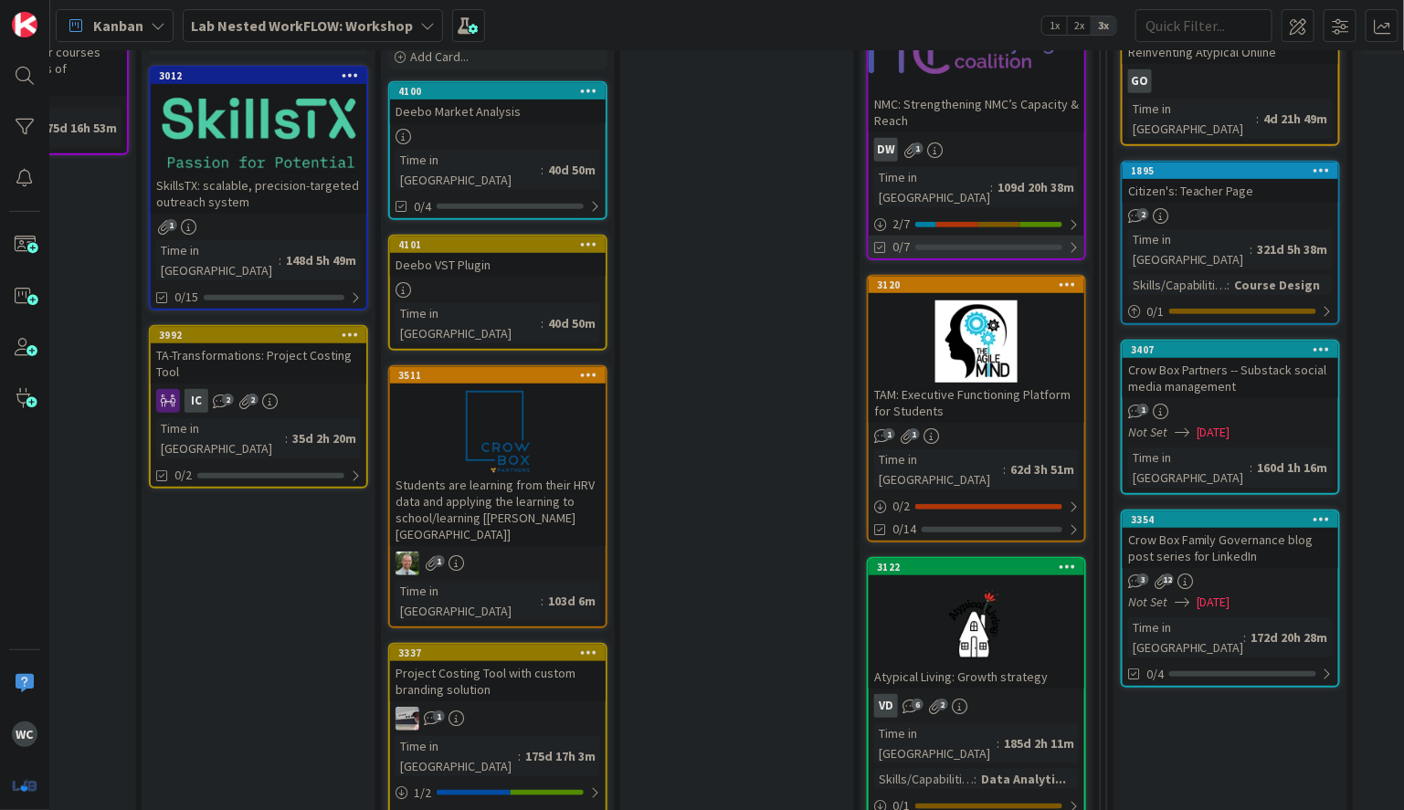
click at [944, 236] on div "0/7" at bounding box center [977, 247] width 216 height 23
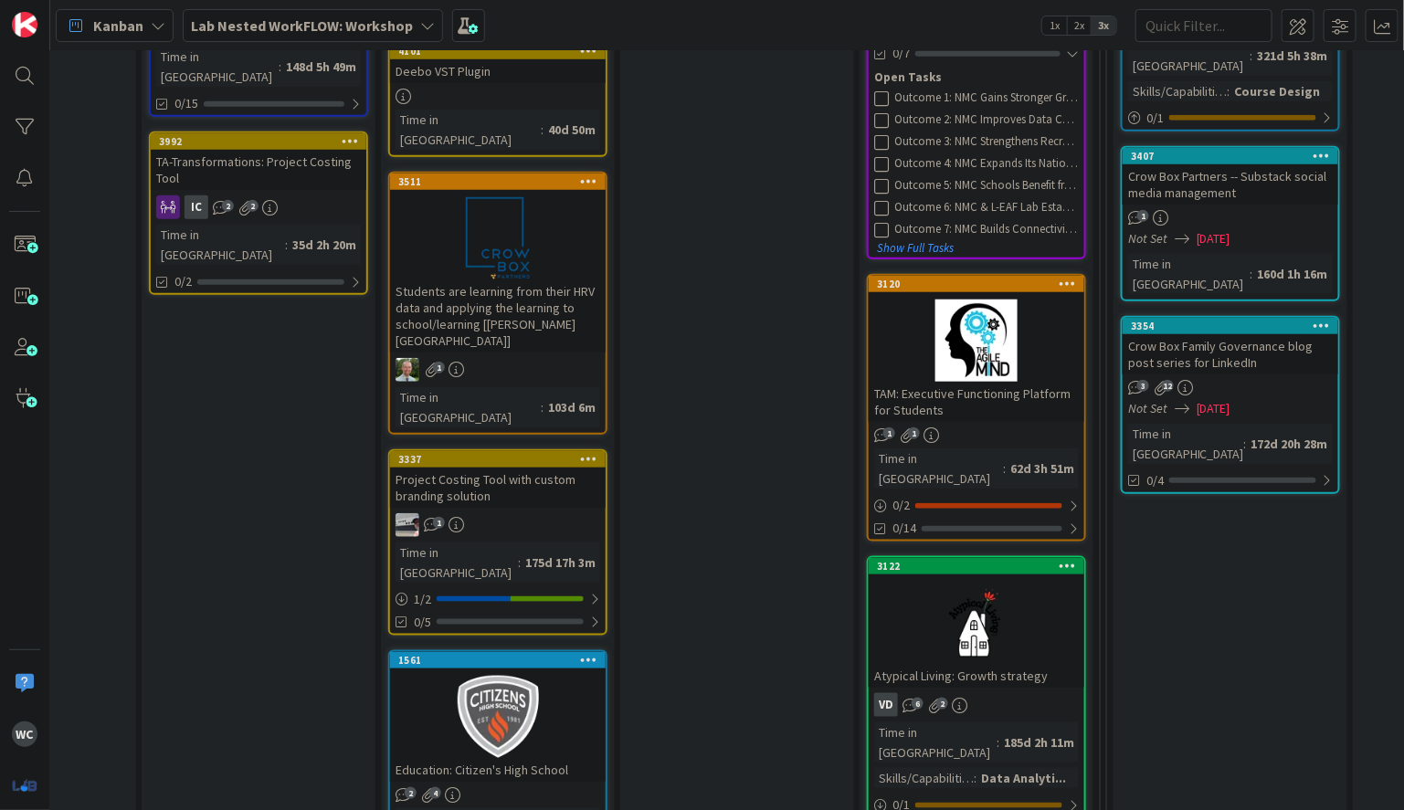
scroll to position [574, 257]
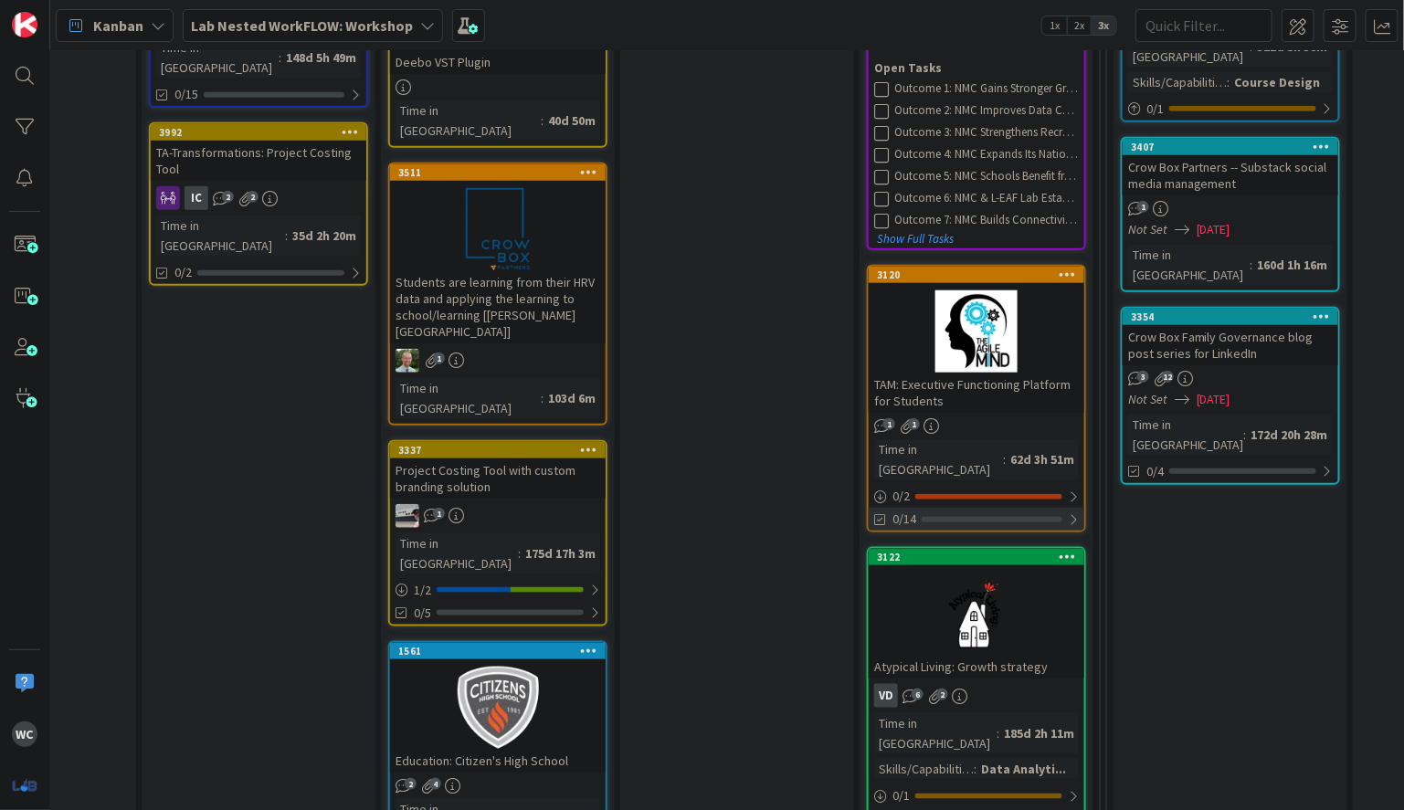
click at [965, 517] on div at bounding box center [991, 519] width 141 height 5
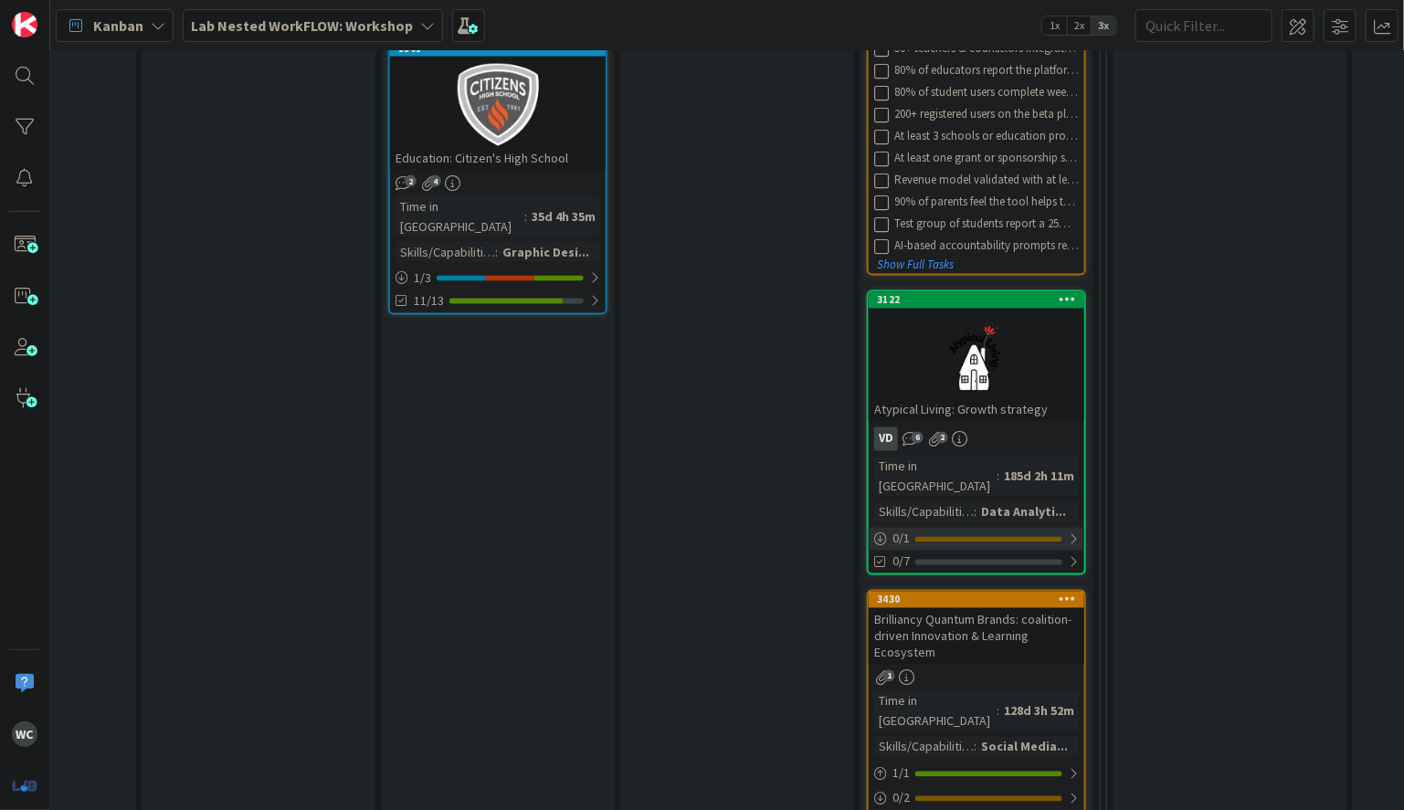
scroll to position [1248, 257]
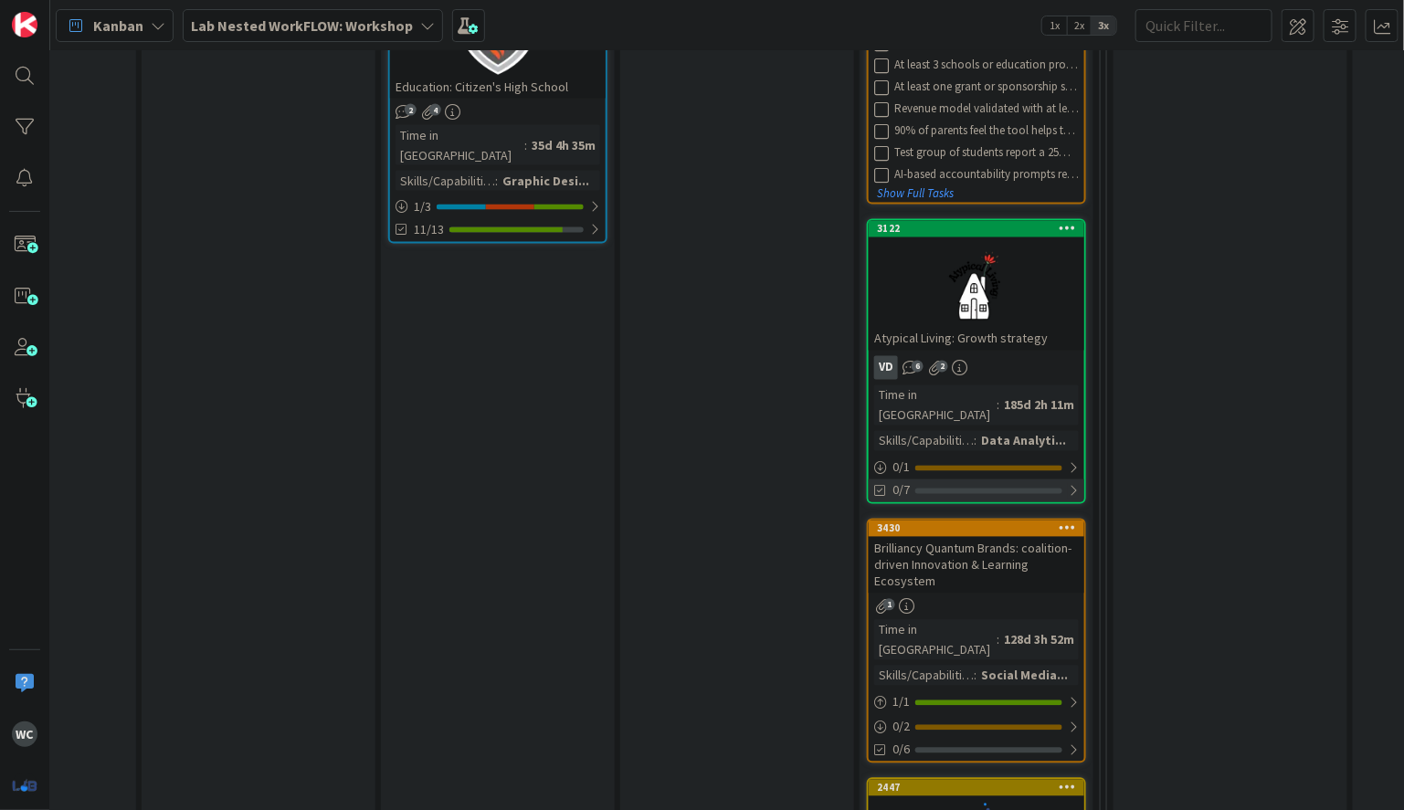
click at [995, 479] on div "0/7" at bounding box center [977, 490] width 216 height 23
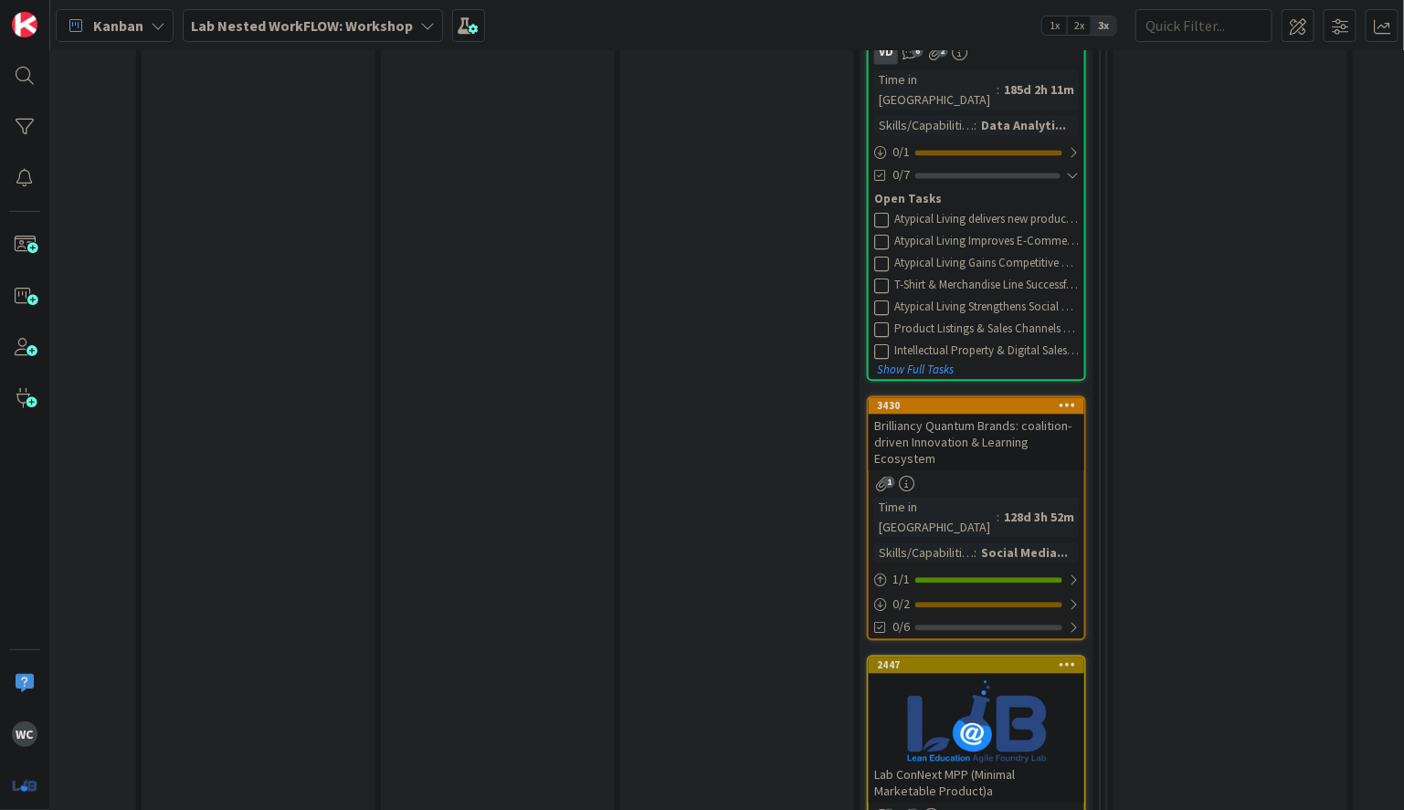
scroll to position [1610, 257]
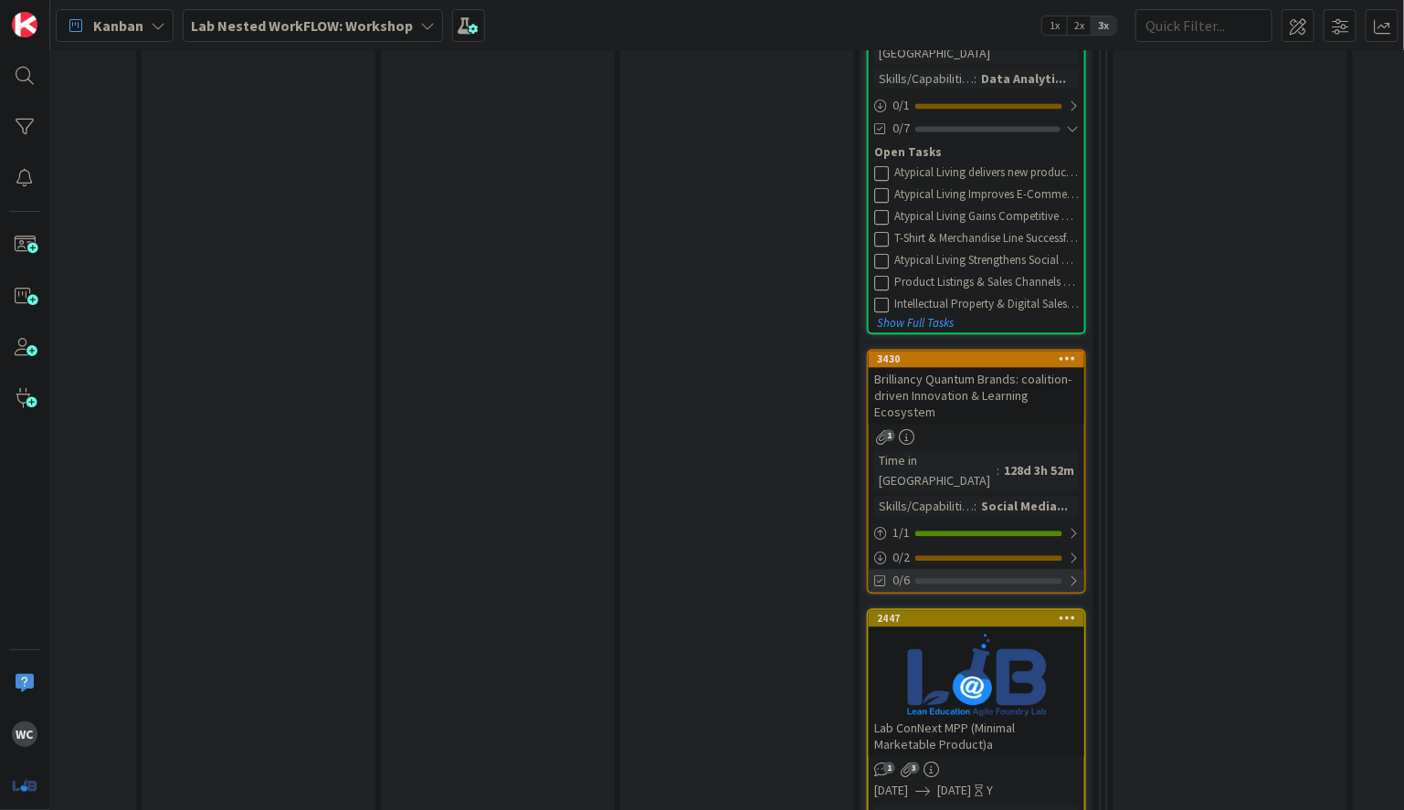
click at [993, 569] on div "0/6" at bounding box center [977, 580] width 216 height 23
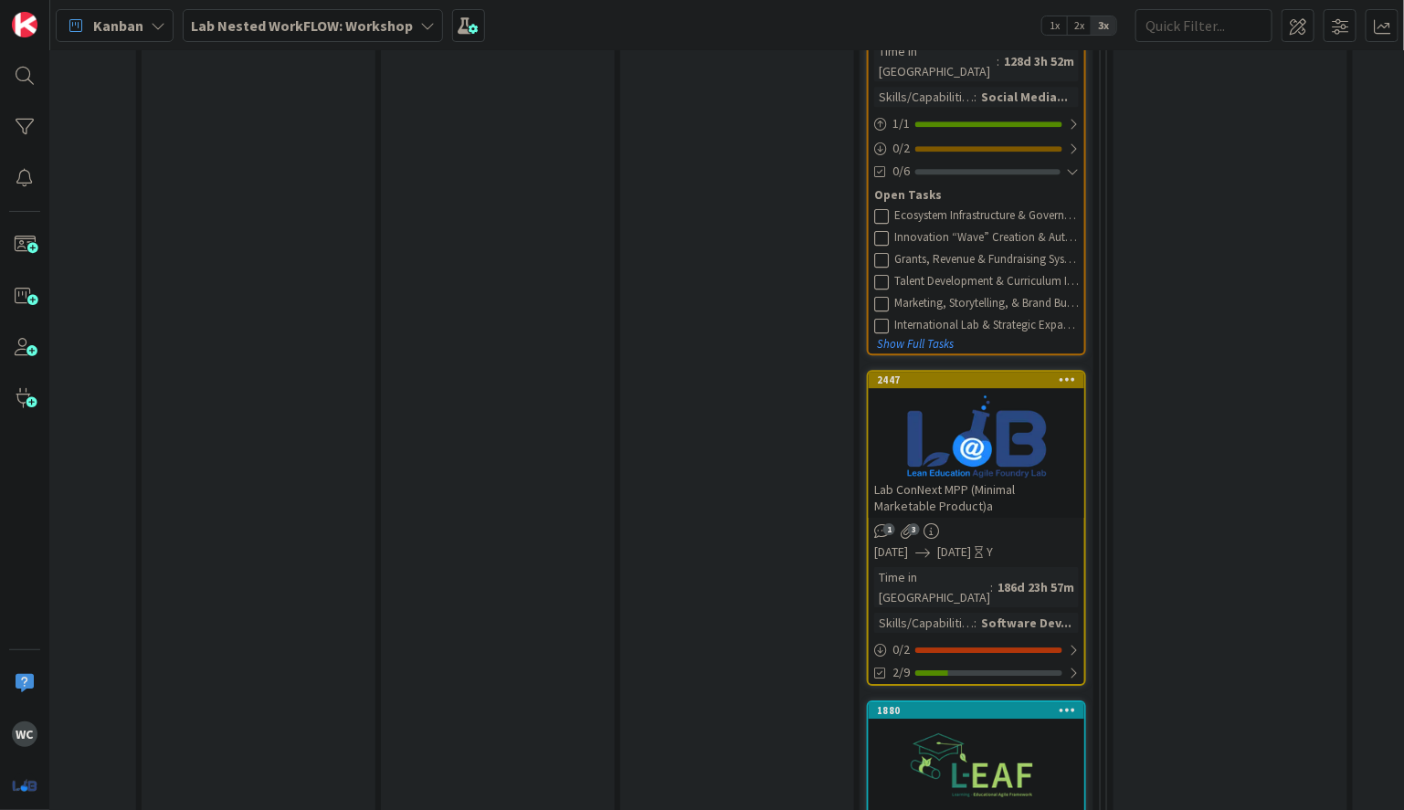
scroll to position [2021, 257]
click at [1002, 669] on div at bounding box center [988, 671] width 147 height 5
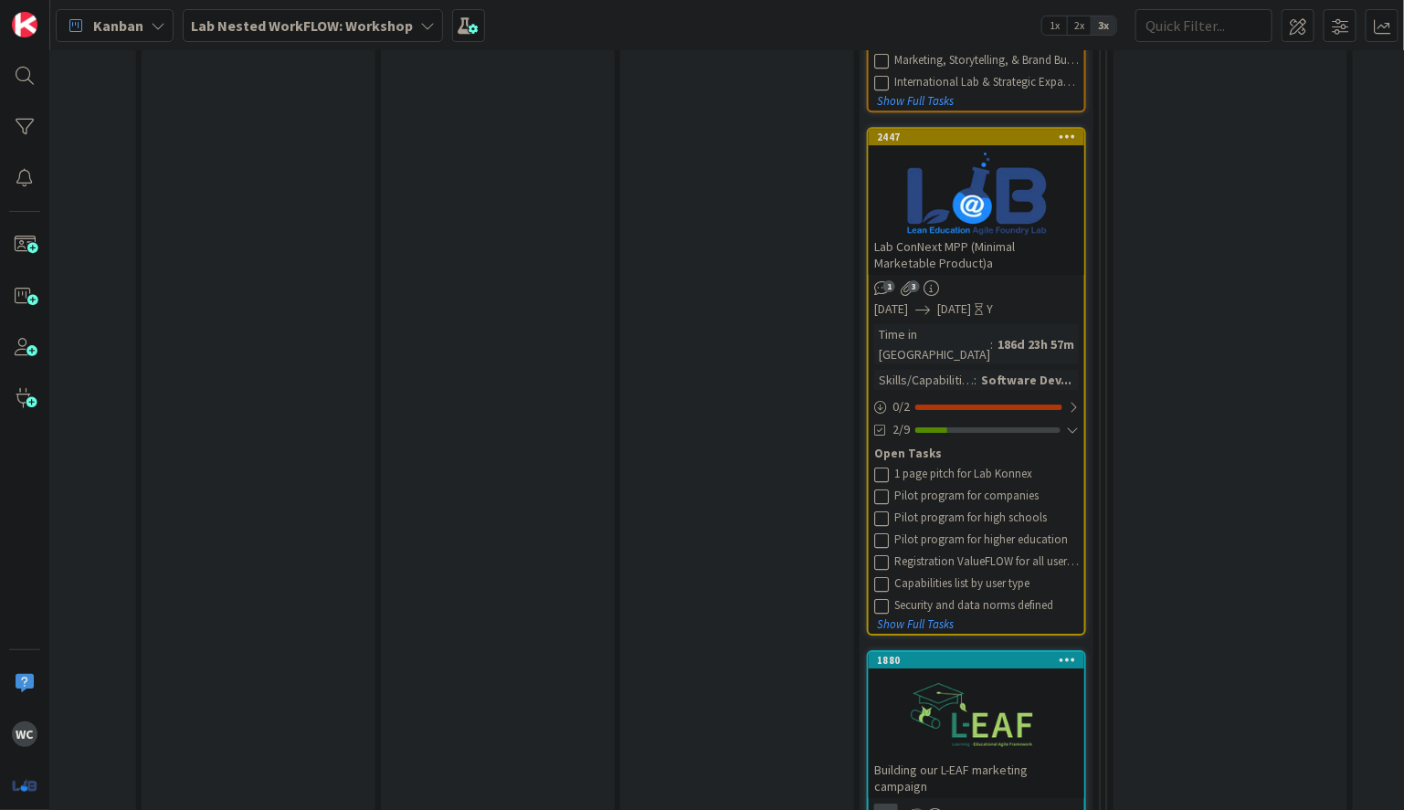
scroll to position [2342, 257]
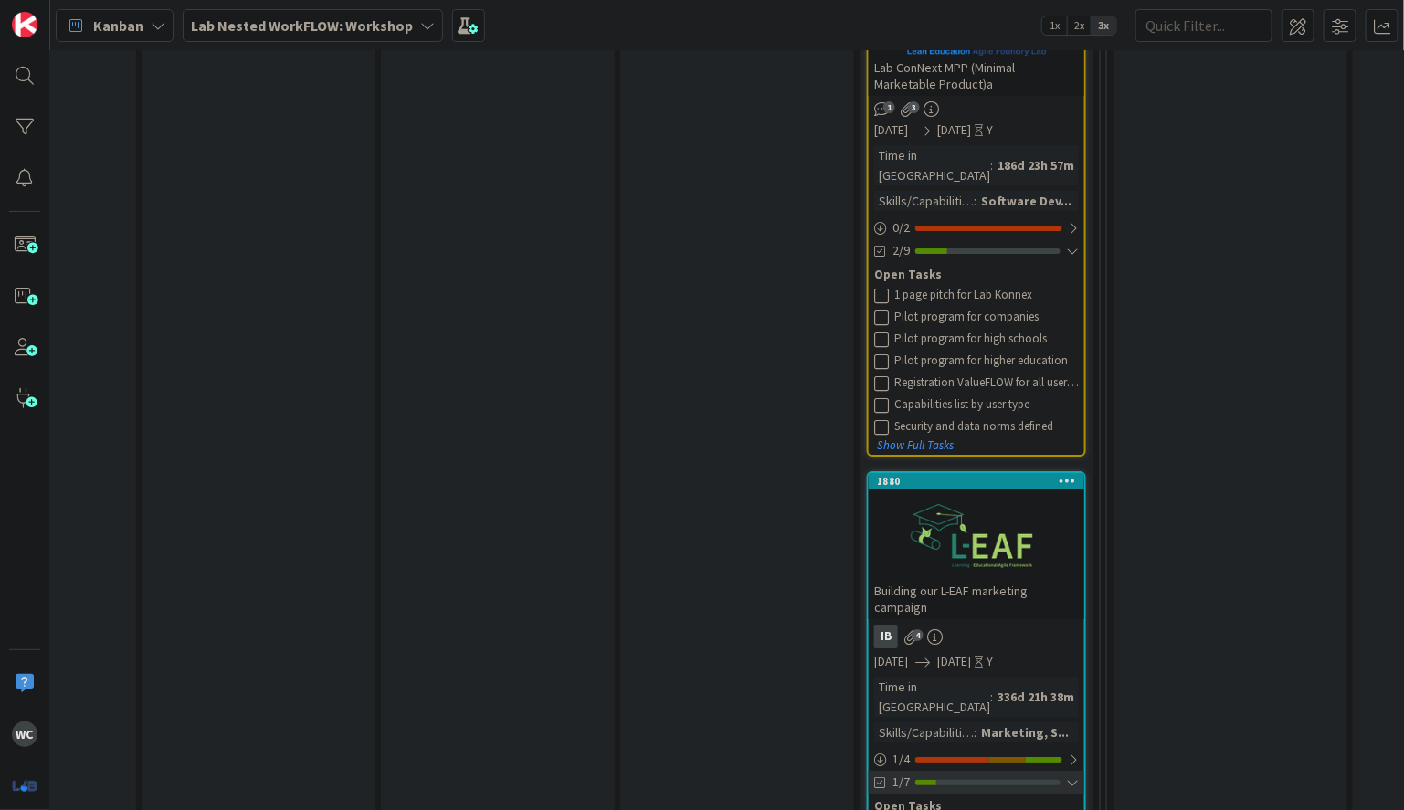
scroll to position [2511, 257]
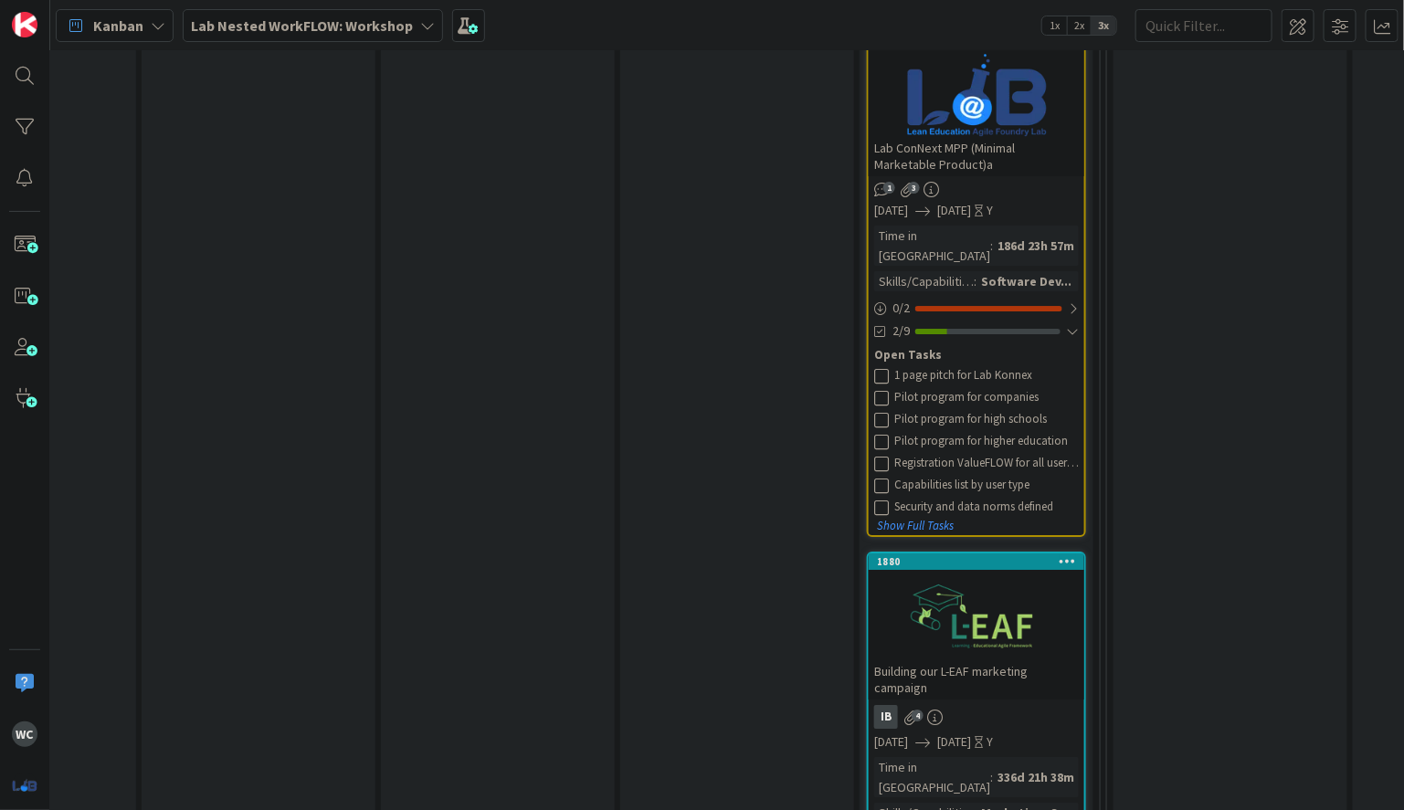
scroll to position [2334, 257]
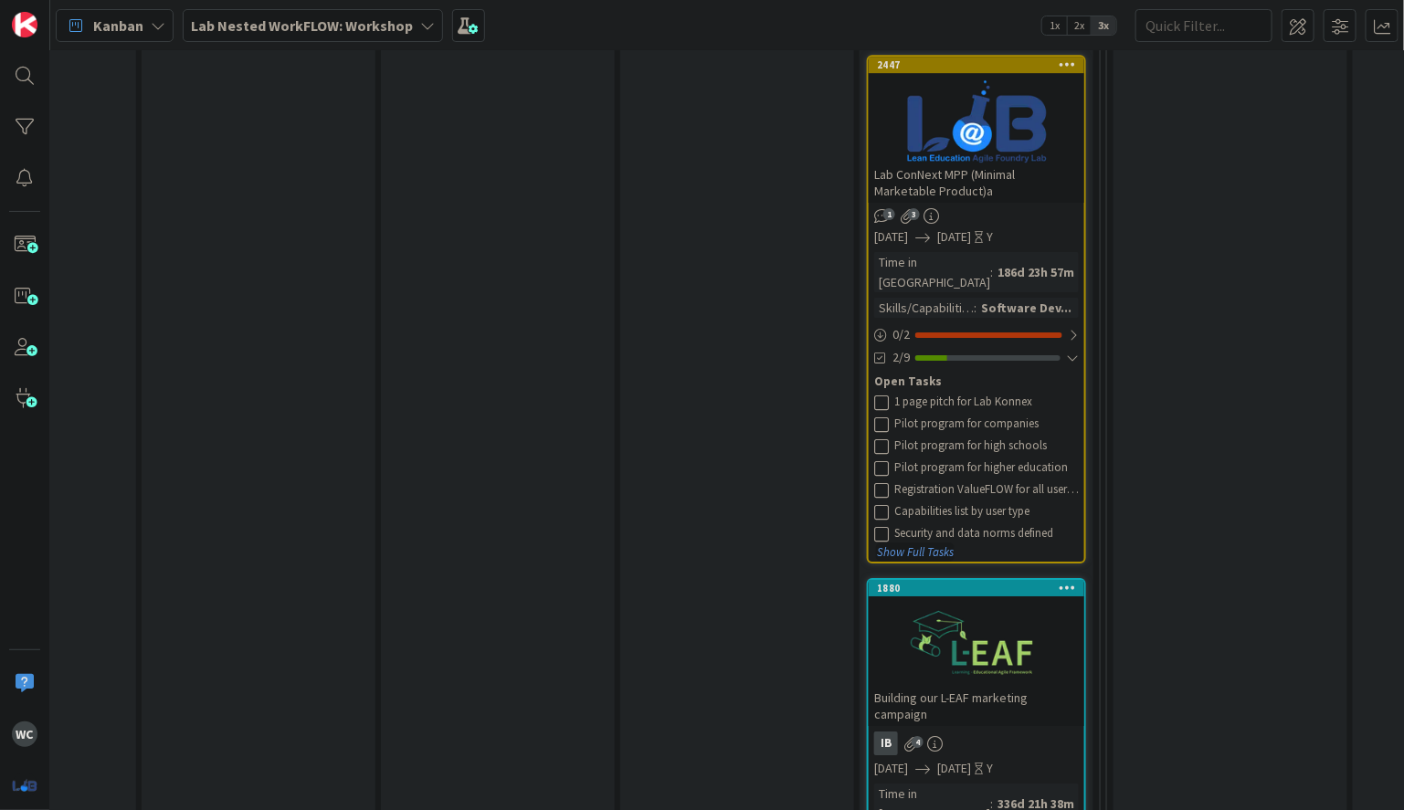
click at [907, 542] on button "Show Full Tasks" at bounding box center [915, 552] width 79 height 20
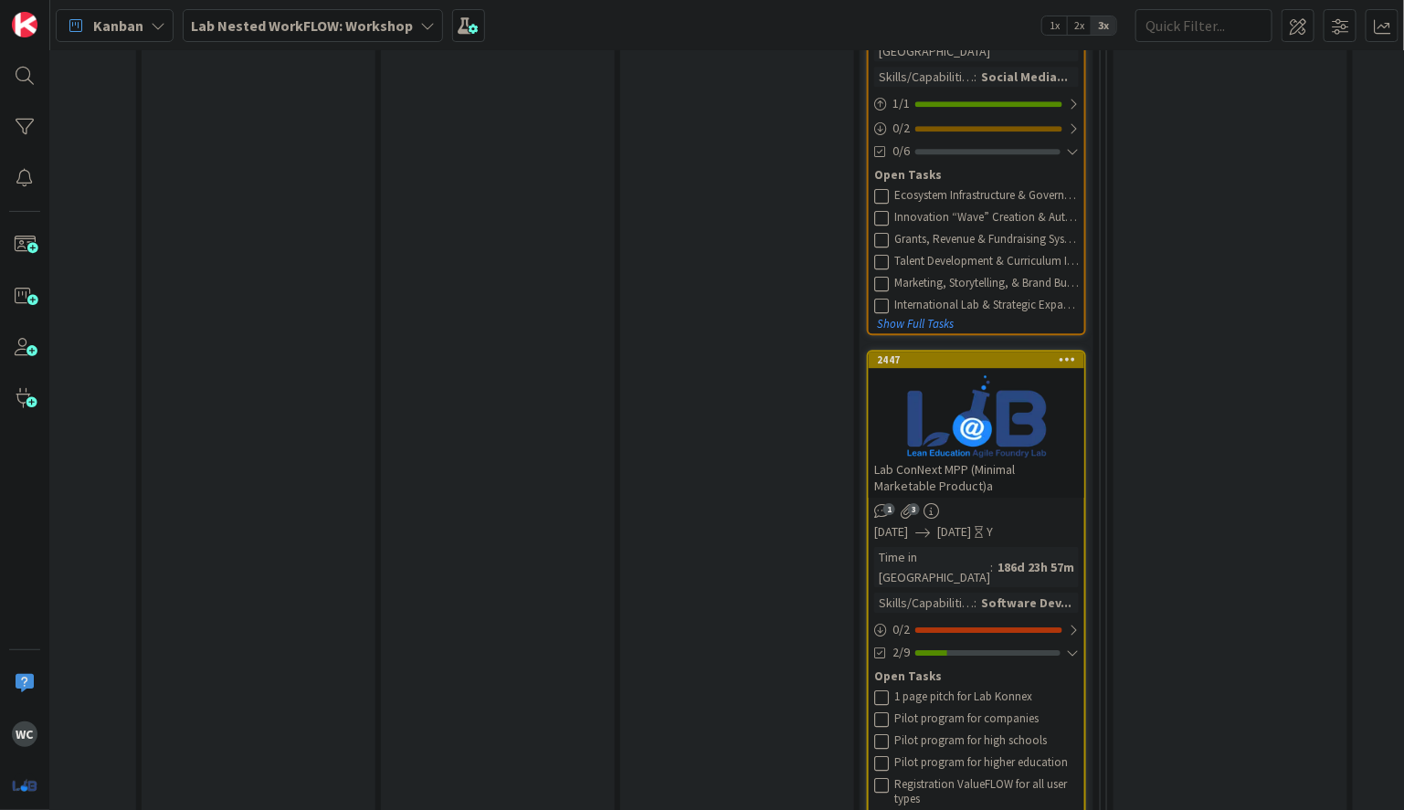
scroll to position [1667, 257]
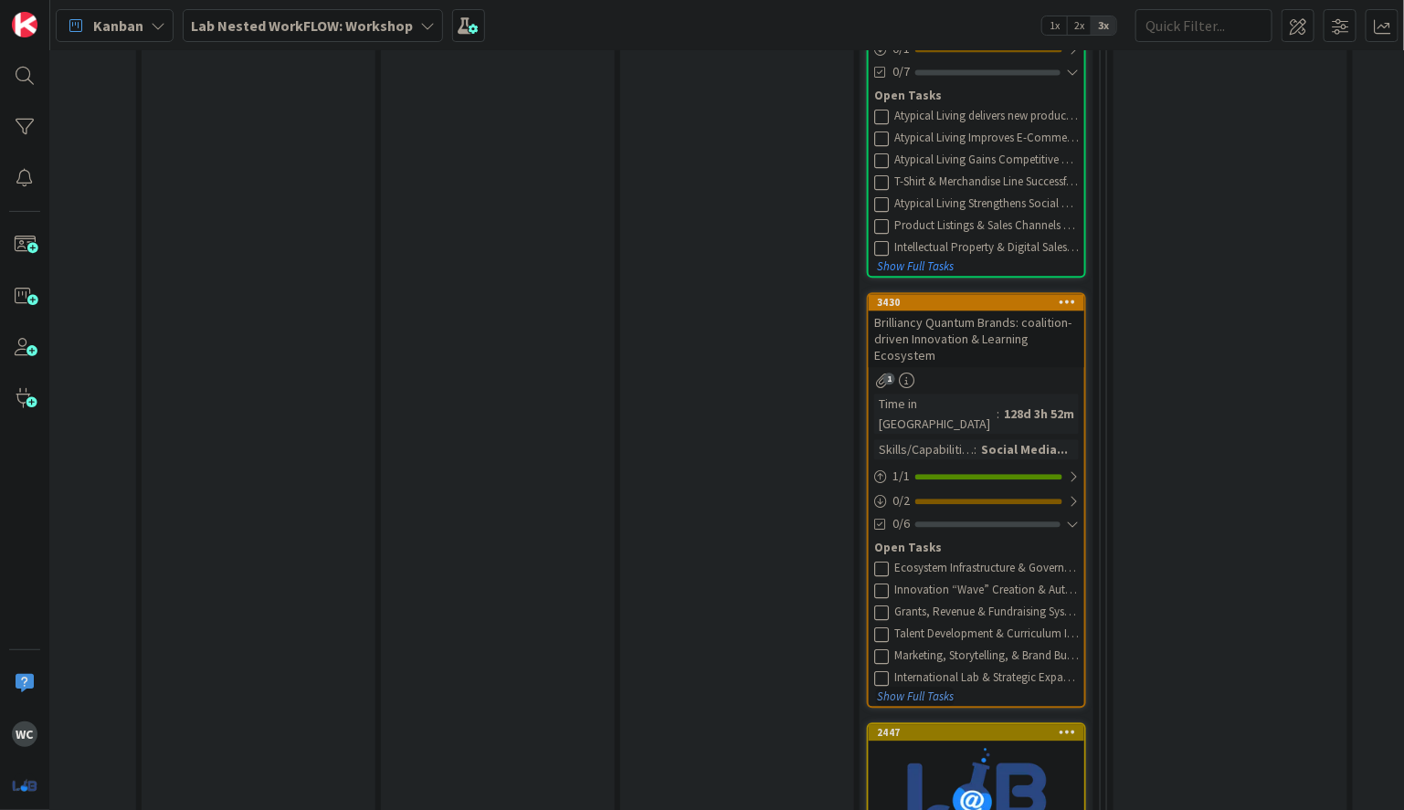
click at [924, 687] on button "Show Full Tasks" at bounding box center [915, 697] width 79 height 20
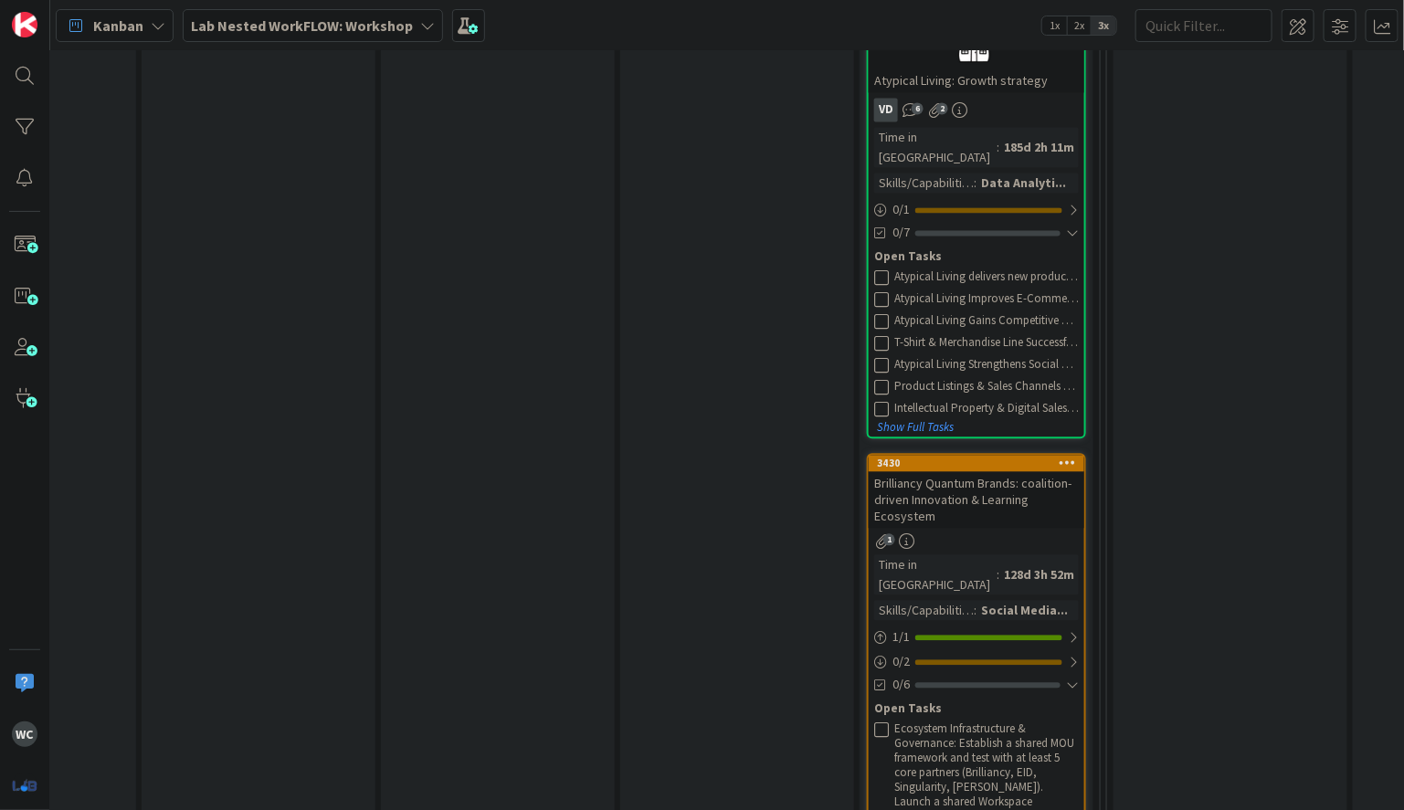
scroll to position [1489, 257]
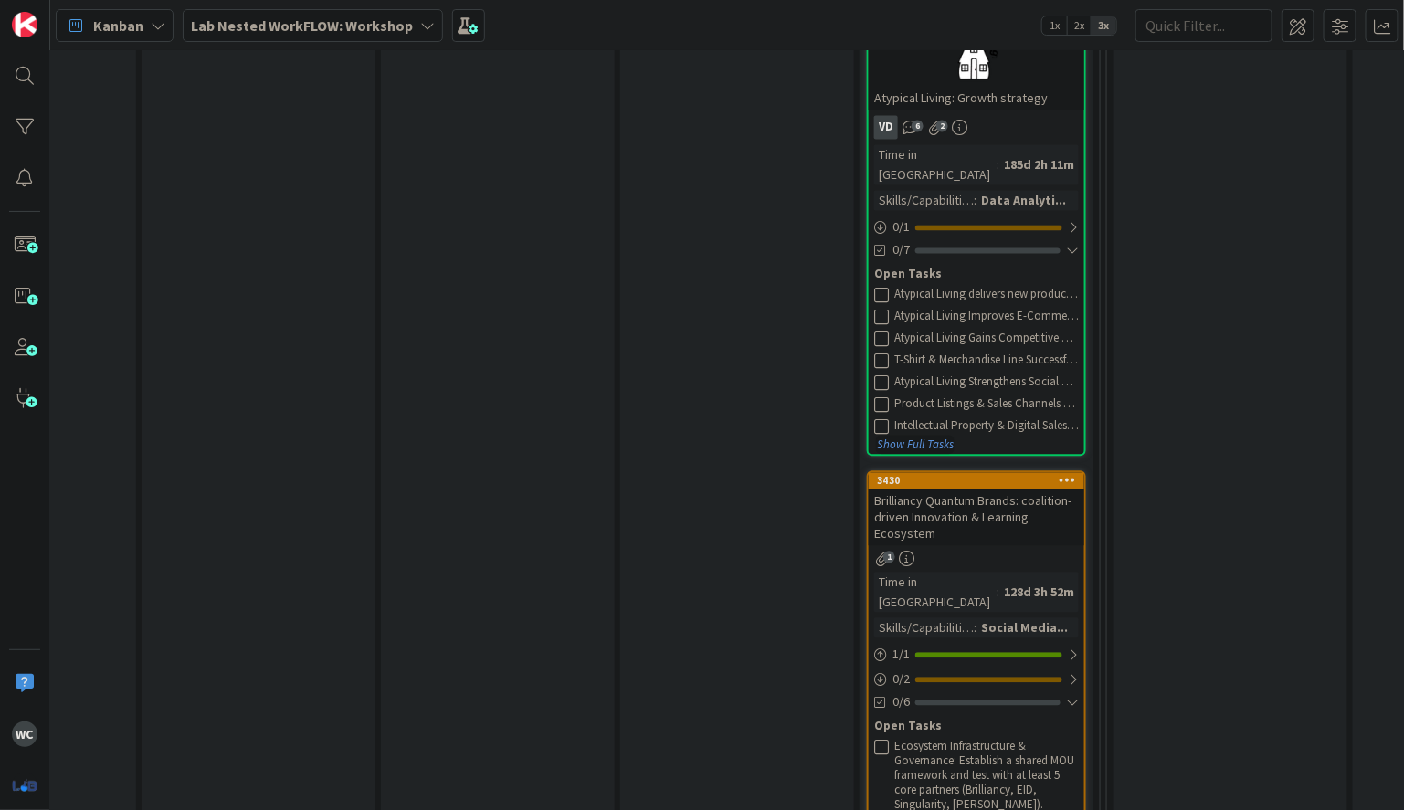
click at [896, 435] on button "Show Full Tasks" at bounding box center [915, 445] width 79 height 20
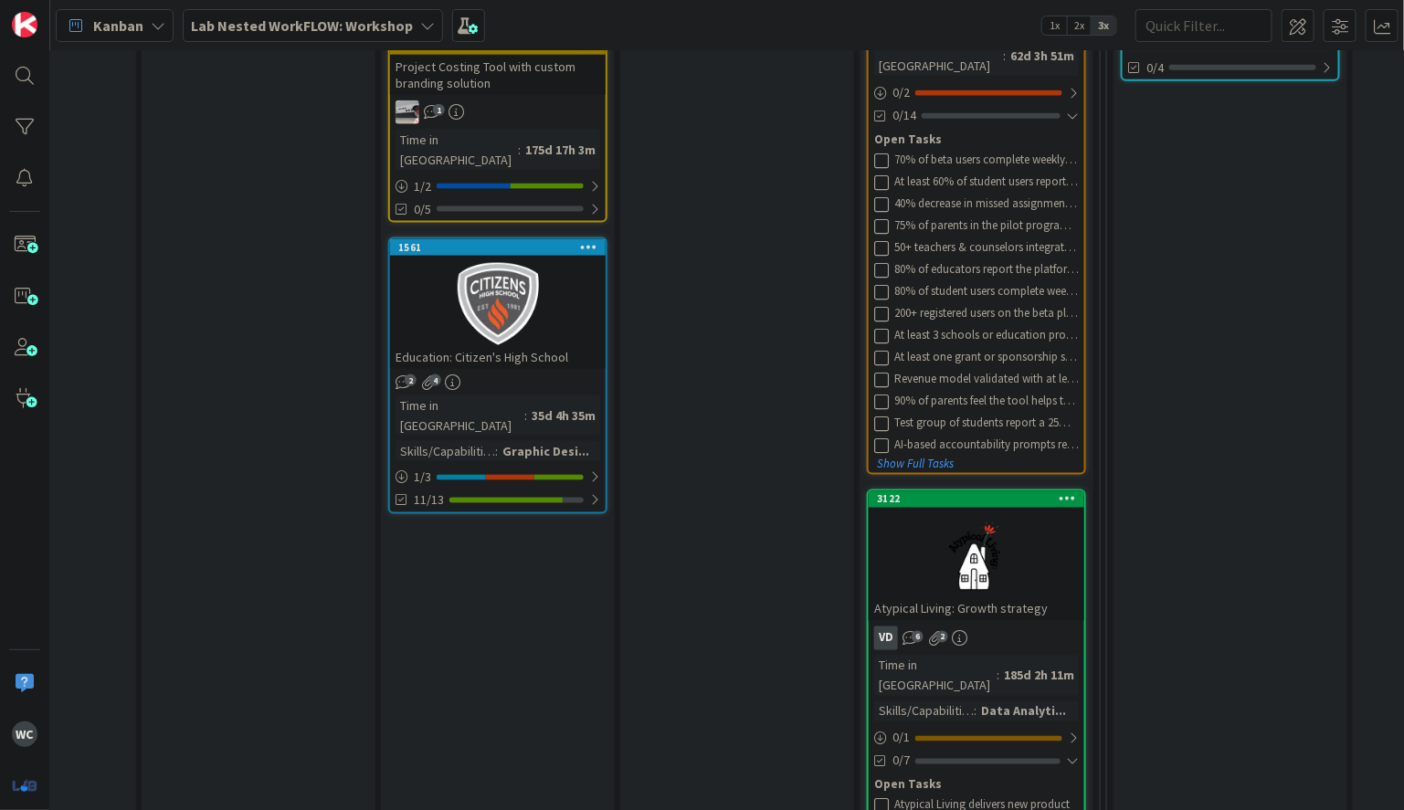
scroll to position [880, 257]
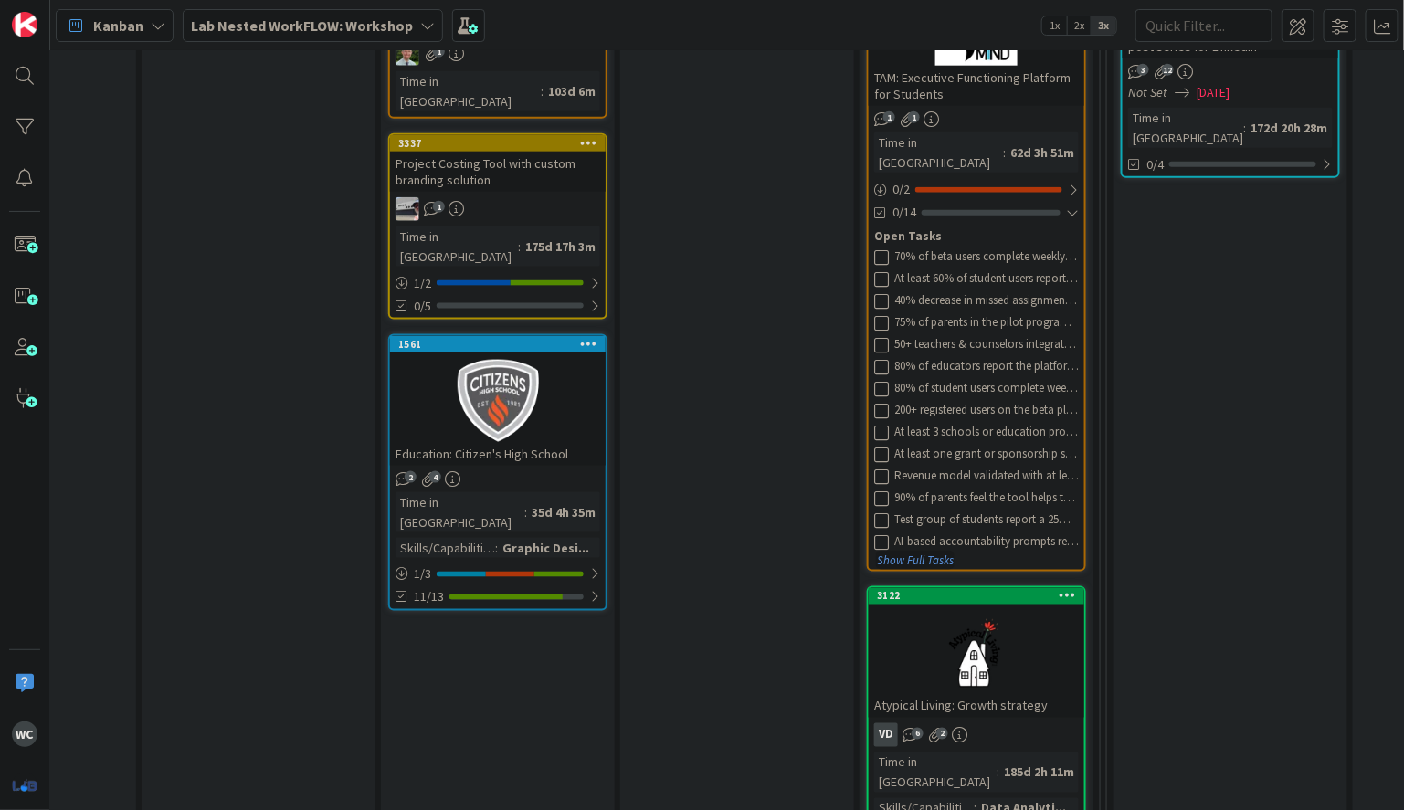
click at [921, 551] on button "Show Full Tasks" at bounding box center [915, 561] width 79 height 20
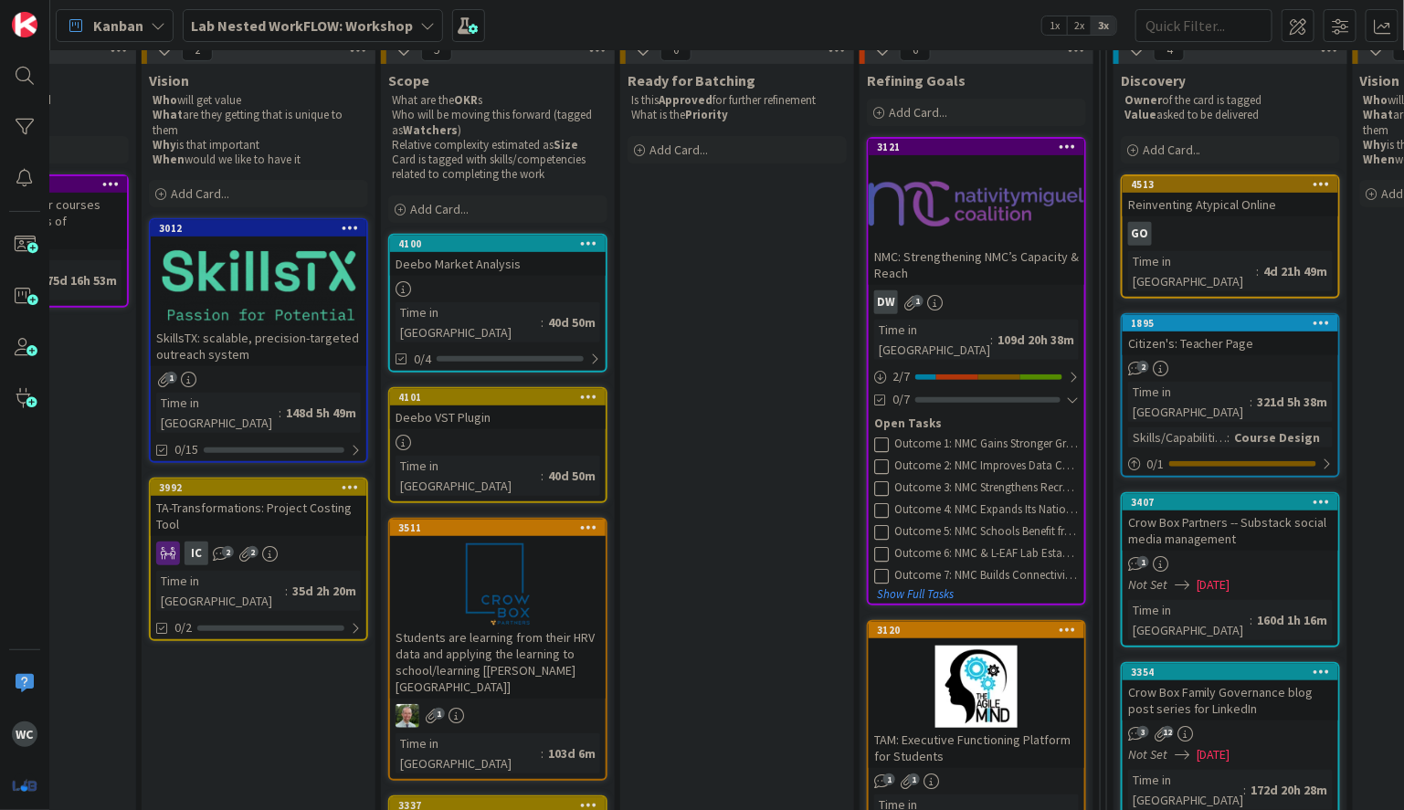
scroll to position [150, 257]
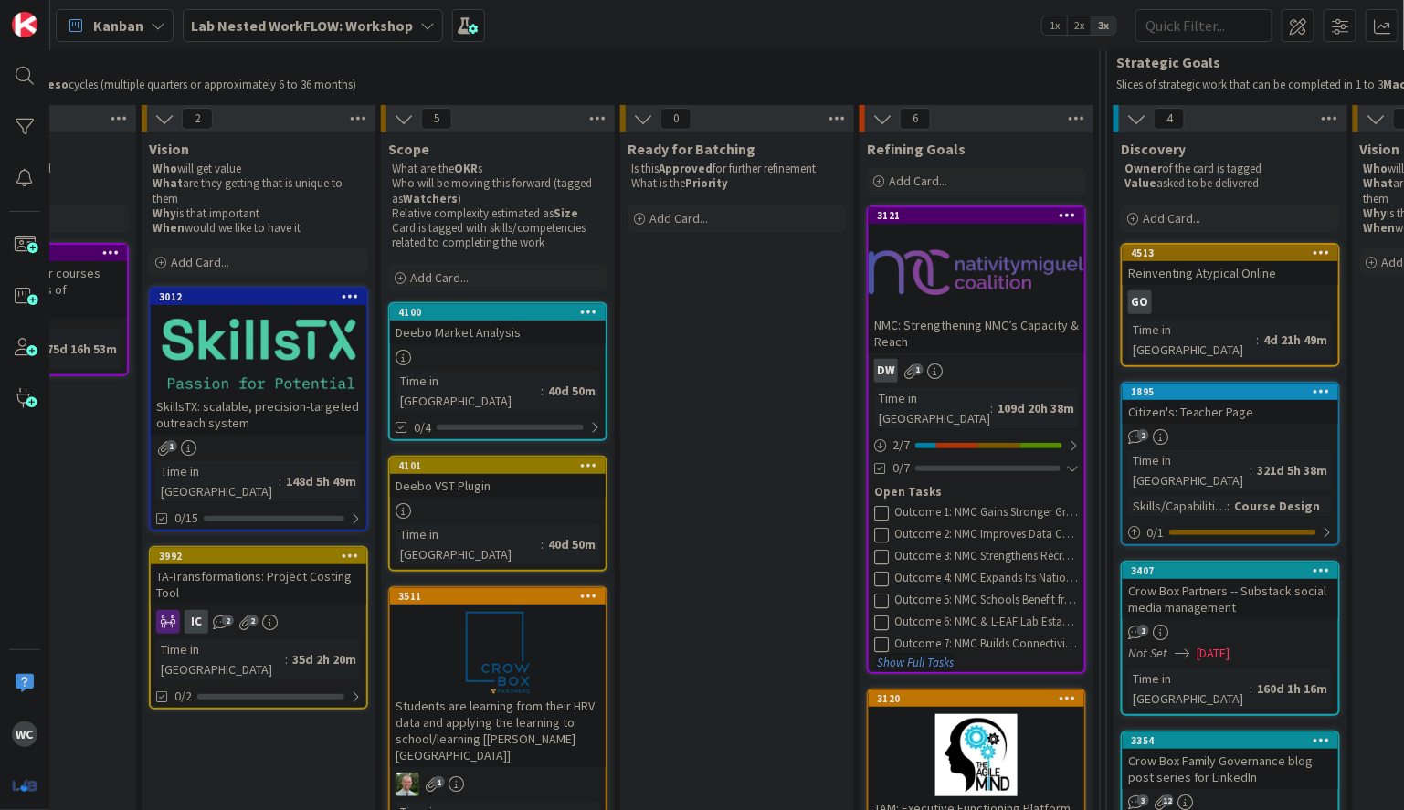
click at [921, 653] on button "Show Full Tasks" at bounding box center [915, 663] width 79 height 20
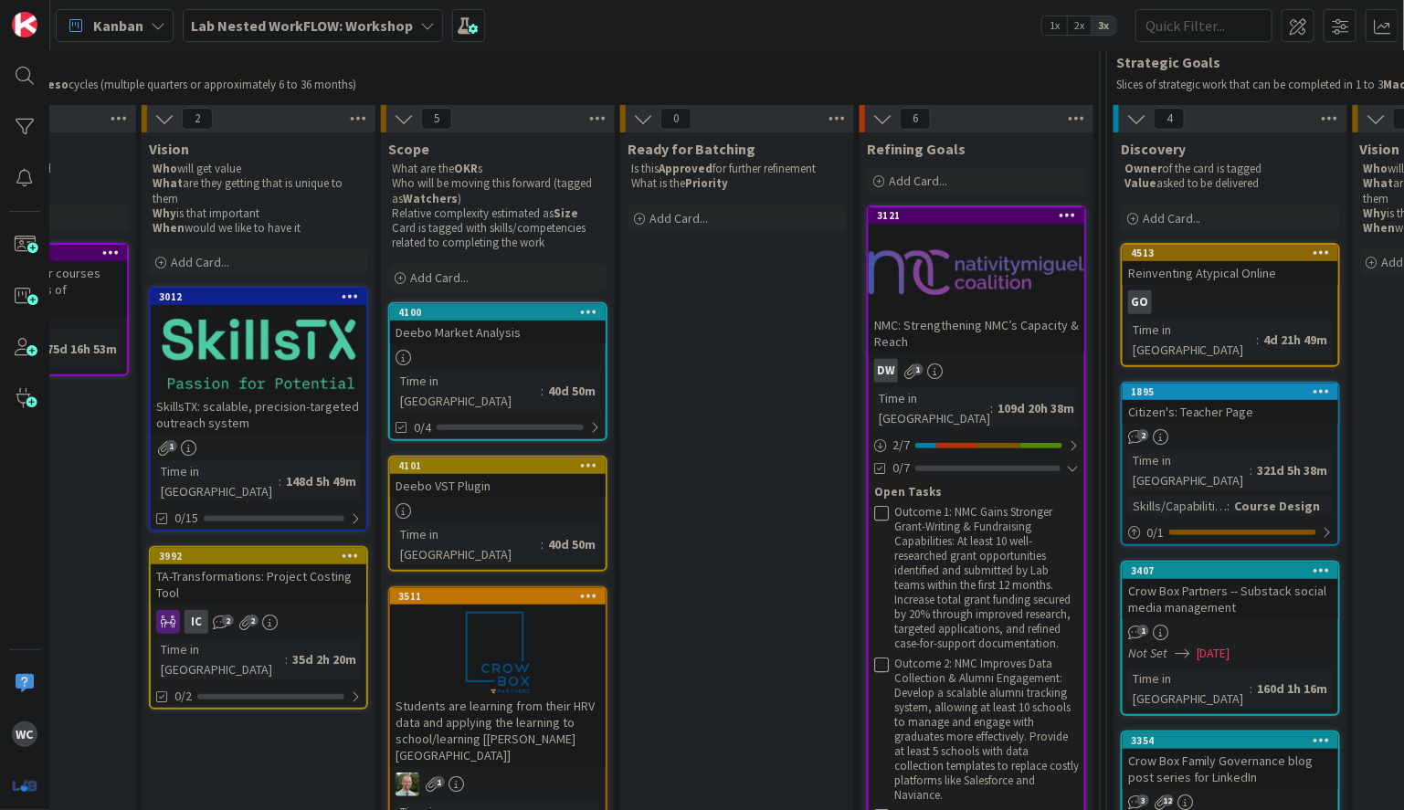
click at [1072, 114] on icon at bounding box center [1076, 118] width 24 height 27
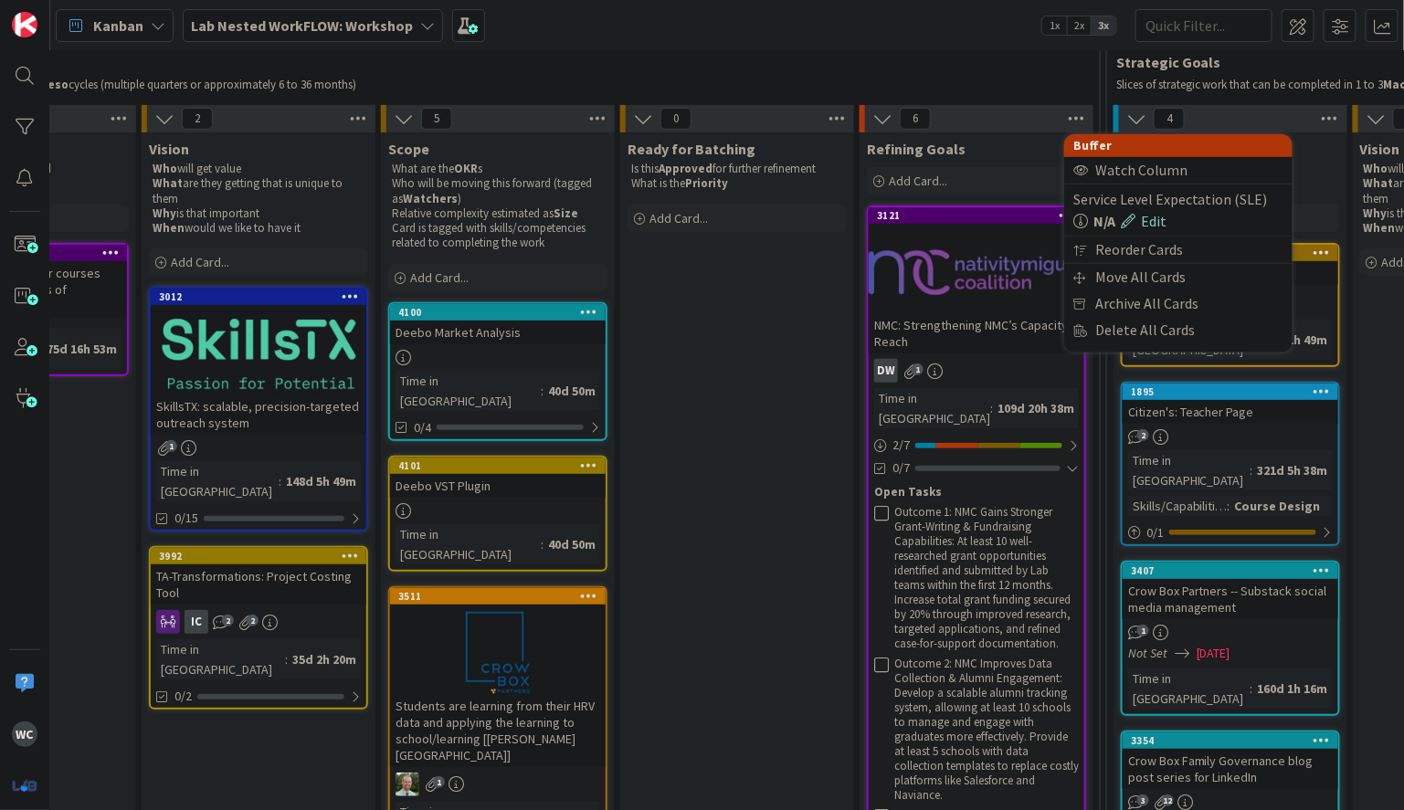
scroll to position [150, 258]
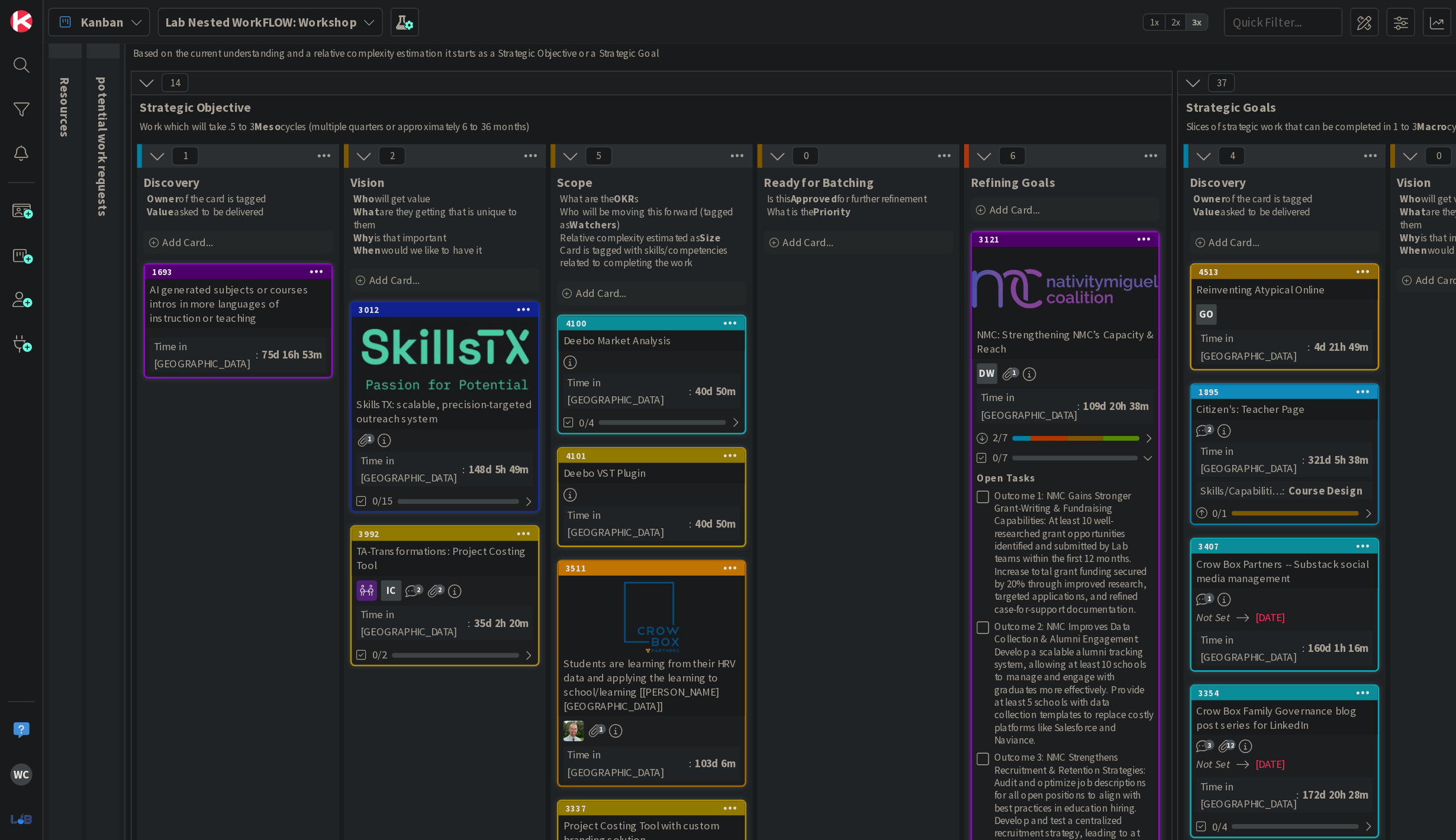
scroll to position [57, 0]
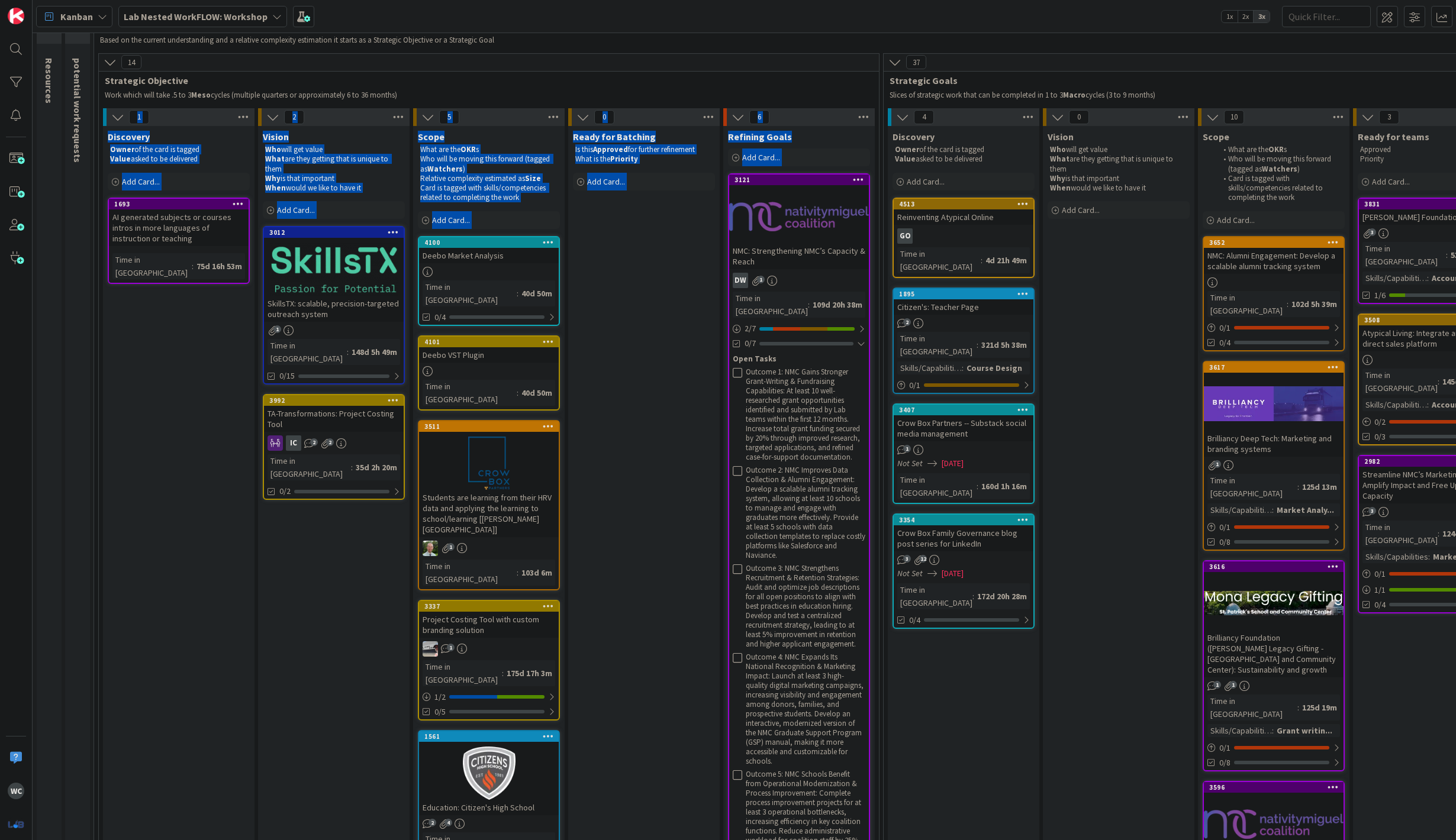
drag, startPoint x: 745, startPoint y: 95, endPoint x: 841, endPoint y: 521, distance: 436.7
click at [868, 95] on p "Work which will take .5 to 3 Meso cycles (multiple quarters or approximately 6 …" at bounding box center [487, 95] width 765 height 10
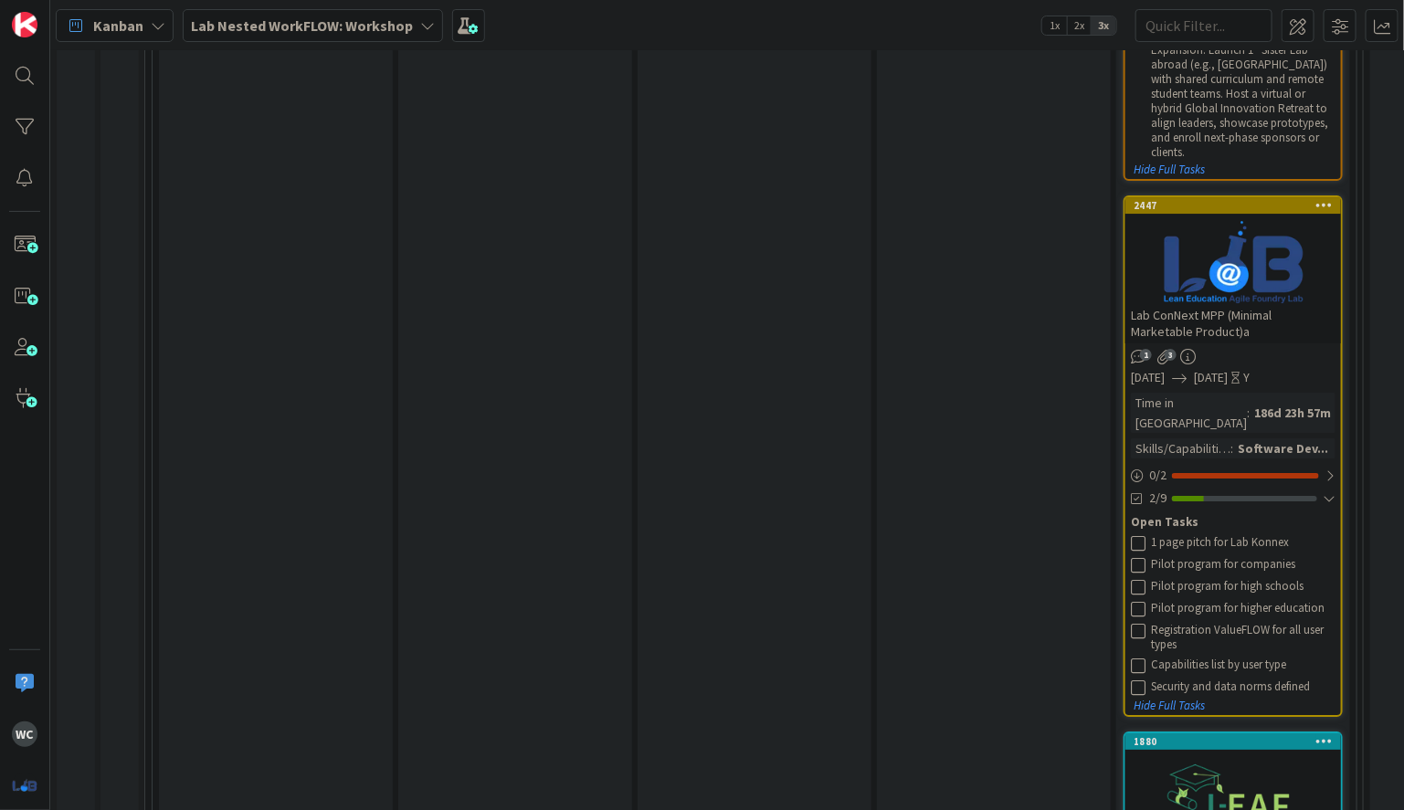
scroll to position [5302, 0]
